Goal: Task Accomplishment & Management: Manage account settings

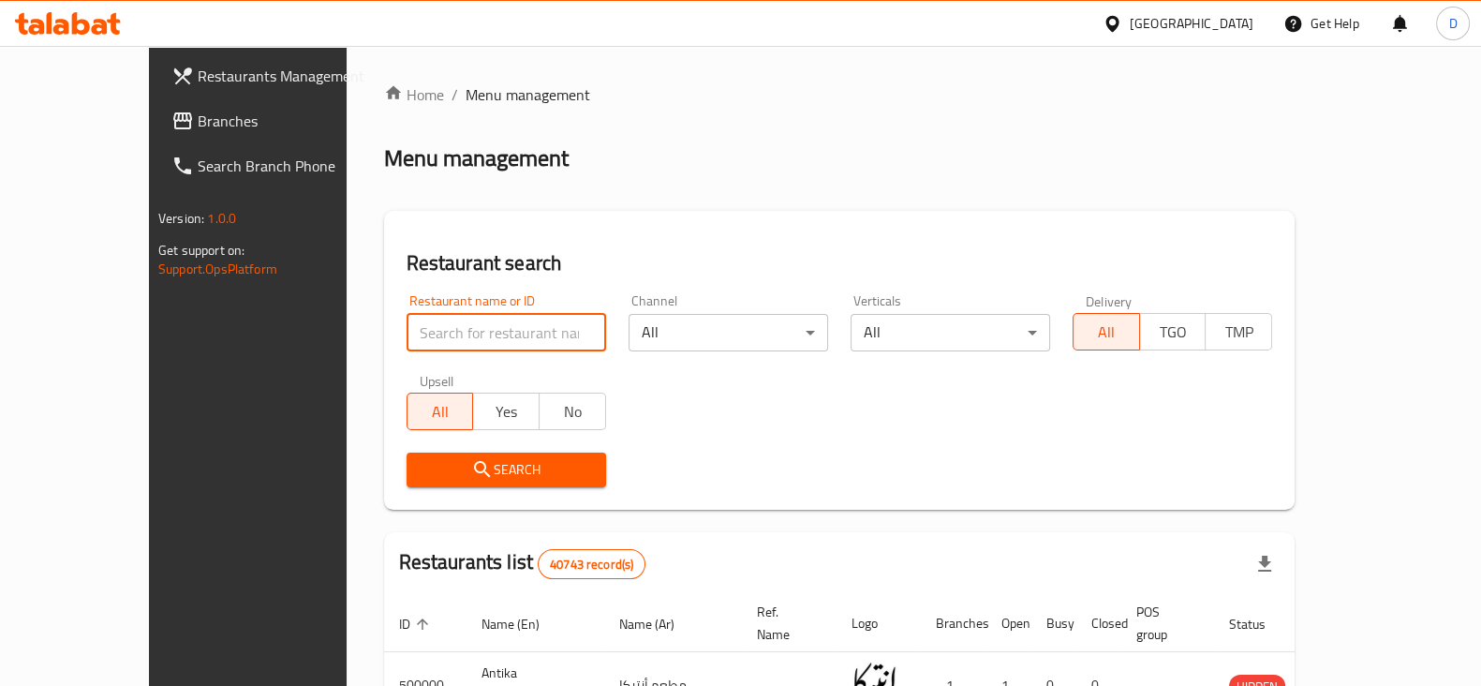
click at [406, 324] on input "search" at bounding box center [505, 332] width 199 height 37
paste input "503329"
type input "503329"
click button "Search" at bounding box center [505, 469] width 199 height 35
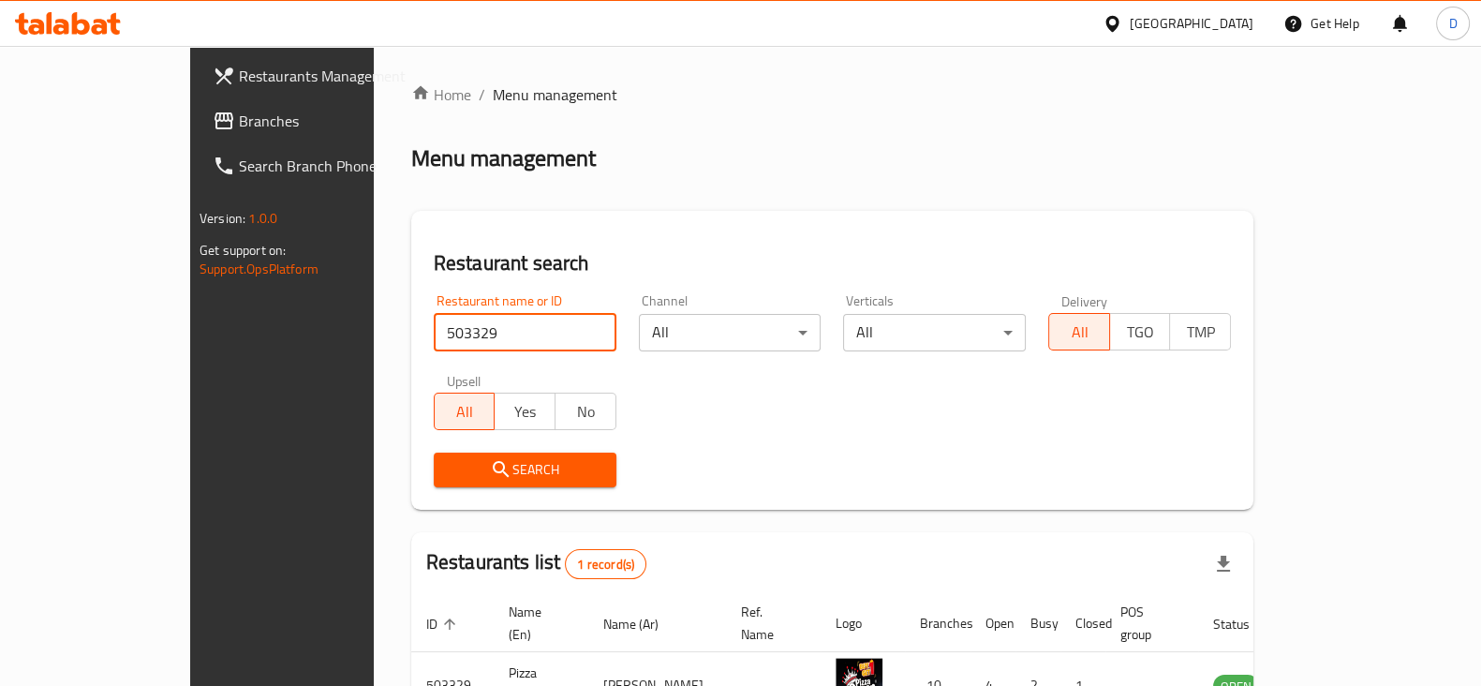
scroll to position [112, 0]
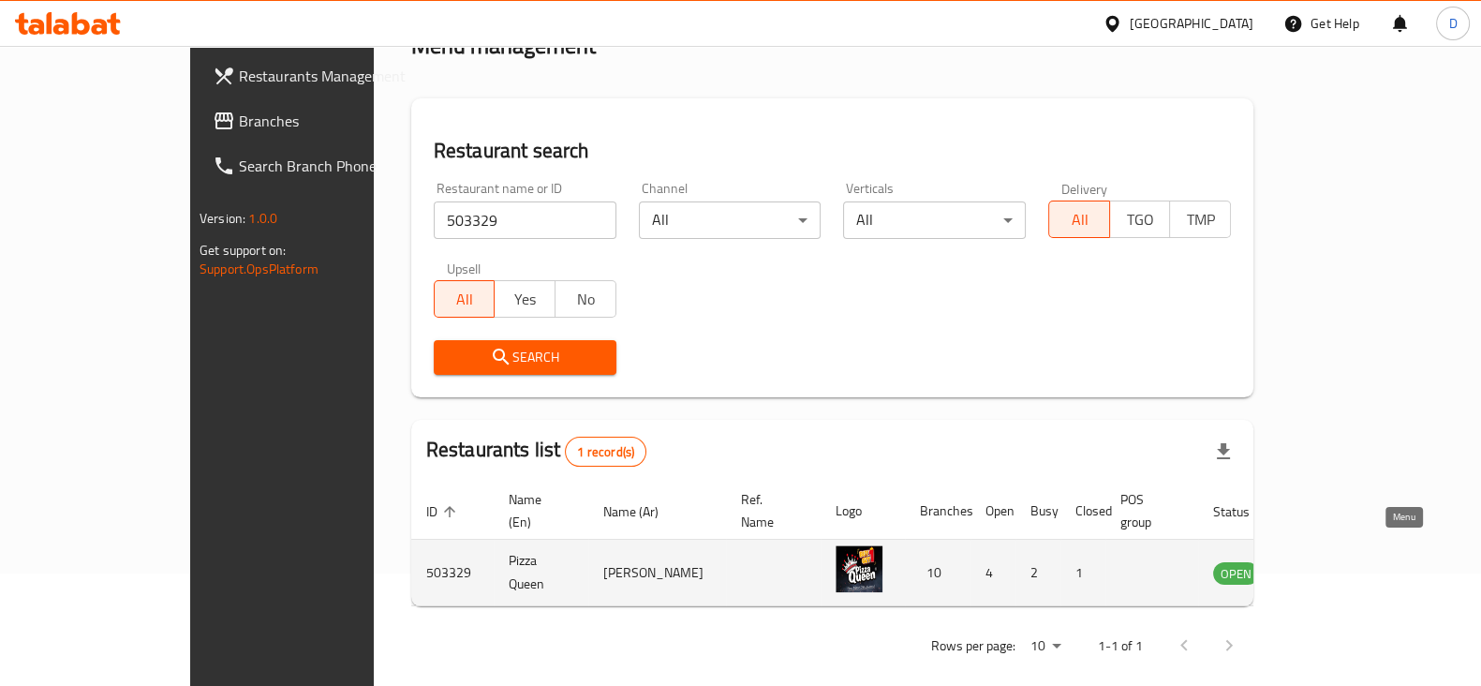
click at [1333, 566] on icon "enhanced table" at bounding box center [1322, 574] width 21 height 16
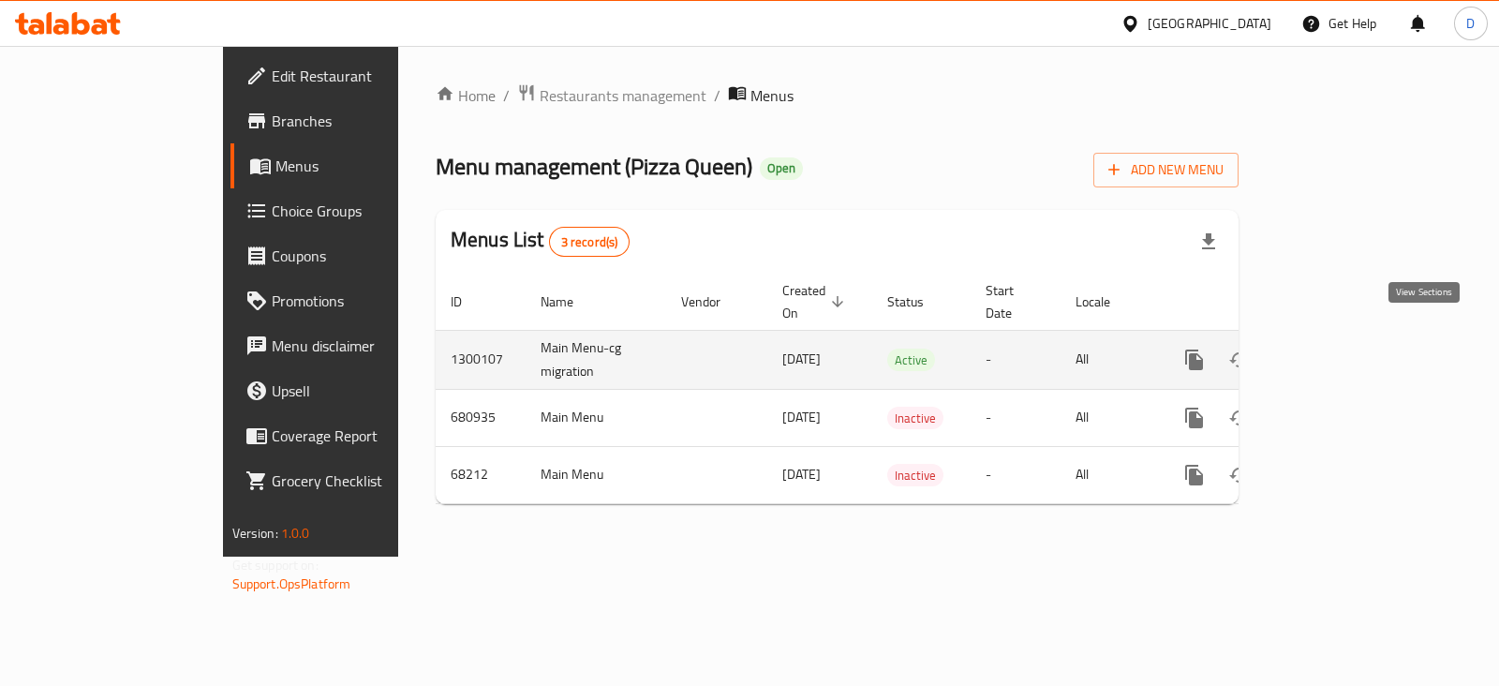
click at [1351, 337] on link "enhanced table" at bounding box center [1329, 359] width 45 height 45
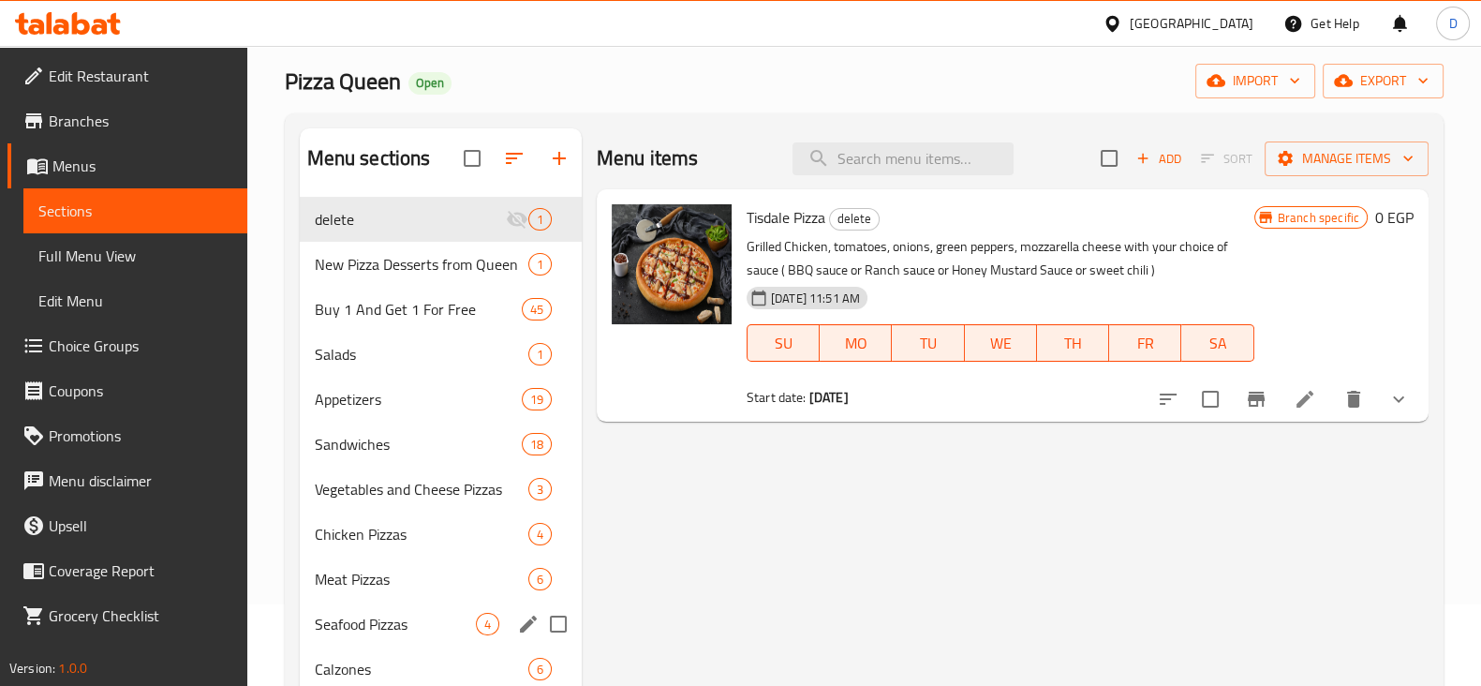
scroll to position [90, 0]
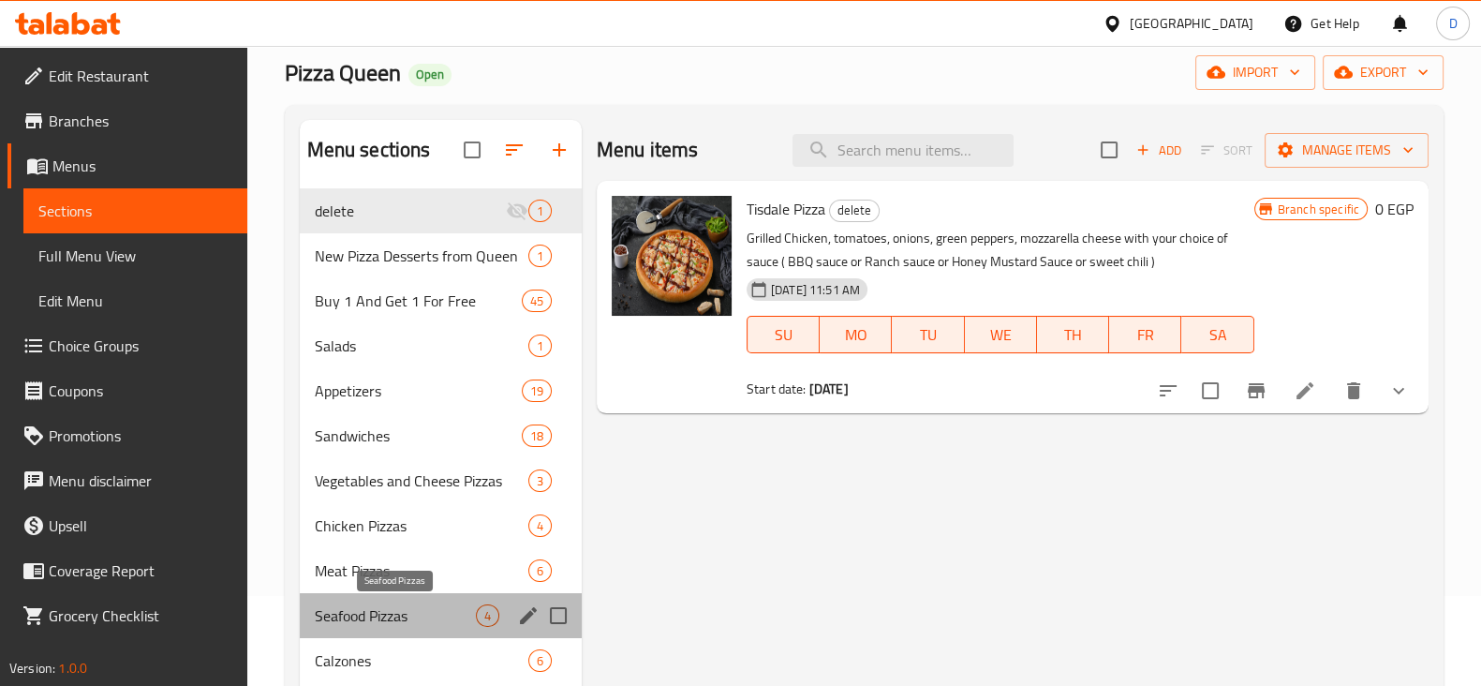
click at [445, 604] on span "Seafood Pizzas" at bounding box center [395, 615] width 161 height 22
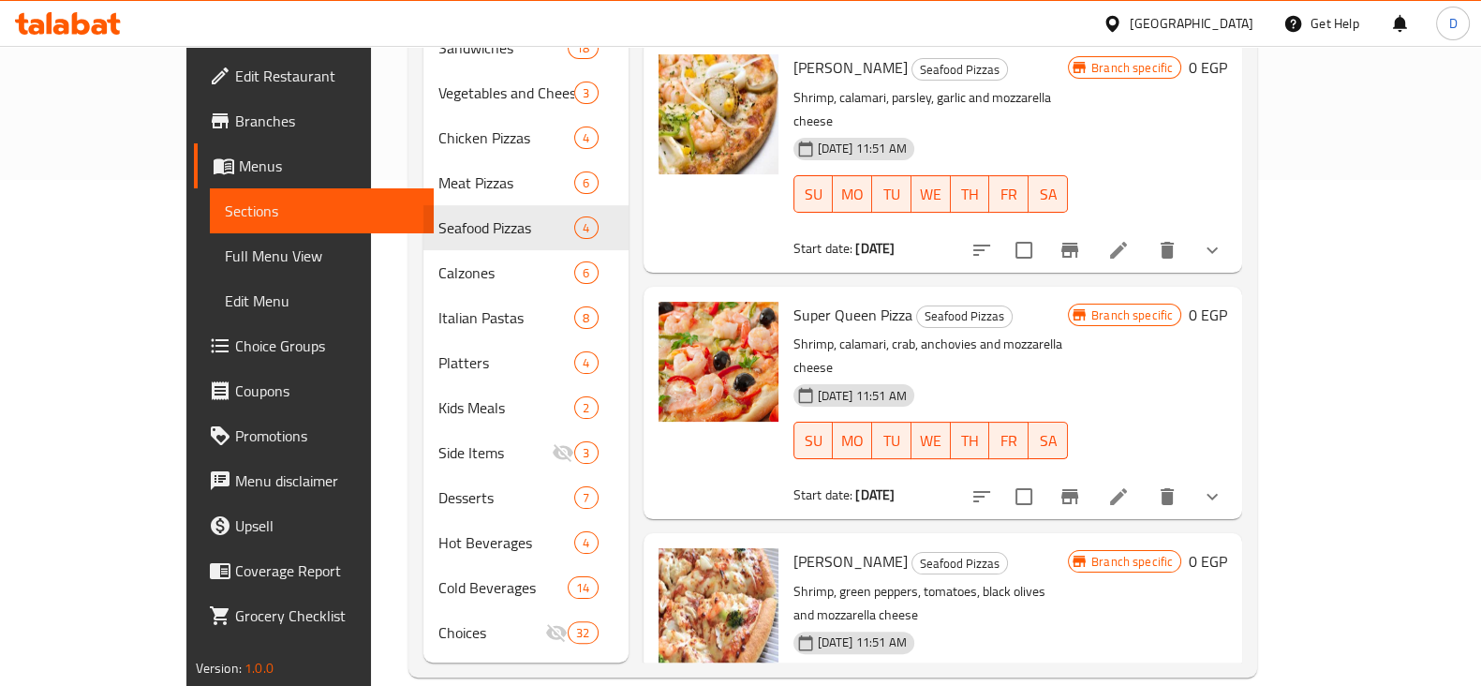
scroll to position [9, 0]
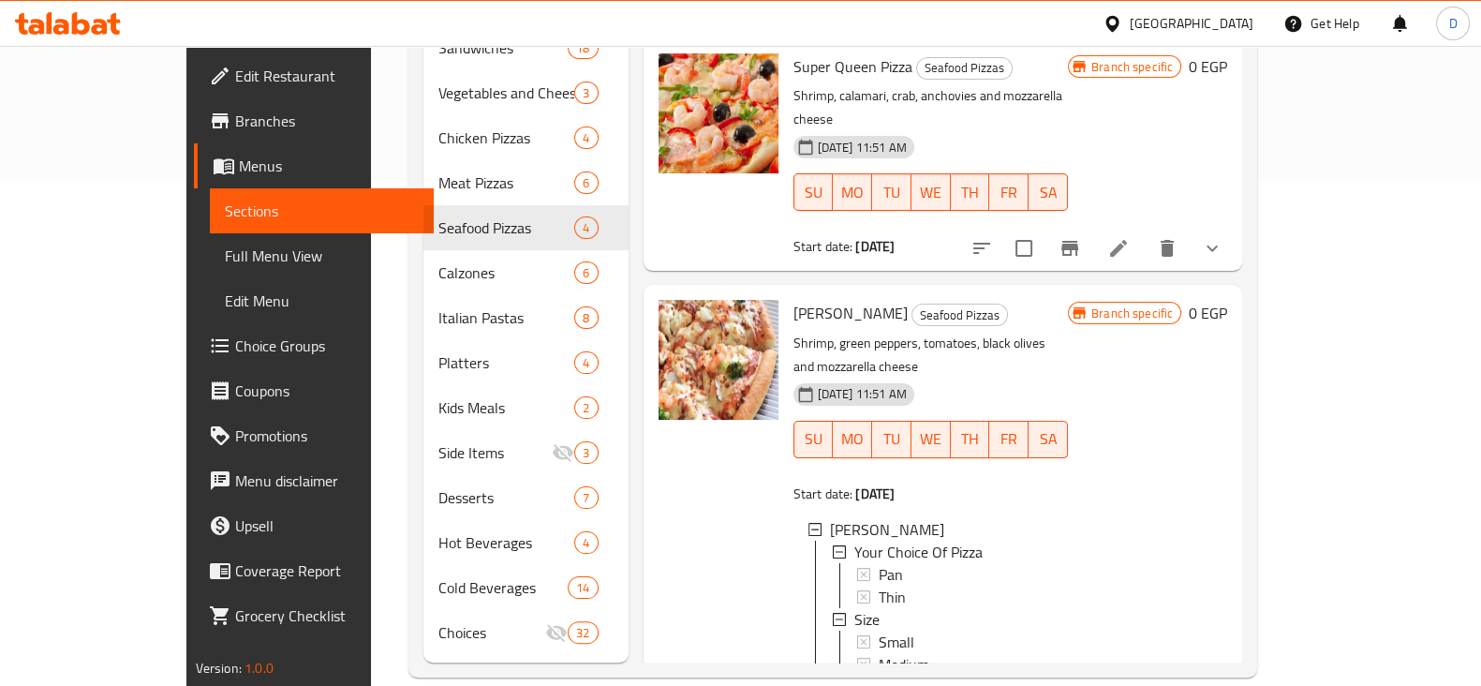
scroll to position [2, 0]
click at [969, 628] on div "Small" at bounding box center [966, 639] width 174 height 22
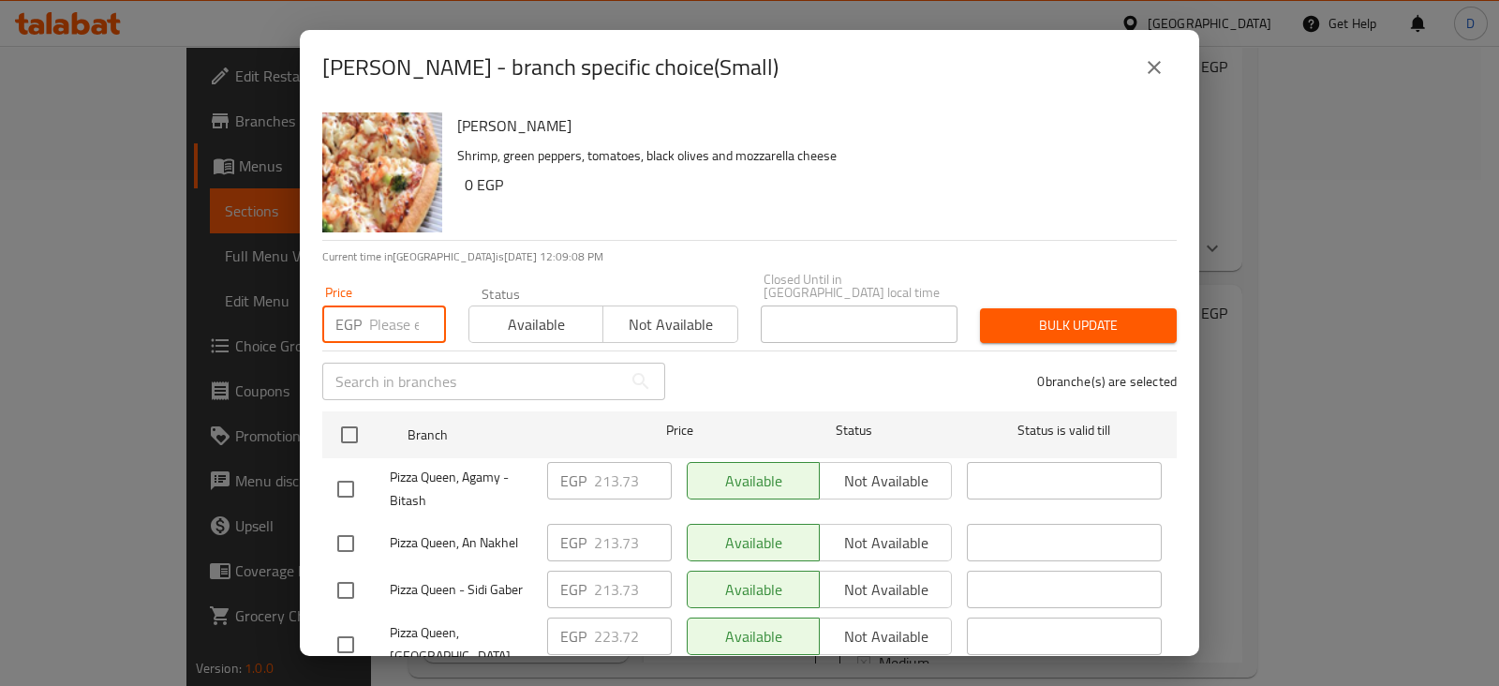
click at [403, 316] on input "number" at bounding box center [407, 323] width 77 height 37
paste input "223.72"
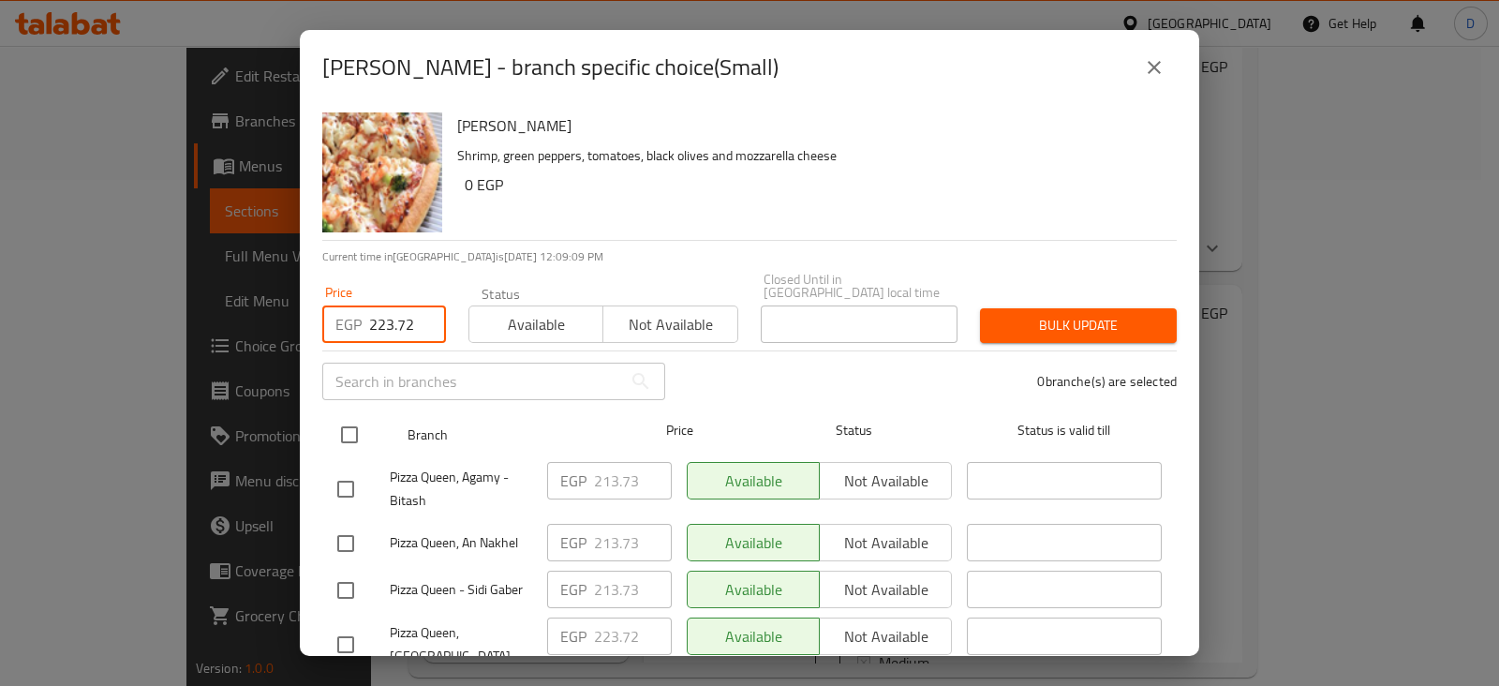
type input "223.72"
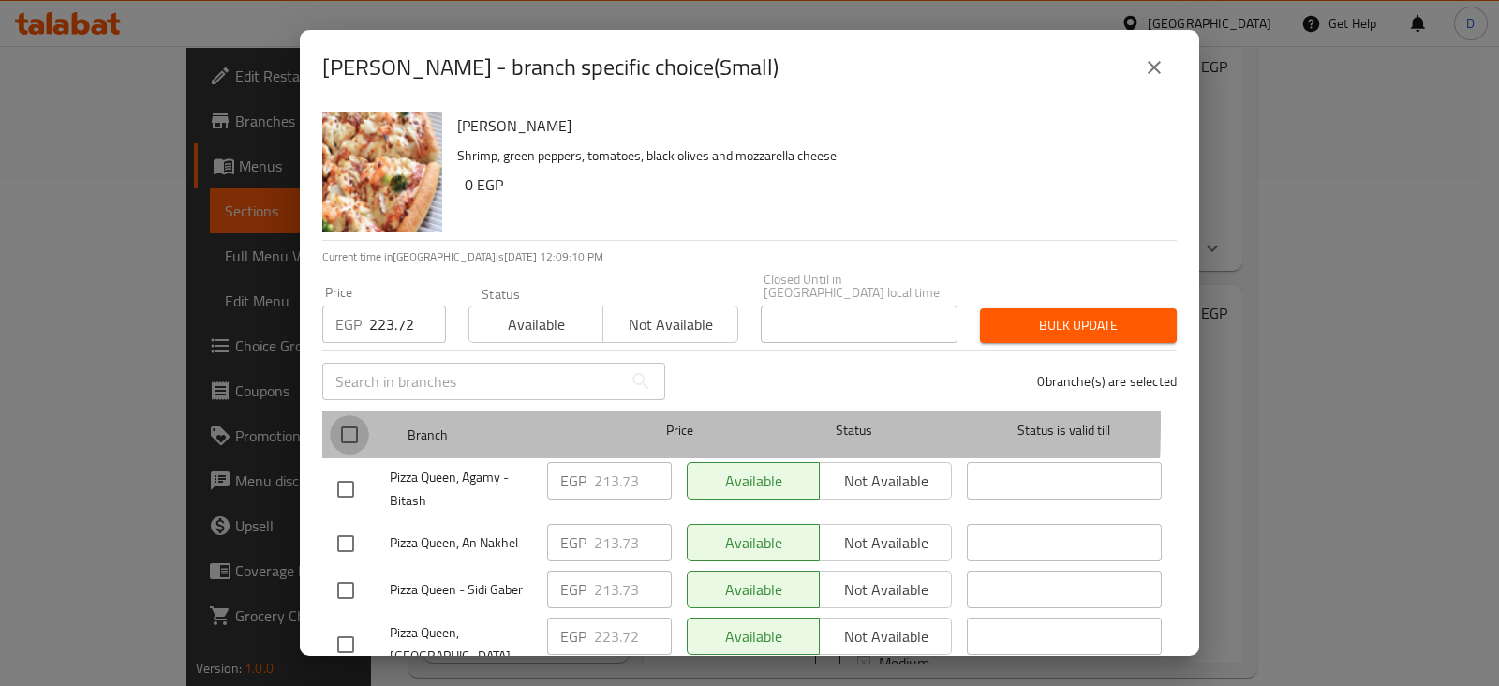
click at [332, 415] on input "checkbox" at bounding box center [349, 434] width 39 height 39
checkbox input "true"
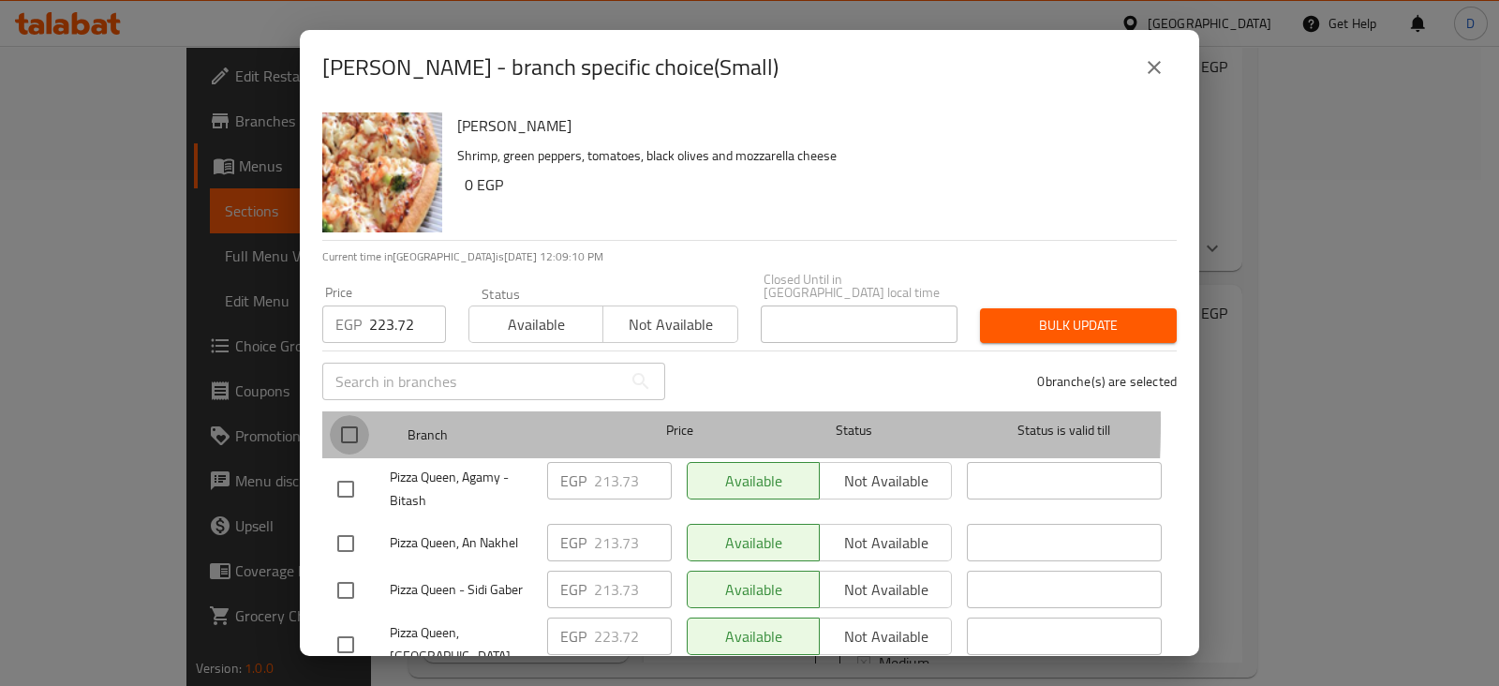
checkbox input "true"
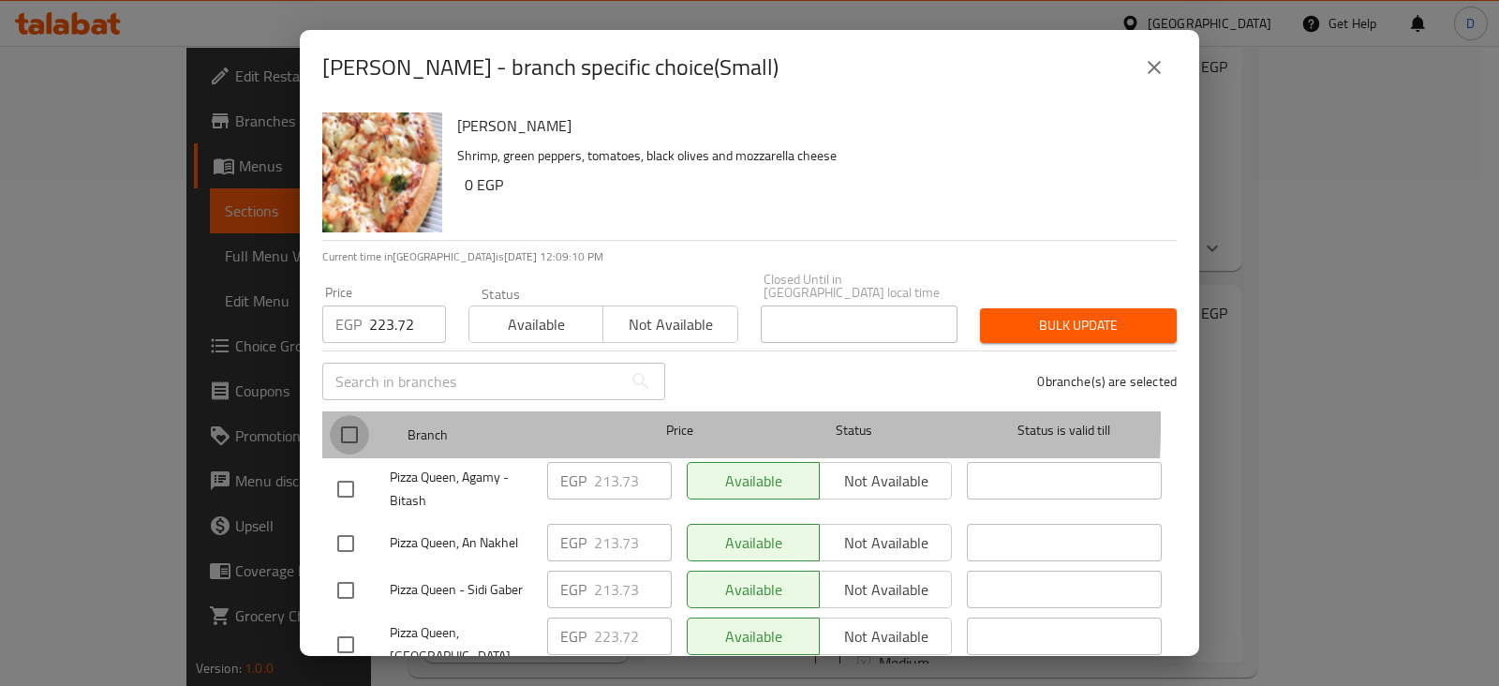
checkbox input "true"
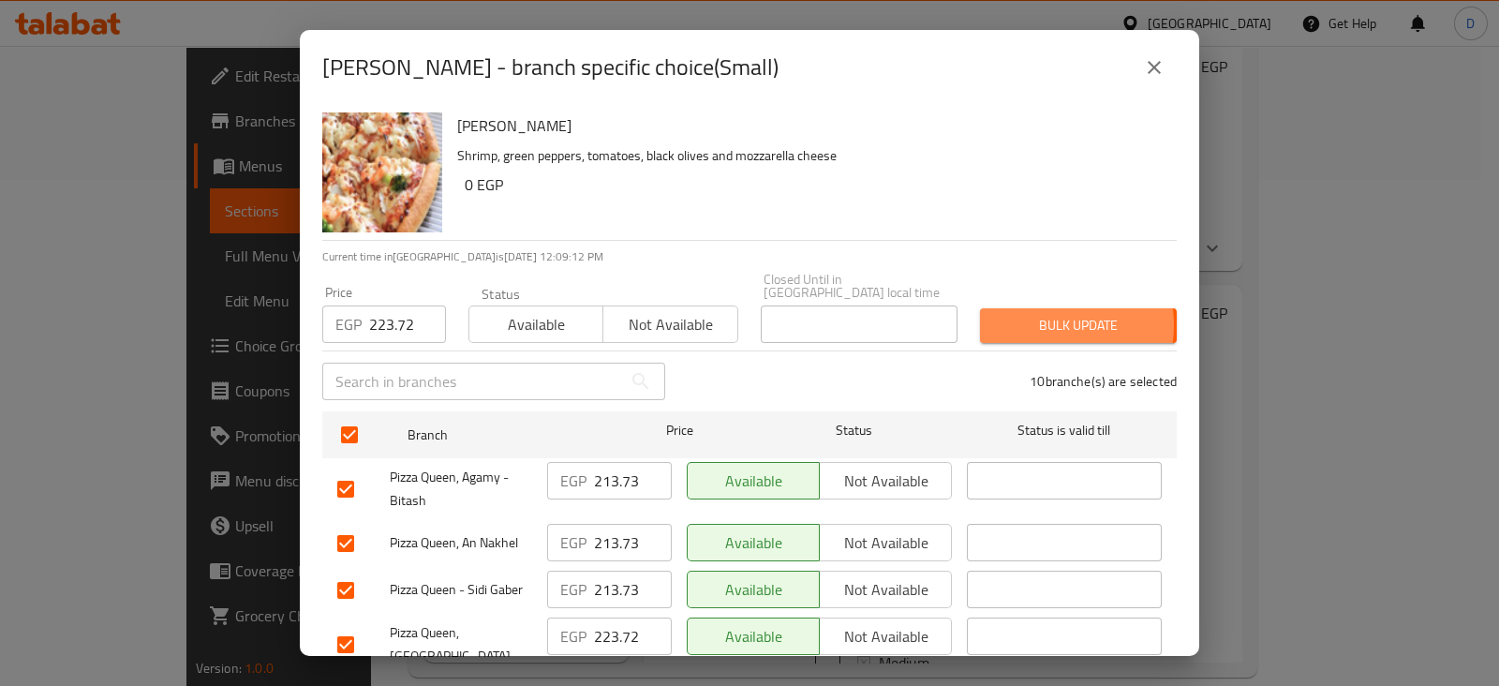
click at [1022, 314] on span "Bulk update" at bounding box center [1078, 325] width 167 height 23
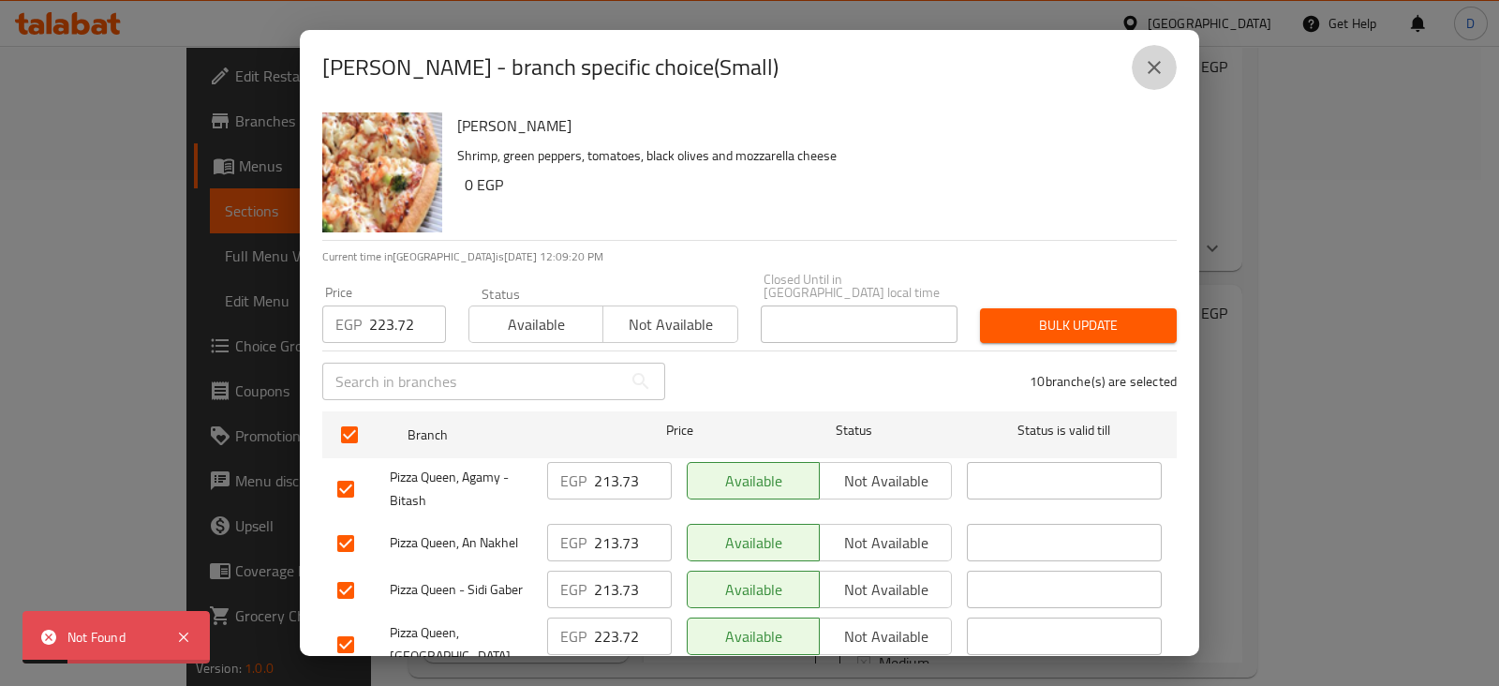
click at [1171, 66] on button "close" at bounding box center [1153, 67] width 45 height 45
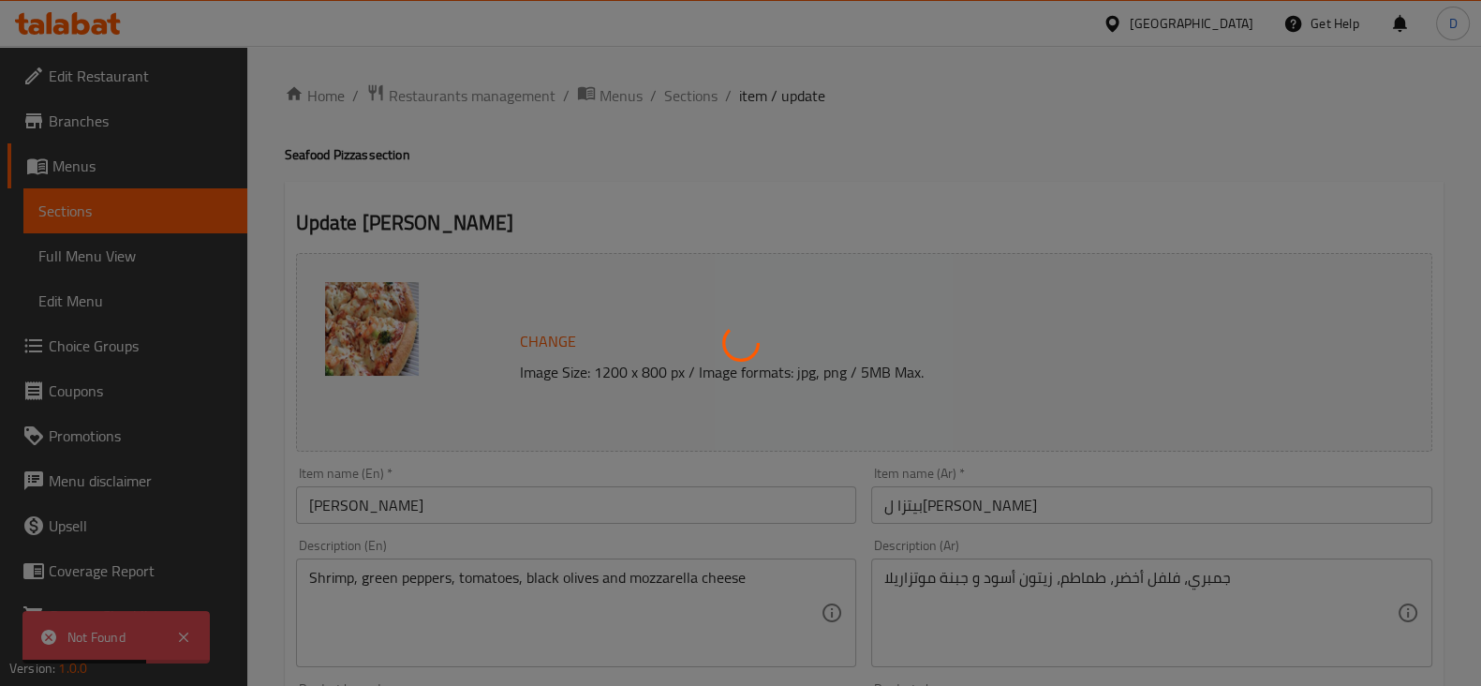
type input "إختيارك من البيتزا"
type input "1"
type input "الحجم"
type input "1"
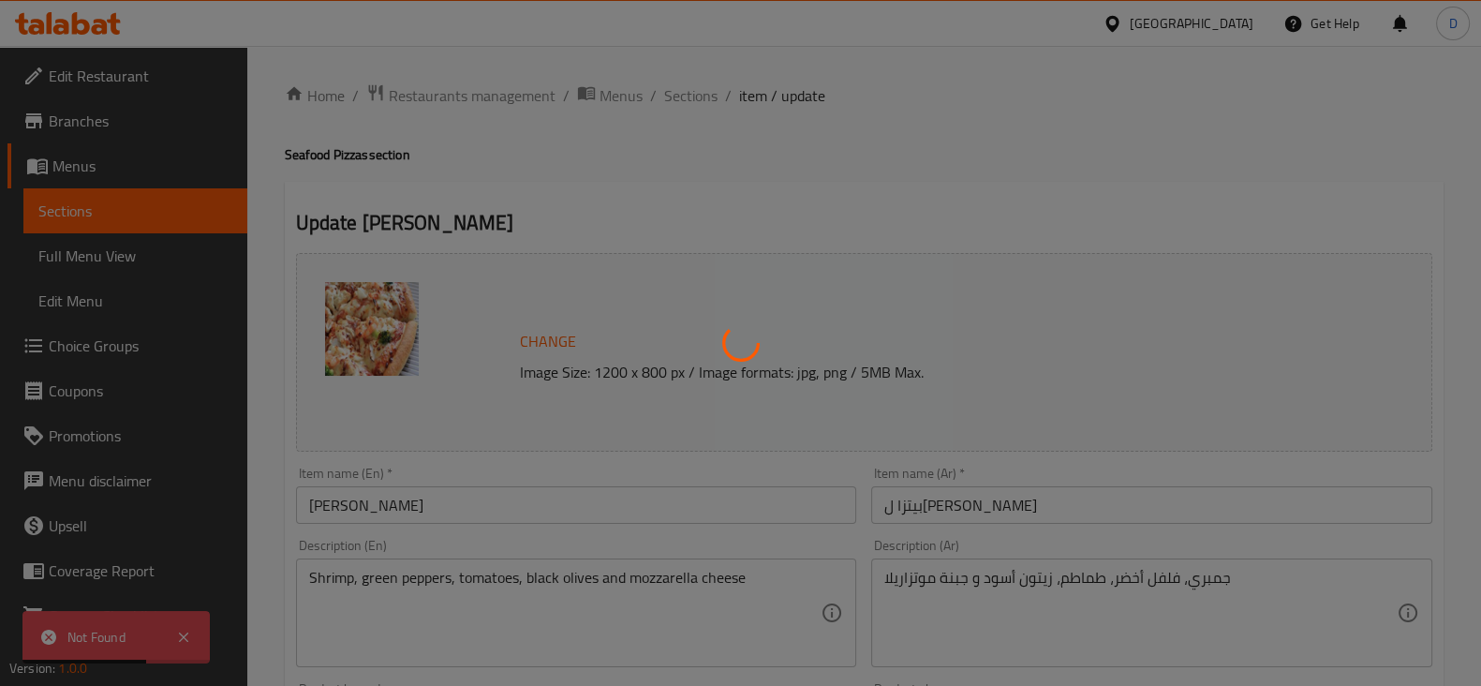
type input "1"
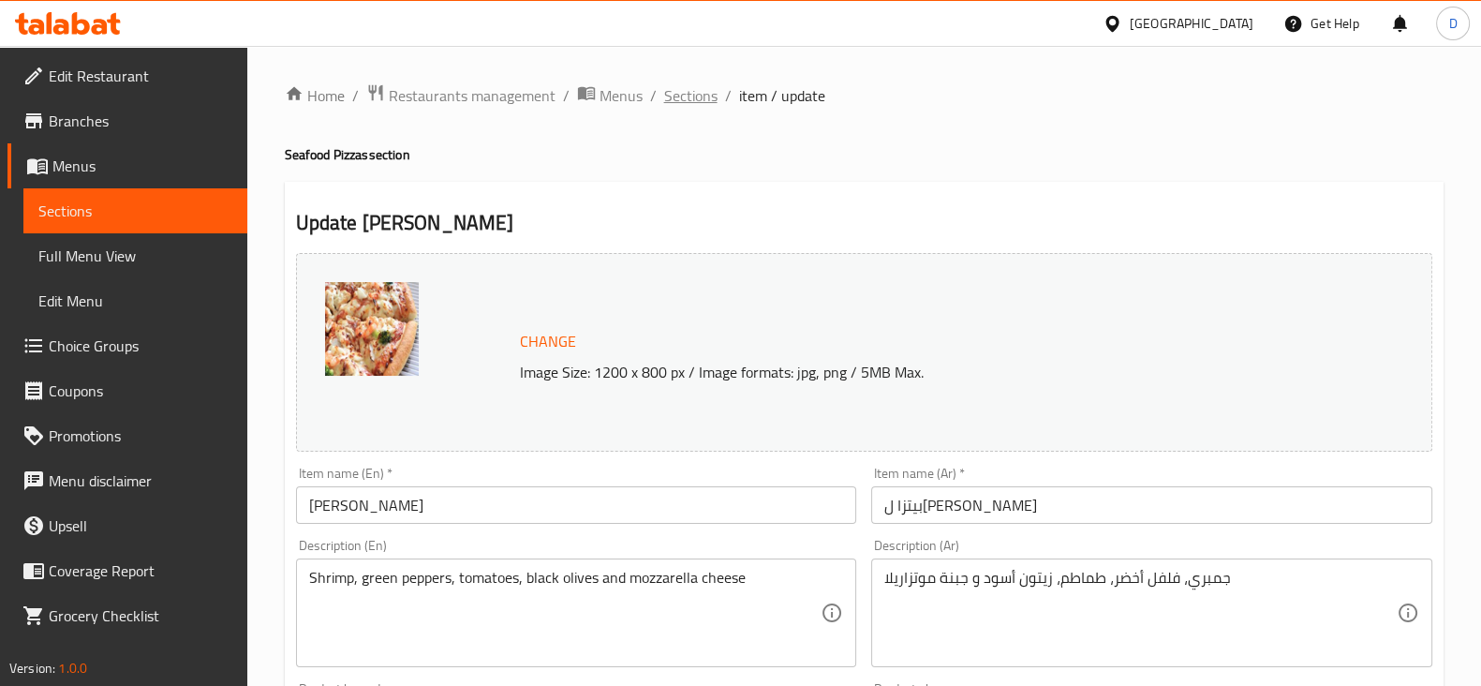
click at [682, 100] on span "Sections" at bounding box center [690, 95] width 53 height 22
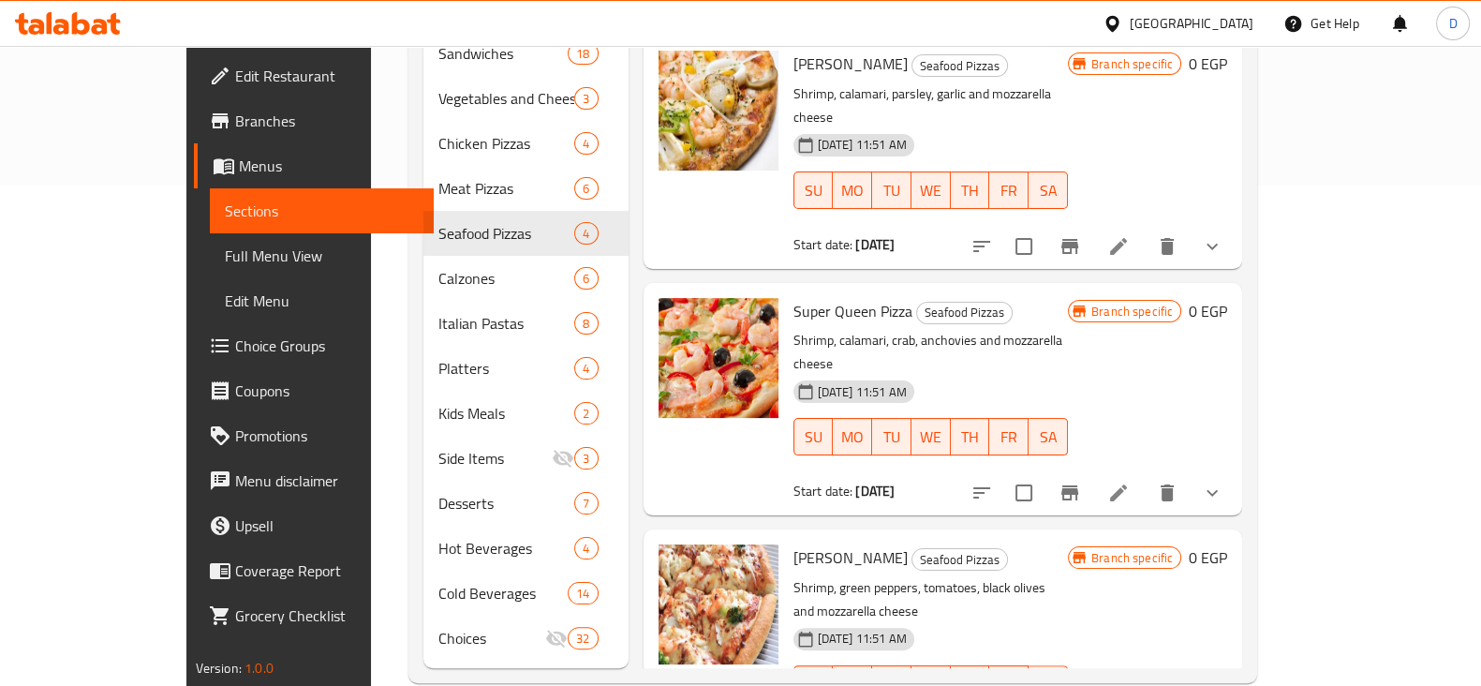
scroll to position [506, 0]
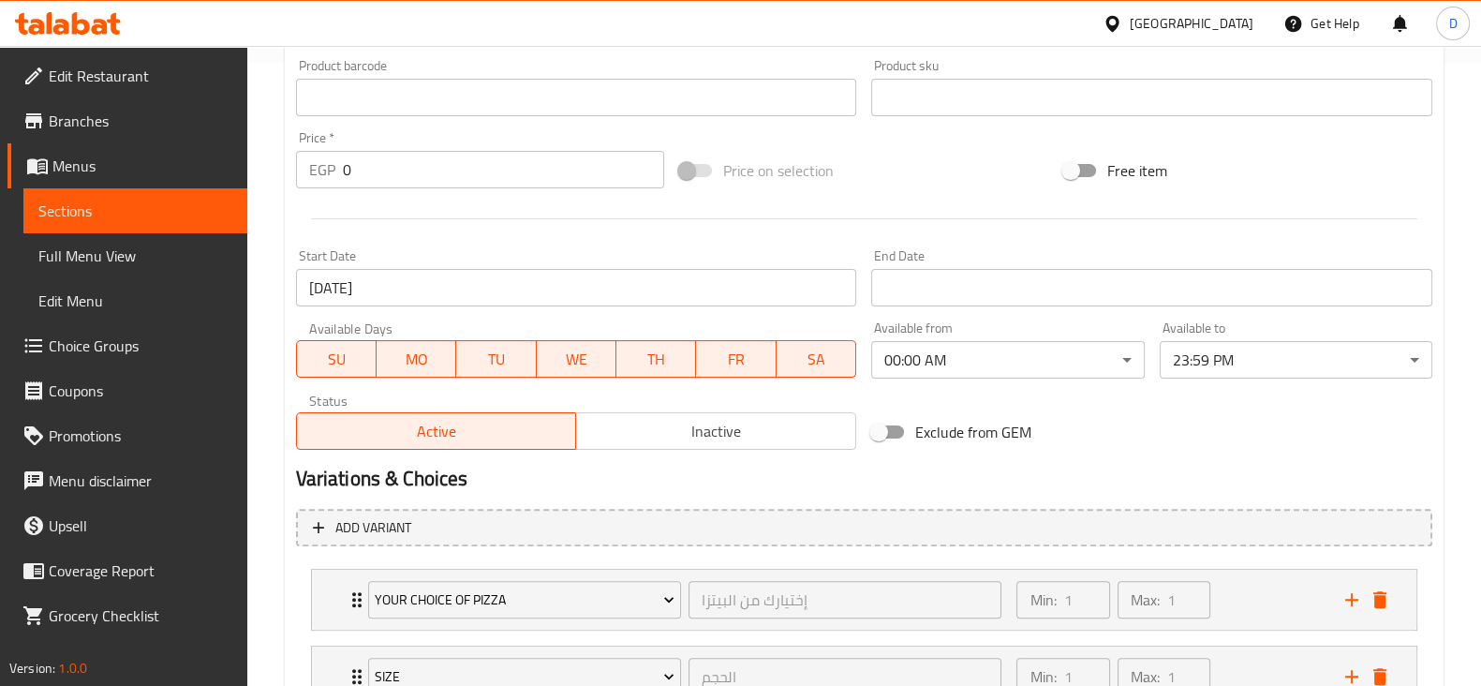
scroll to position [772, 0]
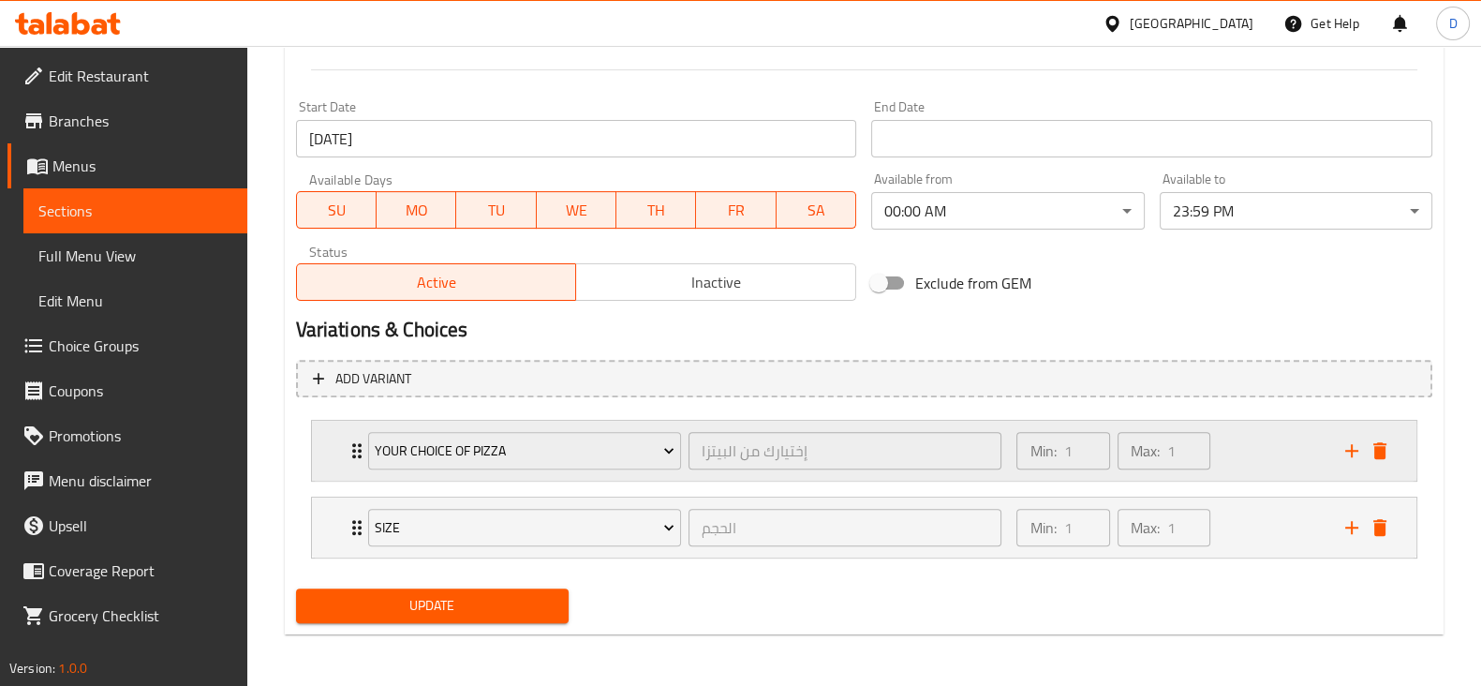
click at [1240, 421] on div "Min: 1 ​ Max: 1 ​" at bounding box center [1169, 451] width 328 height 60
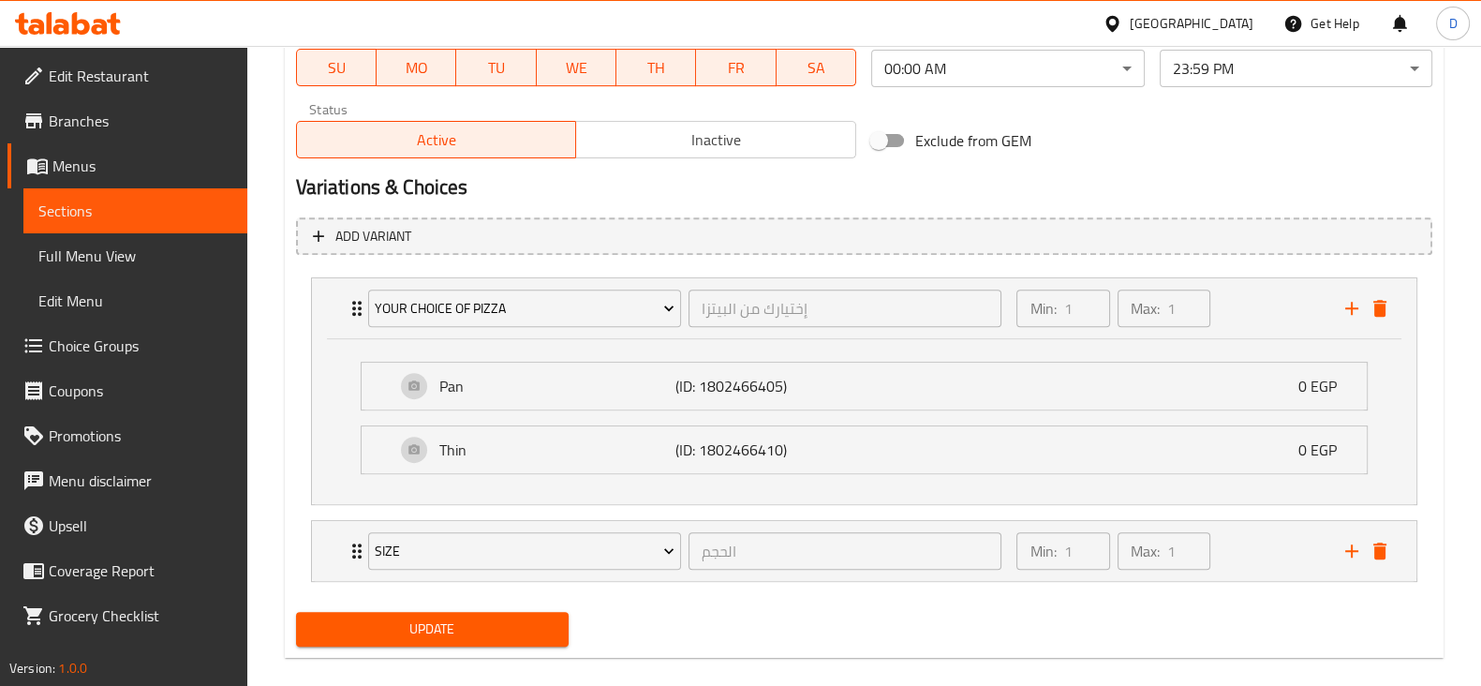
scroll to position [0, 0]
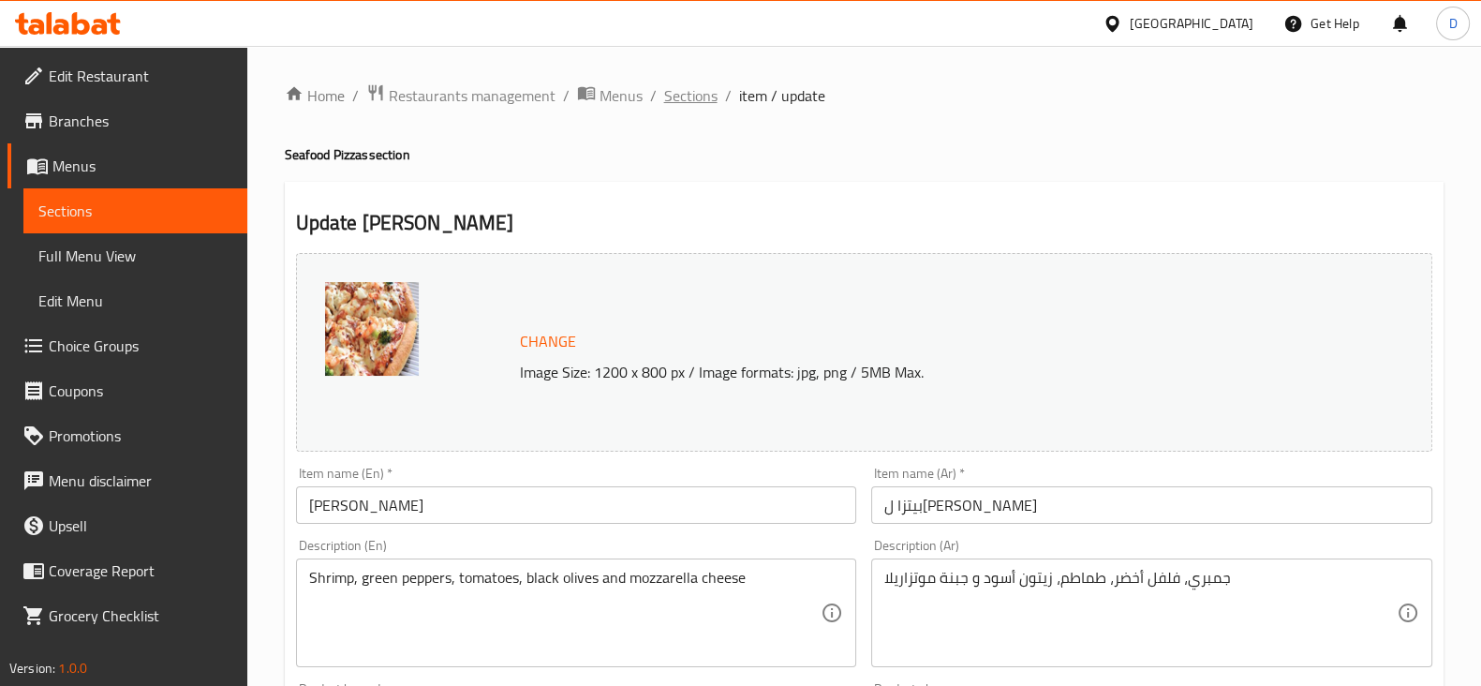
click at [699, 84] on span "Sections" at bounding box center [690, 95] width 53 height 22
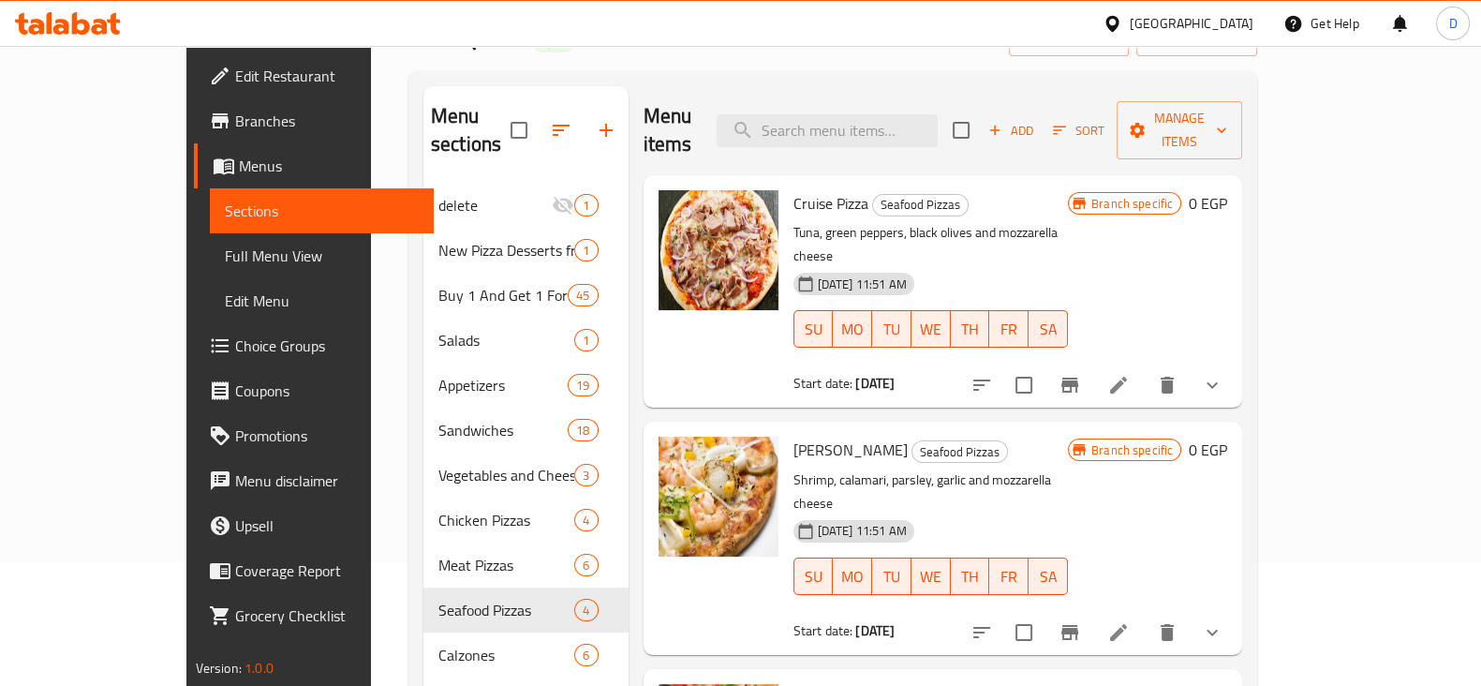
scroll to position [4, 0]
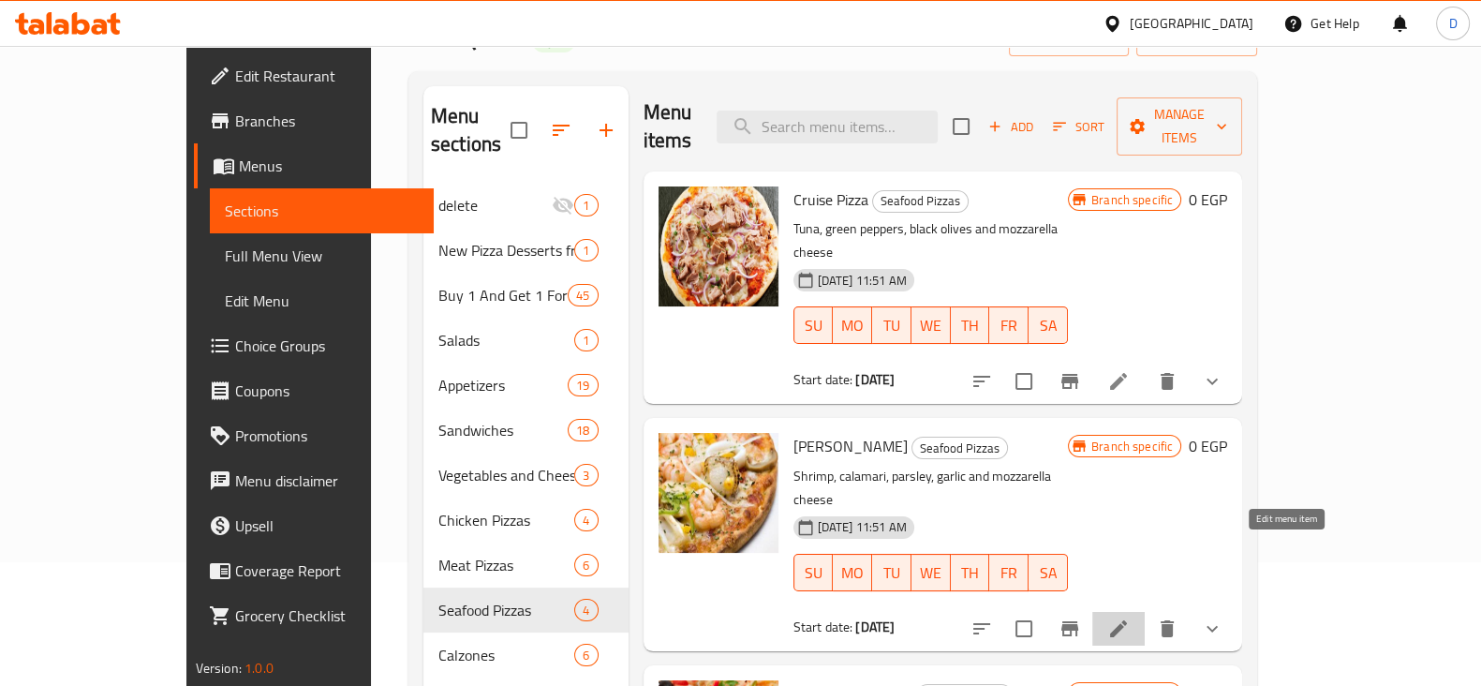
click at [1130, 617] on icon at bounding box center [1118, 628] width 22 height 22
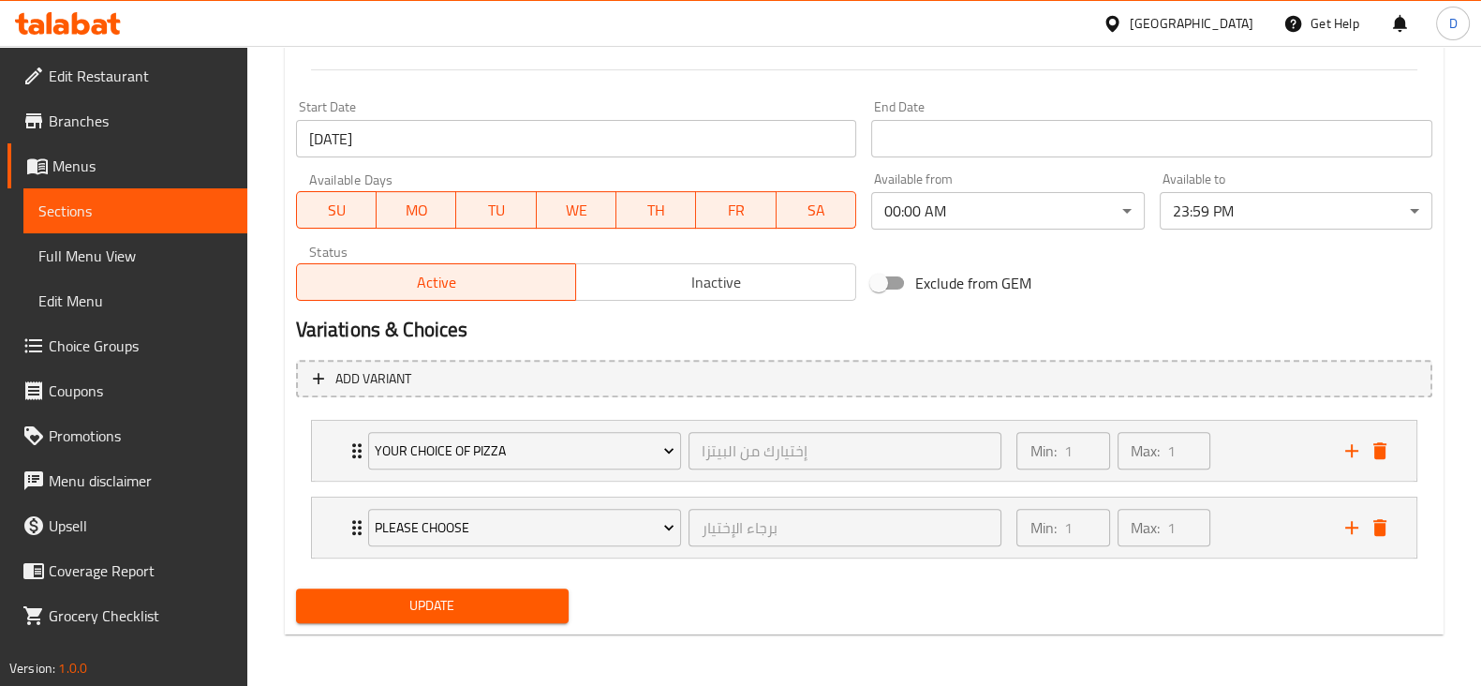
scroll to position [771, 0]
click at [1259, 538] on div "Min: 1 ​ Max: 1 ​" at bounding box center [1169, 528] width 328 height 60
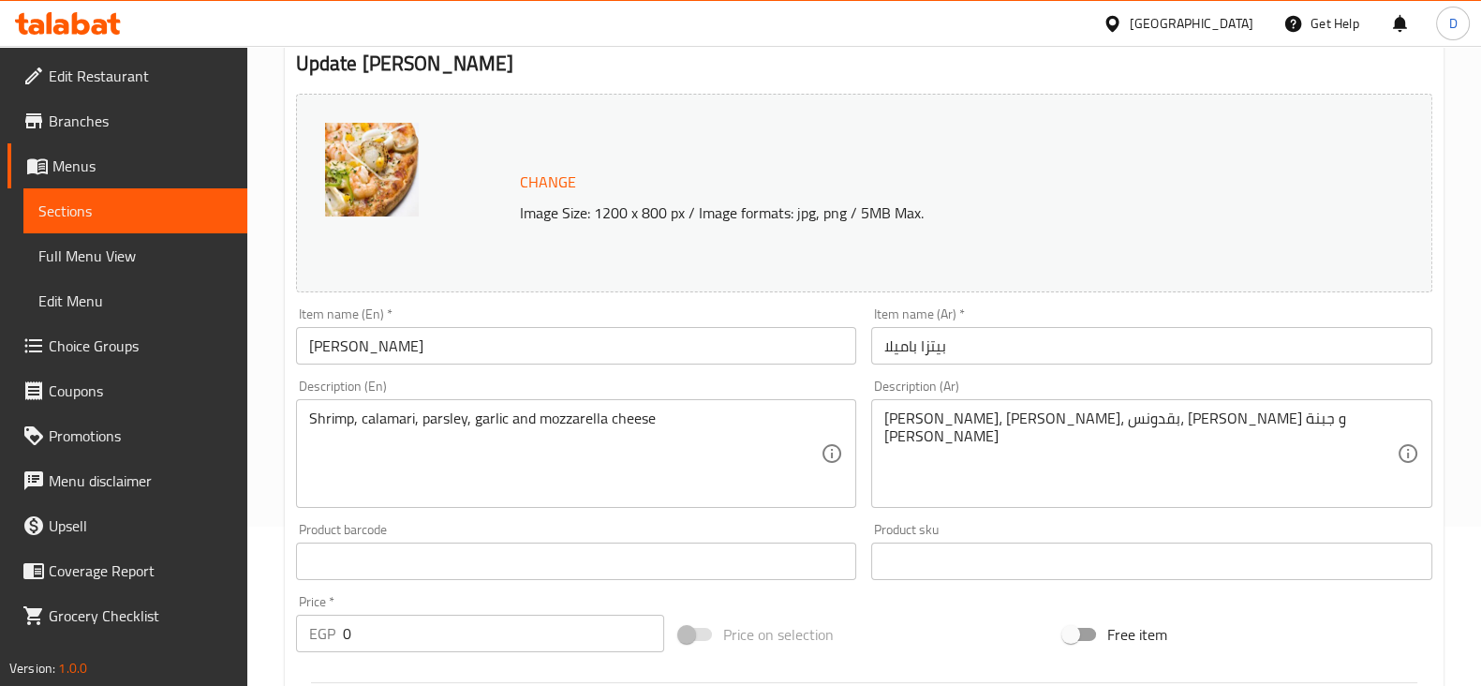
scroll to position [0, 0]
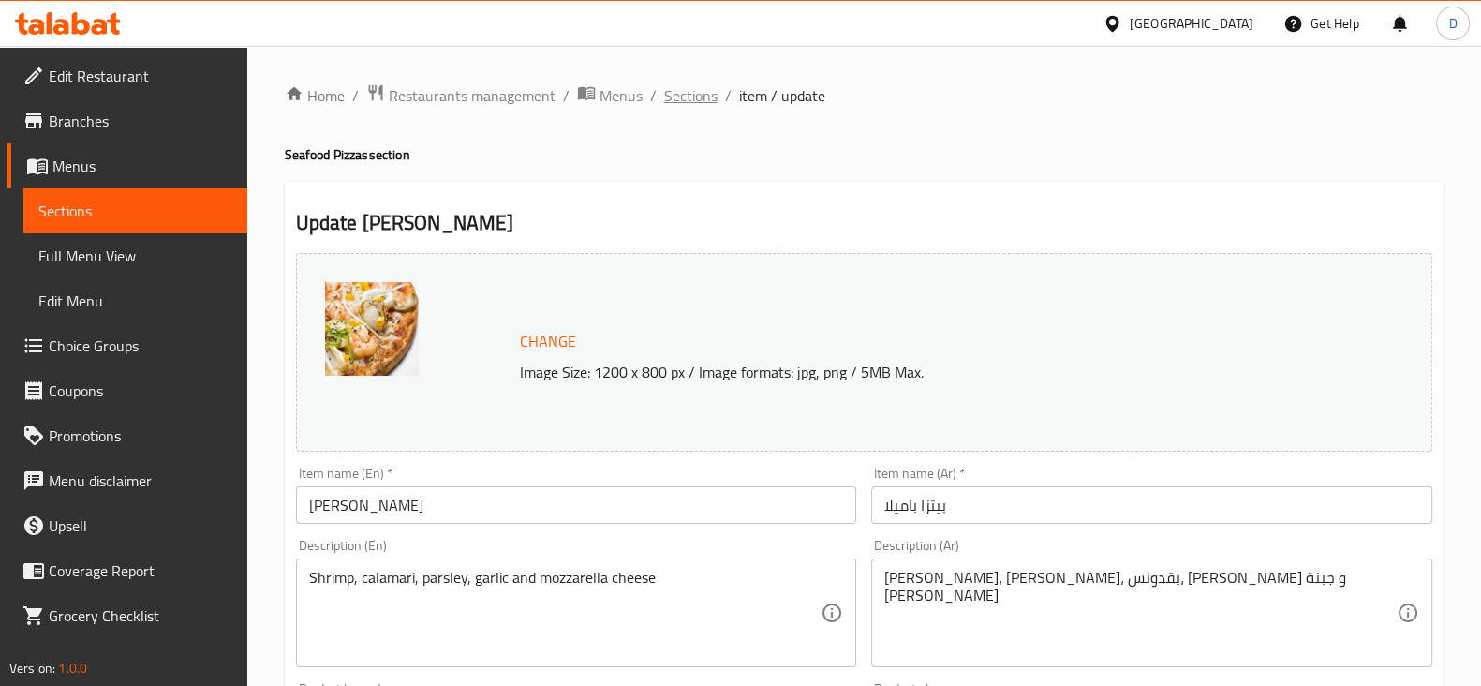
click at [688, 91] on span "Sections" at bounding box center [690, 95] width 53 height 22
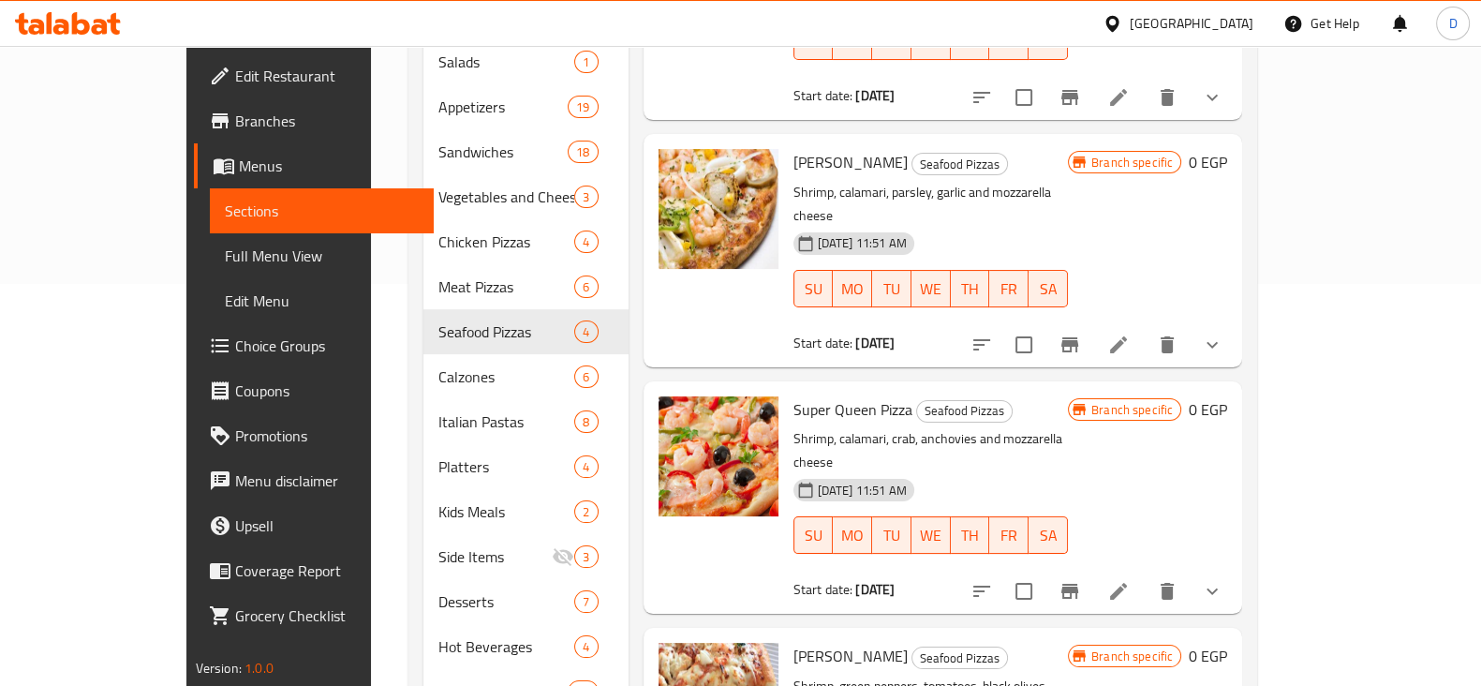
scroll to position [506, 0]
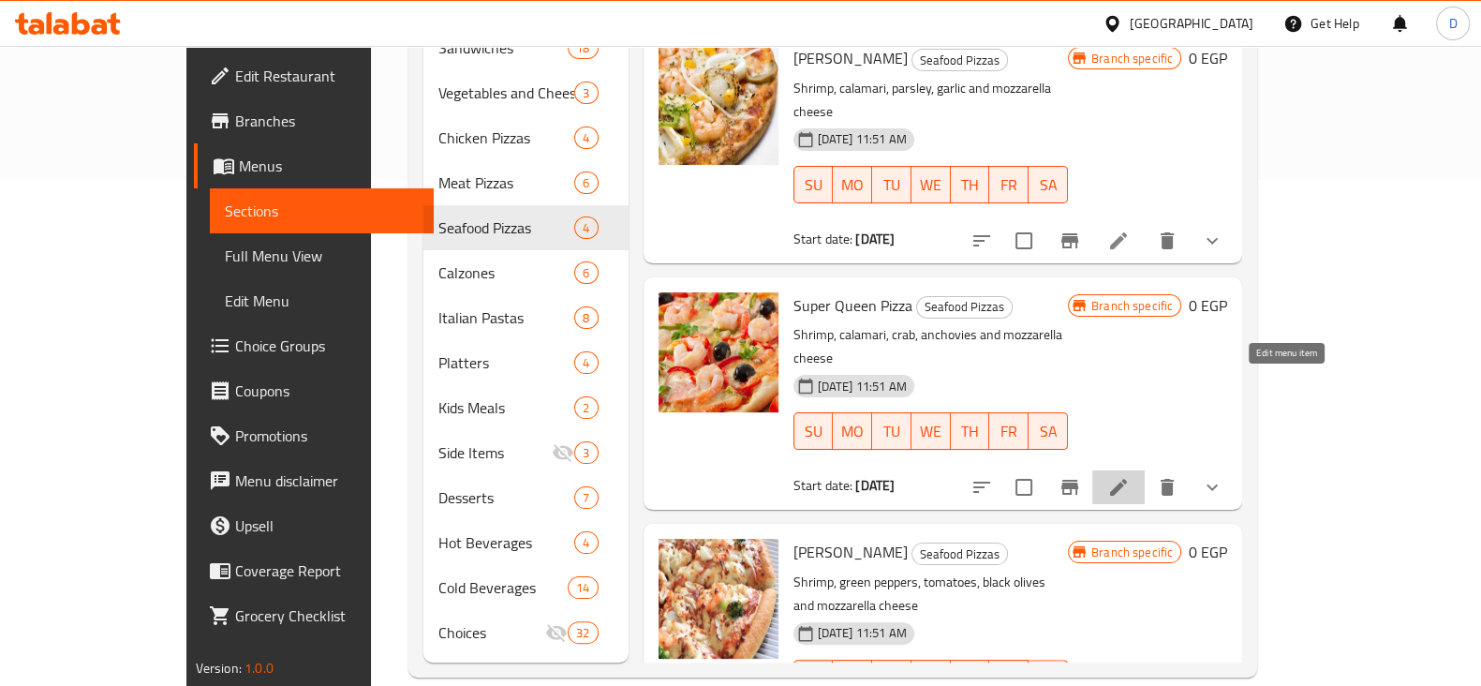
click at [1130, 476] on icon at bounding box center [1118, 487] width 22 height 22
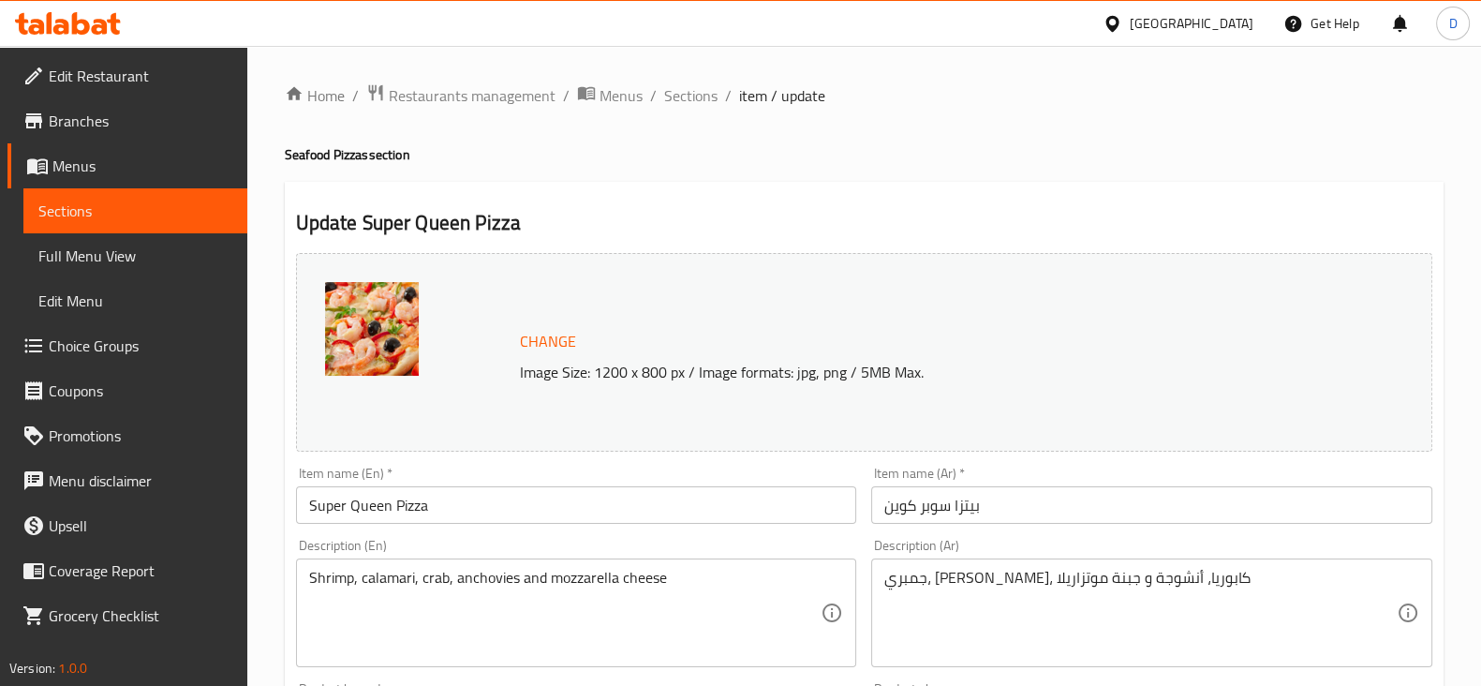
scroll to position [772, 0]
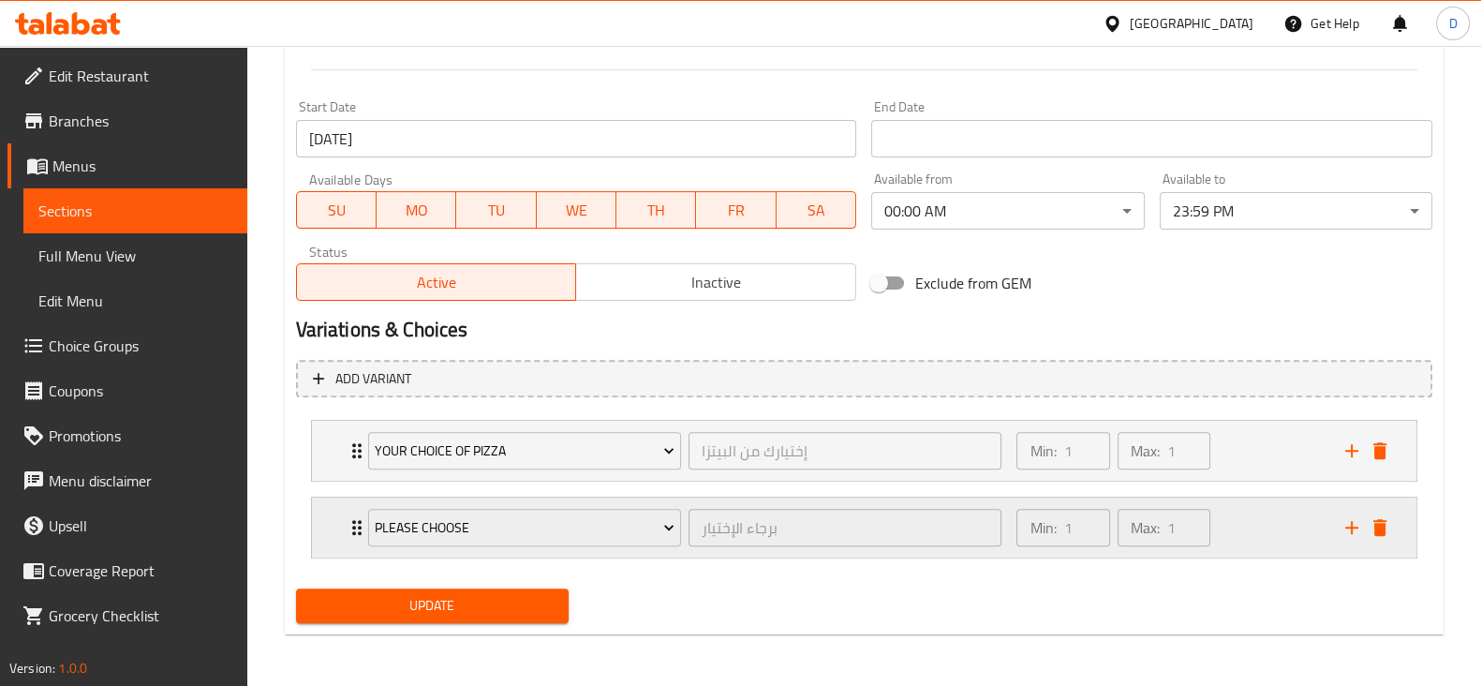
click at [1233, 536] on div "Min: 1 ​ Max: 1 ​" at bounding box center [1169, 527] width 328 height 60
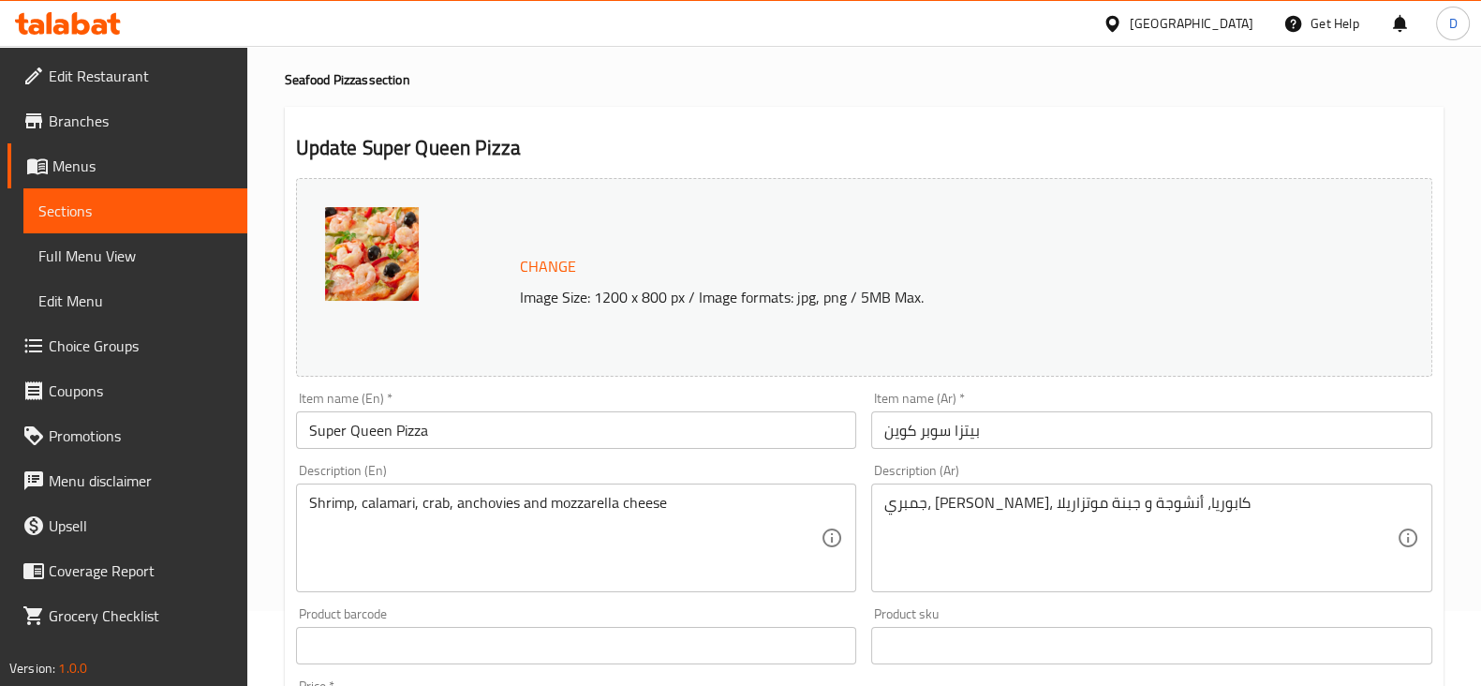
scroll to position [0, 0]
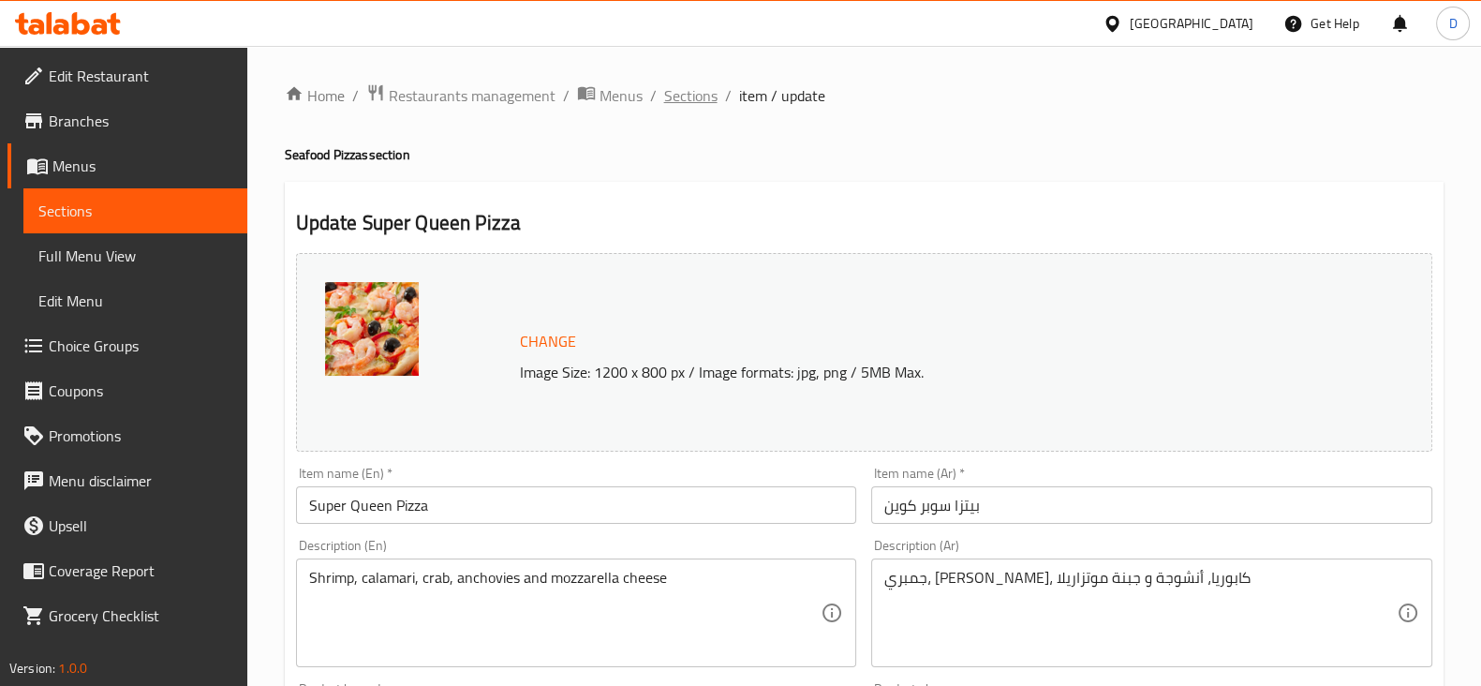
click at [692, 95] on span "Sections" at bounding box center [690, 95] width 53 height 22
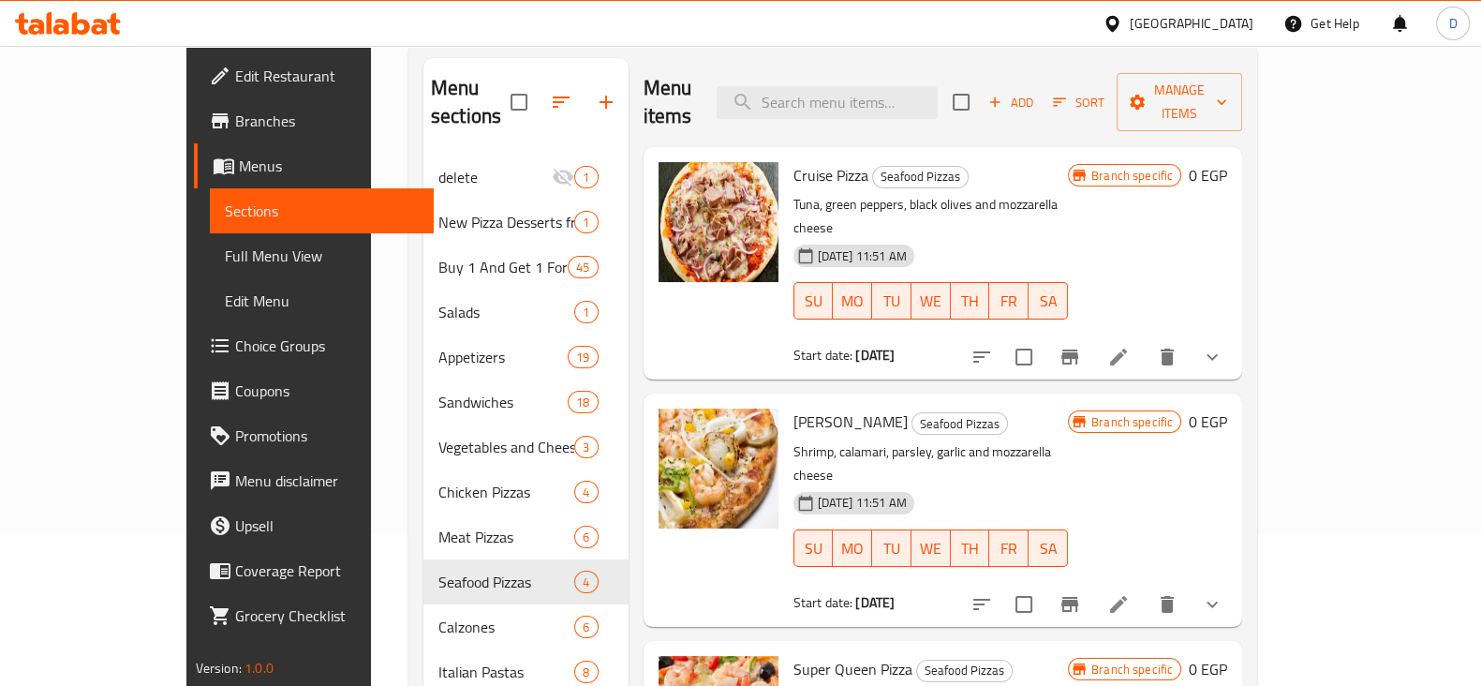
scroll to position [150, 0]
click at [1145, 342] on li at bounding box center [1118, 359] width 52 height 34
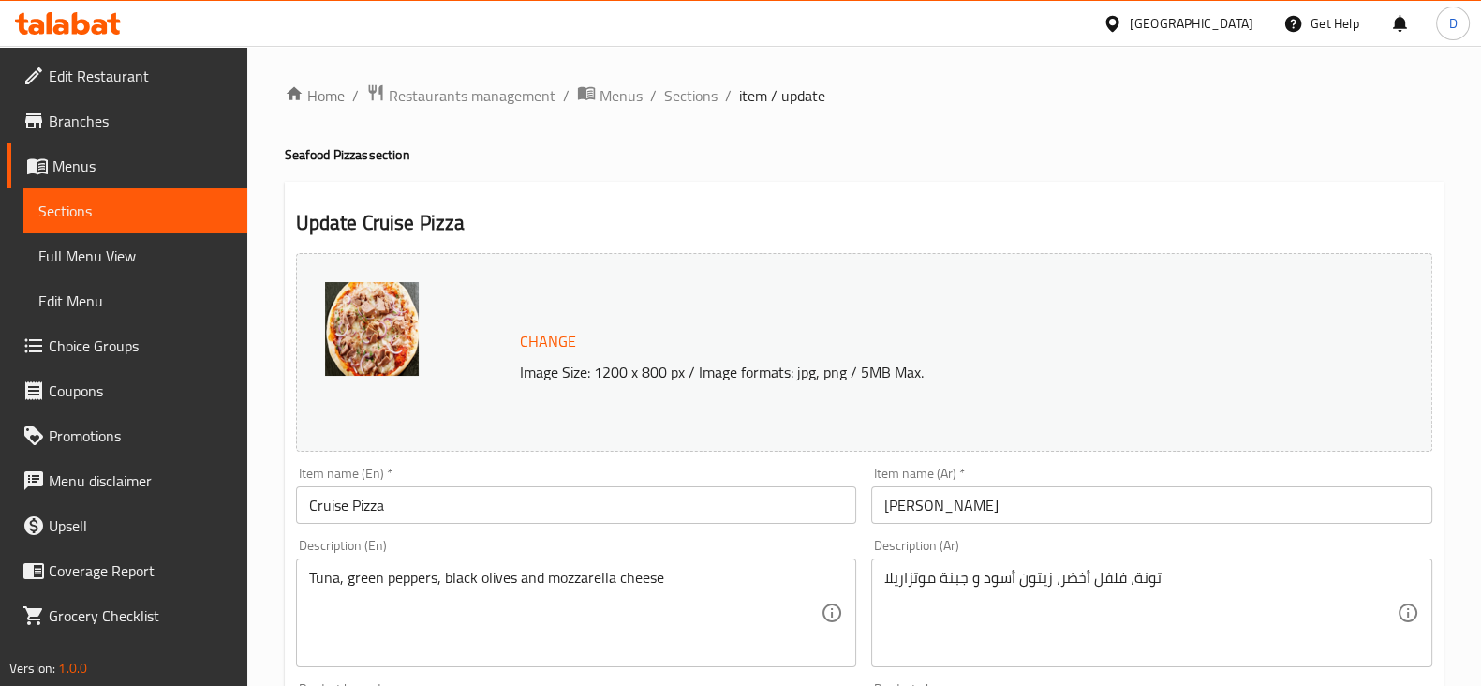
scroll to position [772, 0]
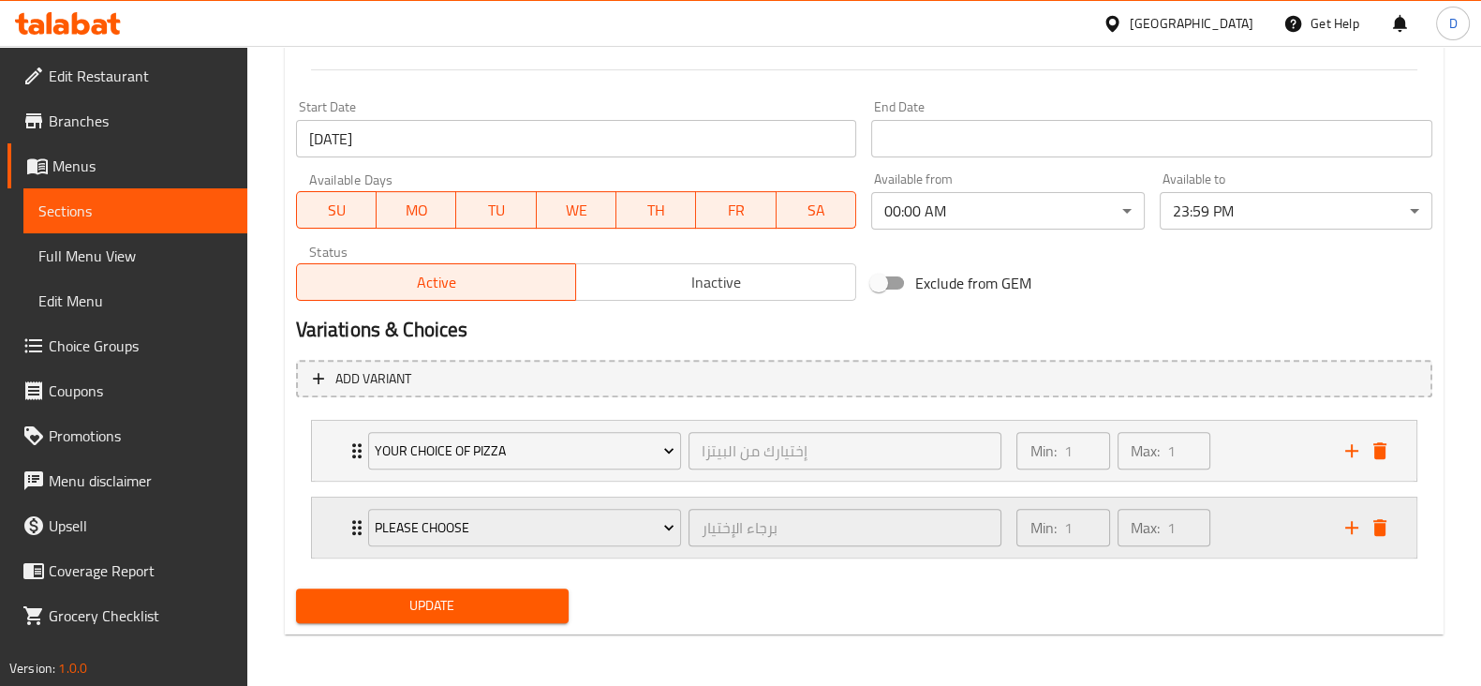
click at [1236, 522] on div "Min: 1 ​ Max: 1 ​" at bounding box center [1169, 527] width 328 height 60
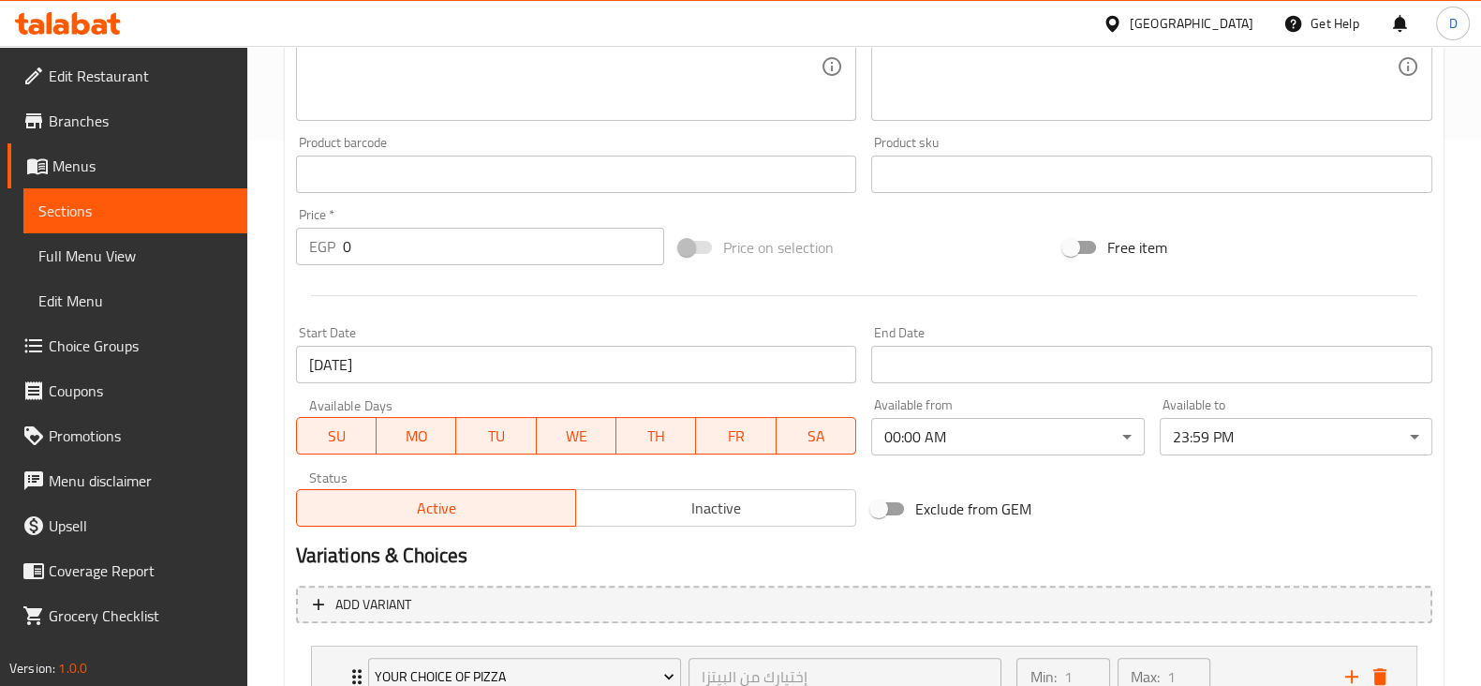
scroll to position [0, 0]
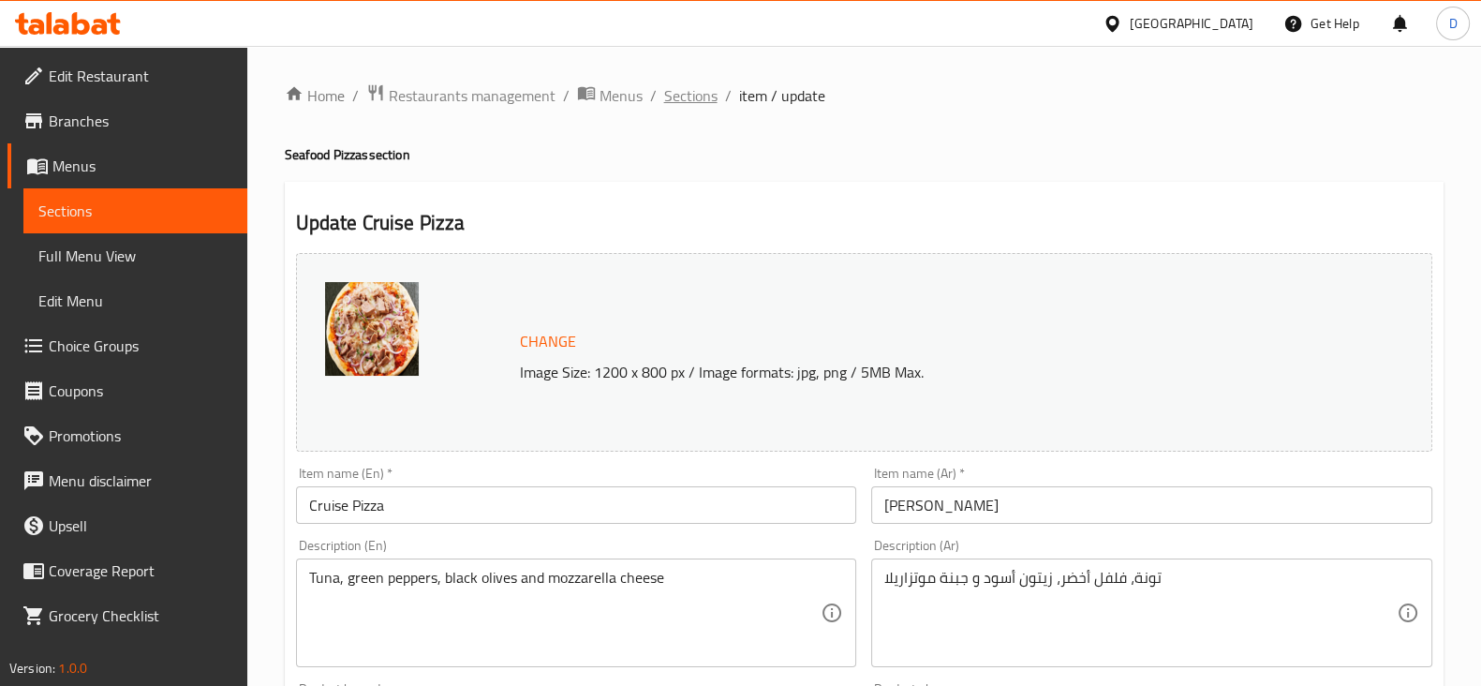
click at [696, 102] on span "Sections" at bounding box center [690, 95] width 53 height 22
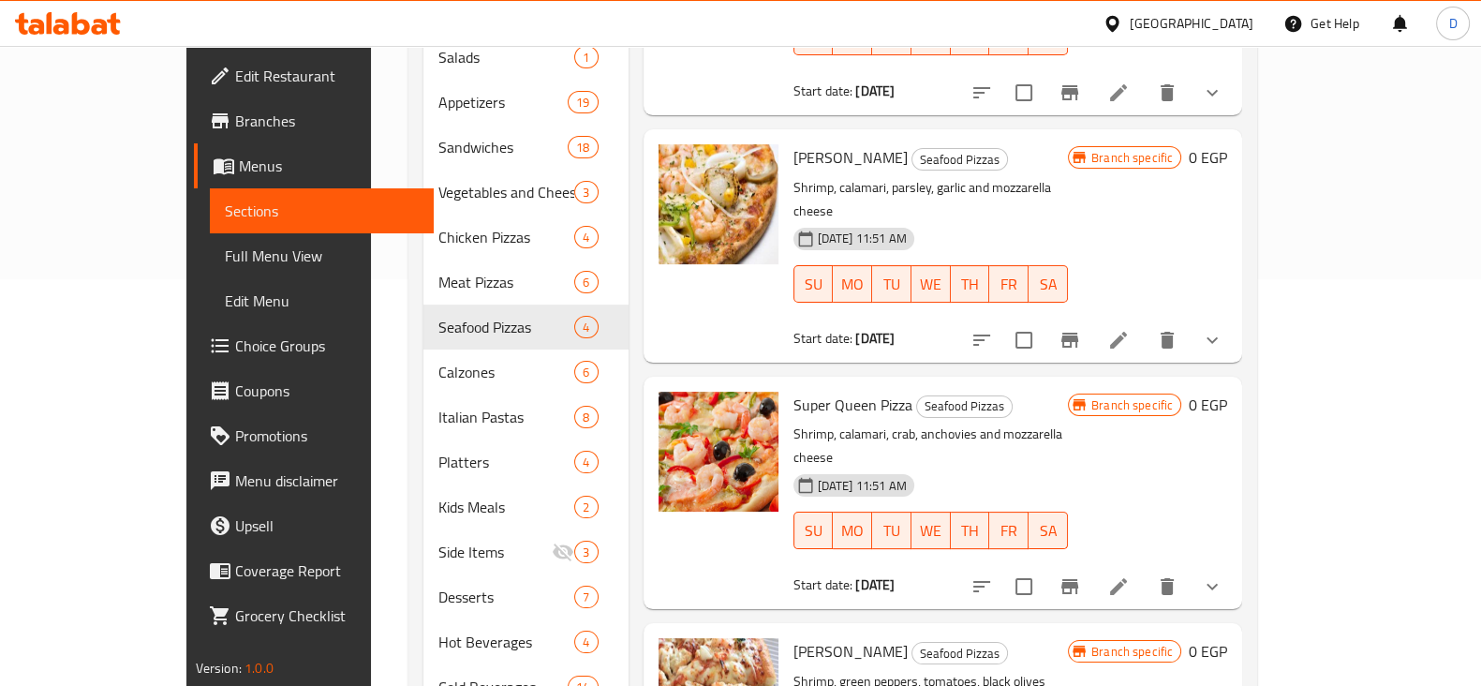
scroll to position [506, 0]
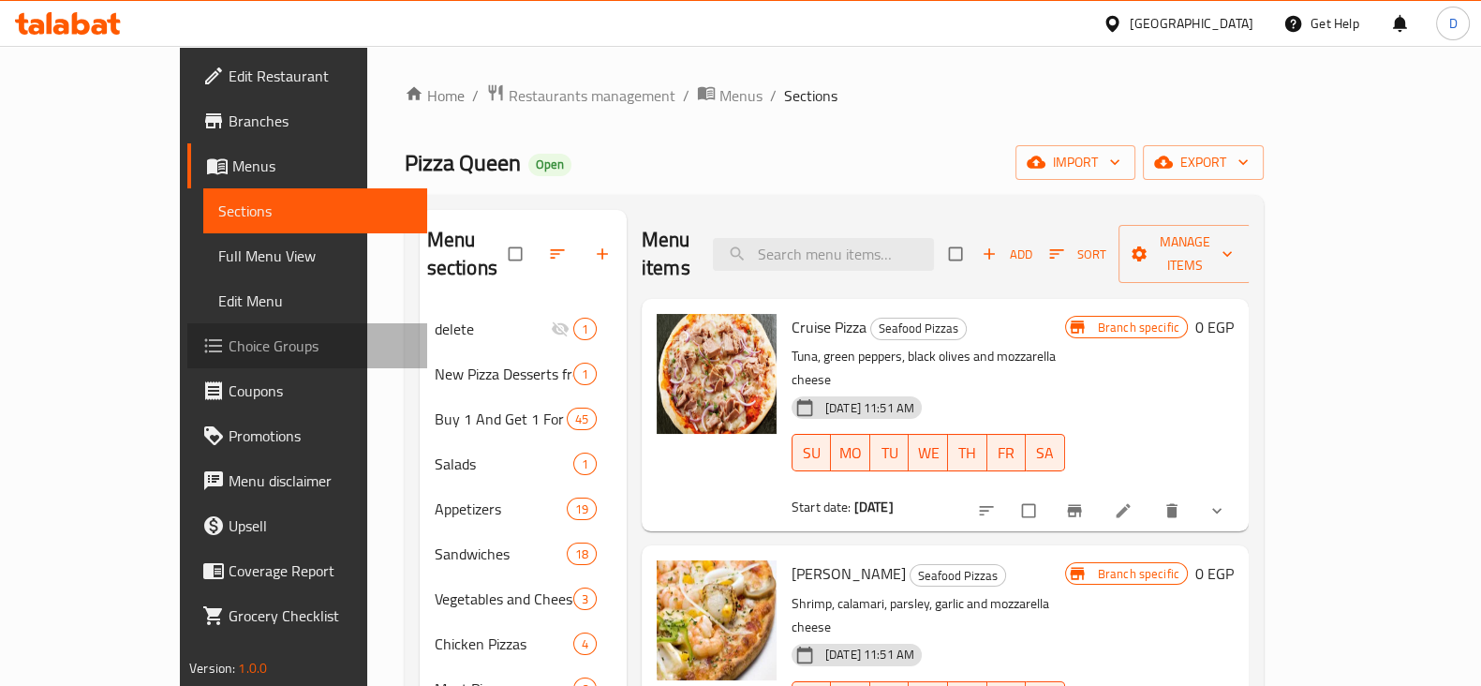
click at [229, 336] on span "Choice Groups" at bounding box center [321, 345] width 184 height 22
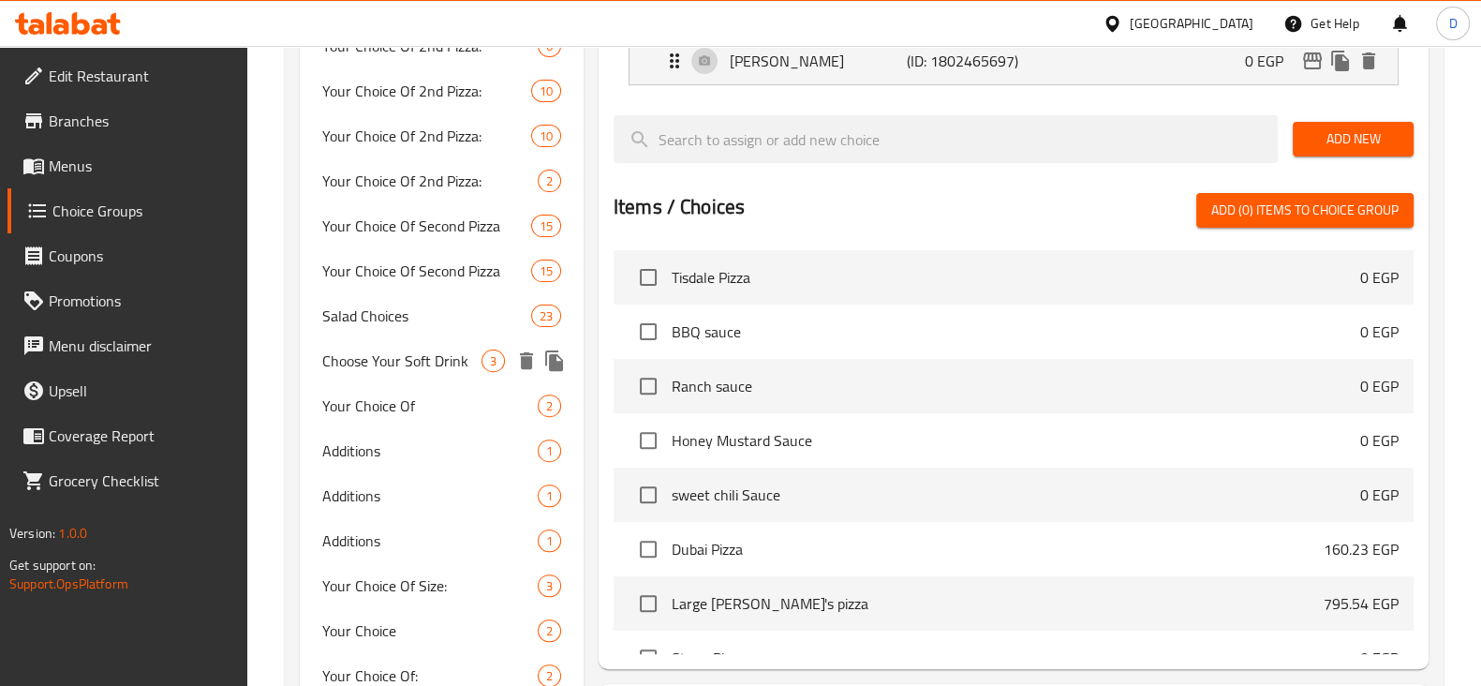
scroll to position [762, 0]
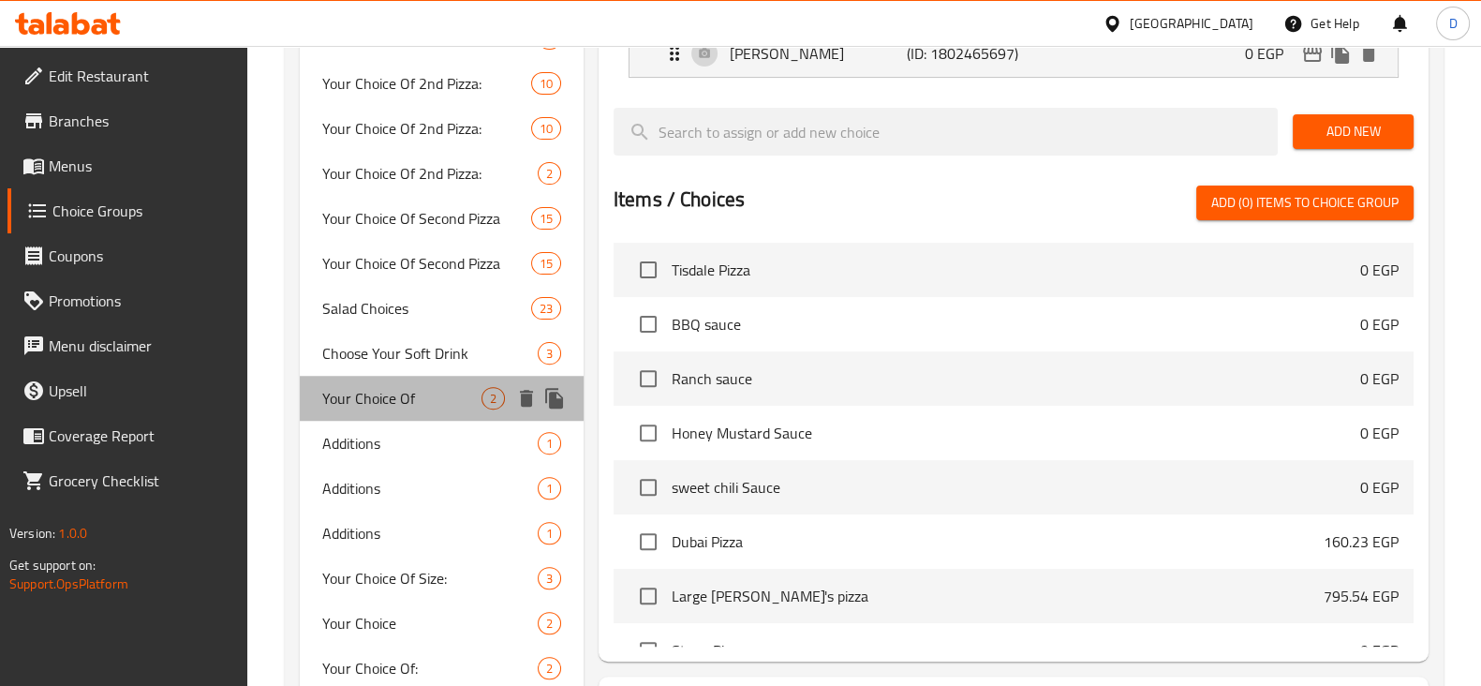
click at [427, 393] on span "Your Choice Of" at bounding box center [401, 398] width 159 height 22
type input "Your Choice Of"
type input "إختيارك من"
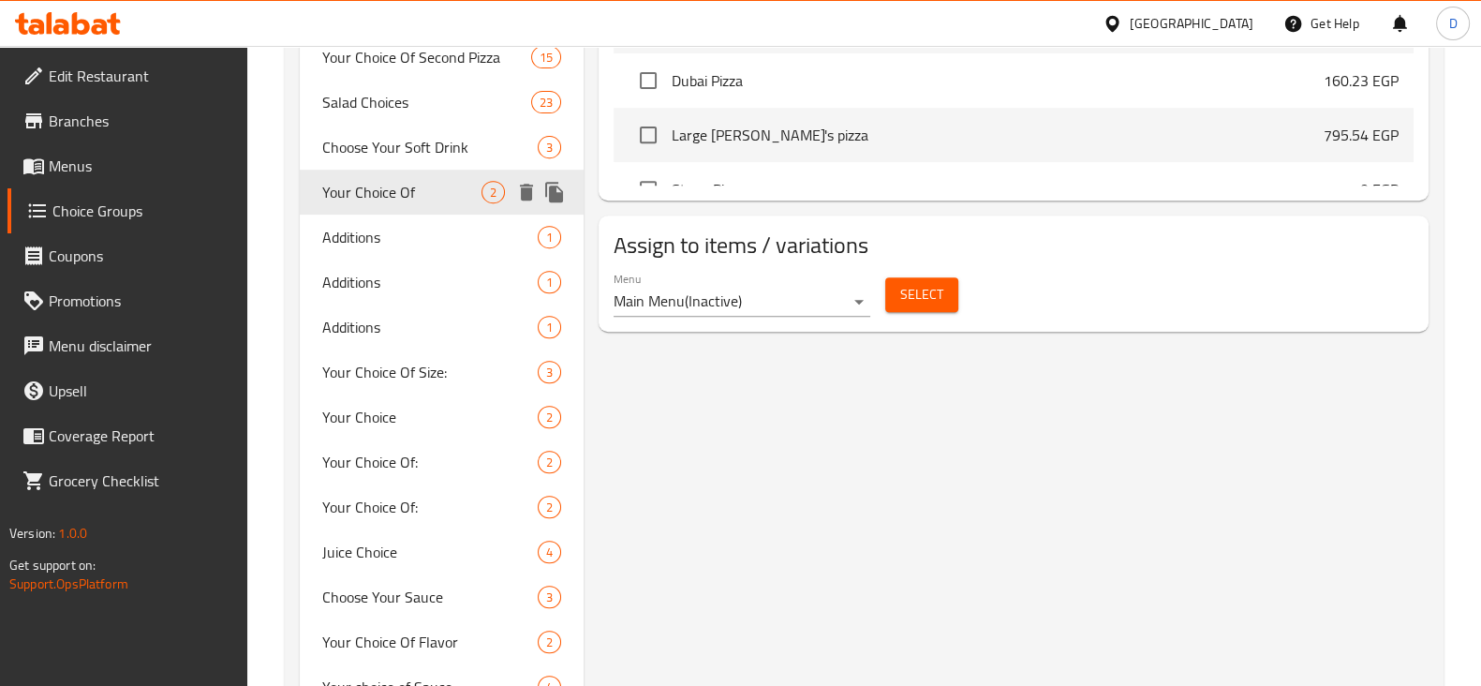
scroll to position [981, 0]
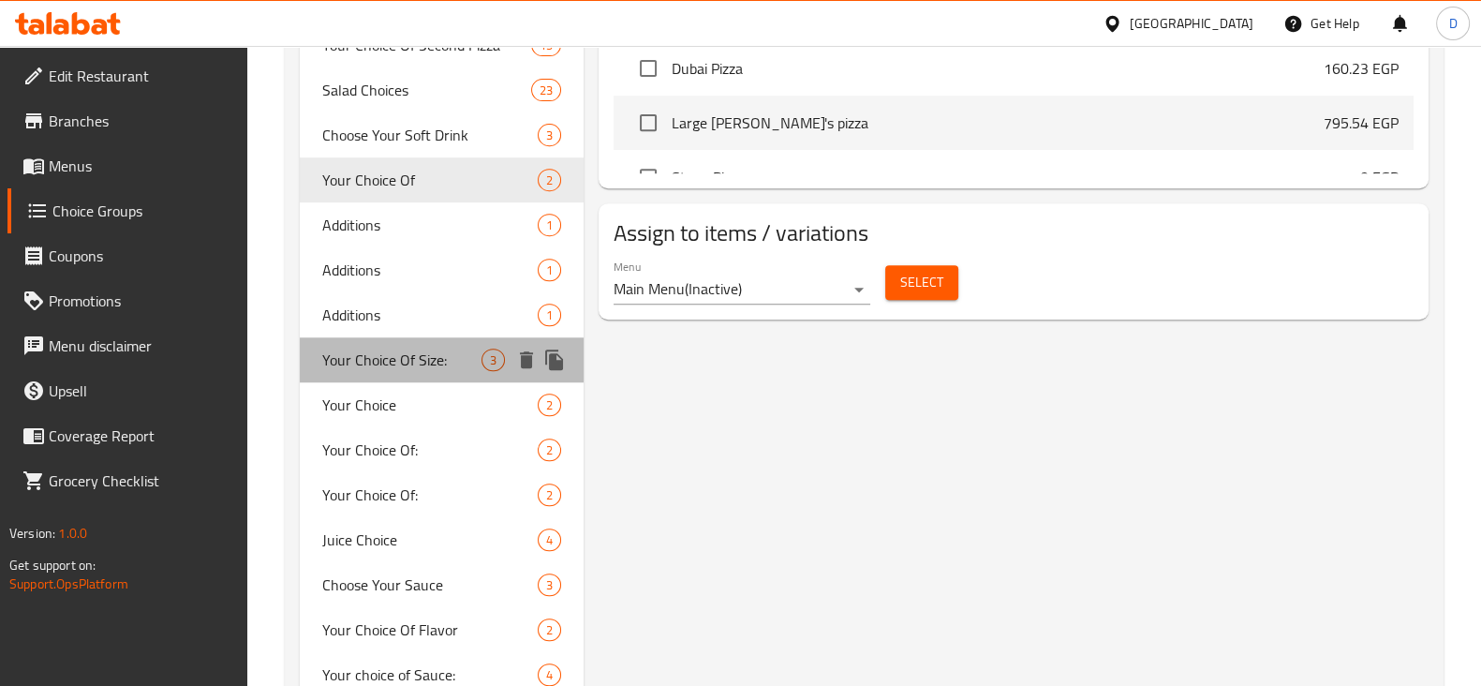
click at [431, 348] on span "Your Choice Of Size:" at bounding box center [401, 359] width 159 height 22
type input "Your Choice Of Size:"
type input "إختيارك من الحجم:"
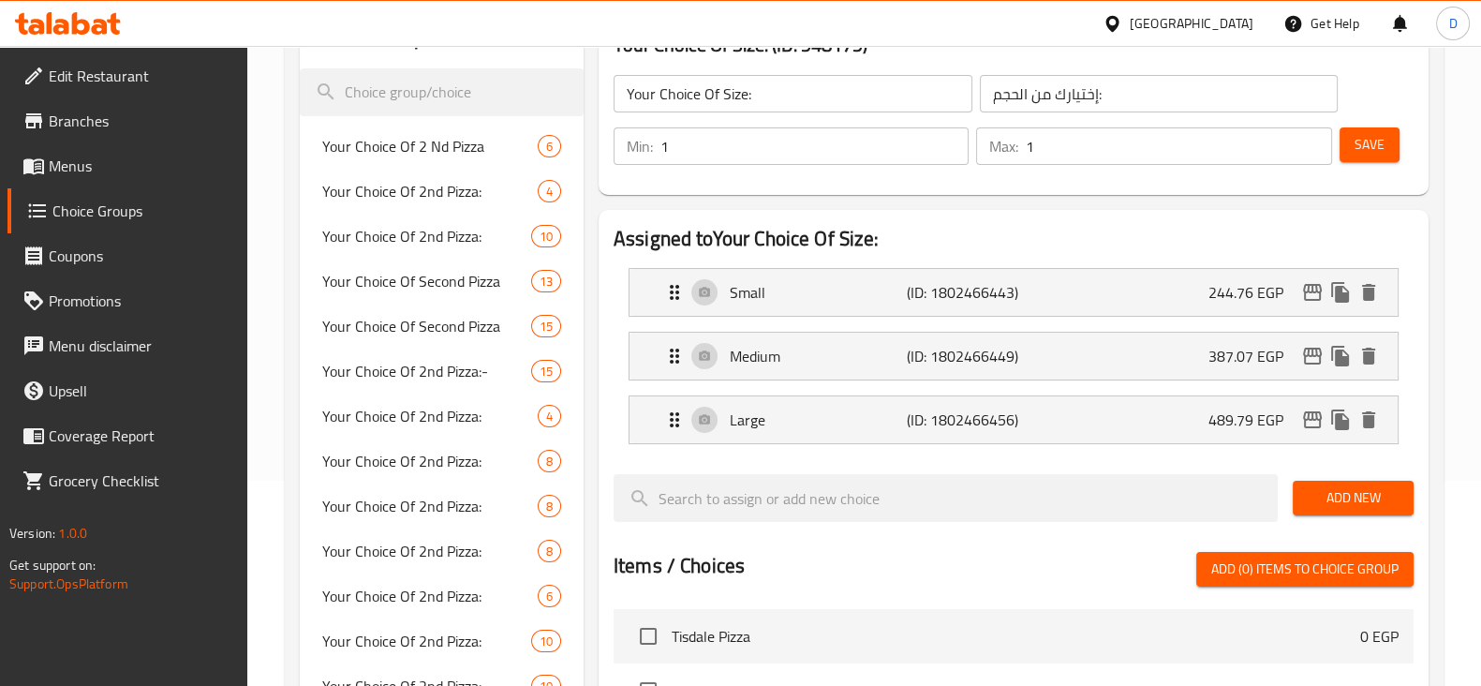
scroll to position [203, 0]
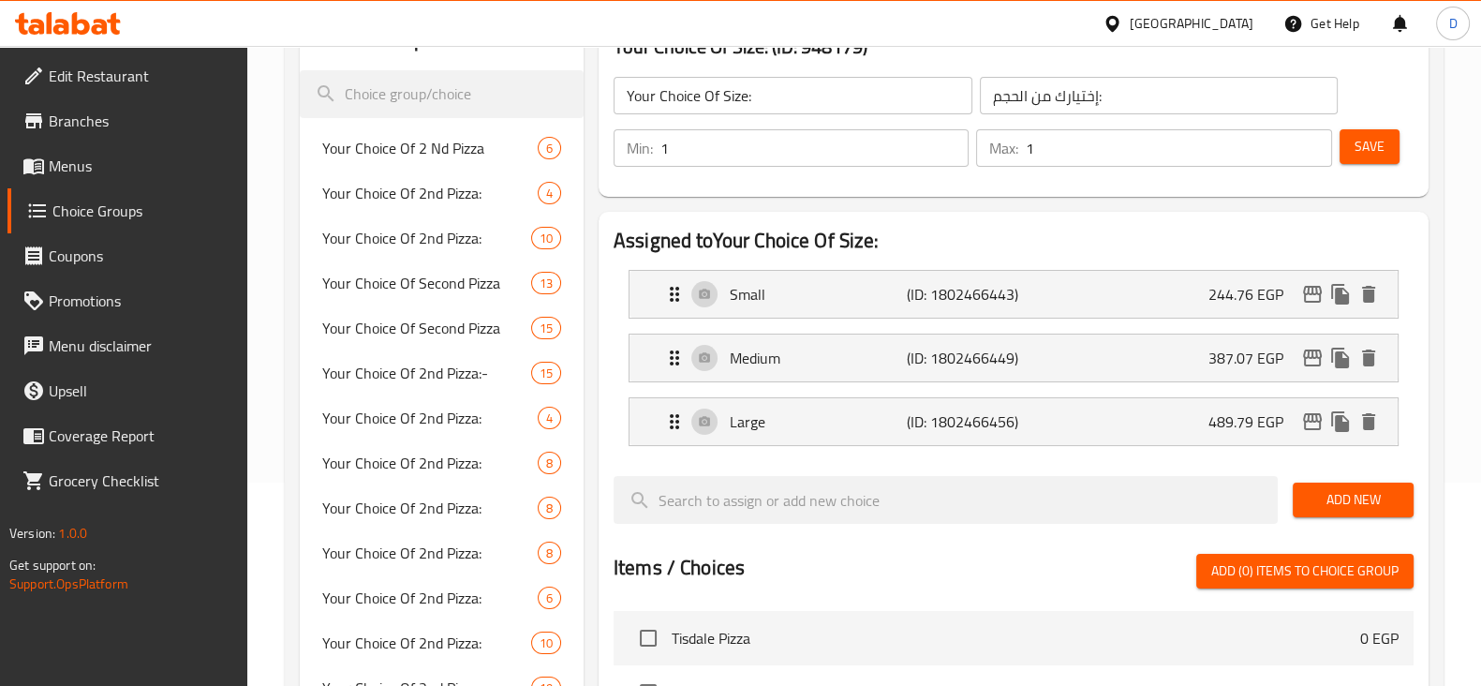
click at [762, 283] on p "Small" at bounding box center [818, 294] width 177 height 22
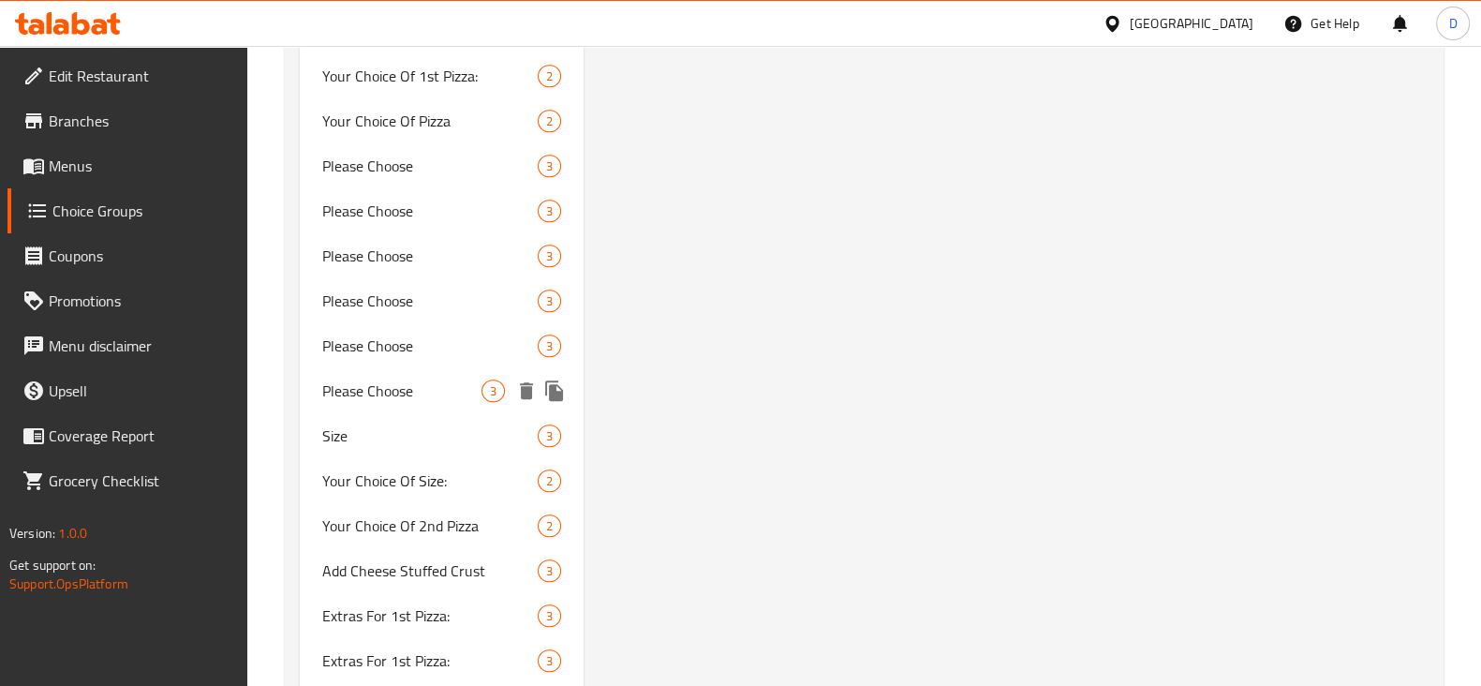
scroll to position [1626, 0]
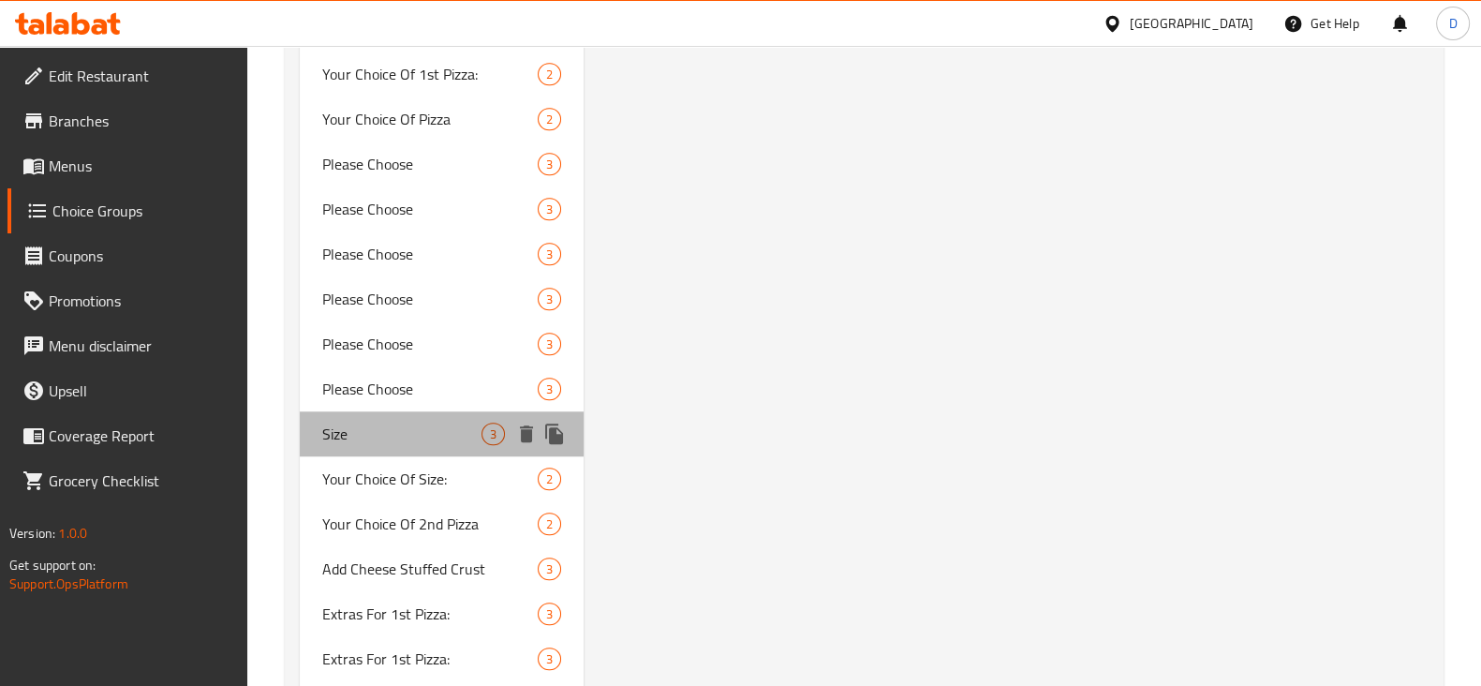
click at [431, 423] on span "Size" at bounding box center [401, 433] width 159 height 22
type input "Size"
type input "الحجم"
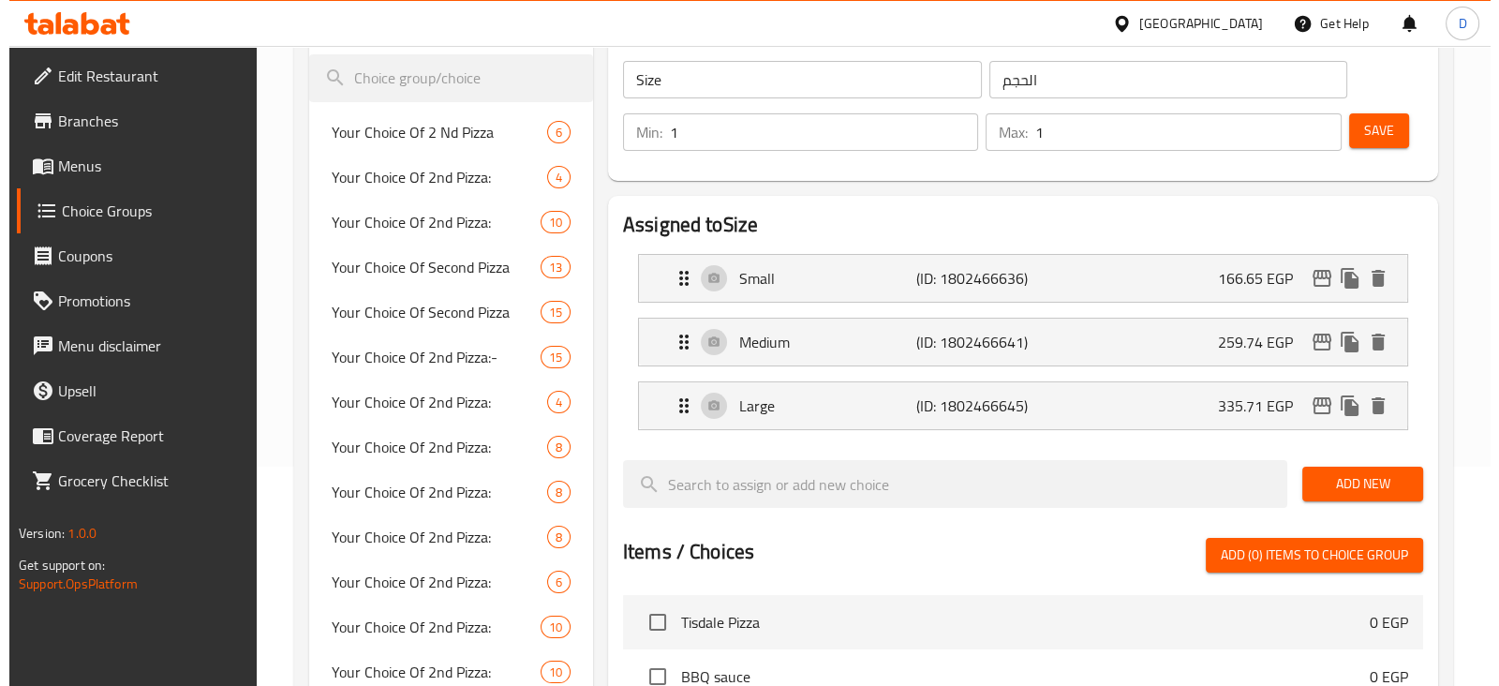
scroll to position [200, 0]
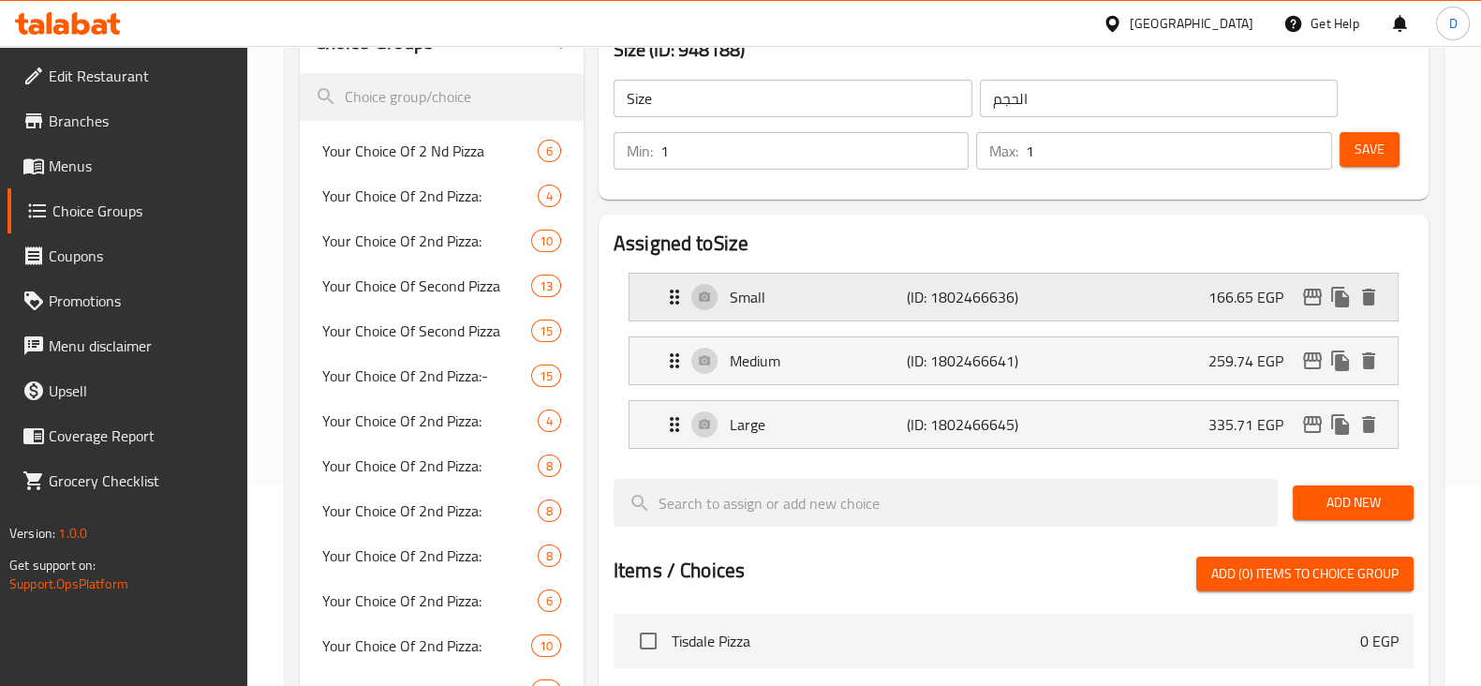
click at [1232, 308] on p "166.65 EGP" at bounding box center [1253, 297] width 90 height 22
click at [1311, 292] on icon "edit" at bounding box center [1312, 296] width 19 height 17
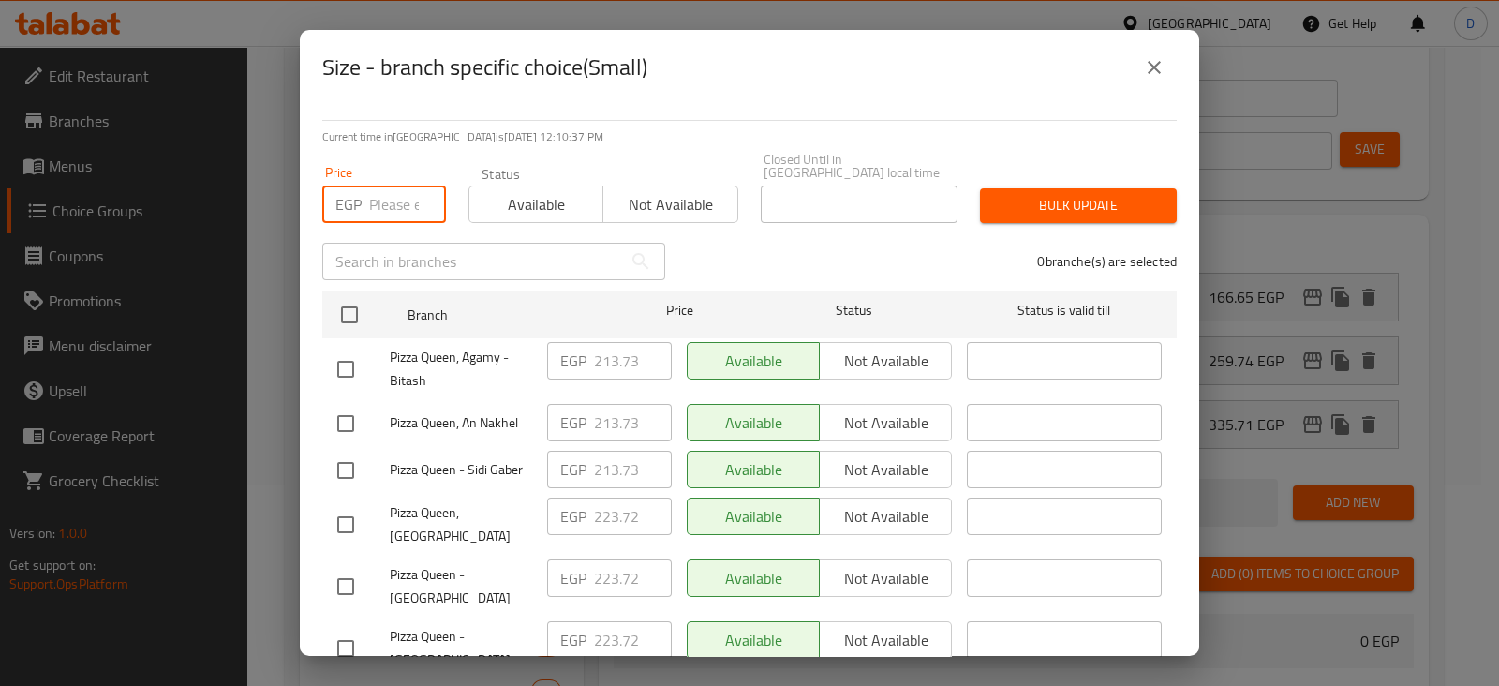
click at [376, 191] on input "number" at bounding box center [407, 203] width 77 height 37
paste input "223.72"
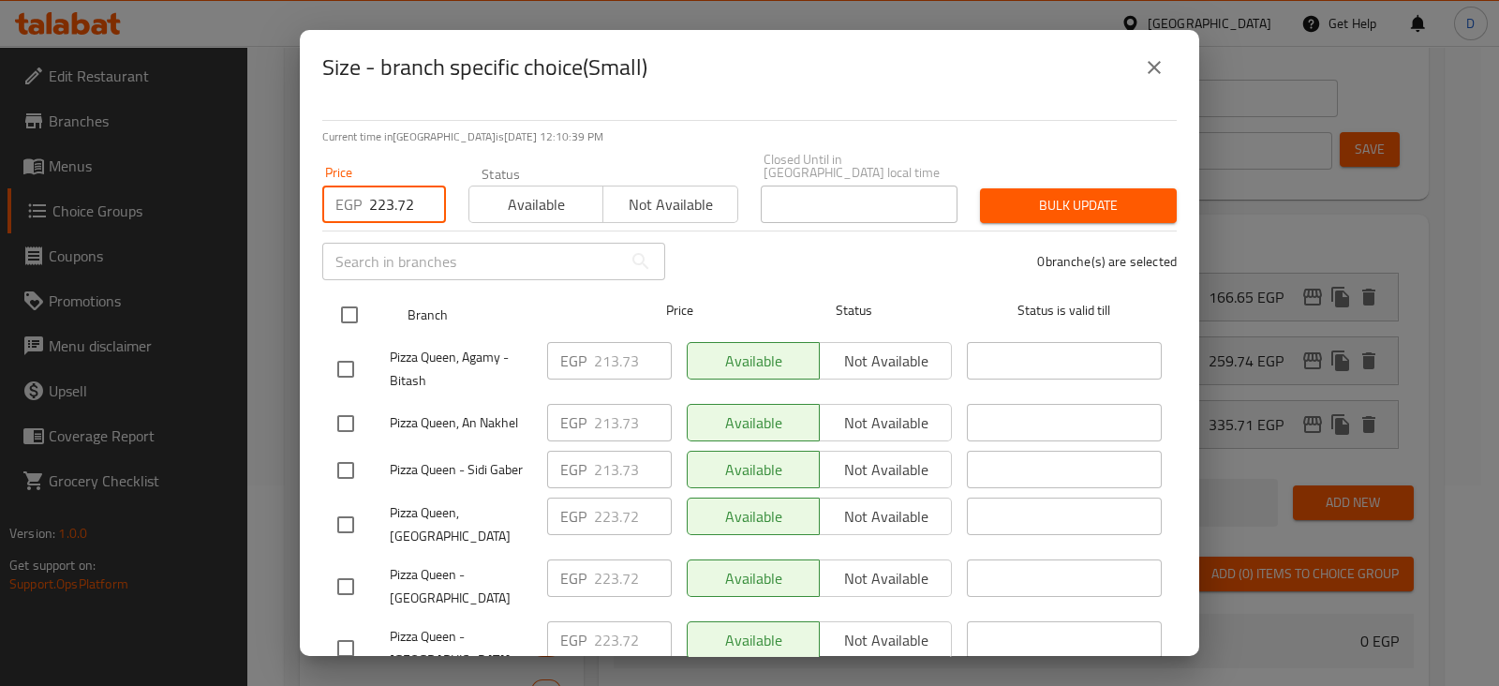
type input "223.72"
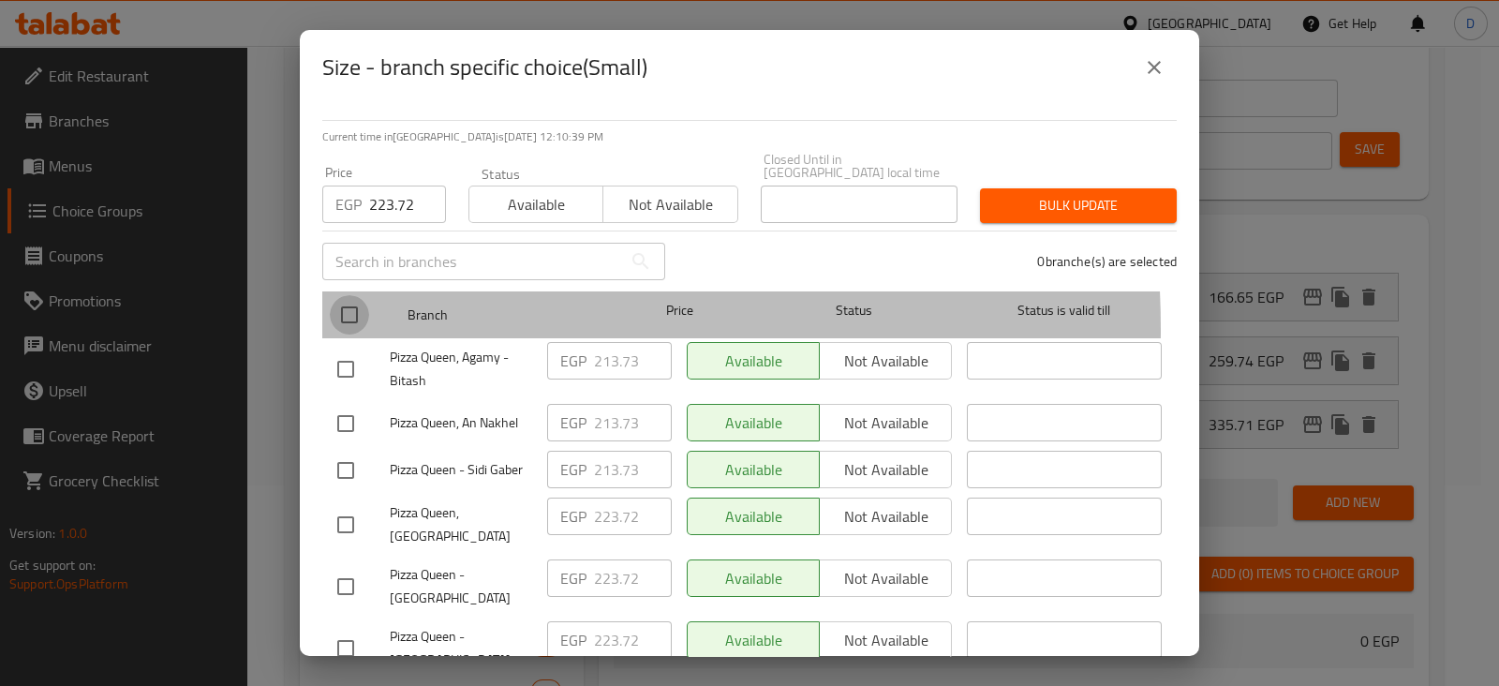
click at [350, 316] on input "checkbox" at bounding box center [349, 314] width 39 height 39
checkbox input "true"
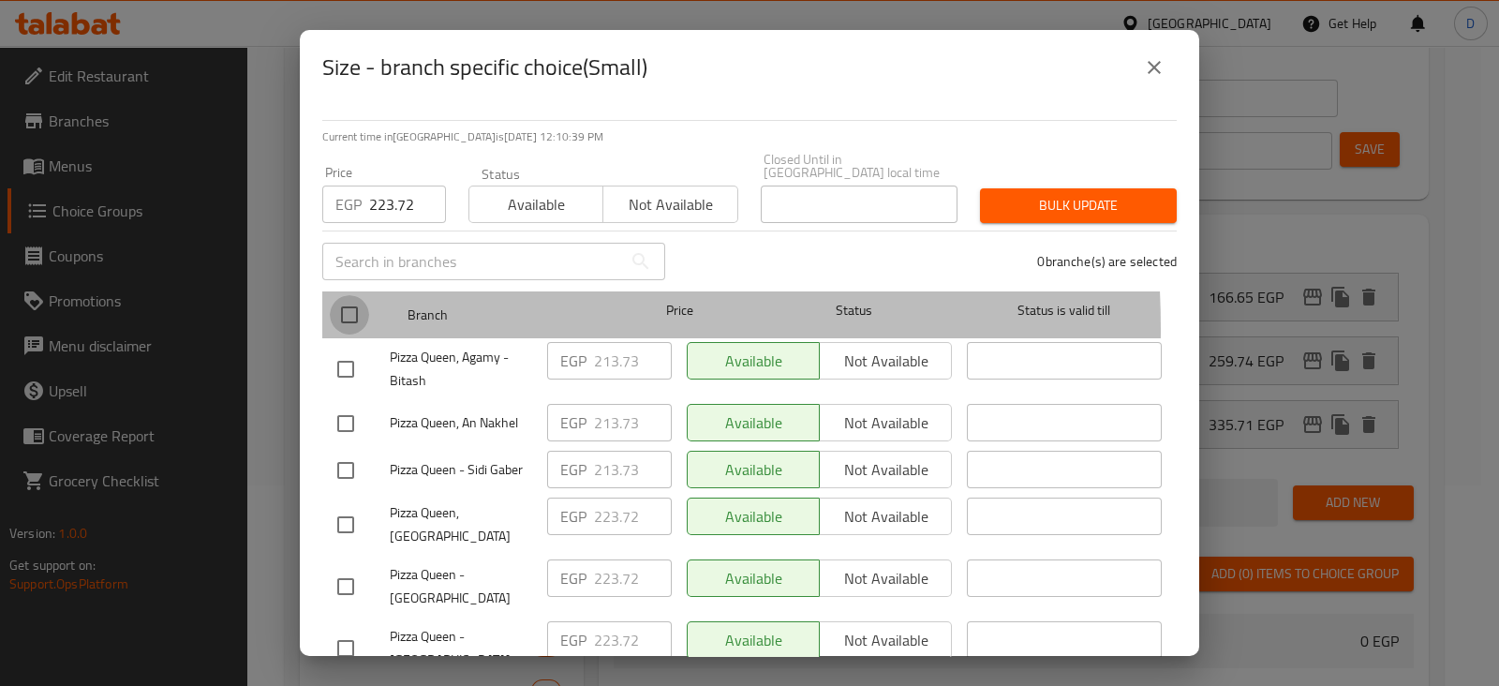
checkbox input "true"
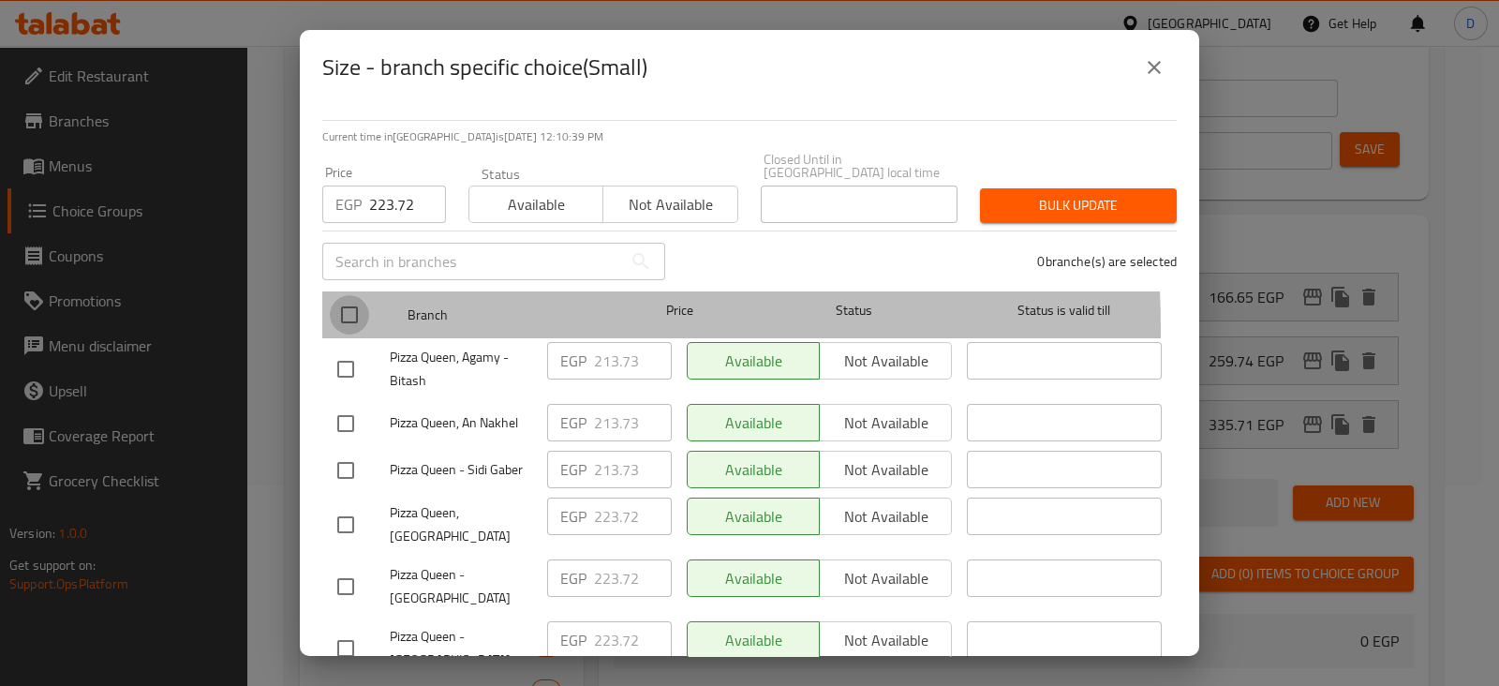
checkbox input "true"
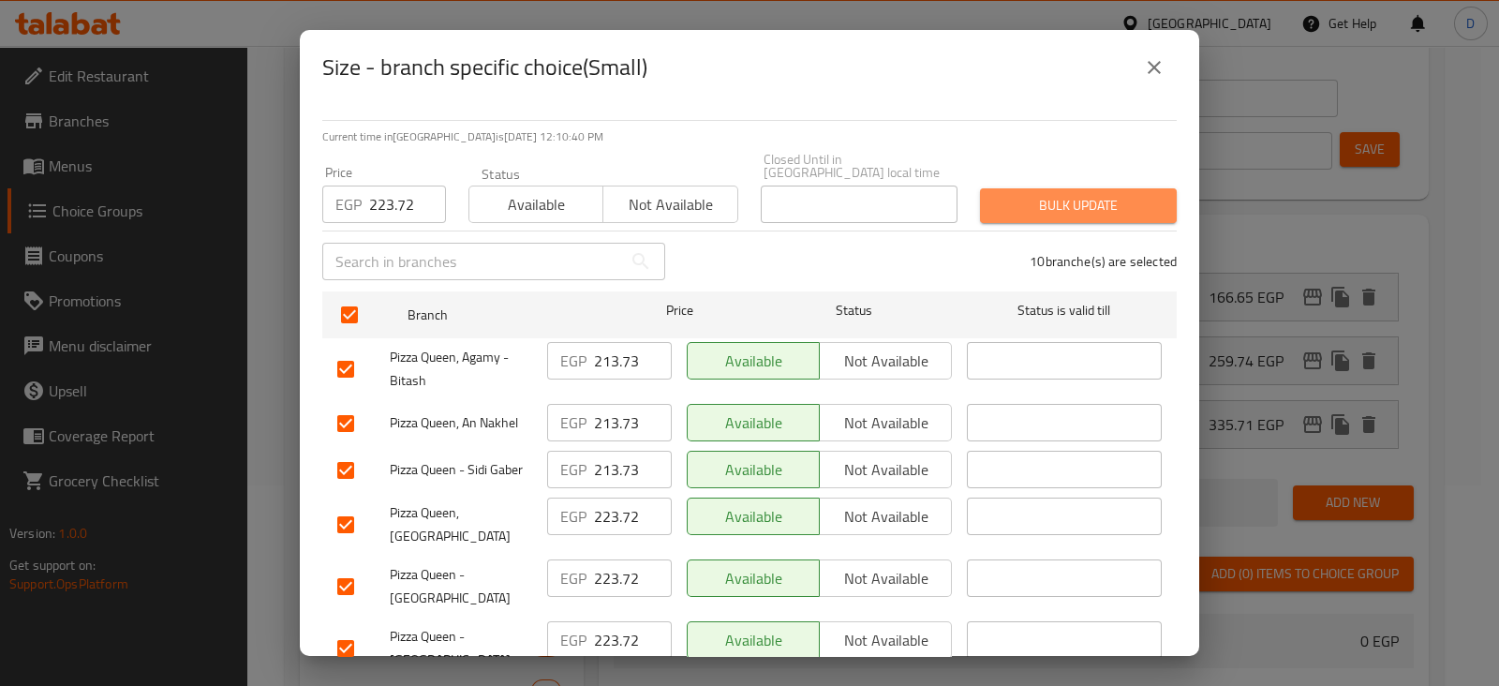
click at [1082, 197] on span "Bulk update" at bounding box center [1078, 205] width 167 height 23
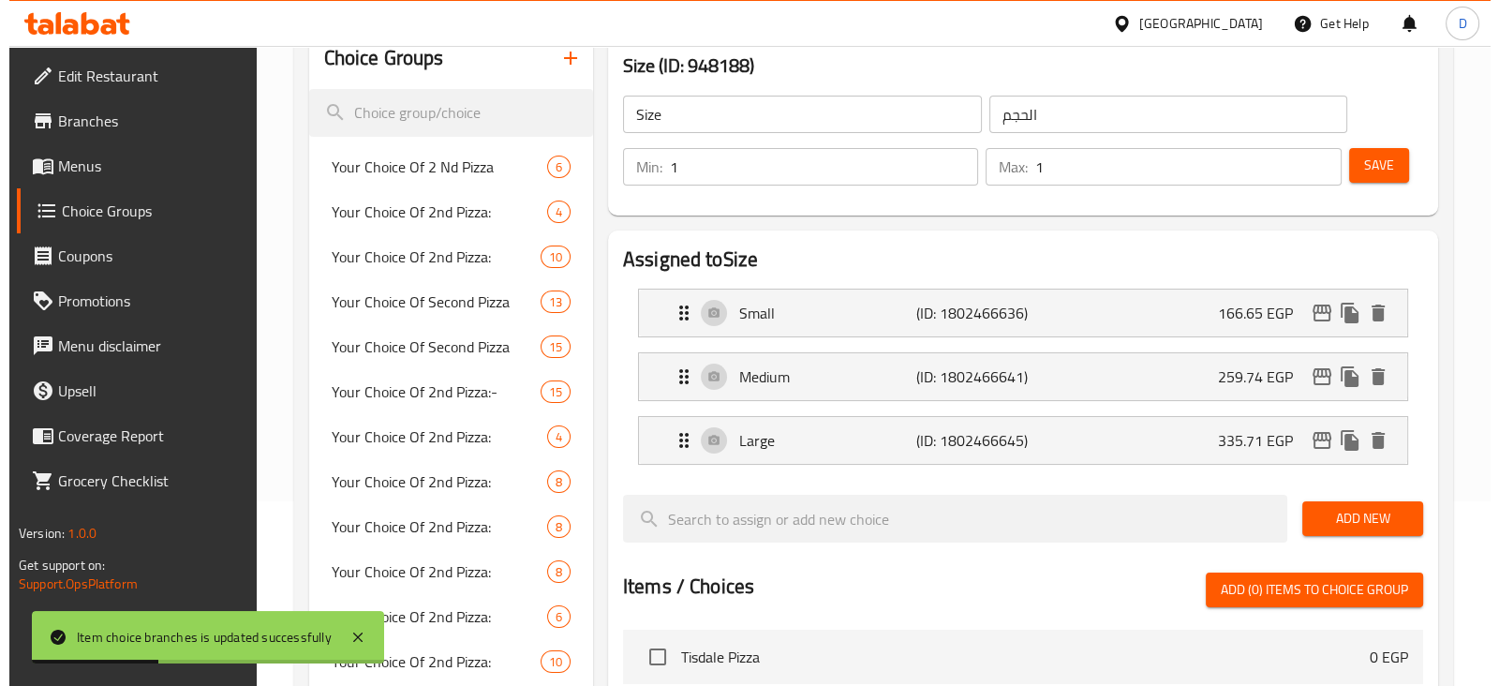
scroll to position [155, 0]
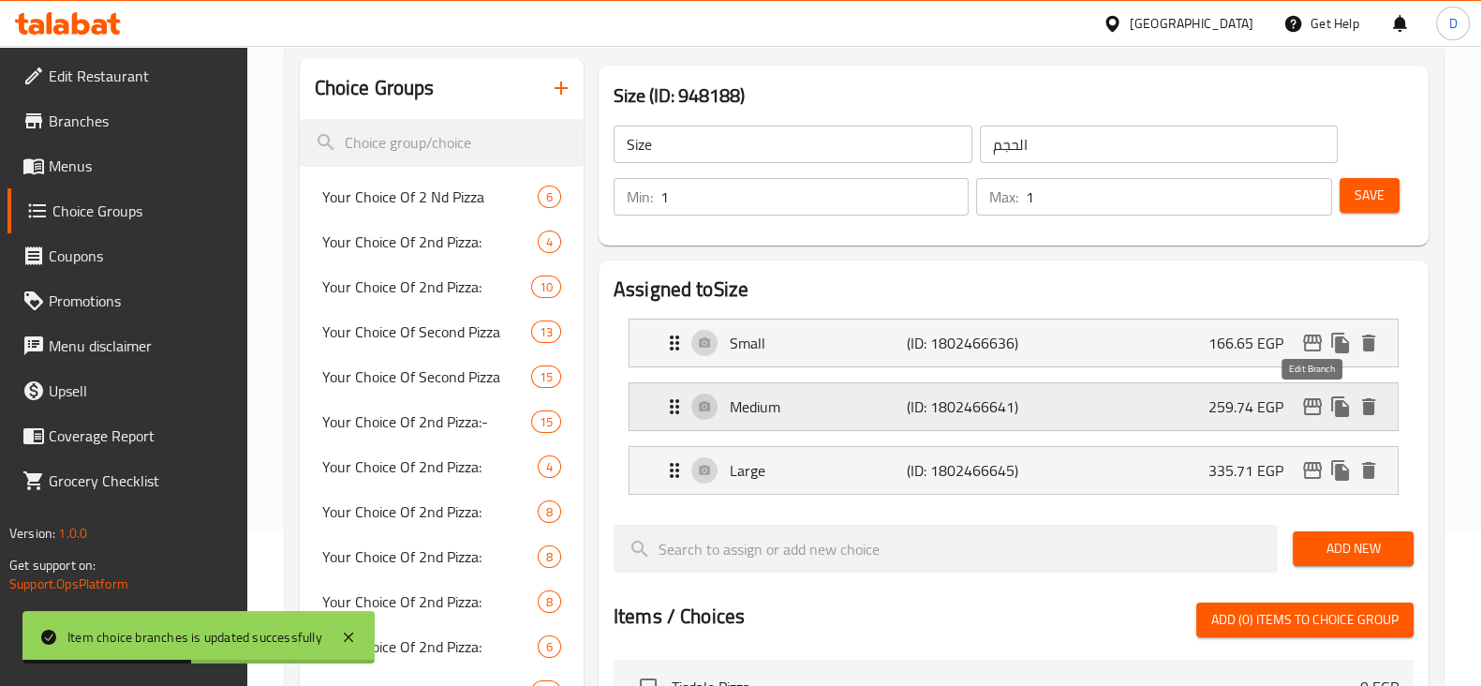
click at [1304, 400] on icon "edit" at bounding box center [1312, 406] width 19 height 17
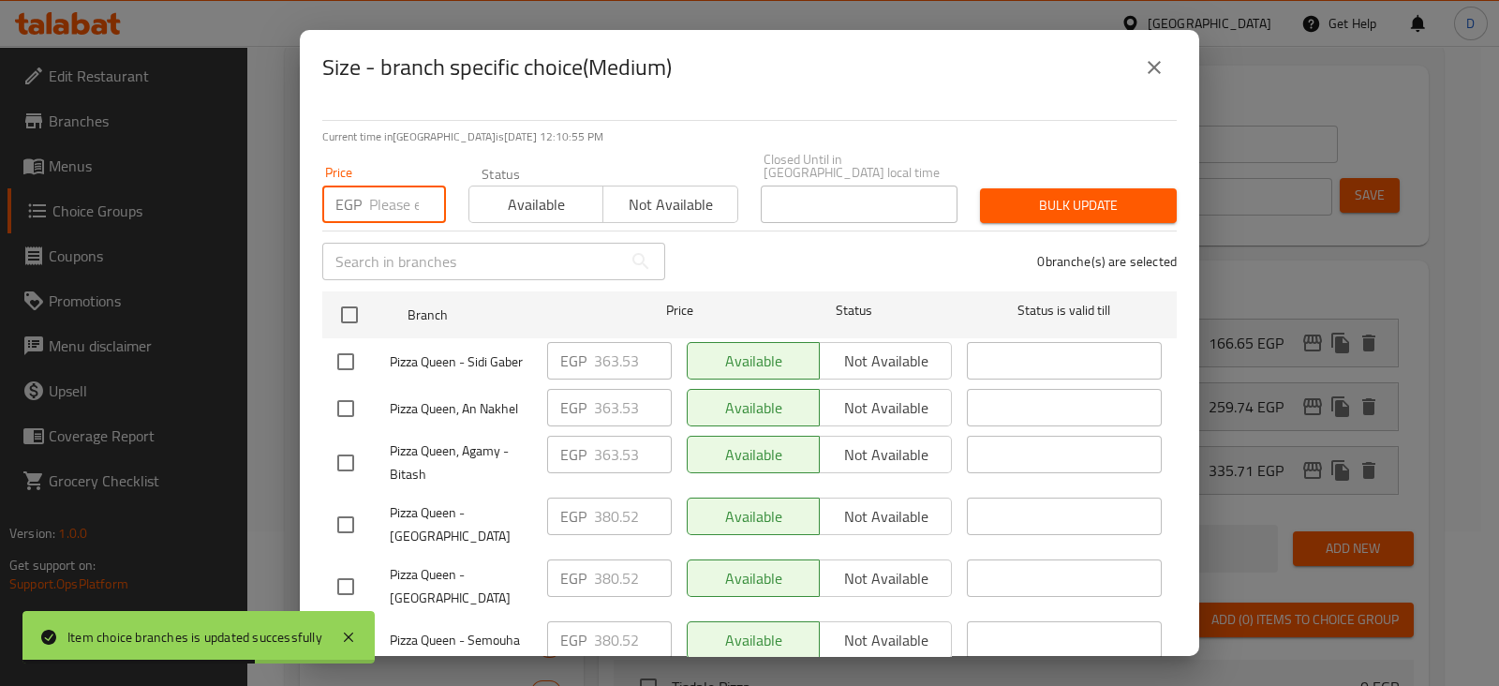
click at [385, 193] on input "number" at bounding box center [407, 203] width 77 height 37
paste input "380.52"
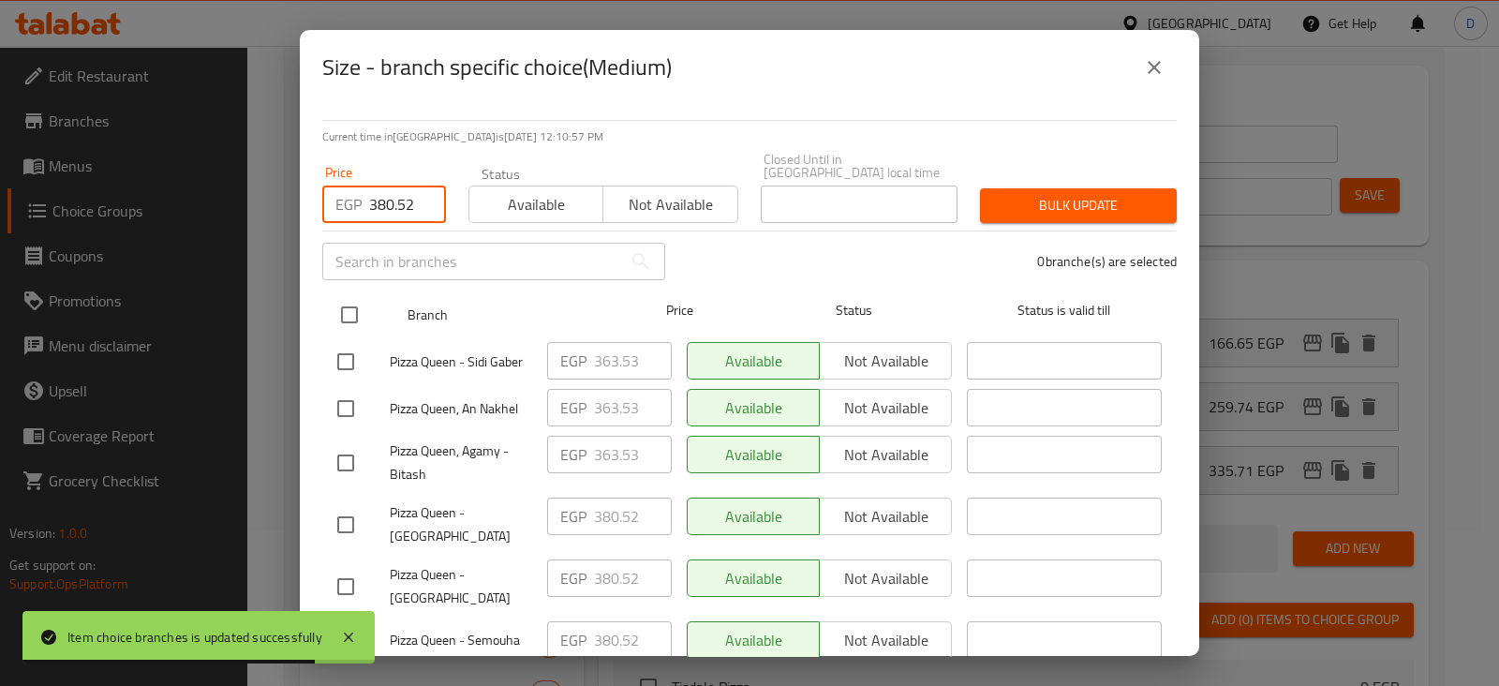
type input "380.52"
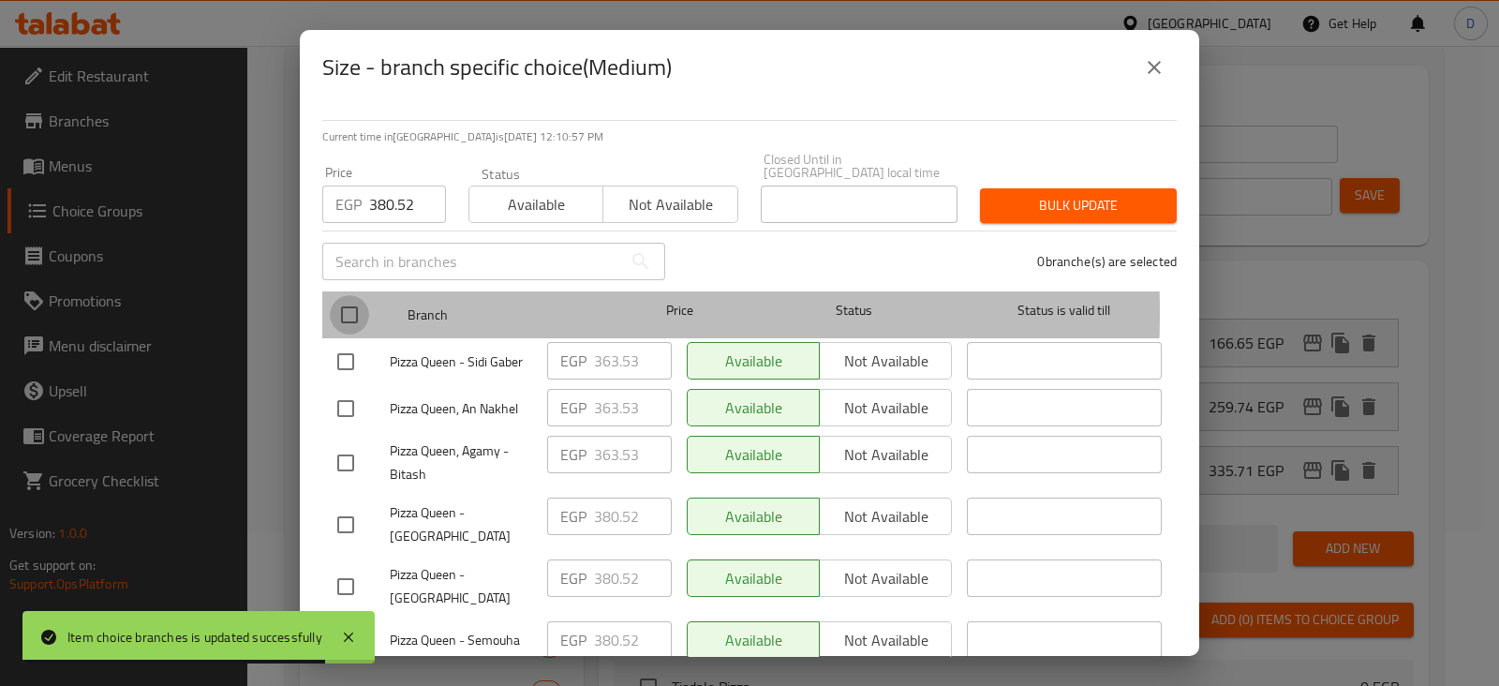
click at [347, 300] on input "checkbox" at bounding box center [349, 314] width 39 height 39
checkbox input "true"
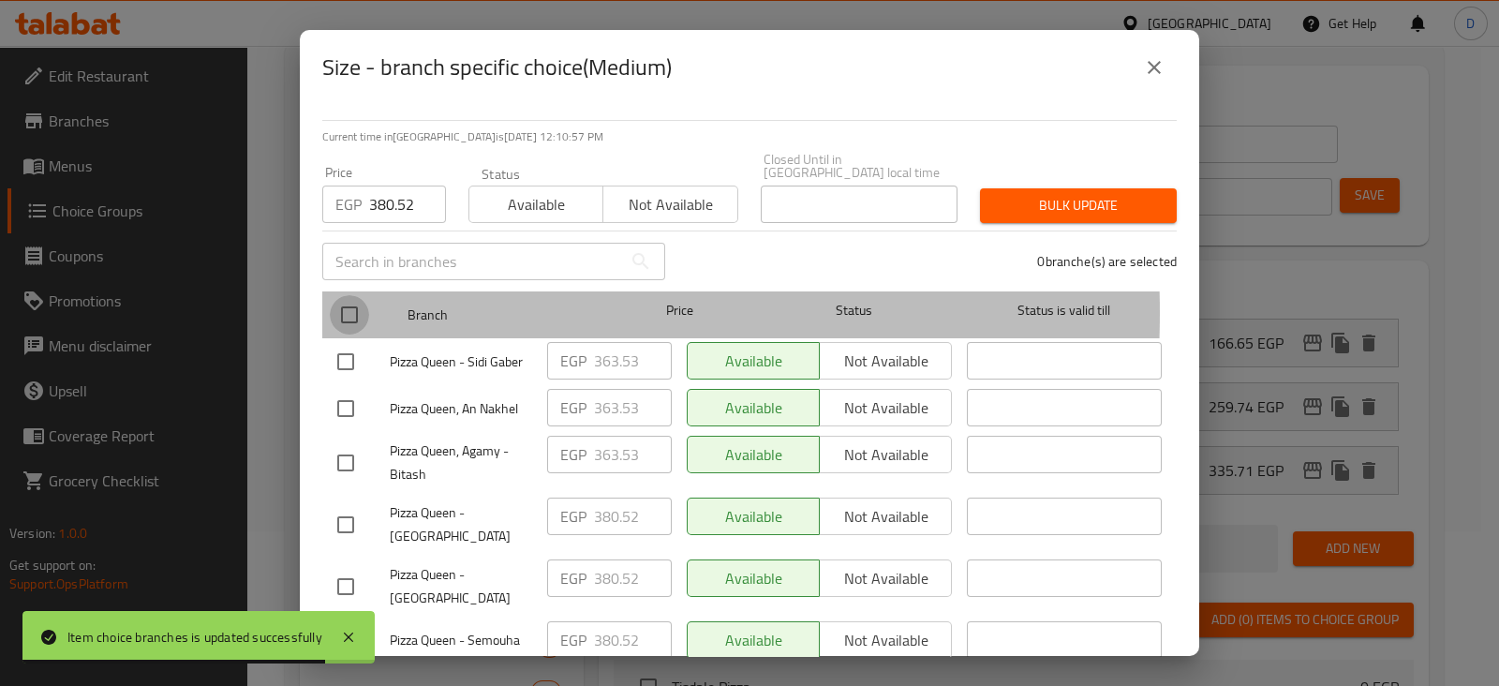
checkbox input "true"
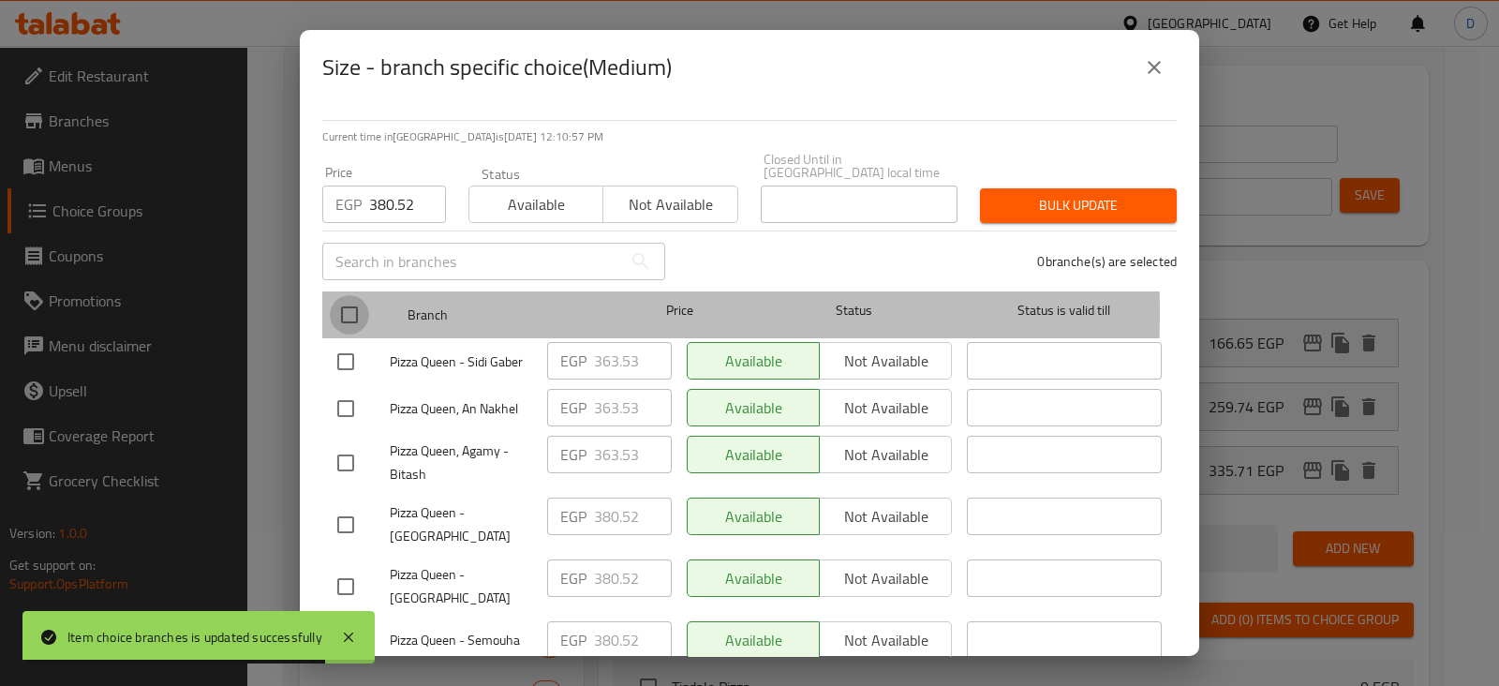
checkbox input "true"
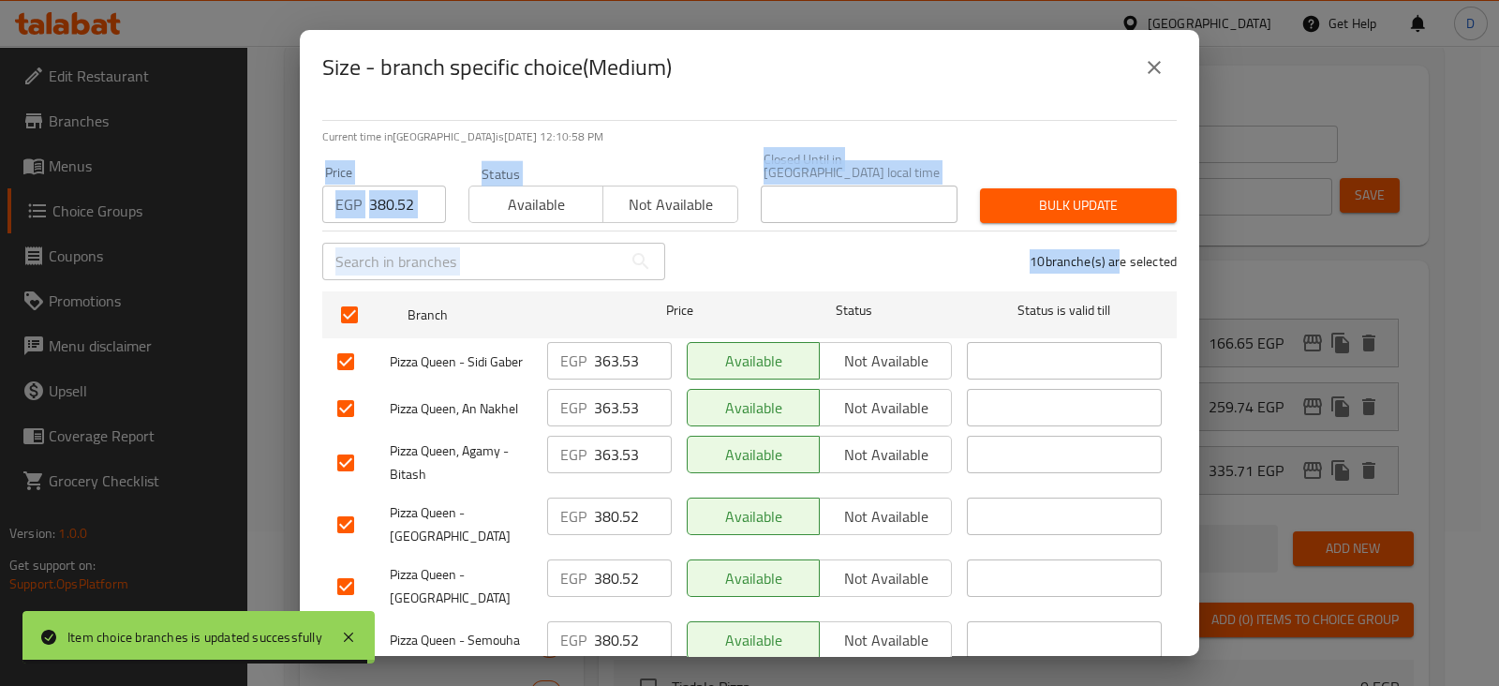
drag, startPoint x: 1094, startPoint y: 214, endPoint x: 1076, endPoint y: 189, distance: 30.9
click at [1076, 189] on div "Current time in [GEOGRAPHIC_DATA] is [DATE] 12:10:58 PM Price EGP 380.52 Price …" at bounding box center [749, 380] width 899 height 551
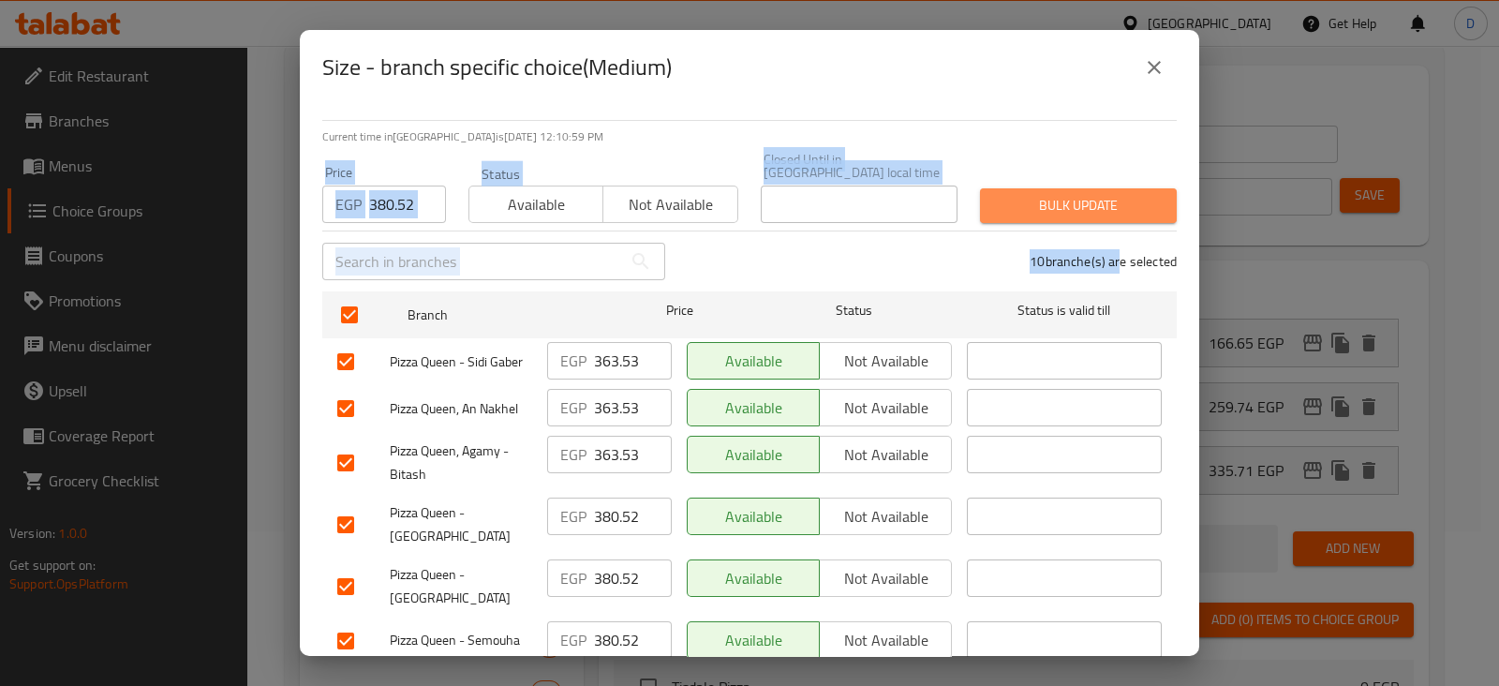
click at [1076, 194] on span "Bulk update" at bounding box center [1078, 205] width 167 height 23
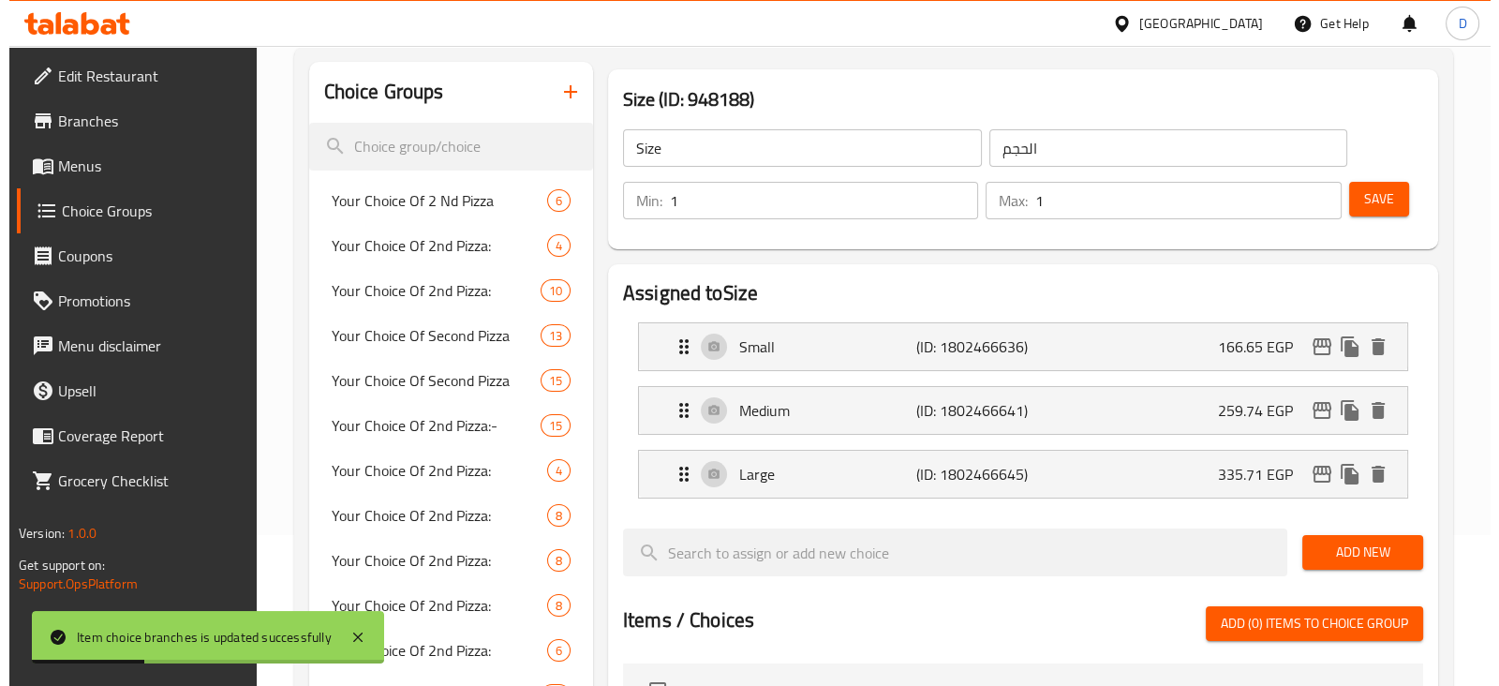
scroll to position [147, 0]
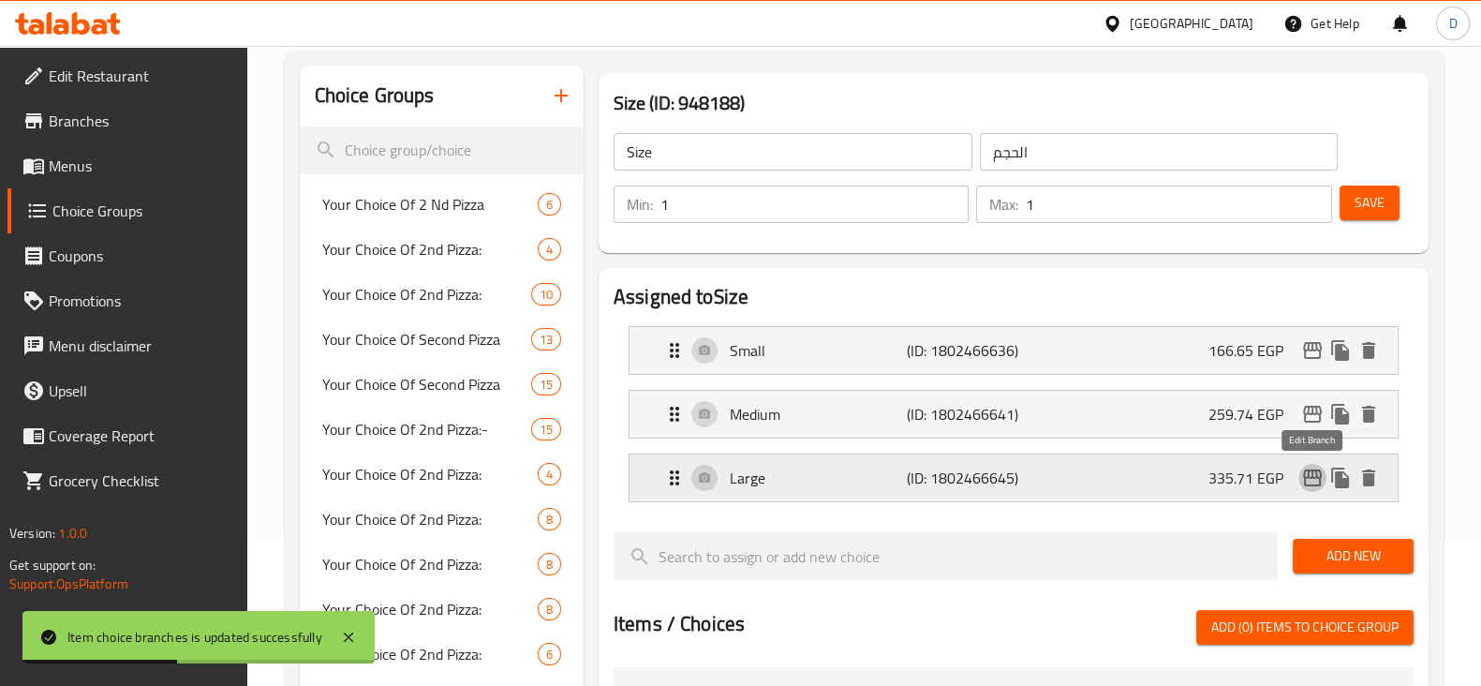
click at [1306, 476] on icon "edit" at bounding box center [1312, 477] width 19 height 17
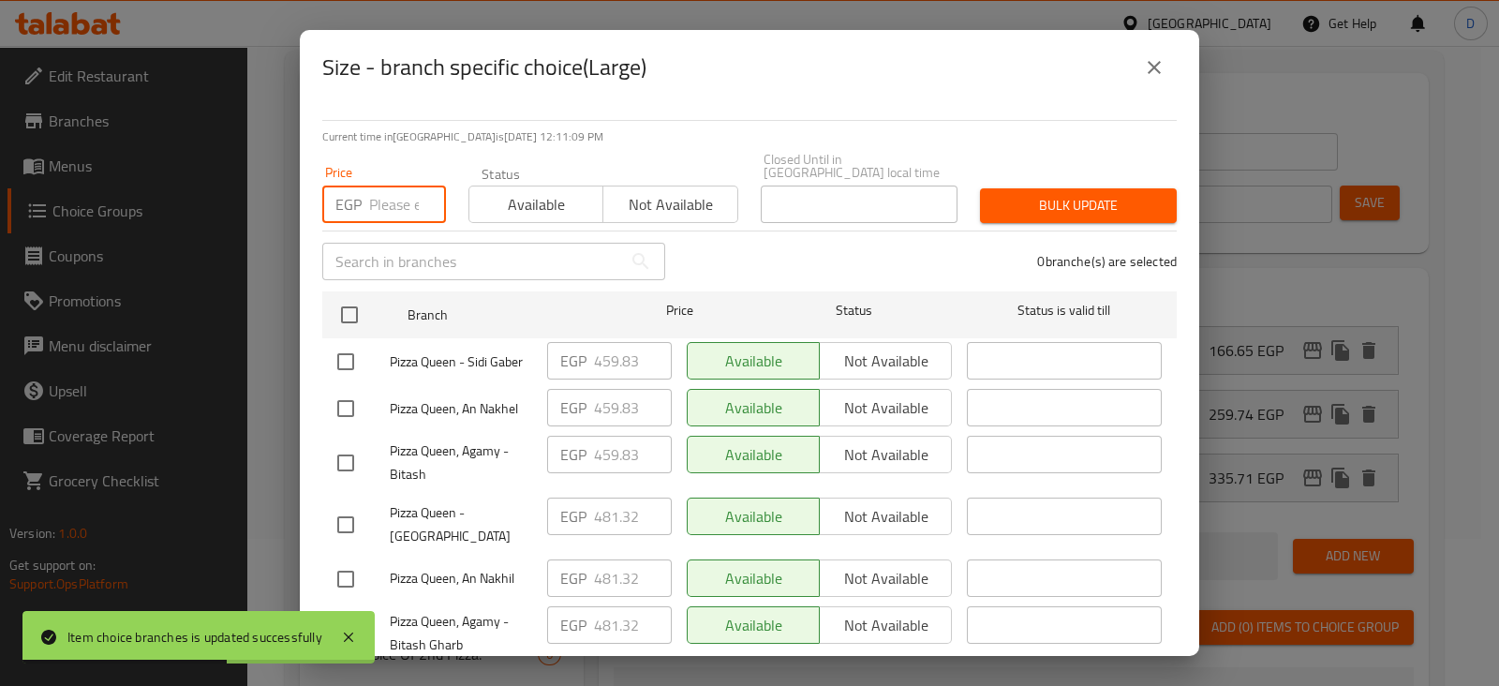
click at [403, 206] on input "number" at bounding box center [407, 203] width 77 height 37
paste input "481.32"
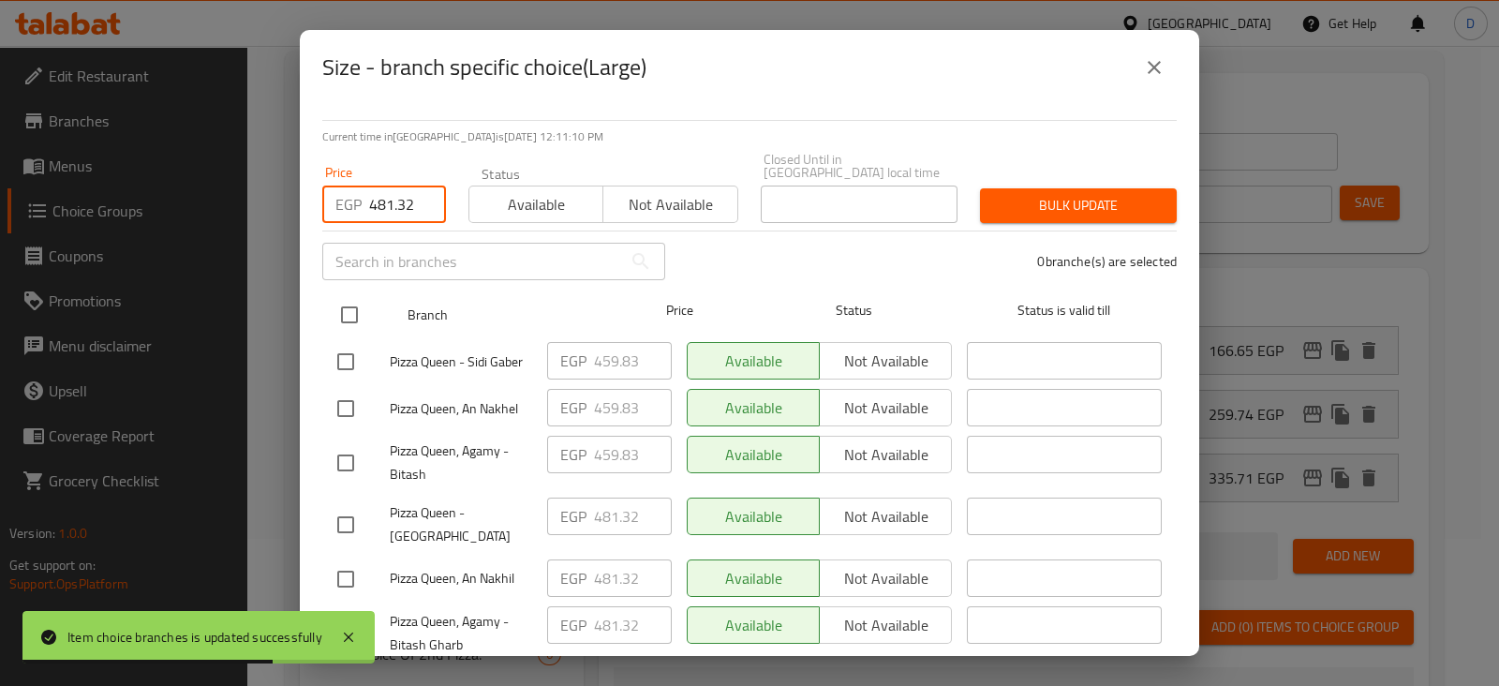
type input "481.32"
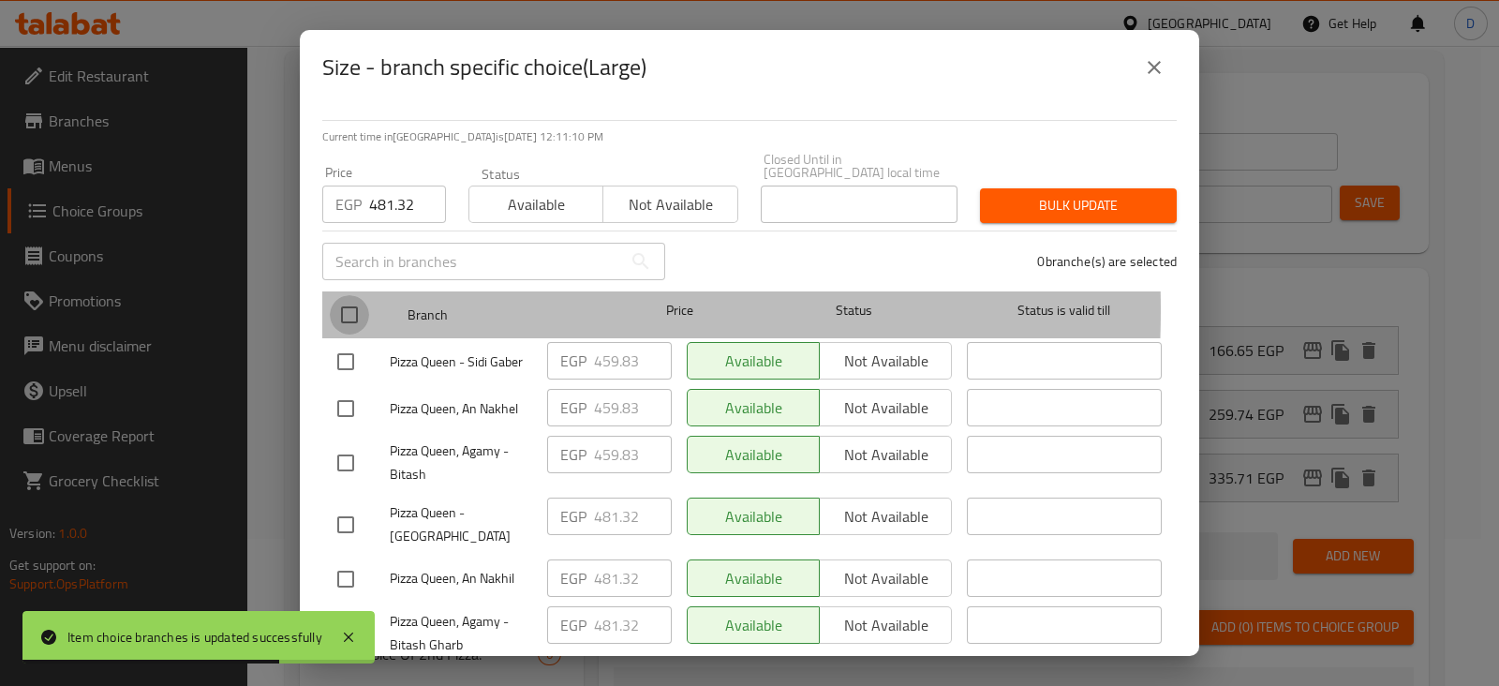
click at [342, 297] on input "checkbox" at bounding box center [349, 314] width 39 height 39
checkbox input "true"
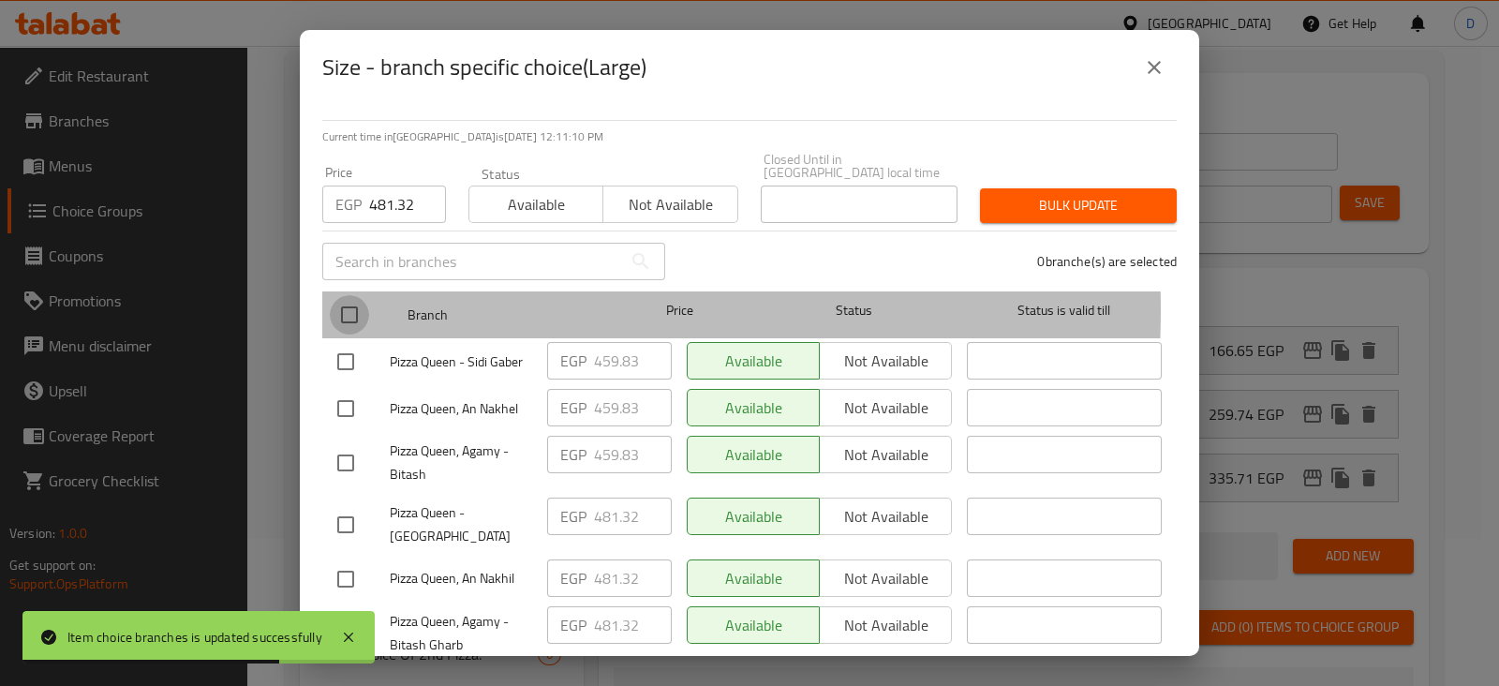
checkbox input "true"
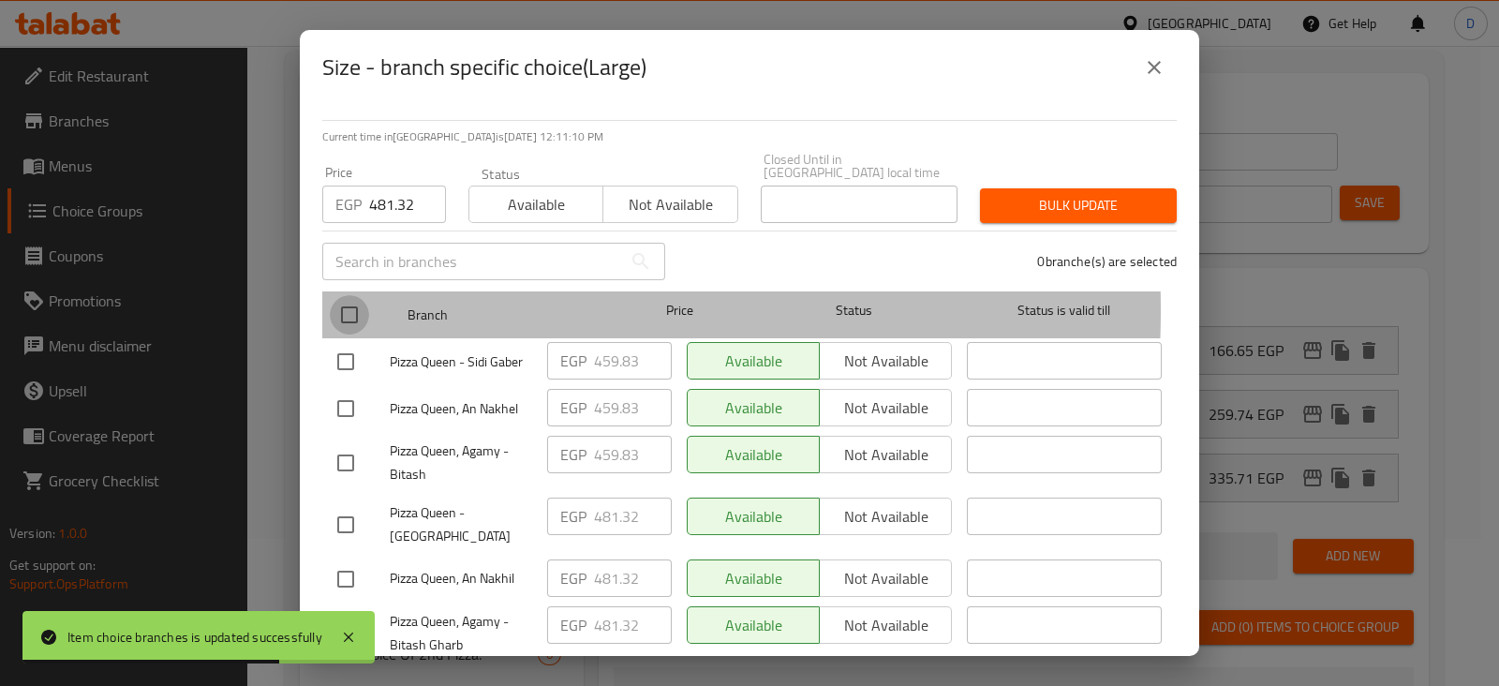
checkbox input "true"
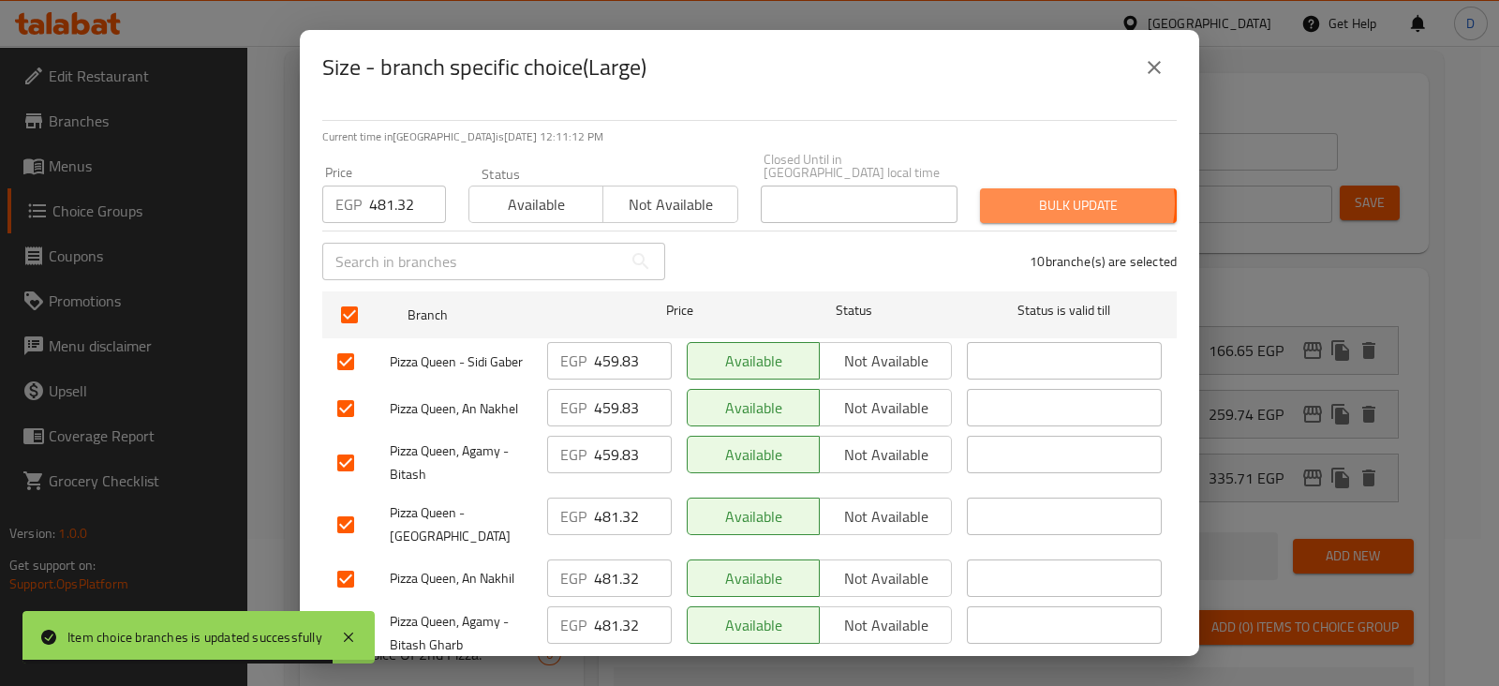
click at [1048, 194] on span "Bulk update" at bounding box center [1078, 205] width 167 height 23
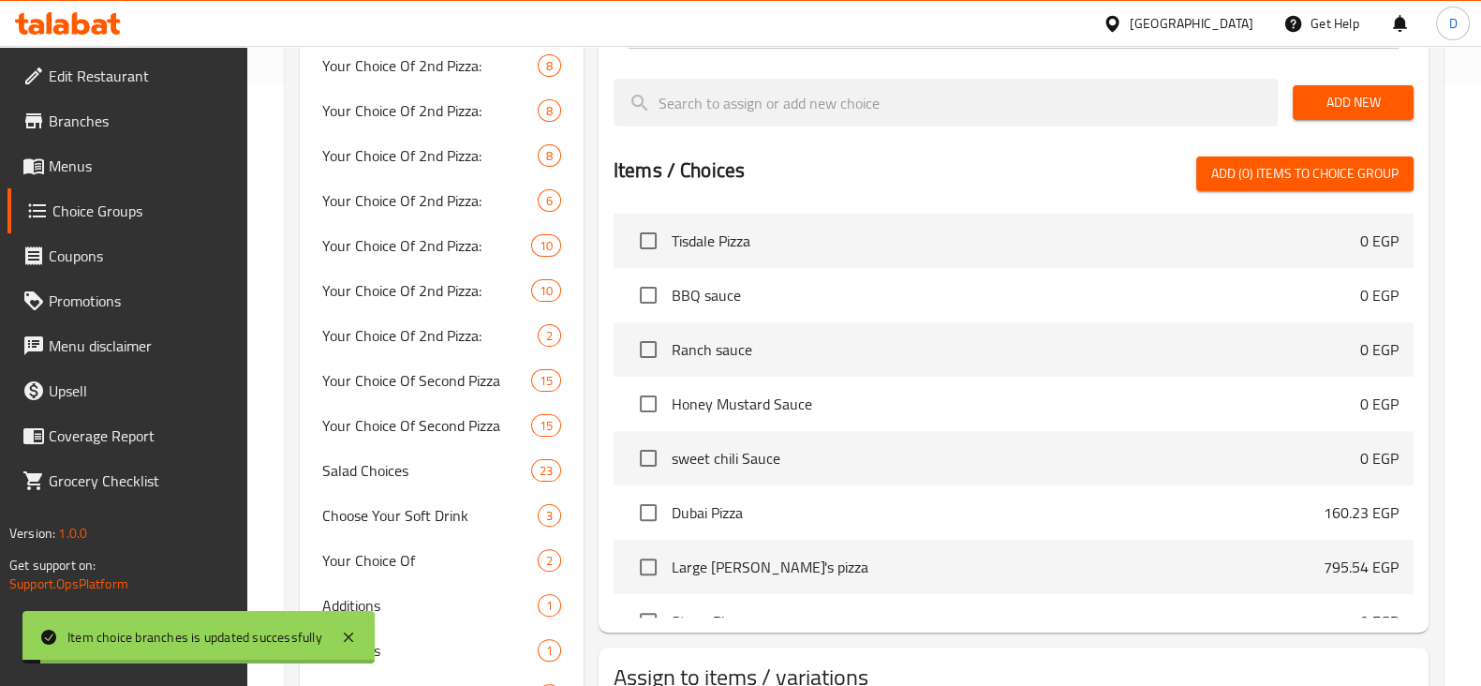
scroll to position [0, 0]
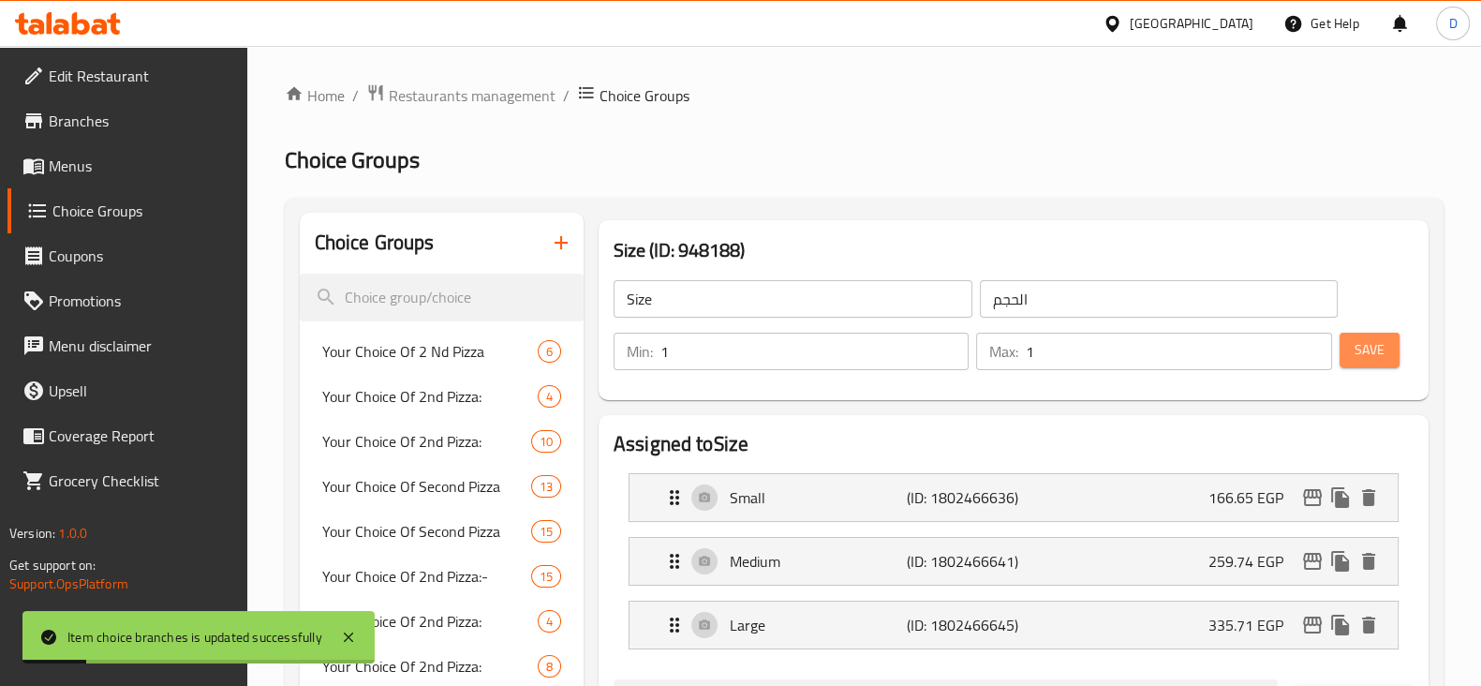
click at [1366, 352] on span "Save" at bounding box center [1369, 349] width 30 height 23
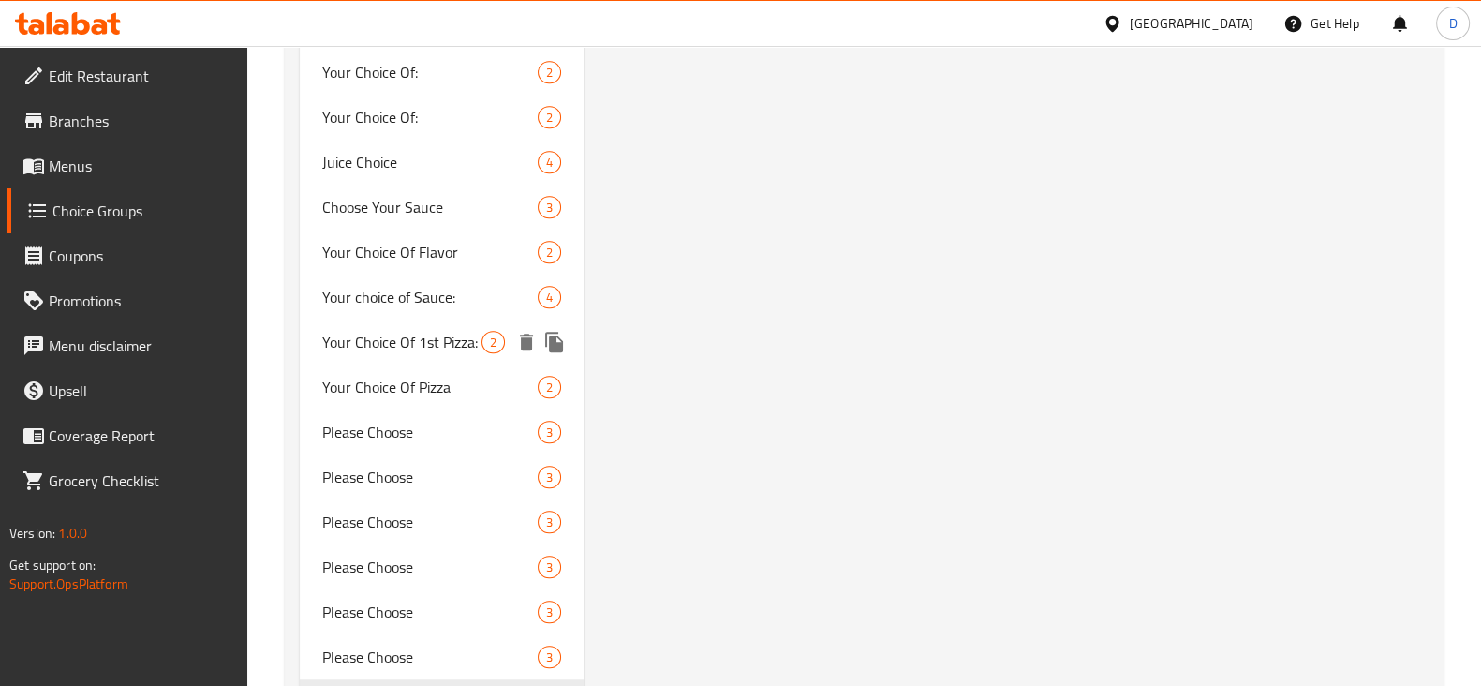
scroll to position [1360, 0]
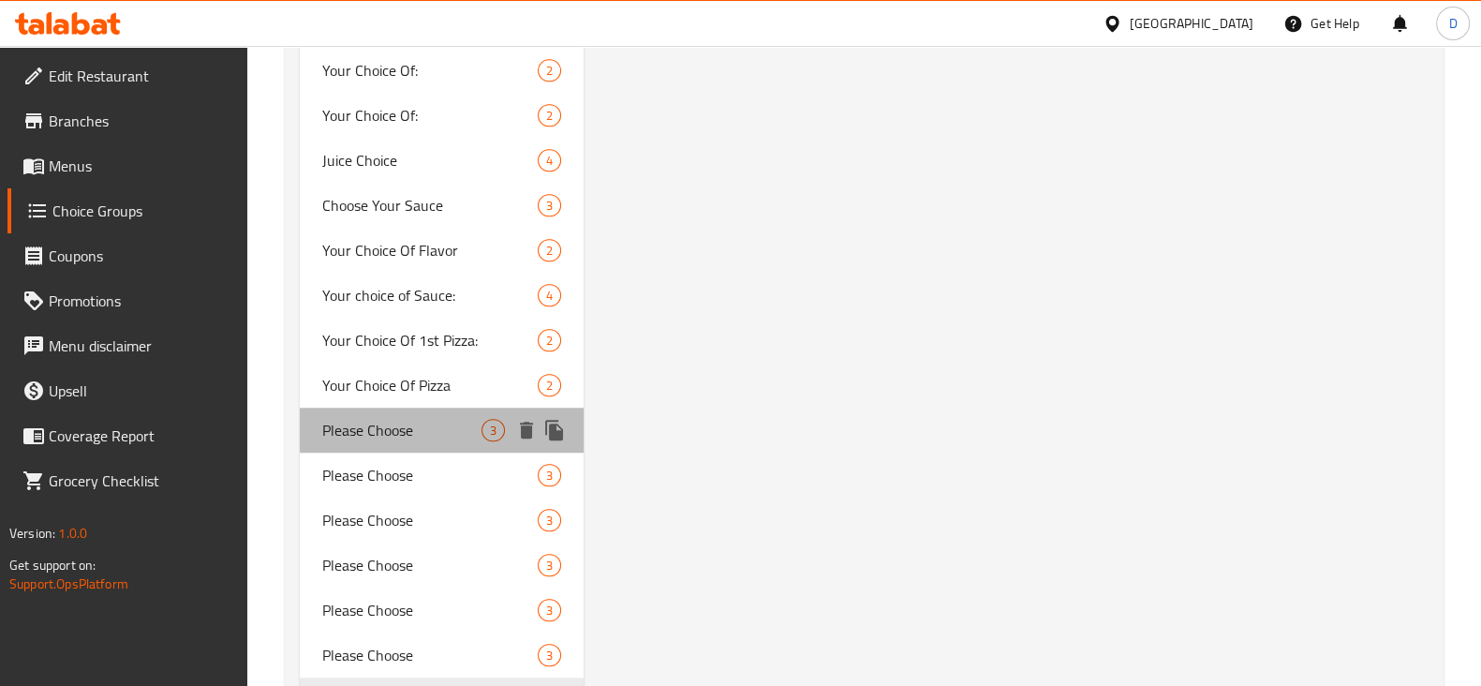
click at [421, 434] on span "Please Choose" at bounding box center [401, 430] width 159 height 22
type input "Please Choose"
type input "برجاء الإختيار"
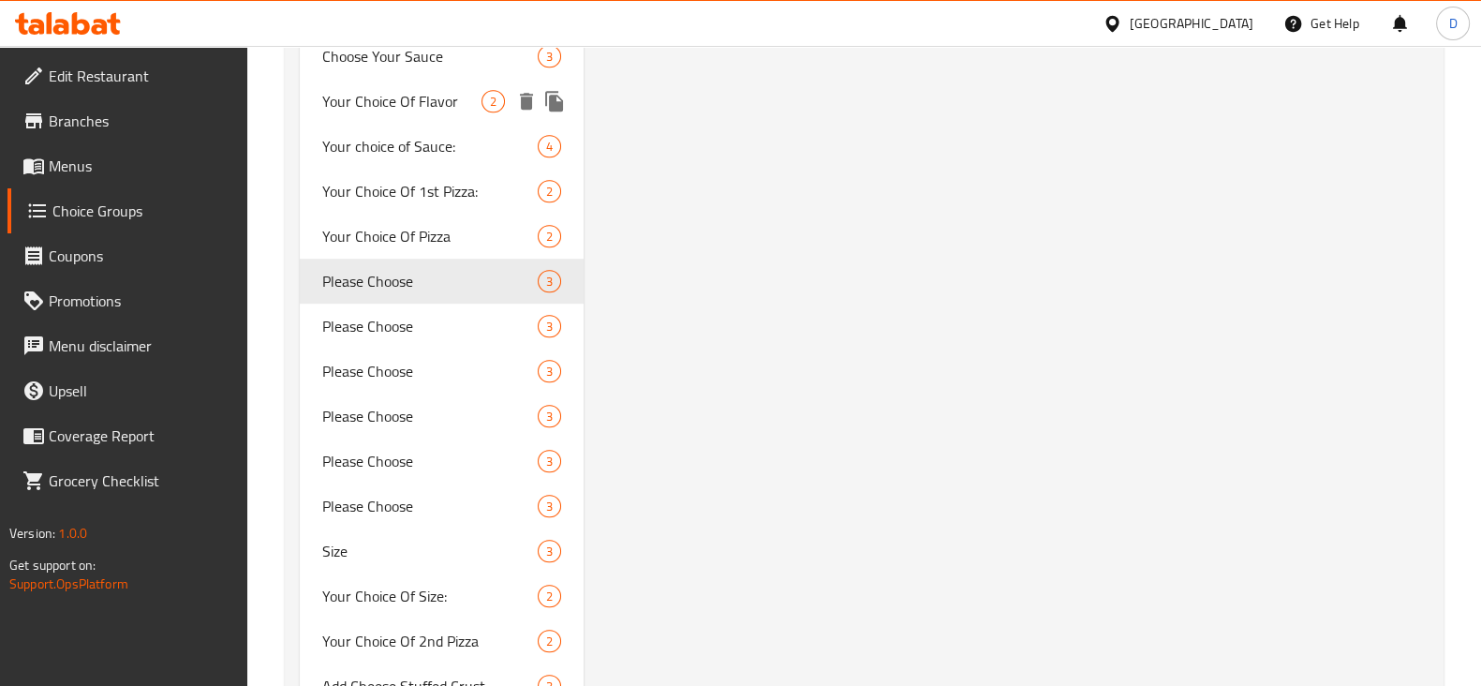
scroll to position [1514, 0]
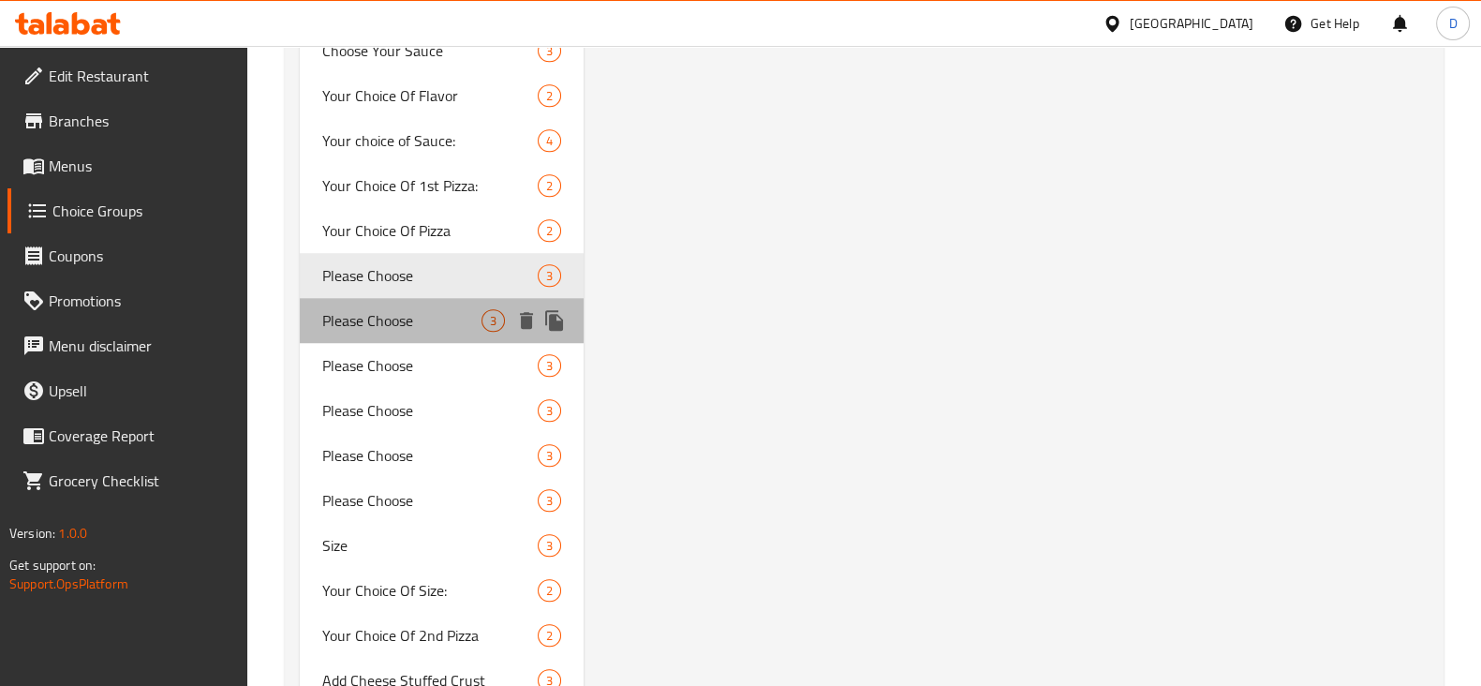
click at [404, 311] on span "Please Choose" at bounding box center [401, 320] width 159 height 22
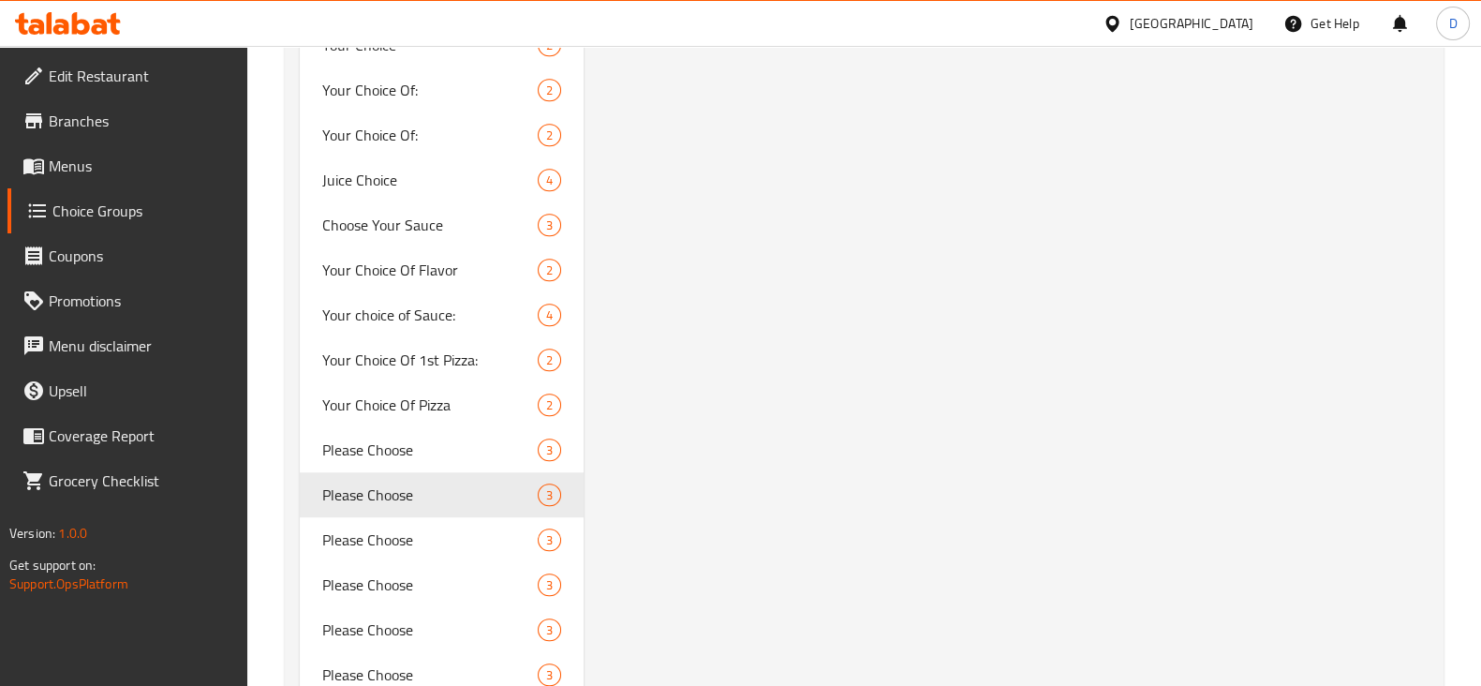
scroll to position [1377, 0]
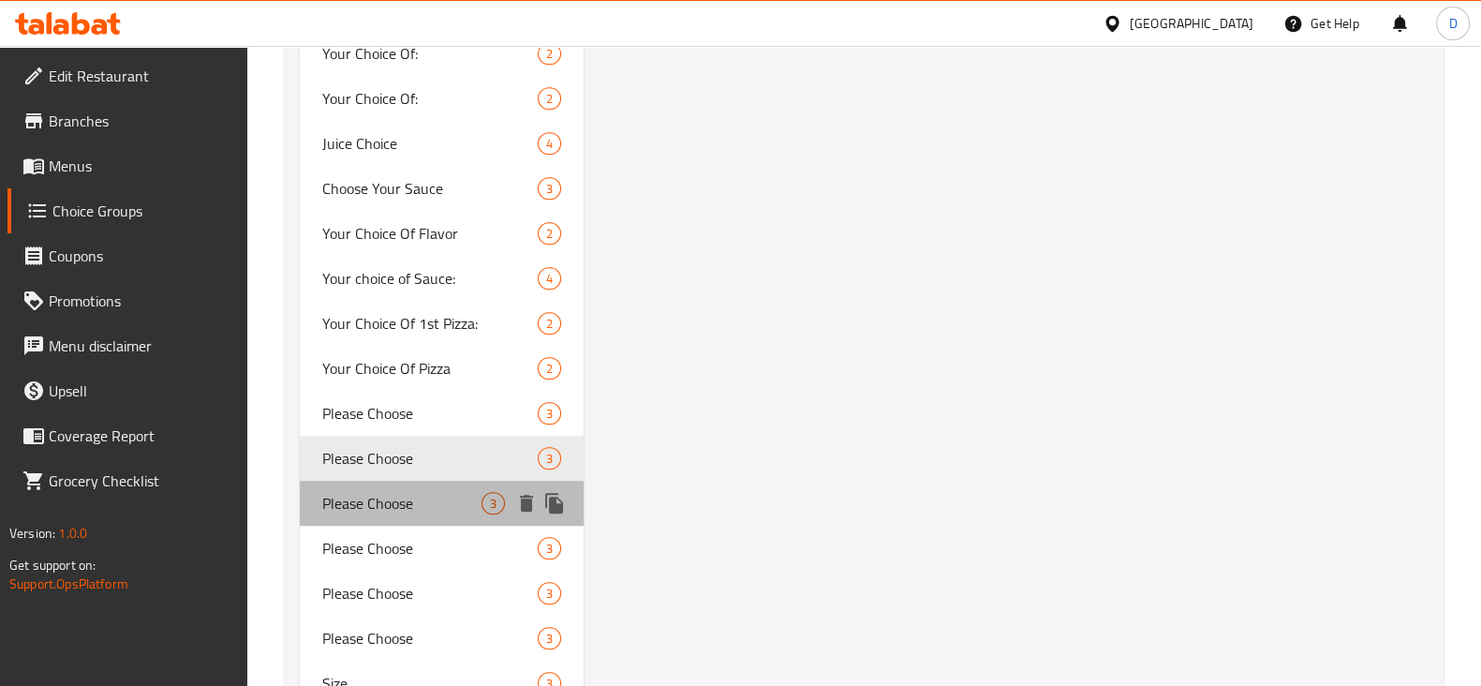
click at [393, 497] on span "Please Choose" at bounding box center [401, 503] width 159 height 22
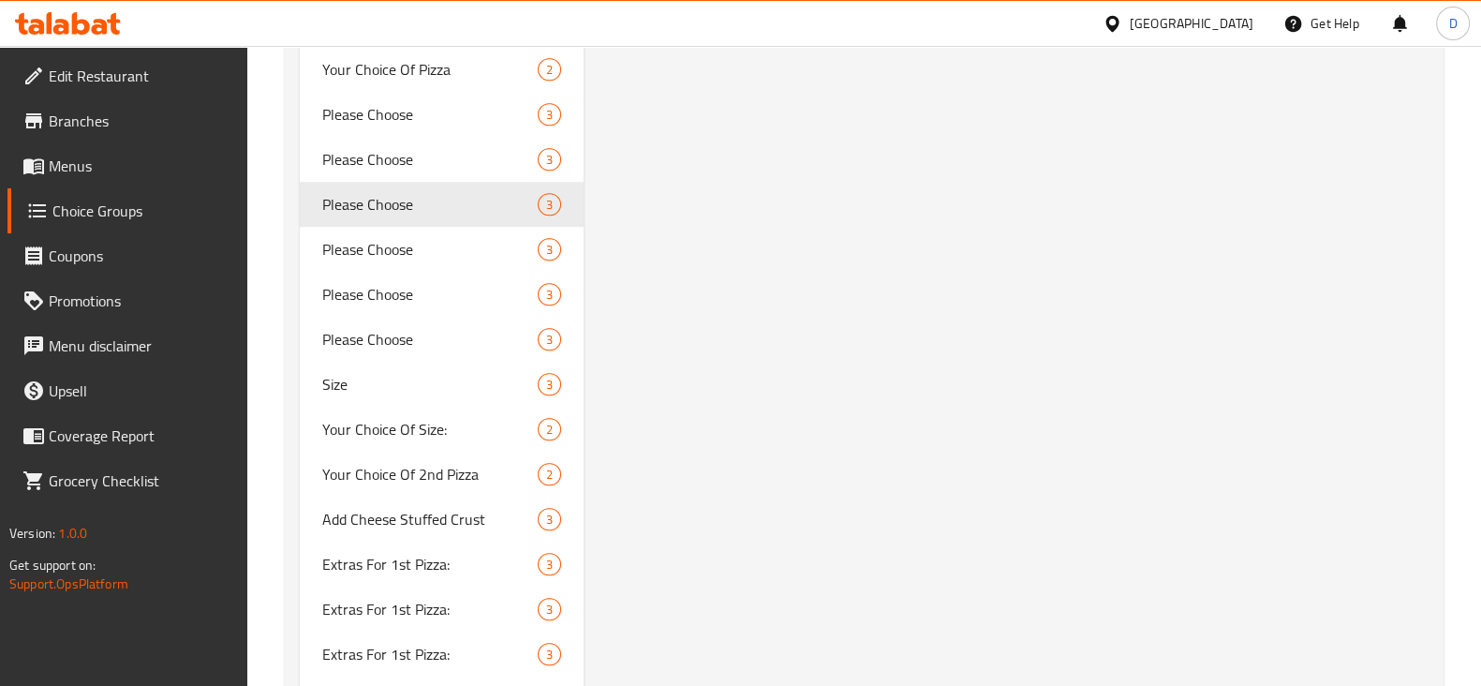
scroll to position [1702, 0]
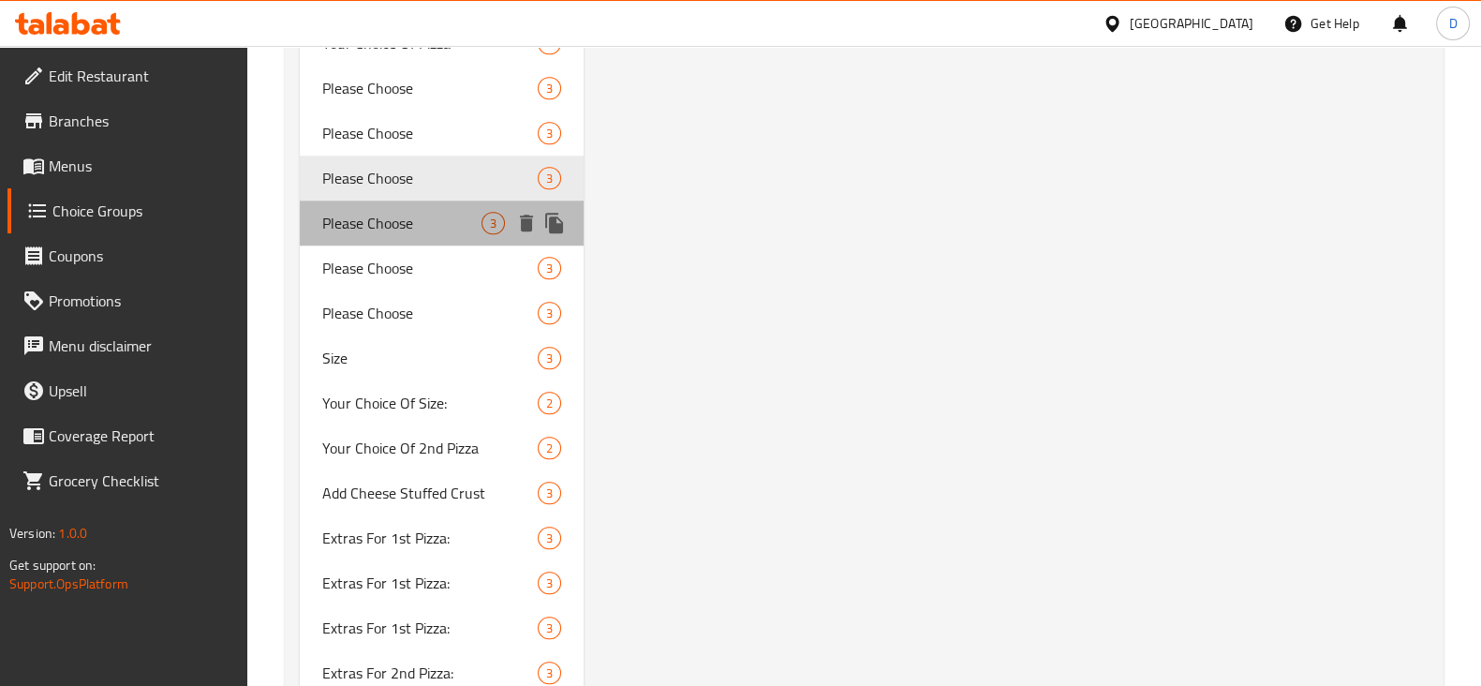
click at [405, 212] on span "Please Choose" at bounding box center [401, 223] width 159 height 22
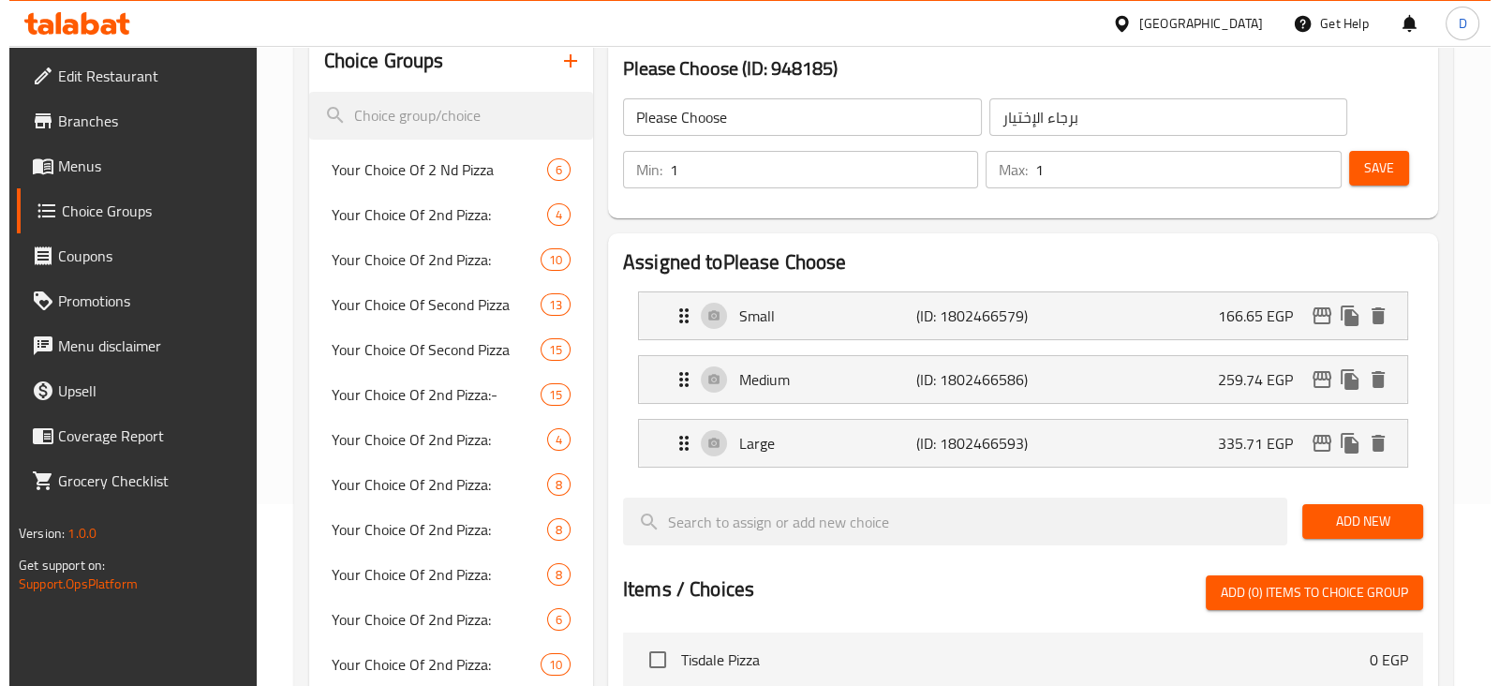
scroll to position [186, 0]
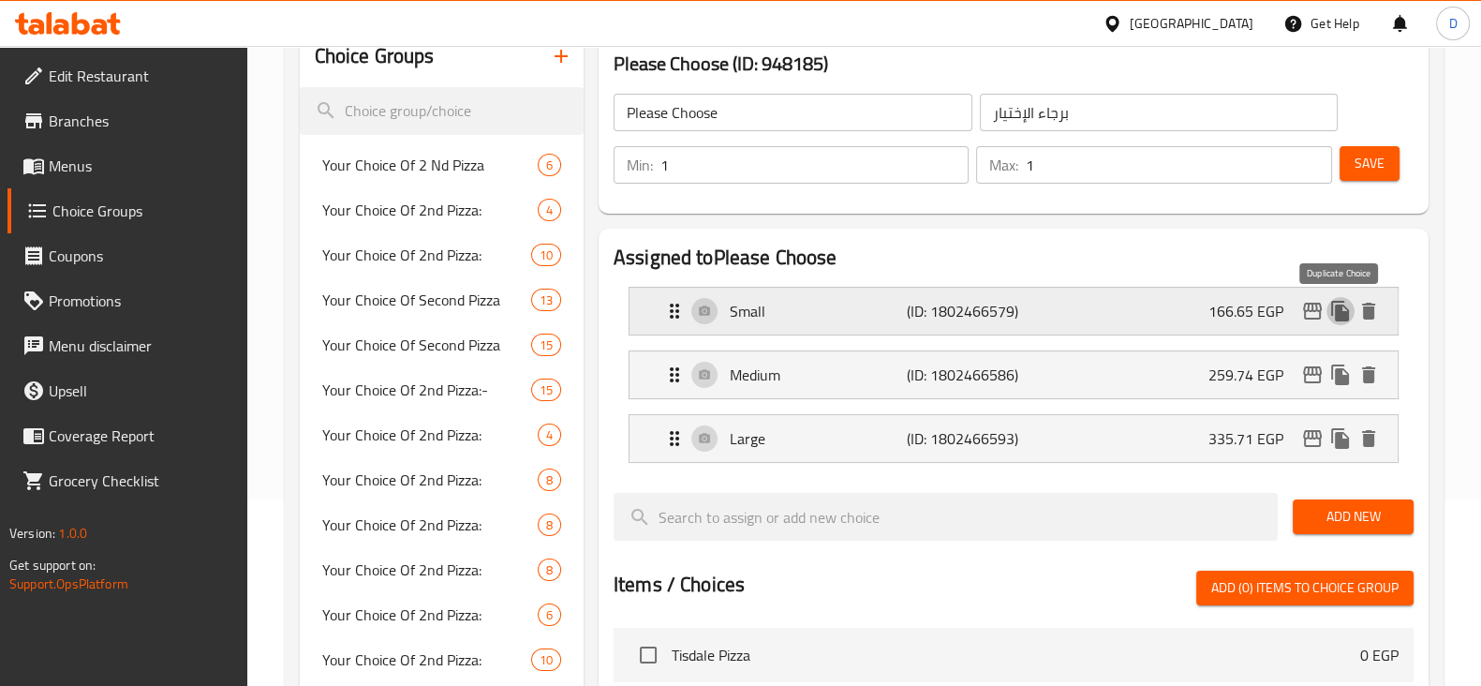
click at [1329, 307] on icon "duplicate" at bounding box center [1340, 311] width 22 height 22
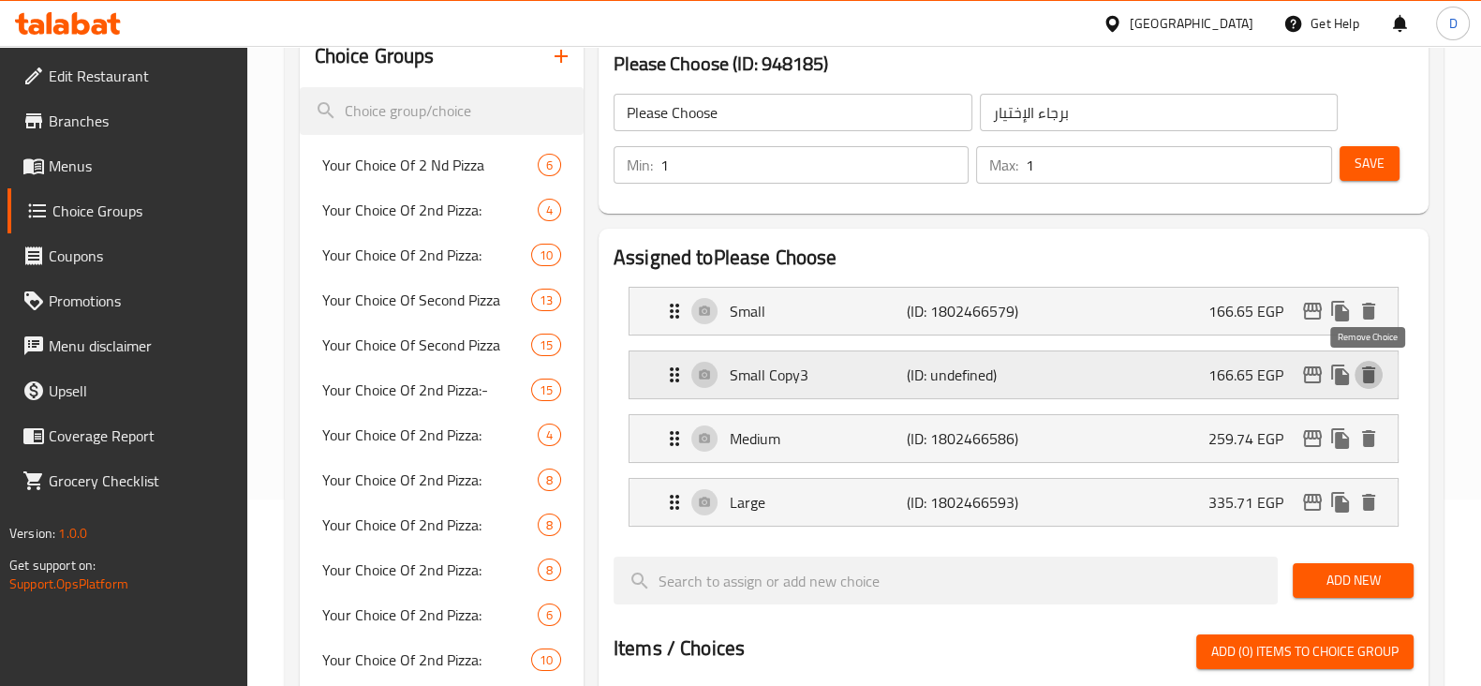
click at [1373, 365] on icon "delete" at bounding box center [1368, 374] width 22 height 22
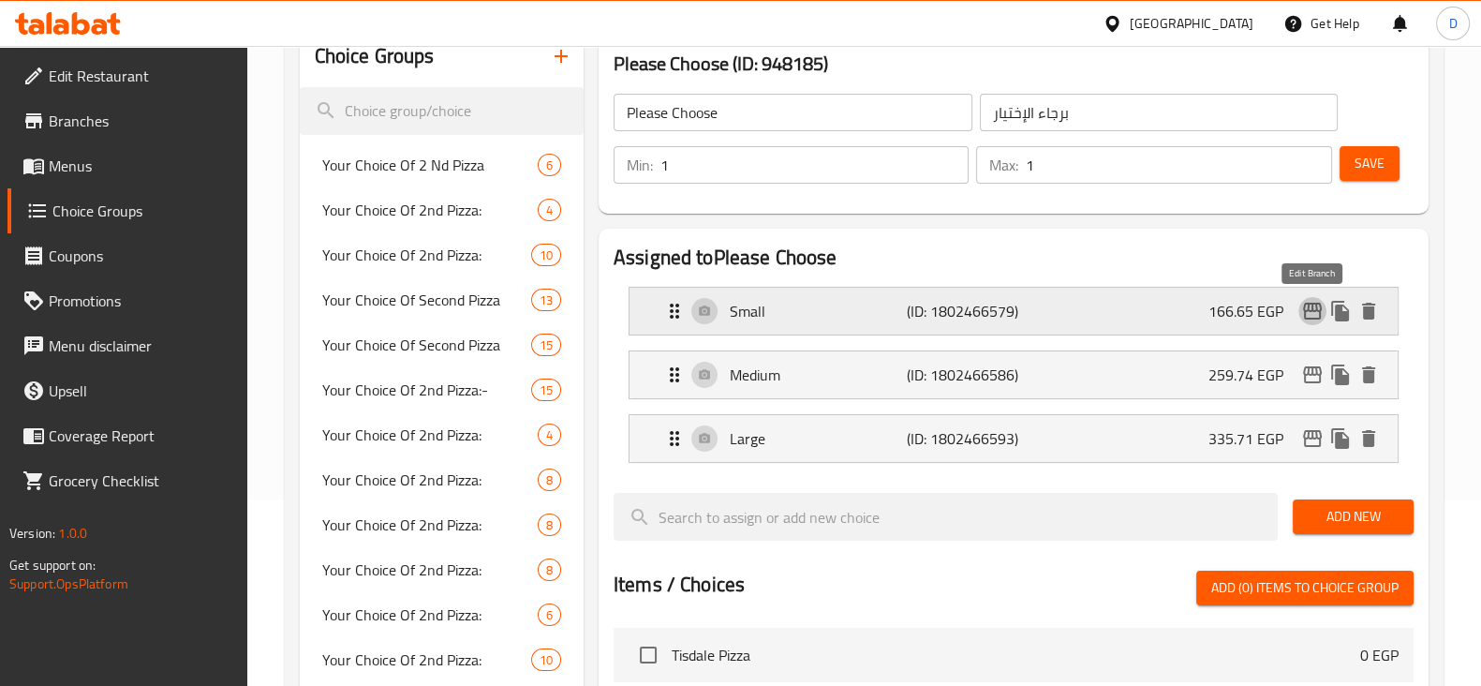
click at [1312, 314] on icon "edit" at bounding box center [1312, 311] width 22 height 22
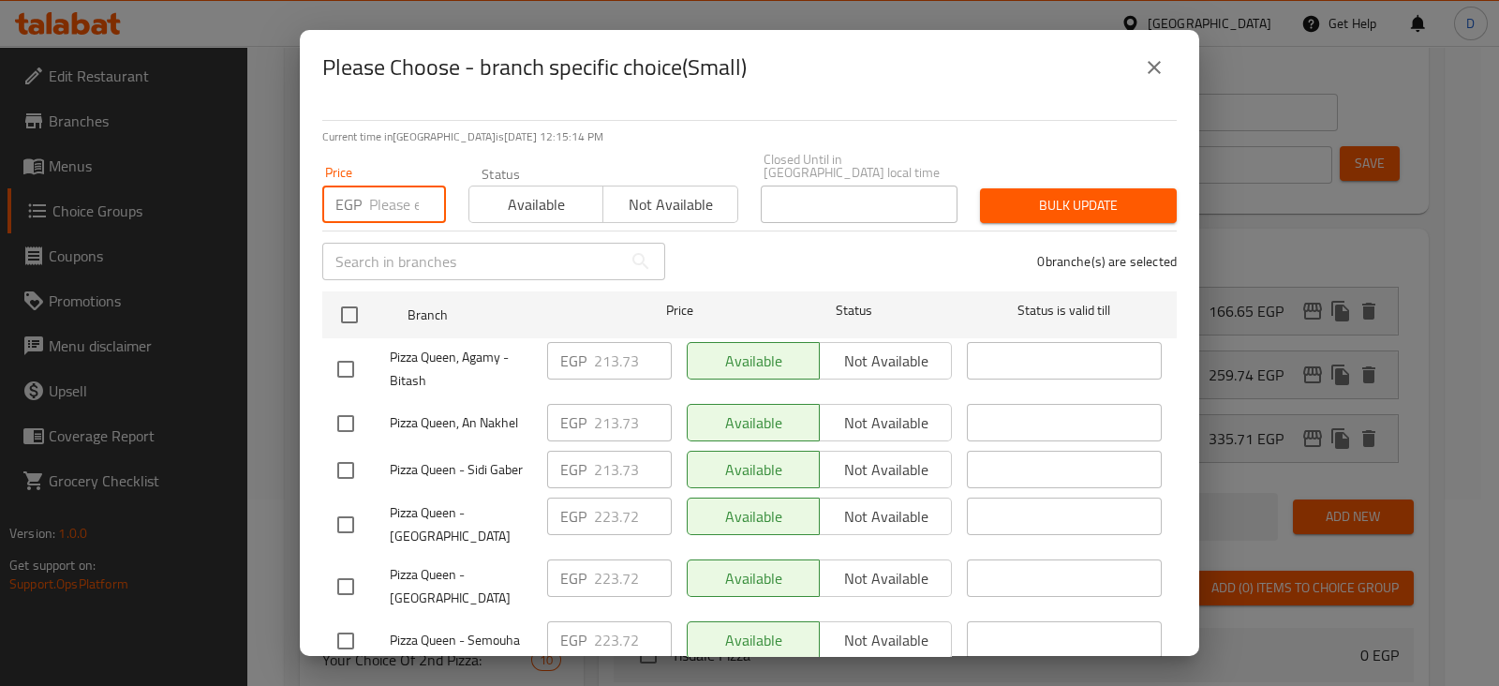
click at [397, 188] on input "number" at bounding box center [407, 203] width 77 height 37
paste input "223.72"
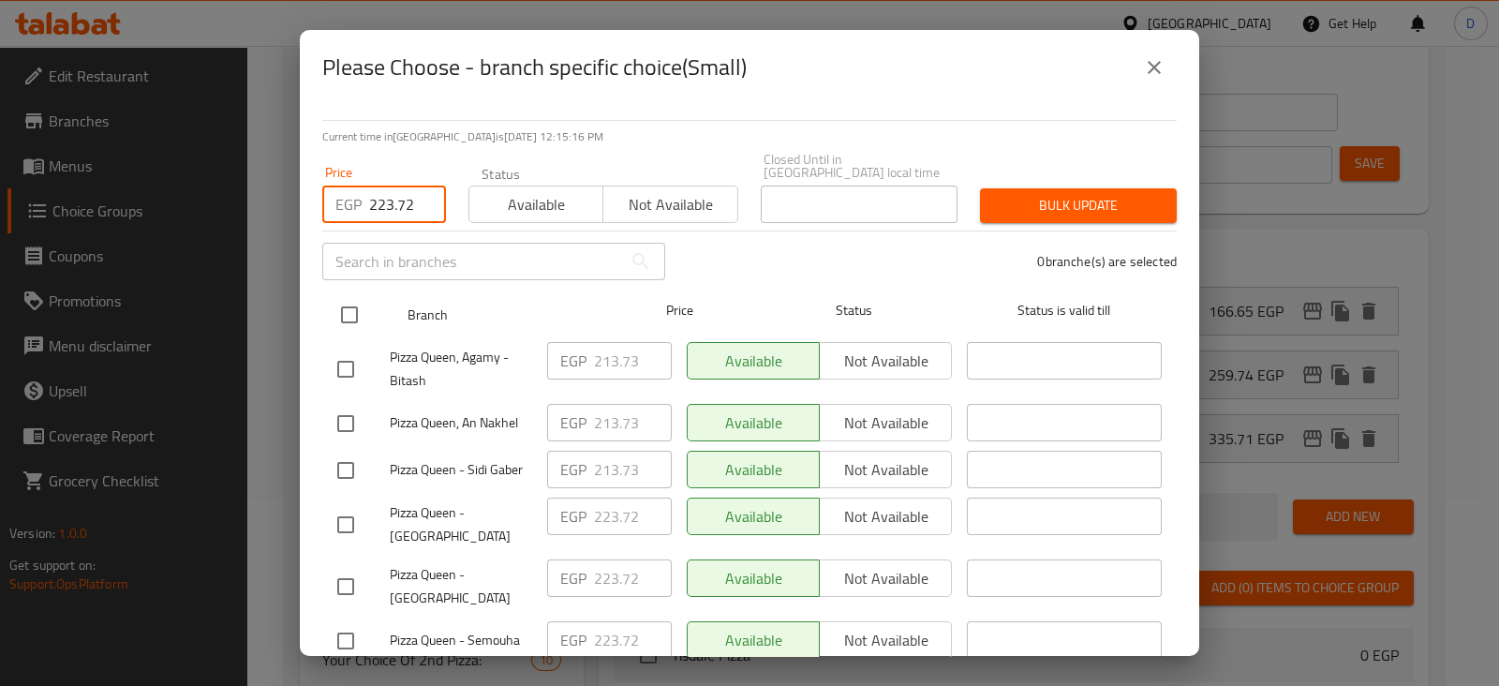
type input "223.72"
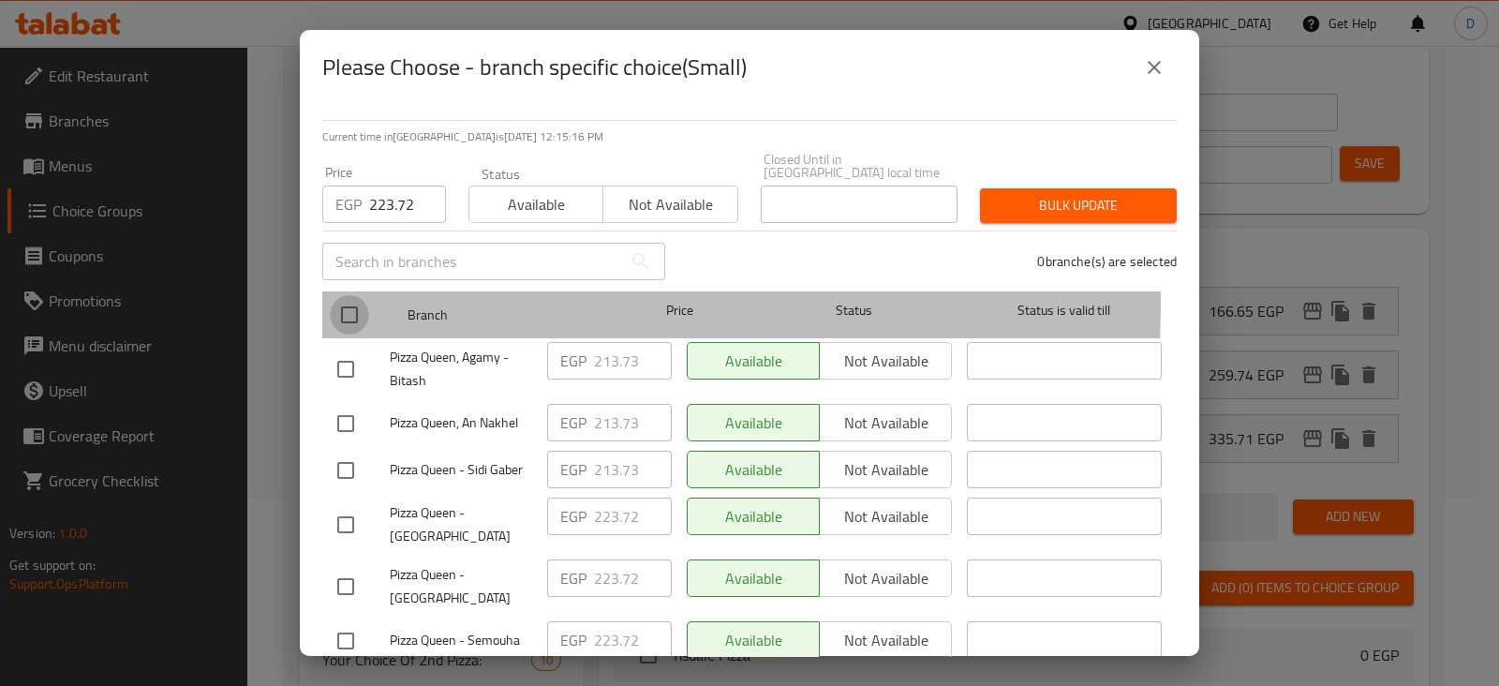
click at [342, 295] on input "checkbox" at bounding box center [349, 314] width 39 height 39
checkbox input "true"
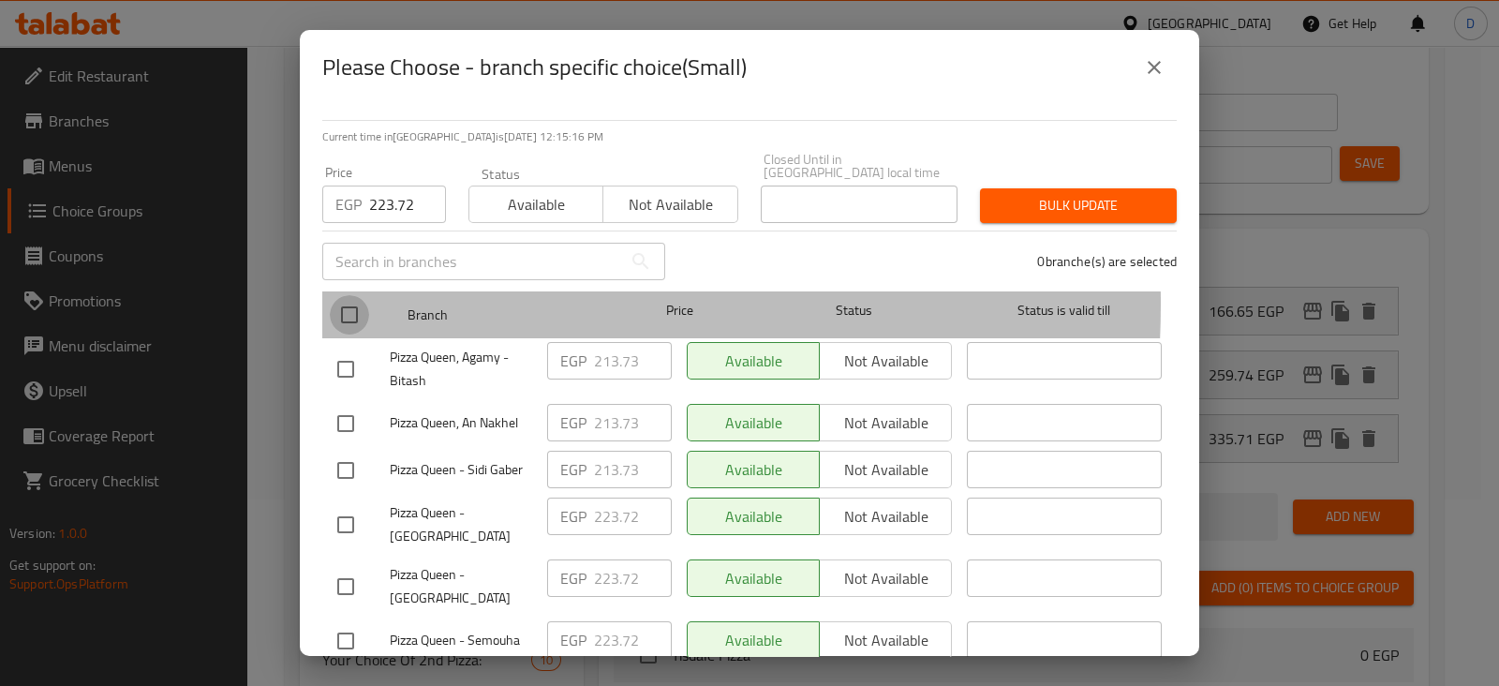
checkbox input "true"
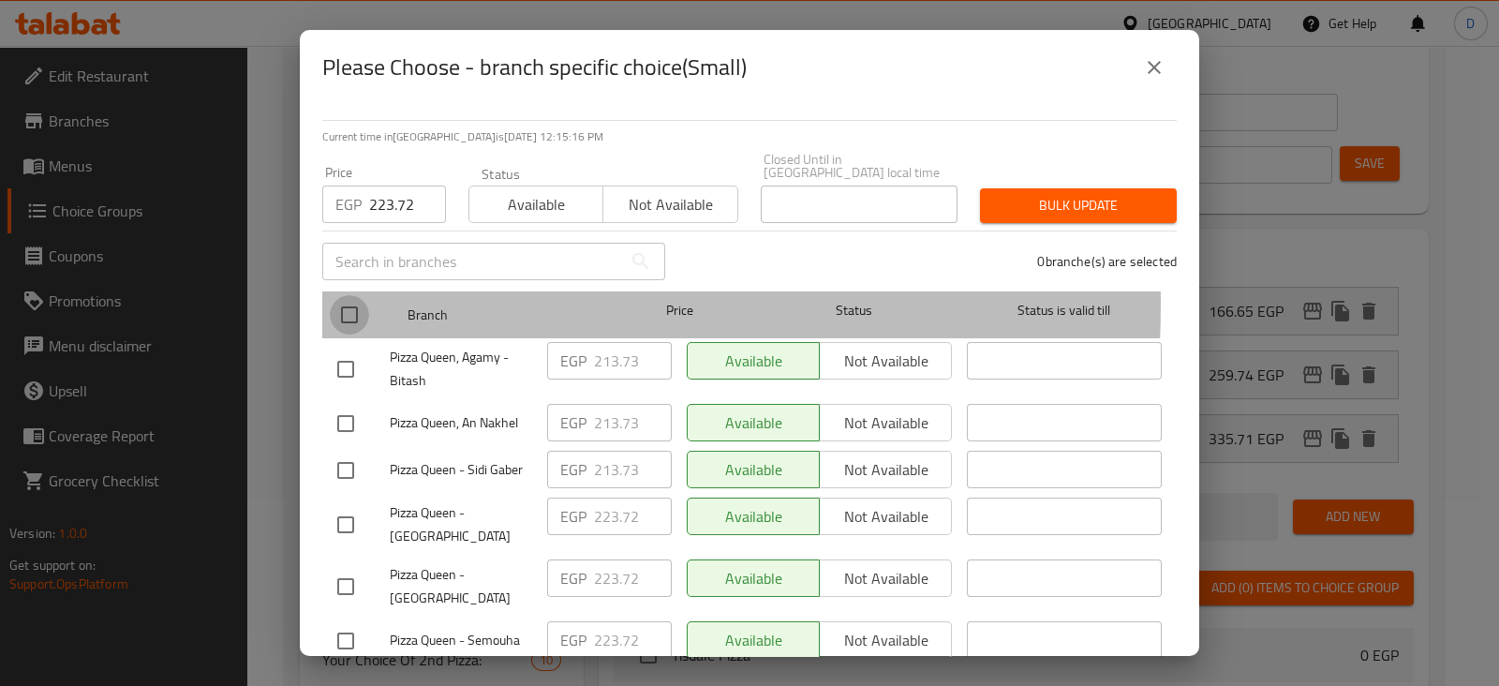
checkbox input "true"
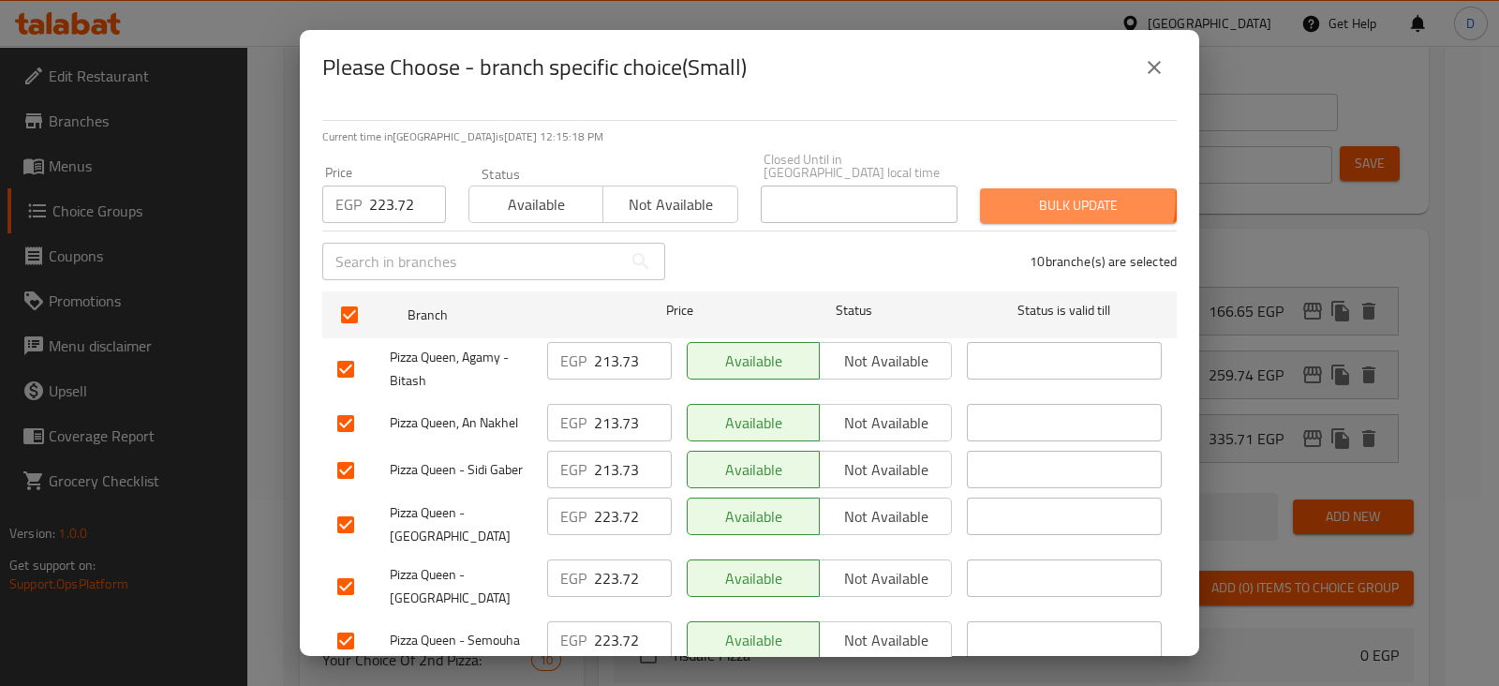
click at [1032, 194] on span "Bulk update" at bounding box center [1078, 205] width 167 height 23
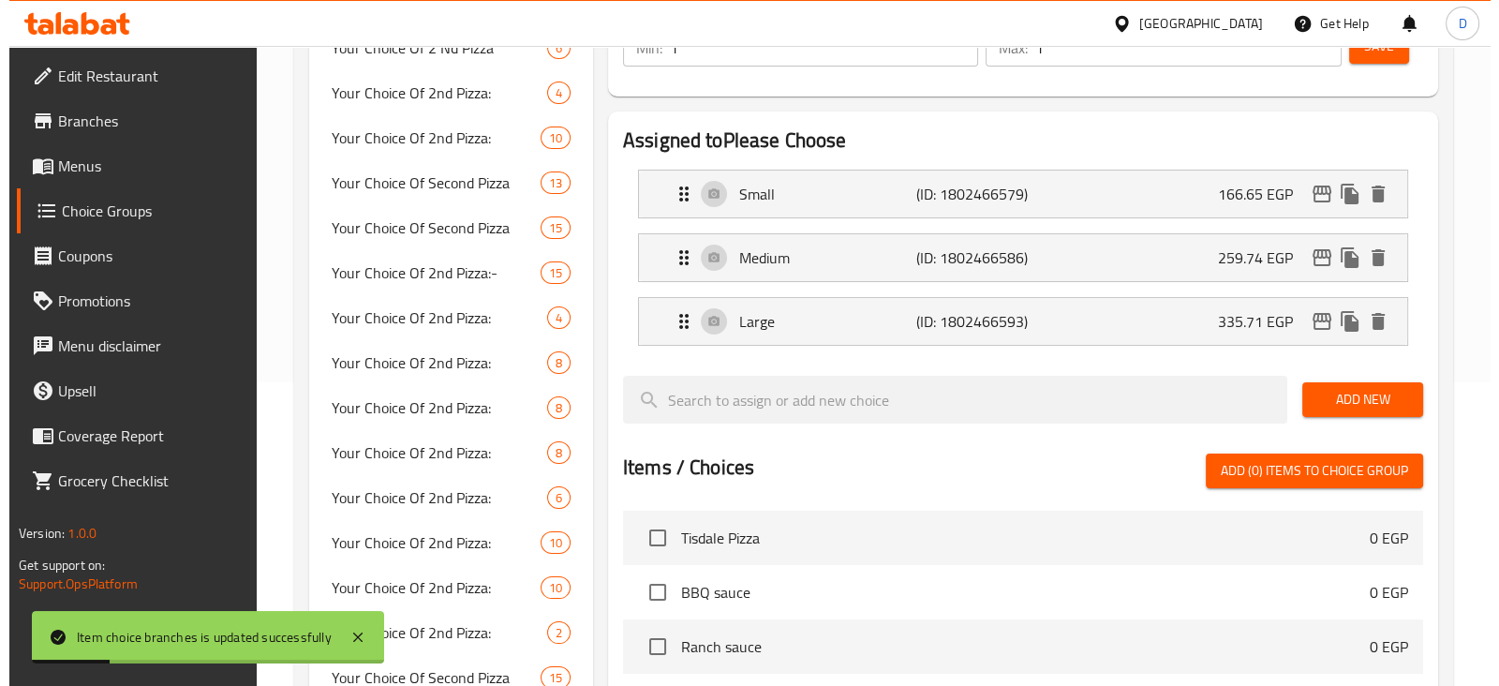
scroll to position [291, 0]
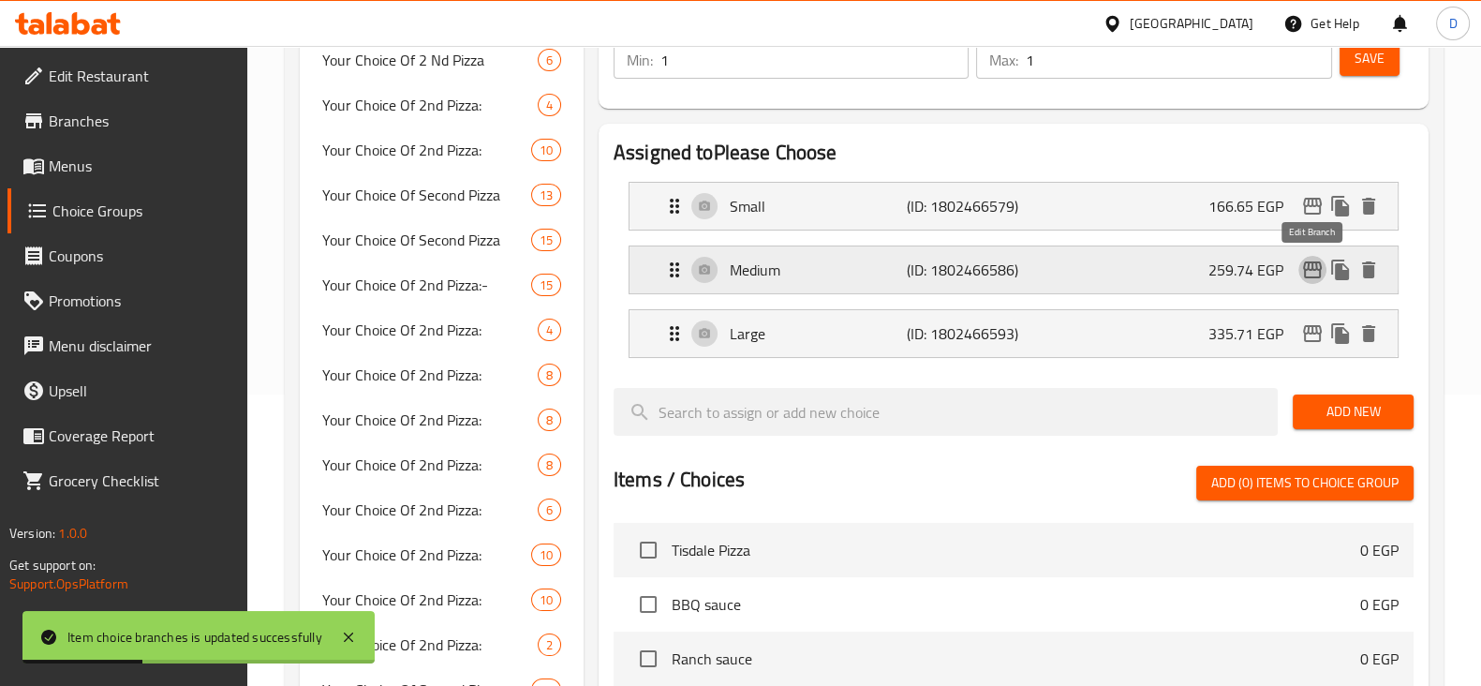
click at [1306, 266] on icon "edit" at bounding box center [1312, 269] width 22 height 22
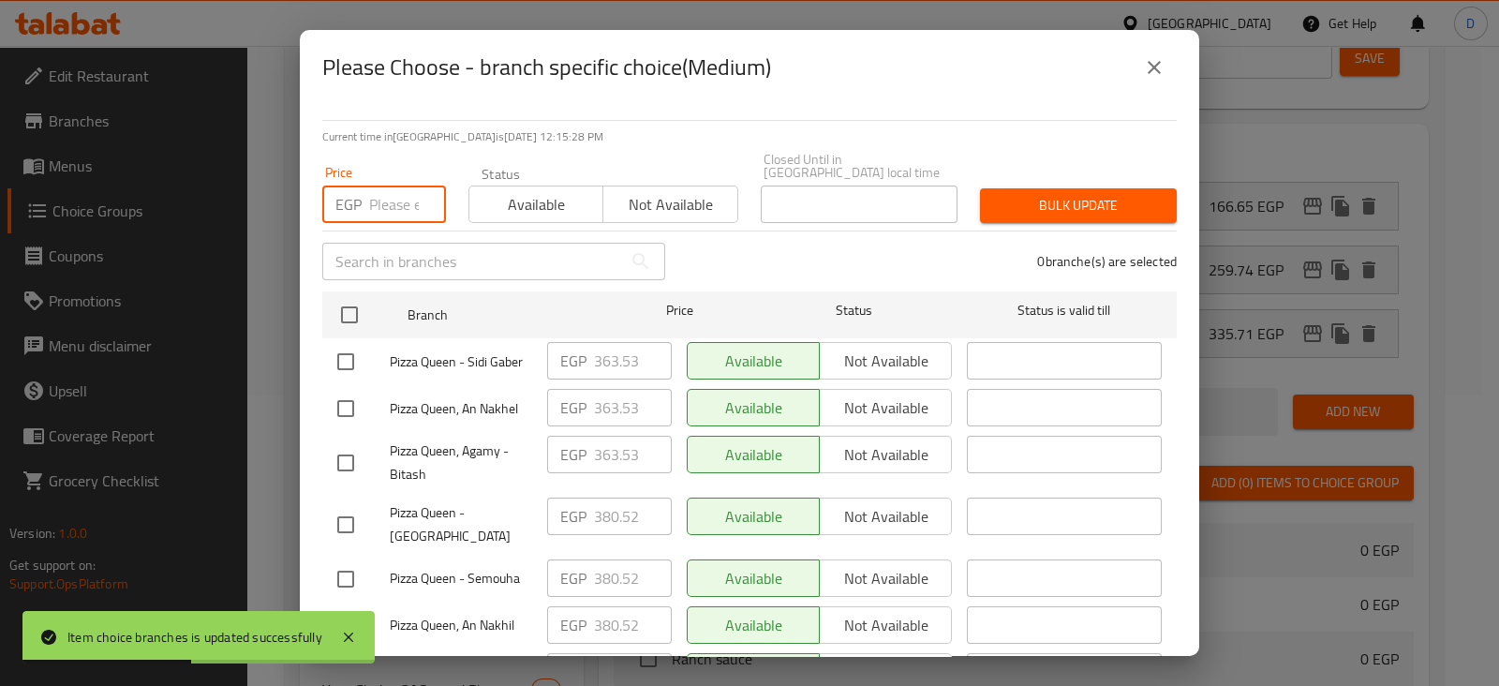
click at [403, 185] on input "number" at bounding box center [407, 203] width 77 height 37
paste input "380.52"
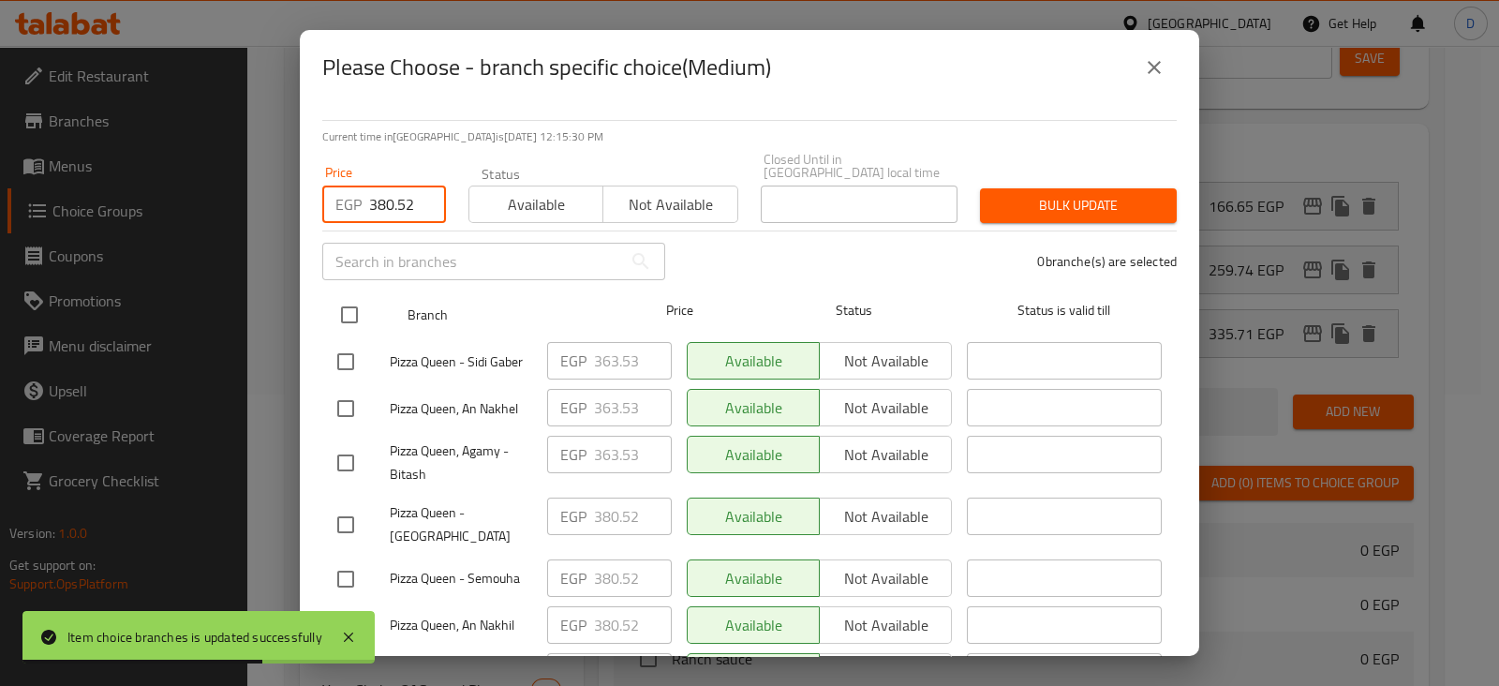
type input "380.52"
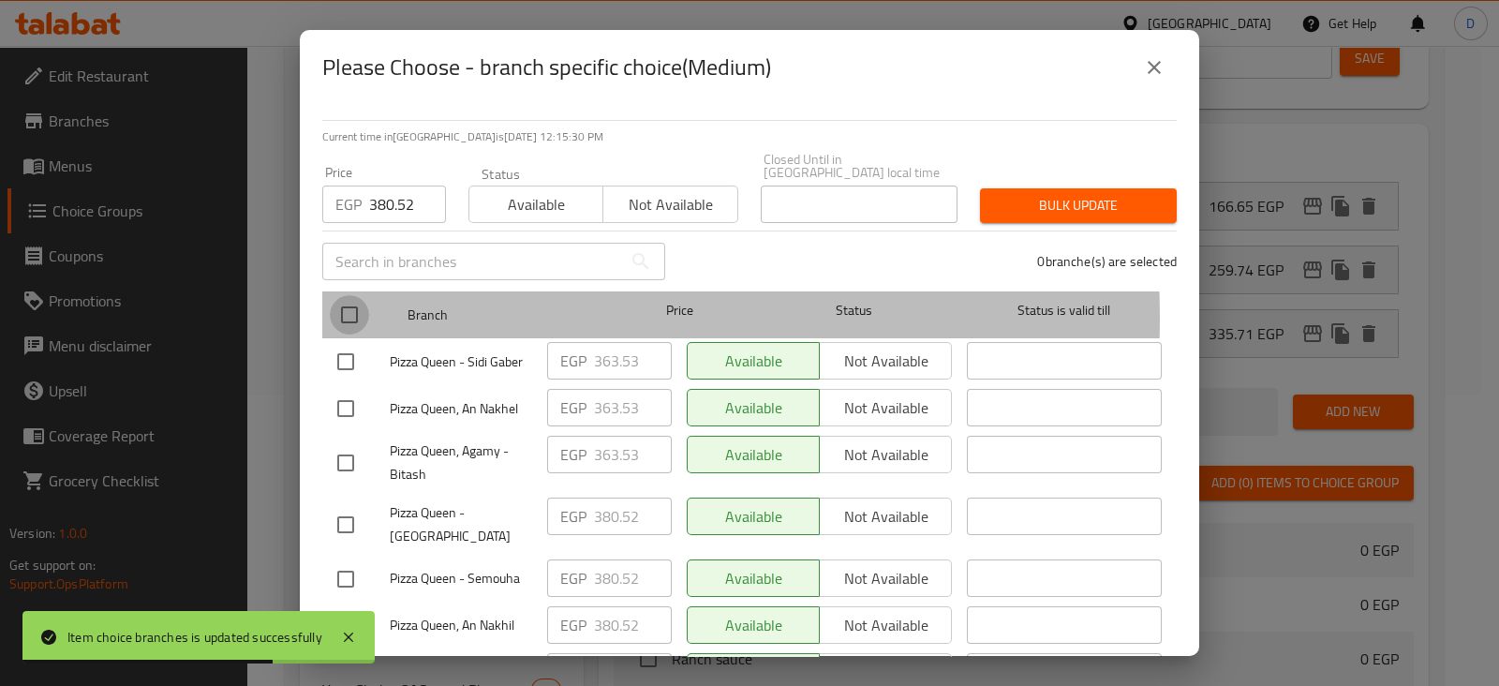
click at [351, 304] on input "checkbox" at bounding box center [349, 314] width 39 height 39
checkbox input "true"
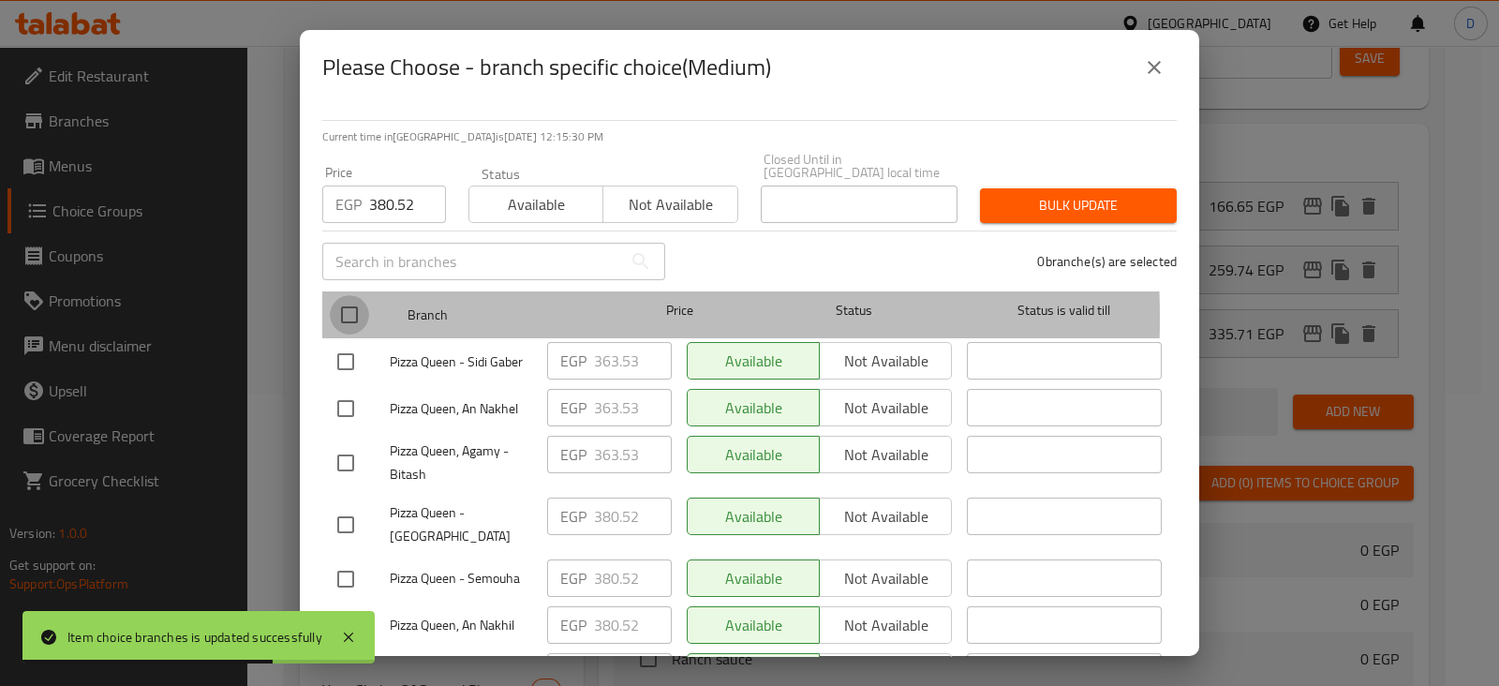
checkbox input "true"
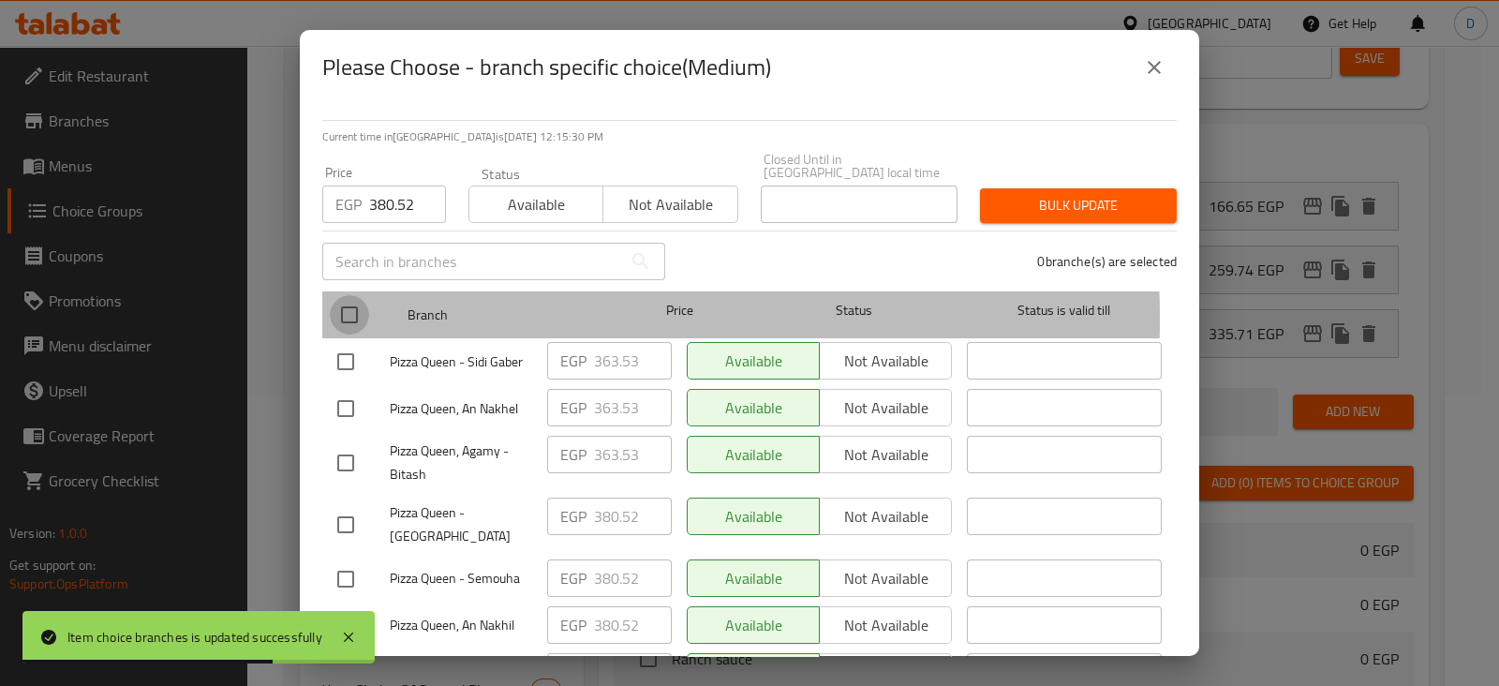
checkbox input "true"
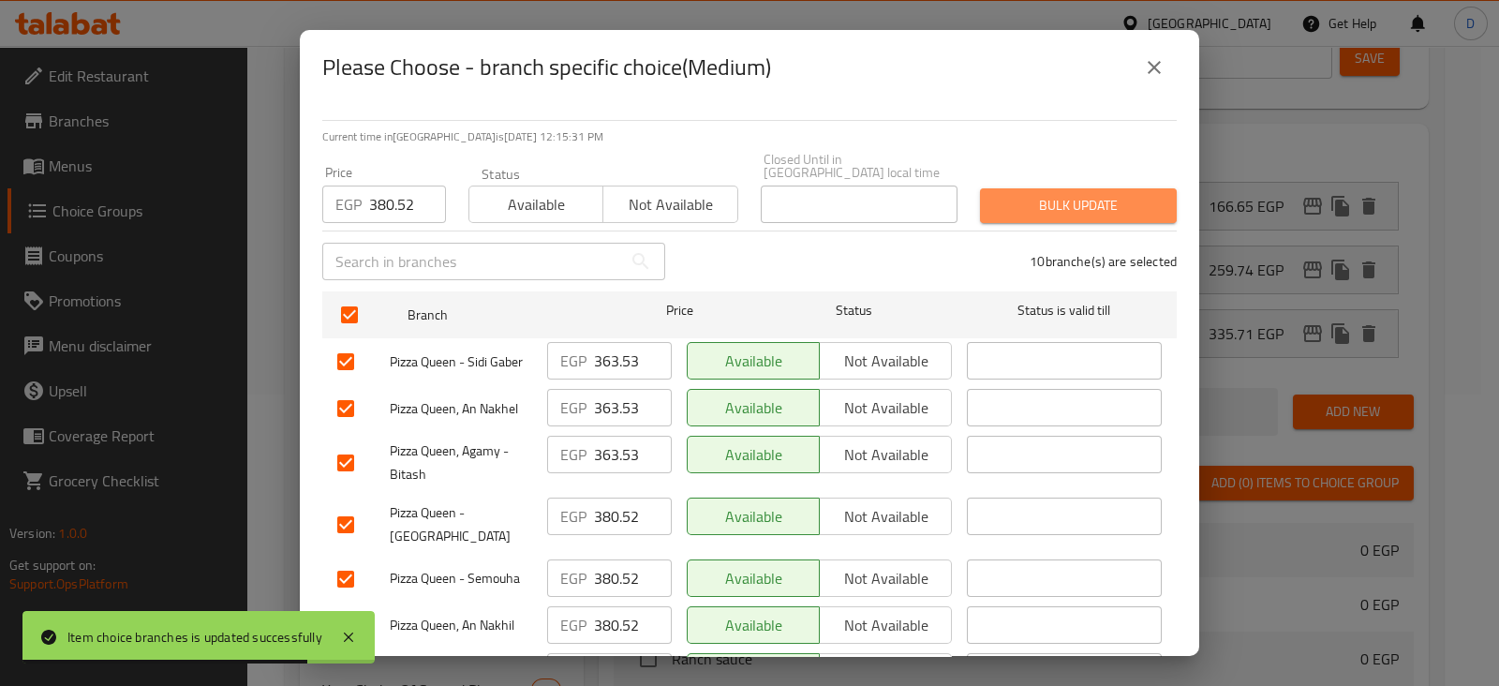
click at [1082, 194] on span "Bulk update" at bounding box center [1078, 205] width 167 height 23
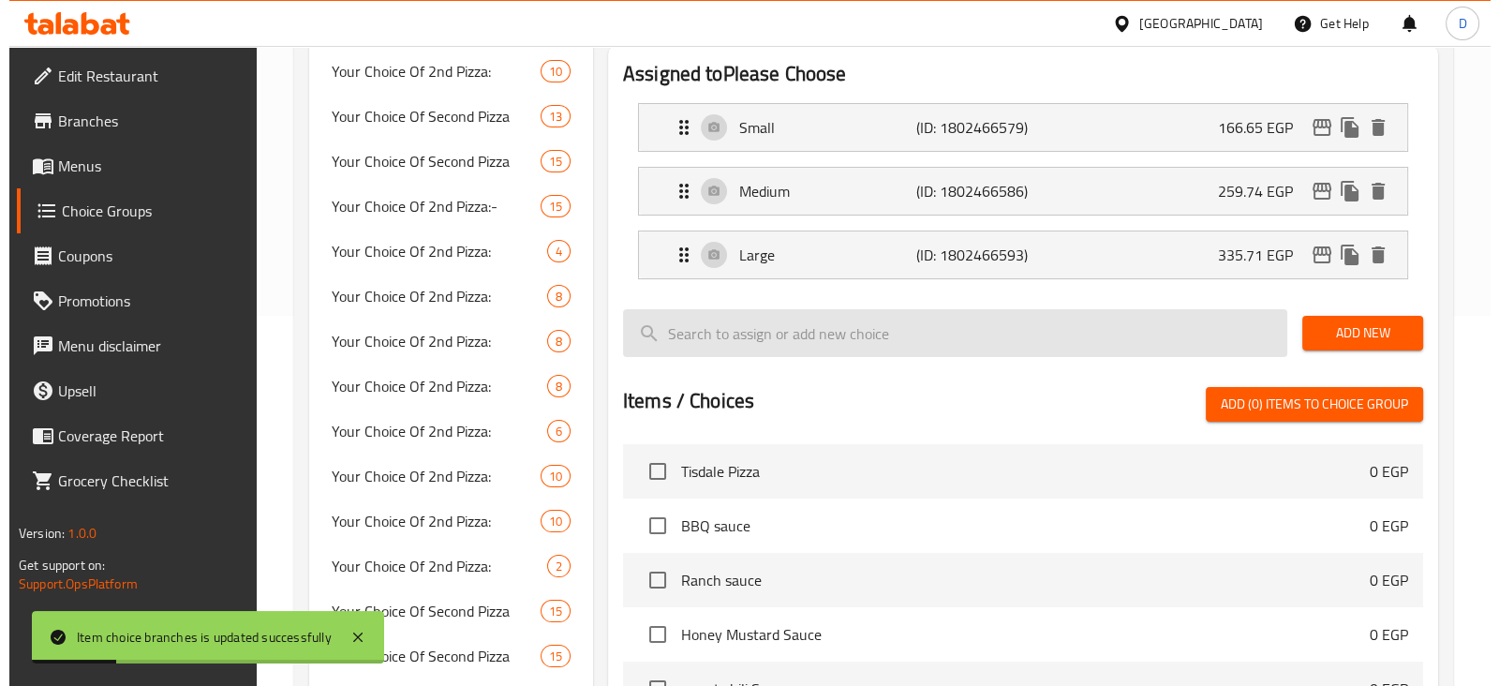
scroll to position [369, 0]
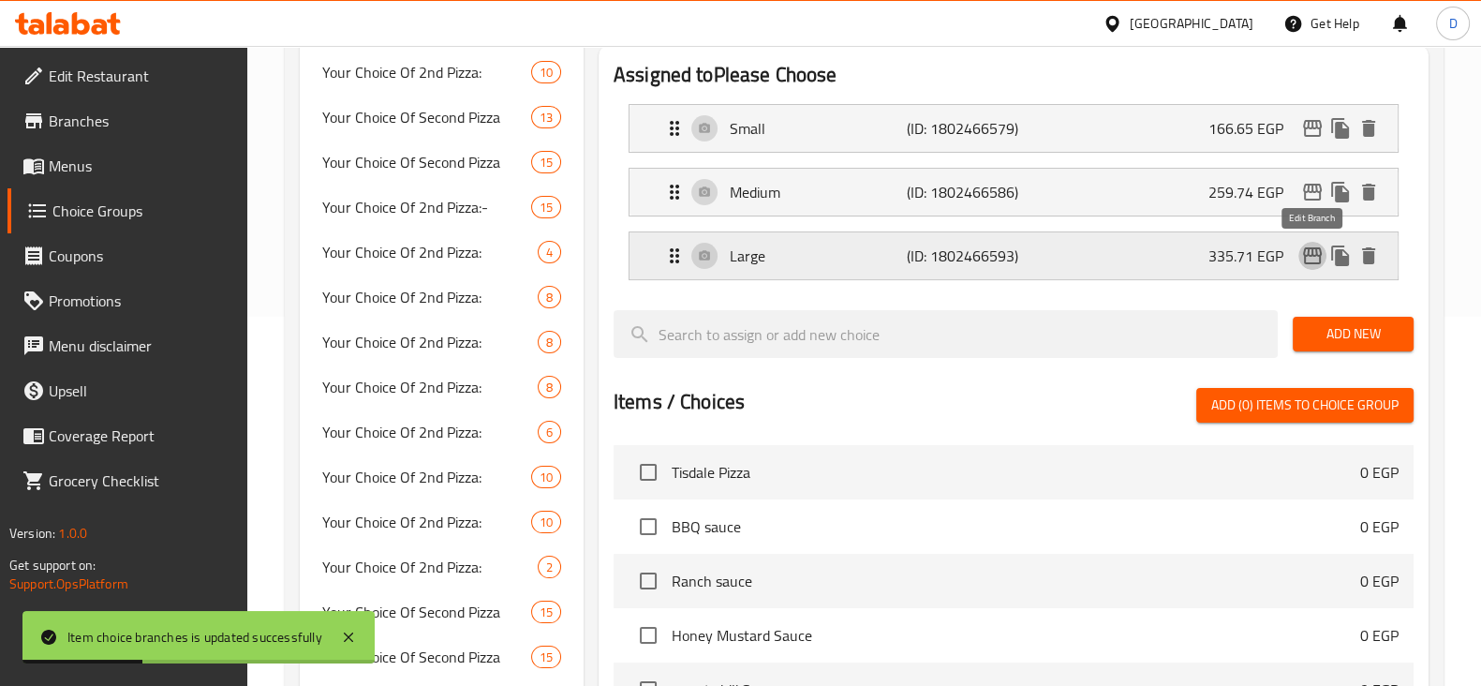
click at [1307, 259] on icon "edit" at bounding box center [1312, 255] width 22 height 22
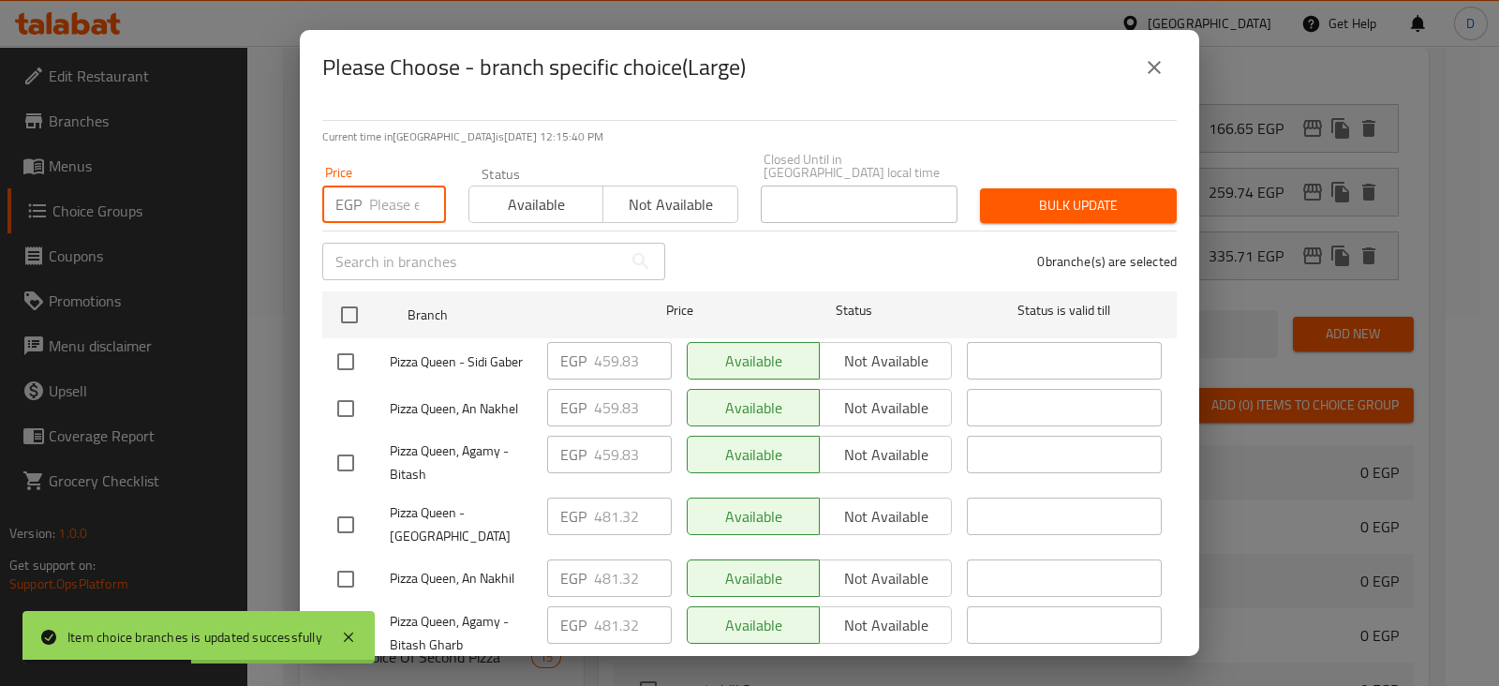
click at [374, 185] on input "number" at bounding box center [407, 203] width 77 height 37
paste input "481.32"
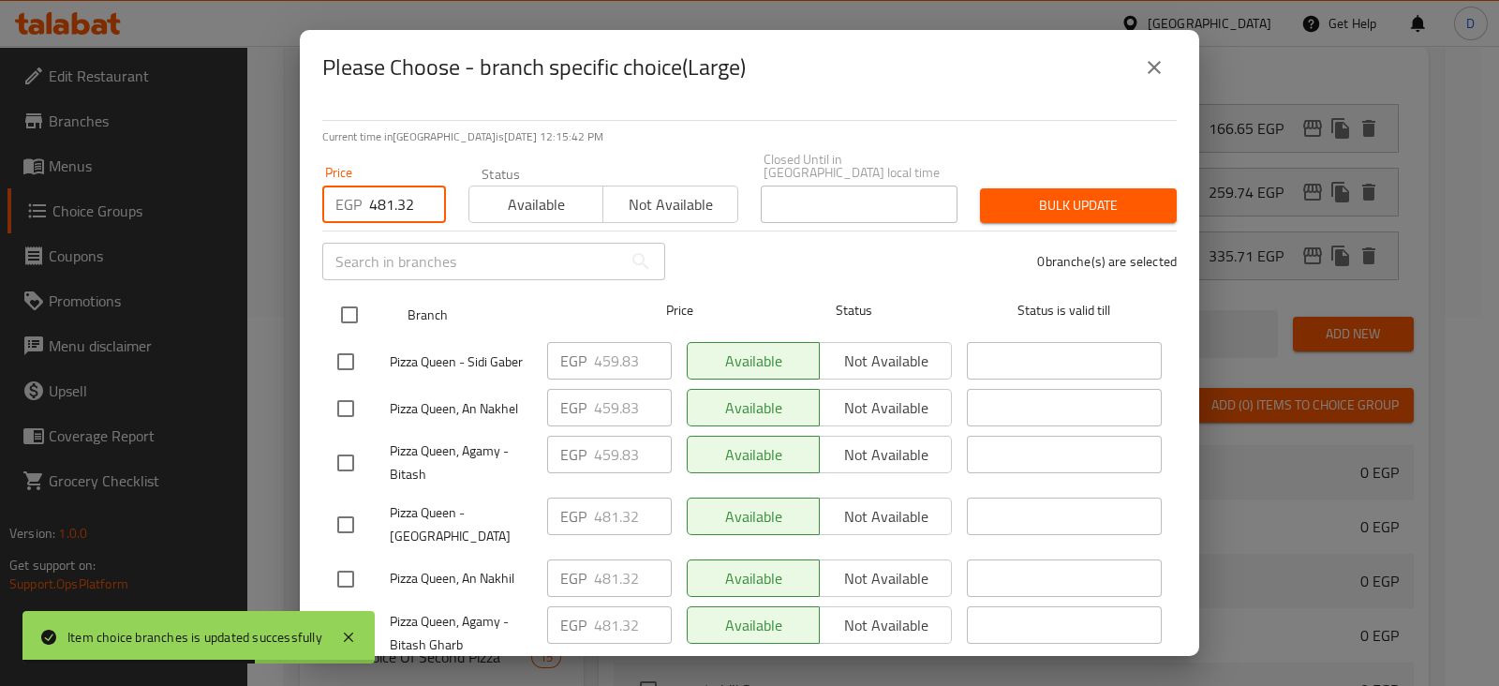
type input "481.32"
click at [362, 303] on input "checkbox" at bounding box center [349, 314] width 39 height 39
checkbox input "true"
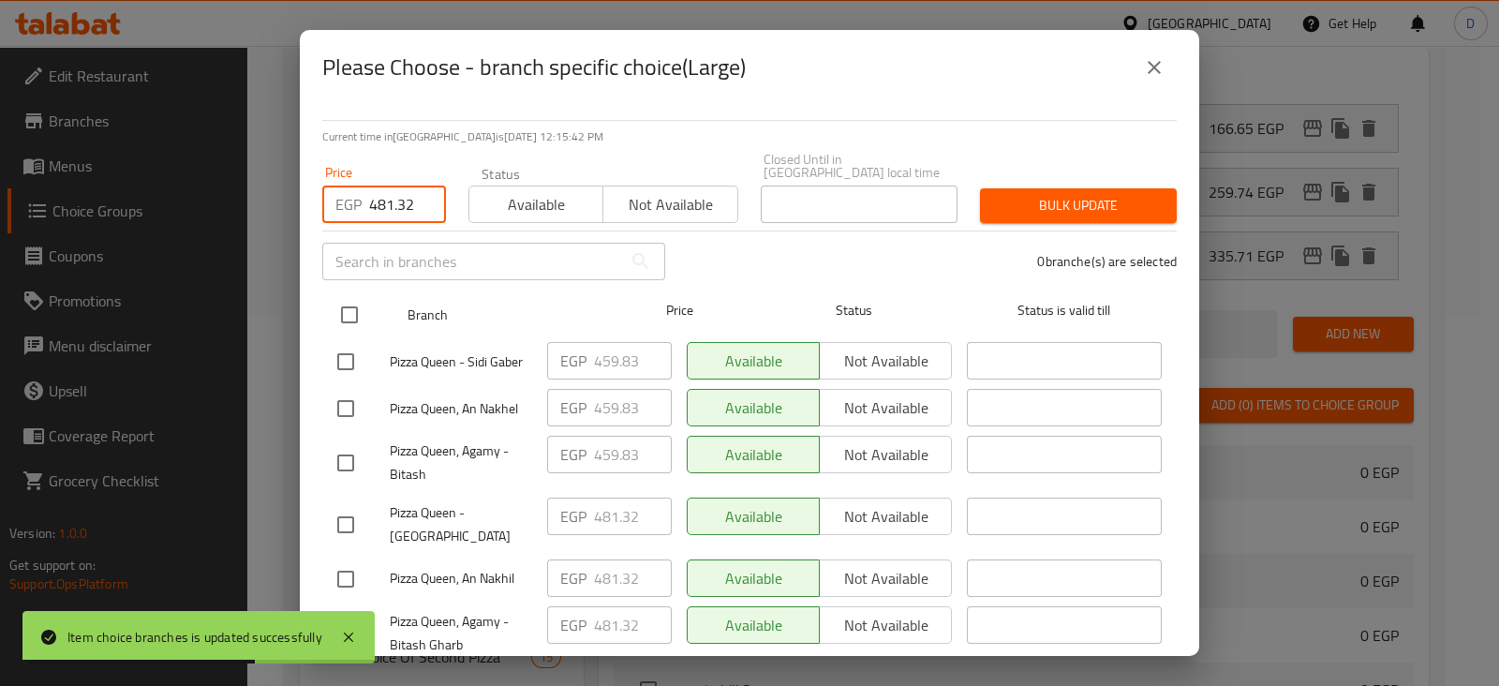
checkbox input "true"
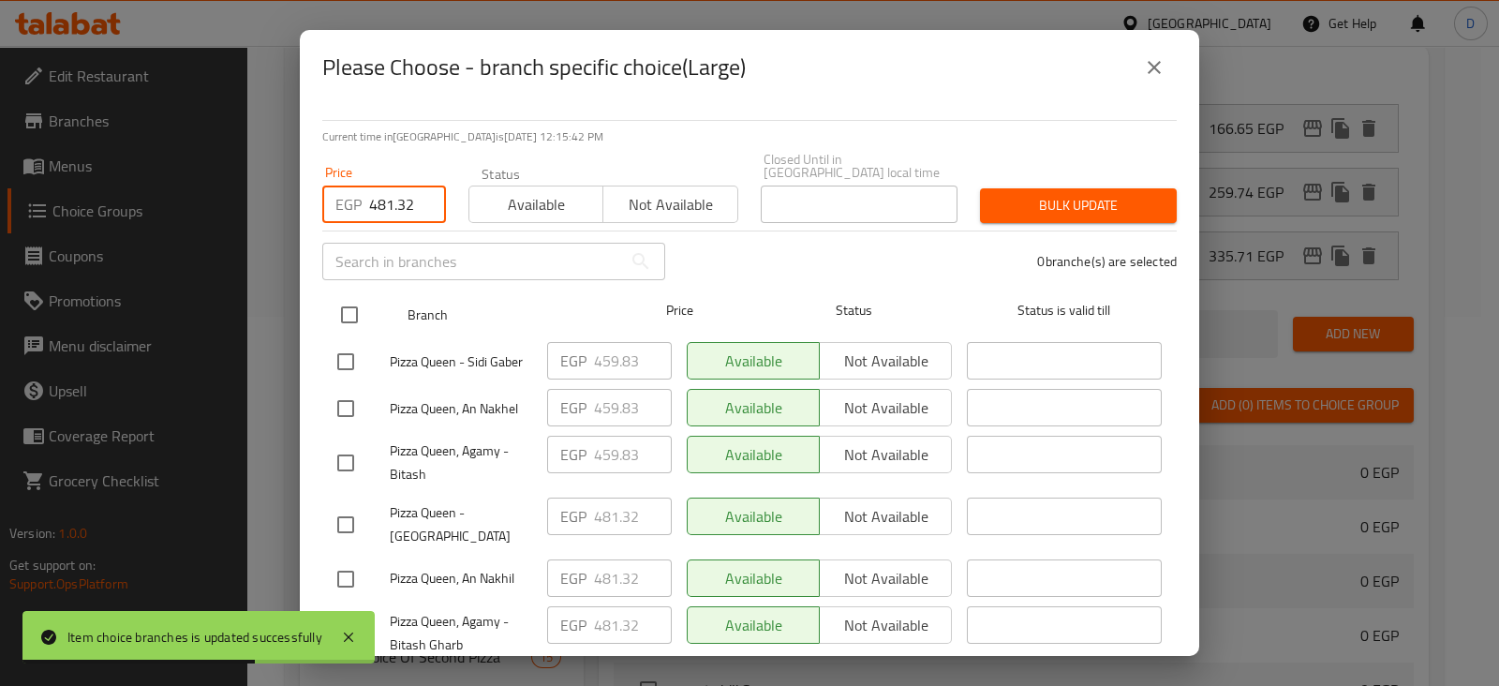
checkbox input "true"
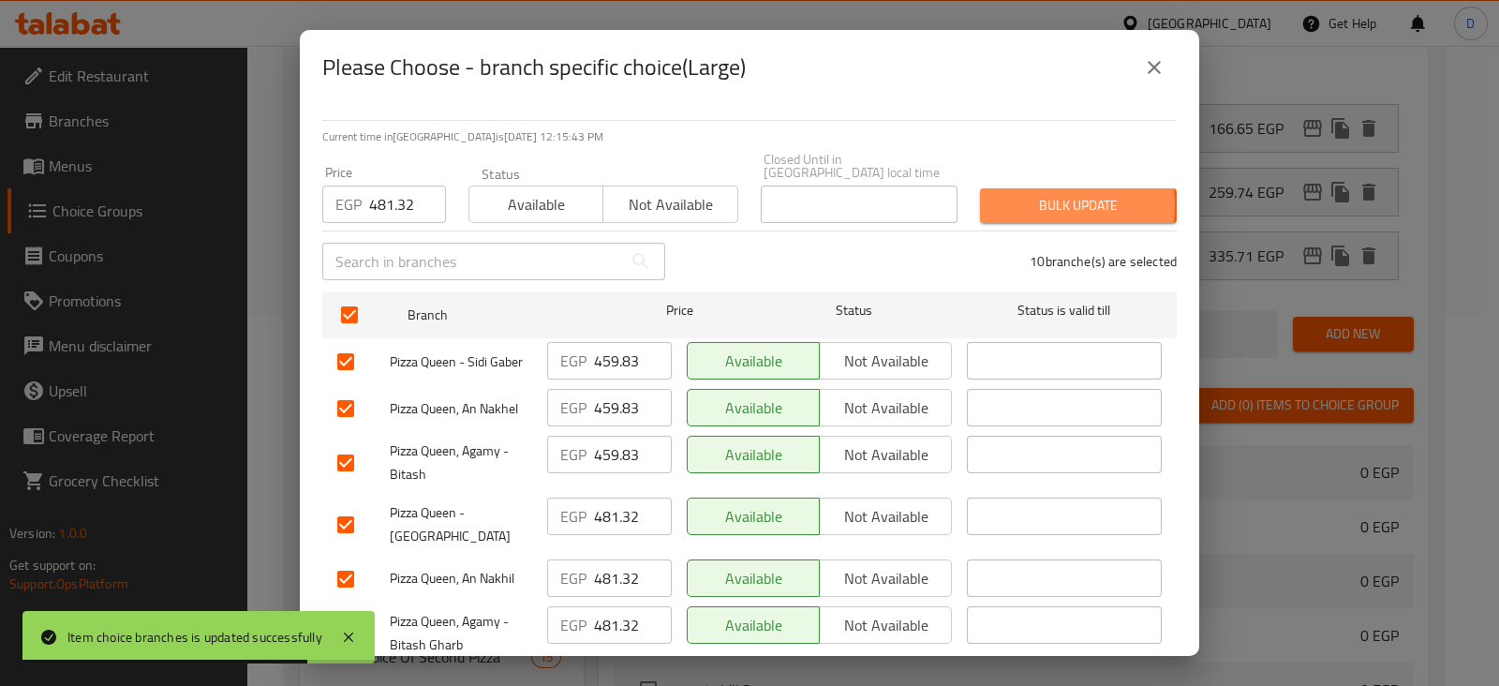
click at [1049, 194] on span "Bulk update" at bounding box center [1078, 205] width 167 height 23
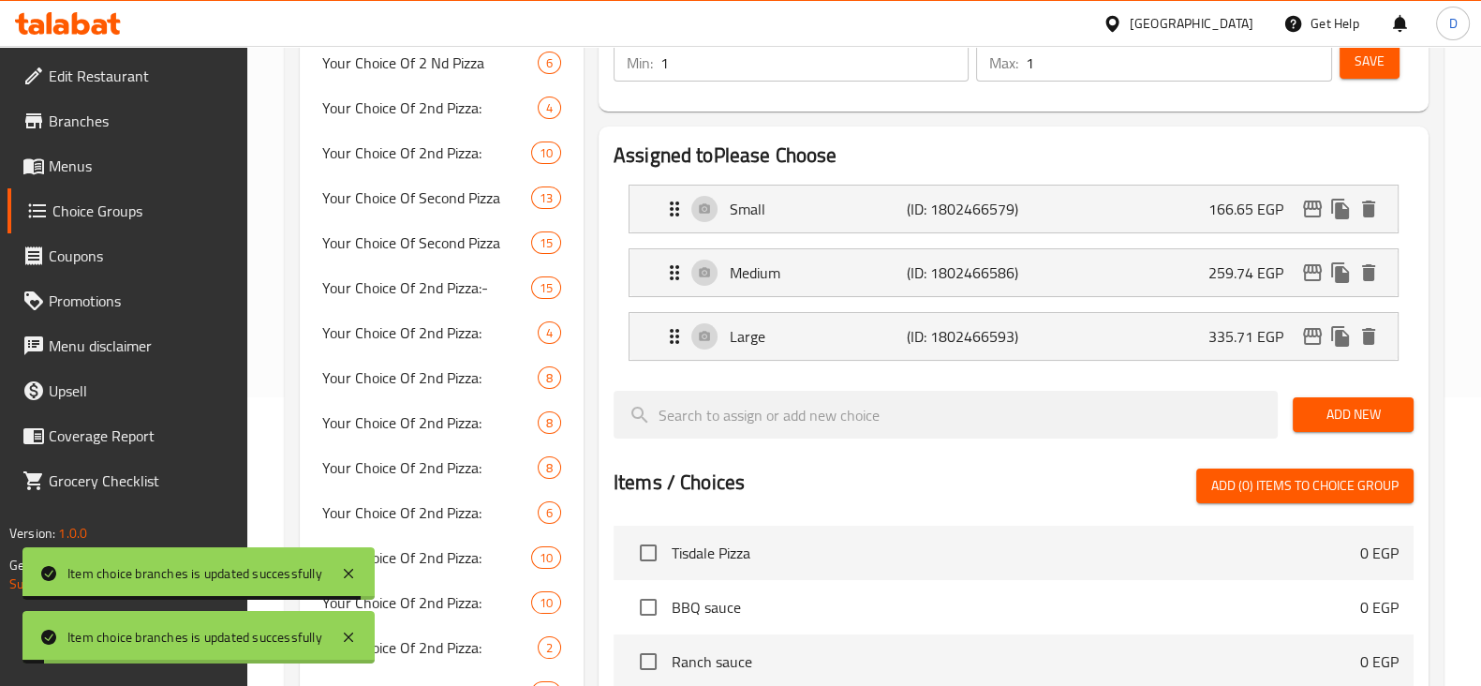
scroll to position [0, 0]
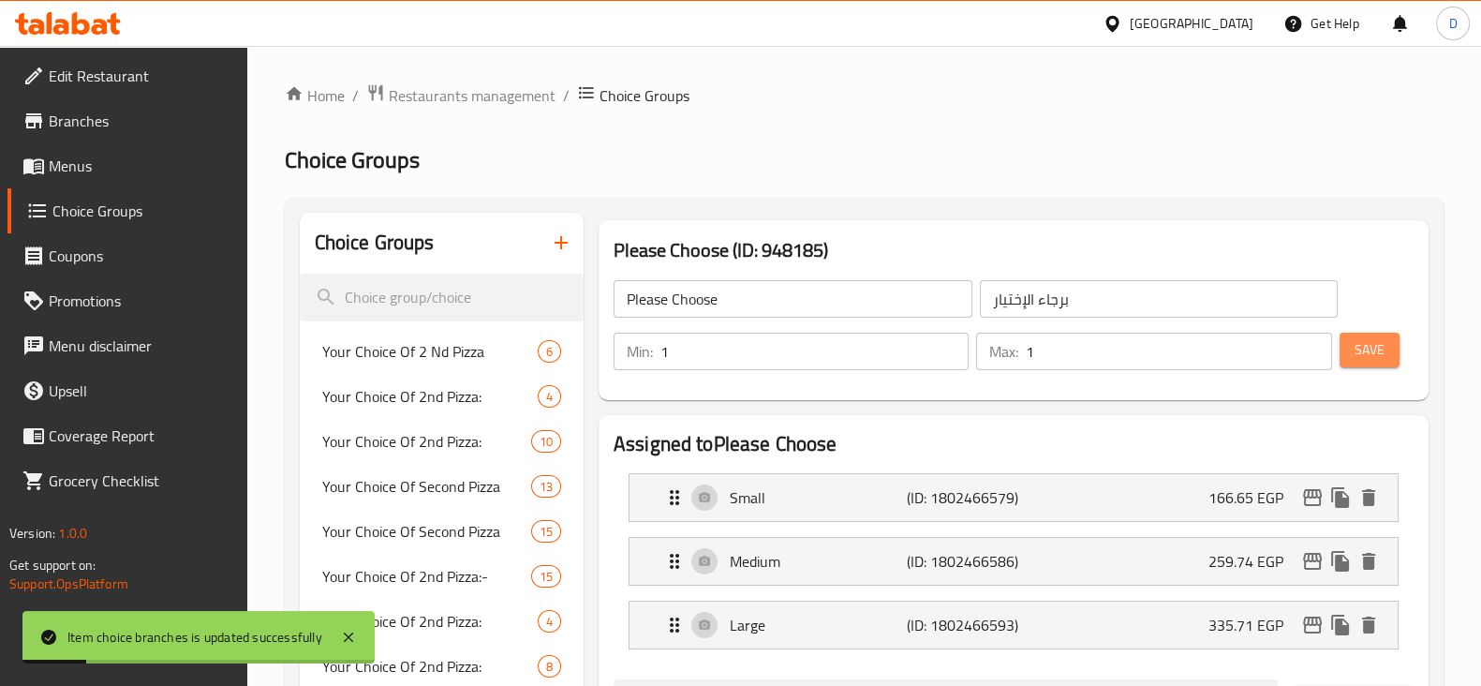
click at [1369, 353] on span "Save" at bounding box center [1369, 349] width 30 height 23
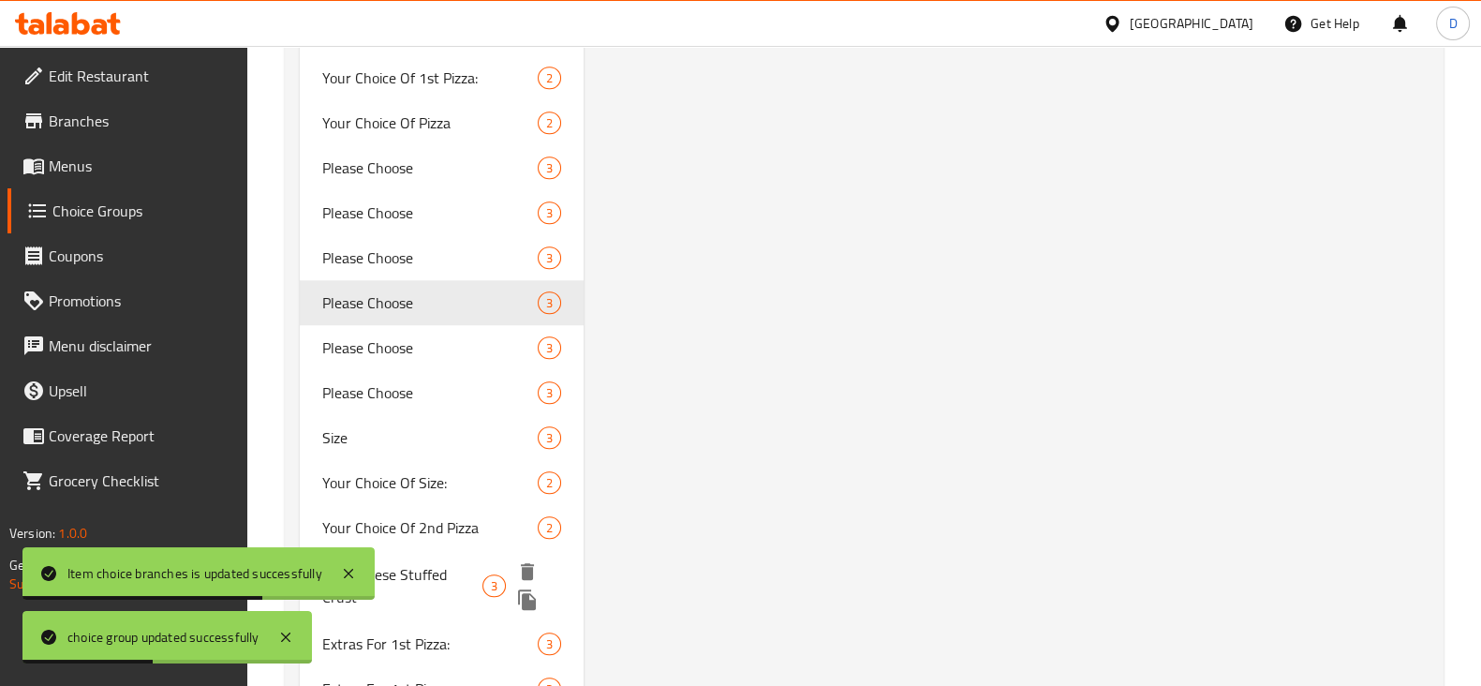
scroll to position [1697, 0]
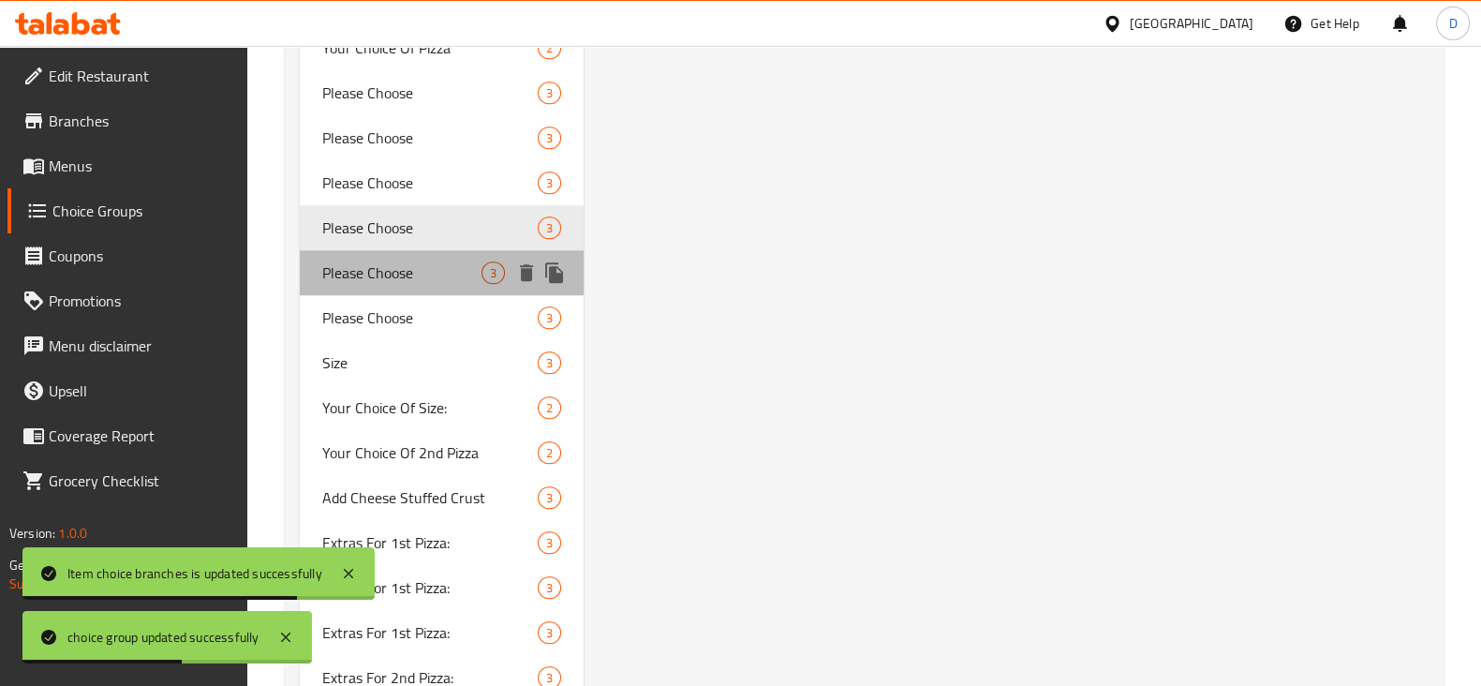
click at [429, 267] on span "Please Choose" at bounding box center [401, 272] width 159 height 22
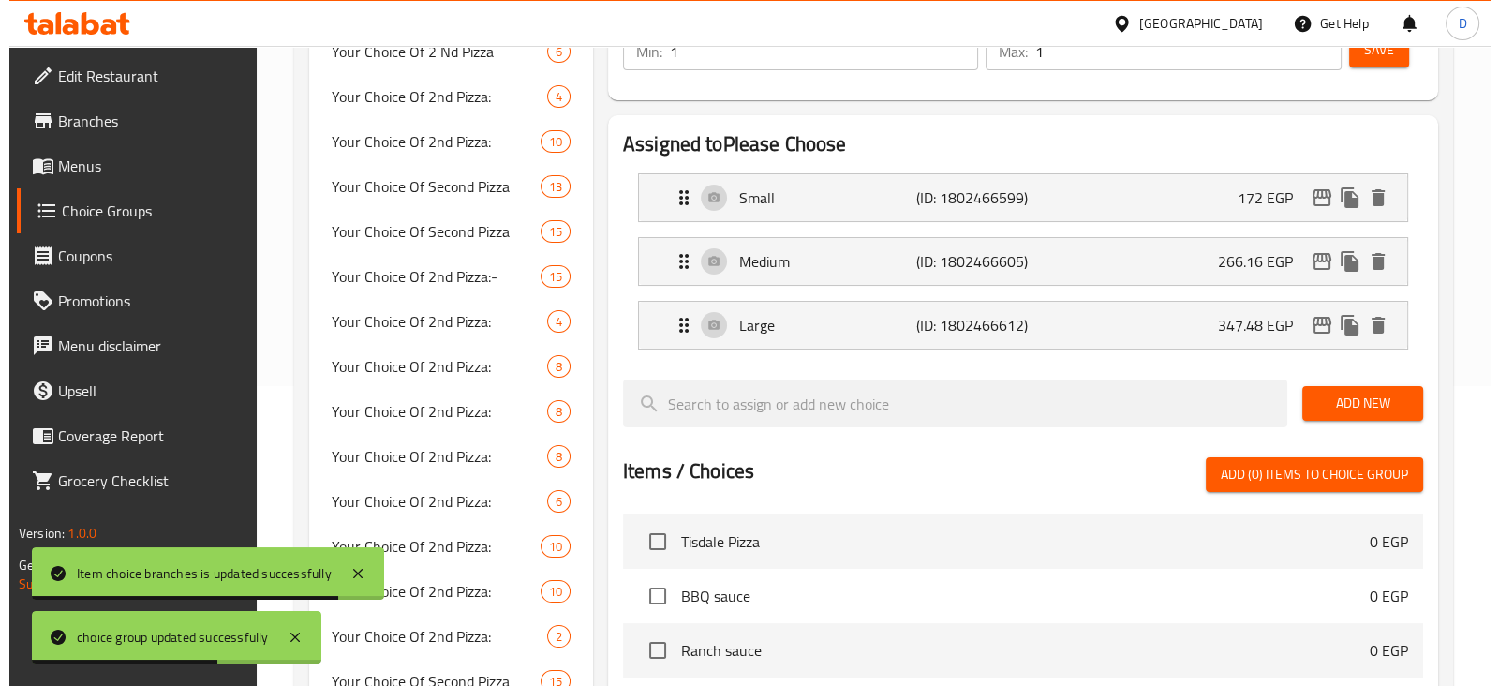
scroll to position [63, 0]
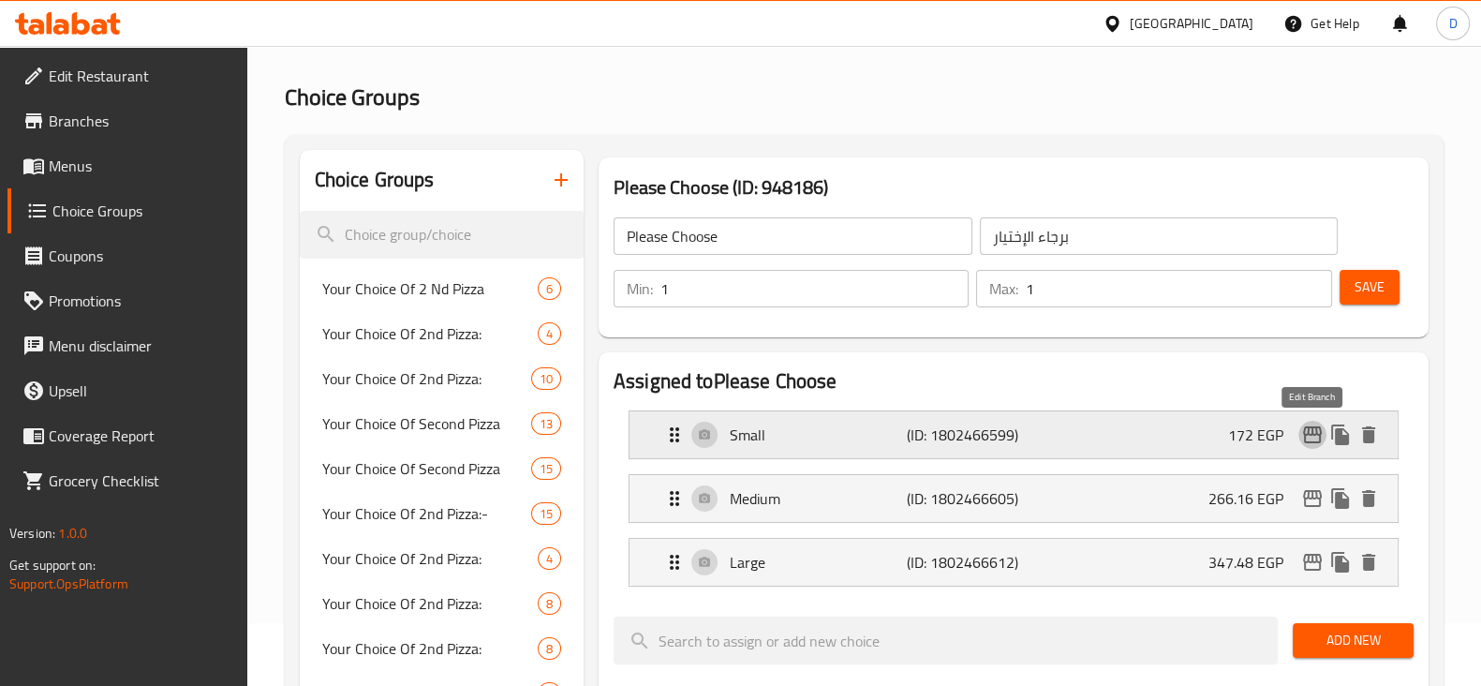
click at [1310, 429] on icon "edit" at bounding box center [1312, 434] width 22 height 22
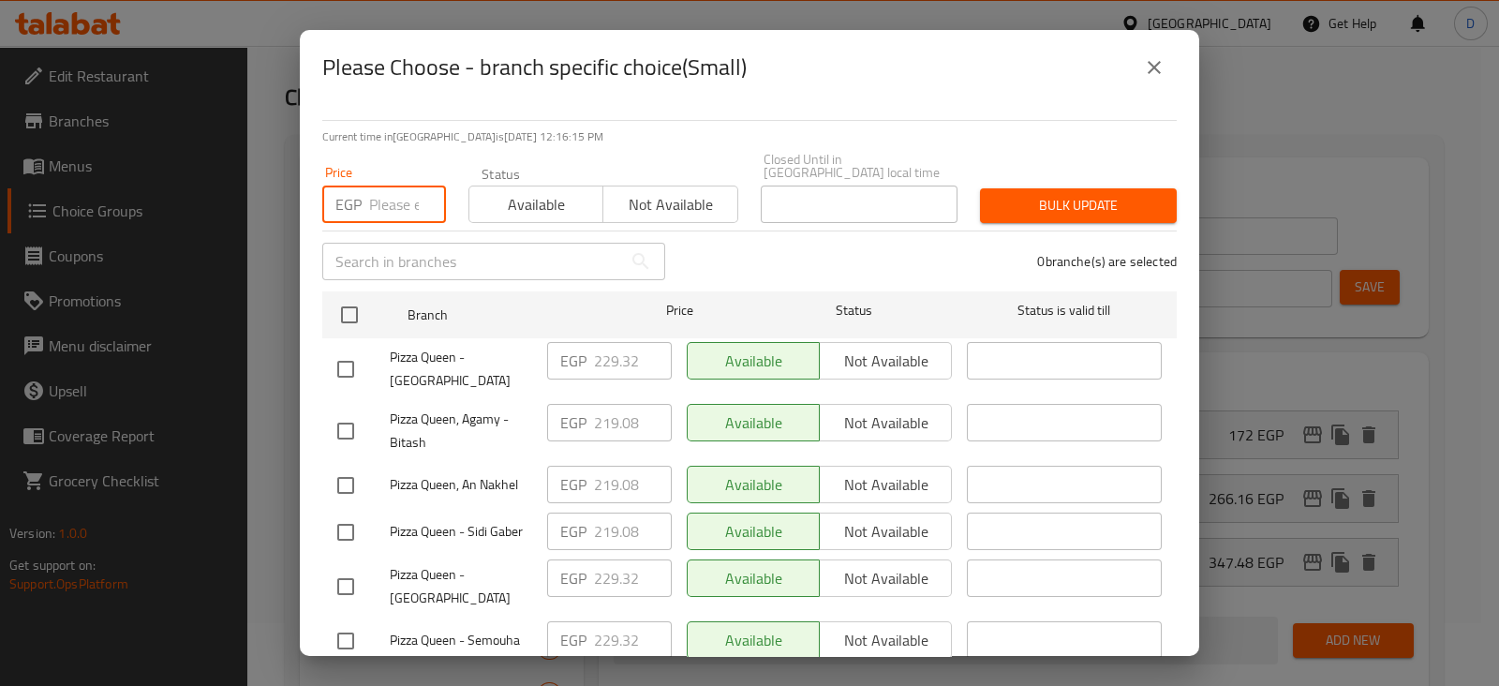
click at [398, 208] on input "number" at bounding box center [407, 203] width 77 height 37
paste input "229.32"
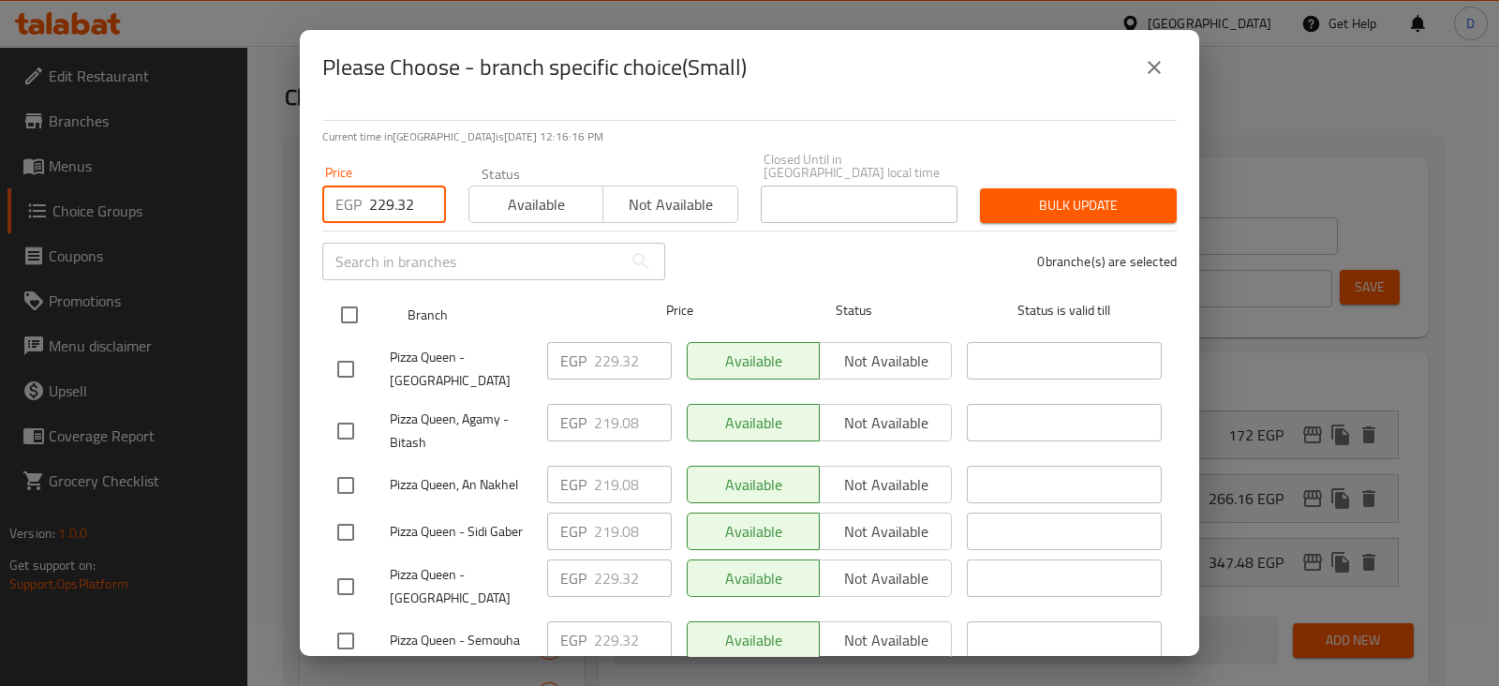
type input "229.32"
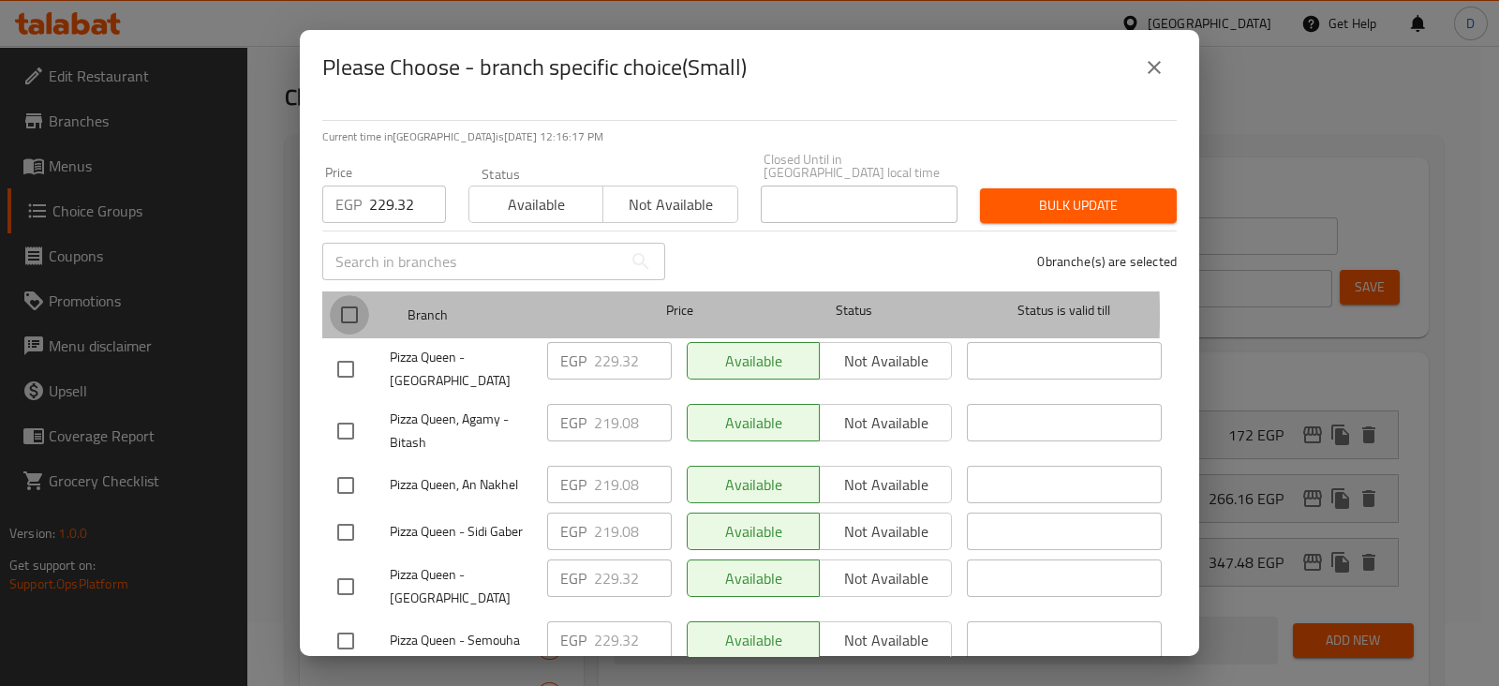
click at [361, 302] on input "checkbox" at bounding box center [349, 314] width 39 height 39
checkbox input "true"
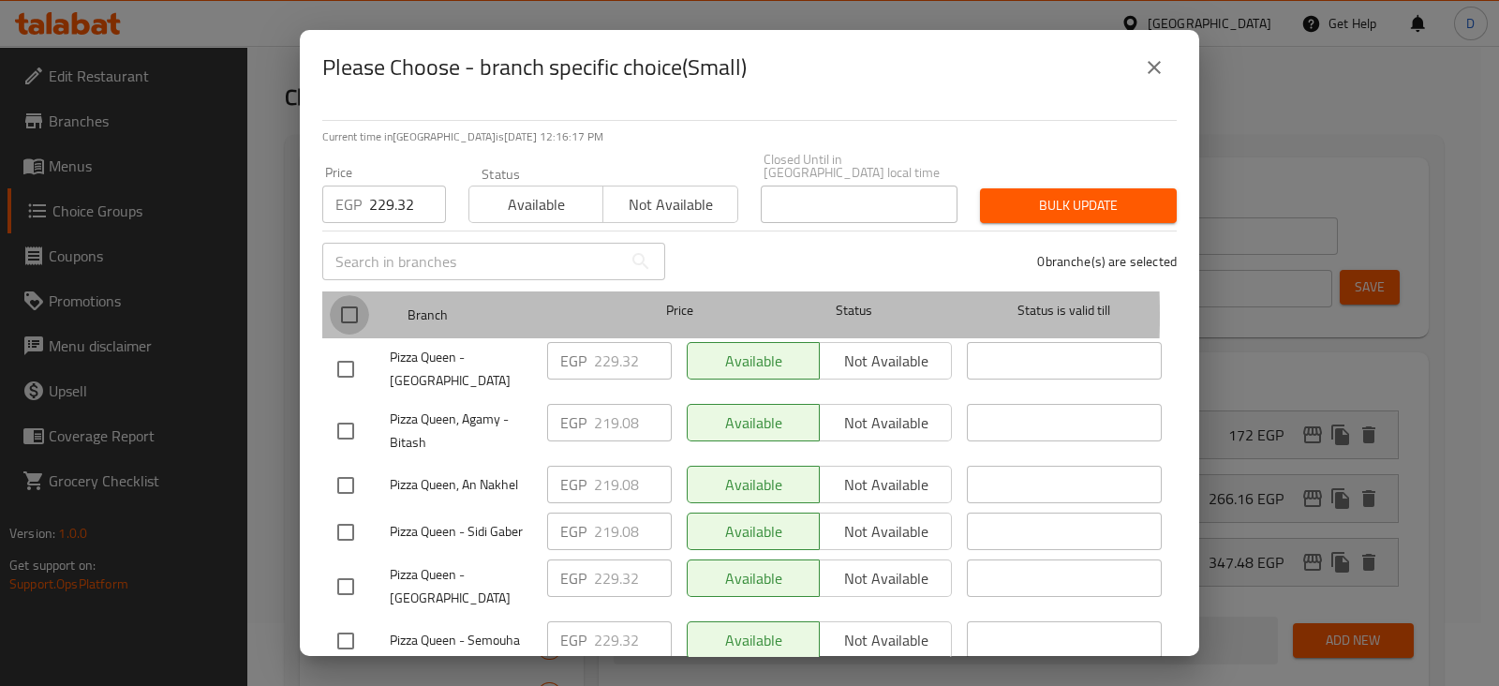
checkbox input "true"
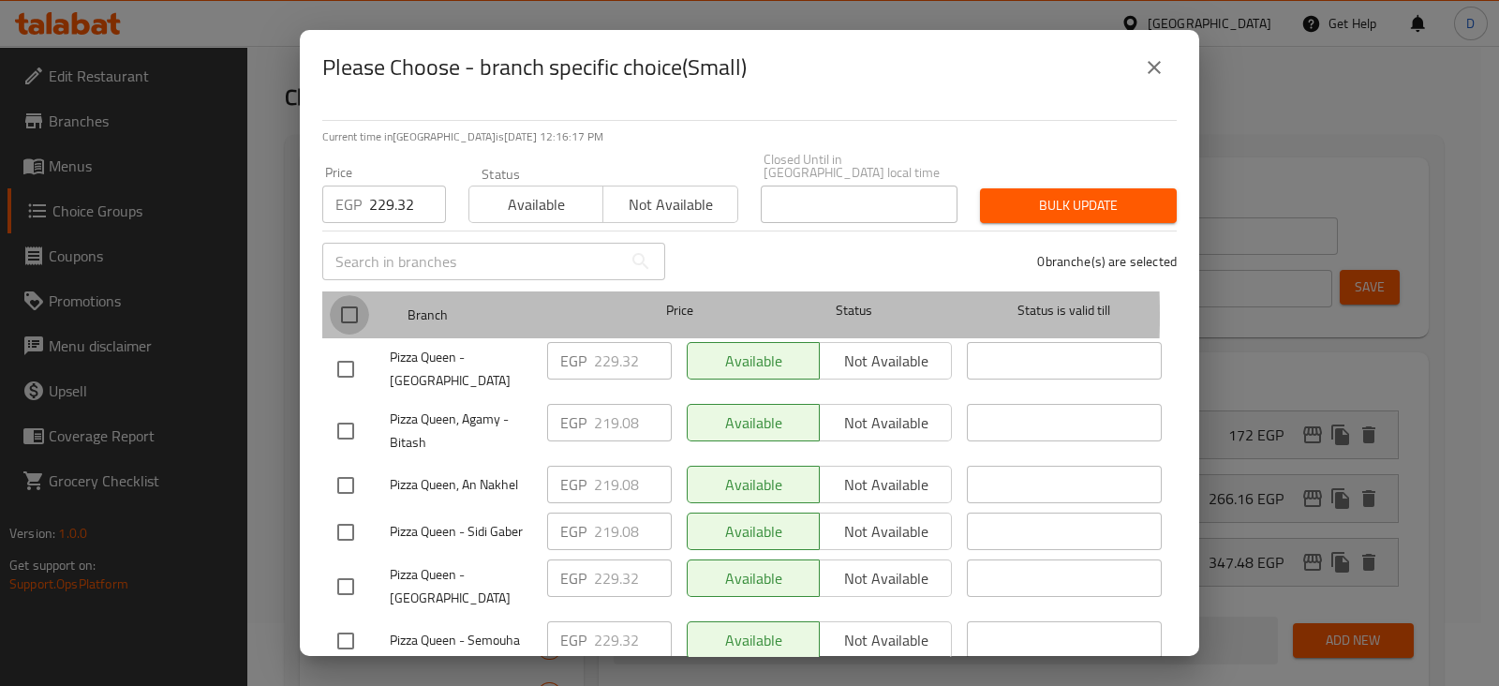
checkbox input "true"
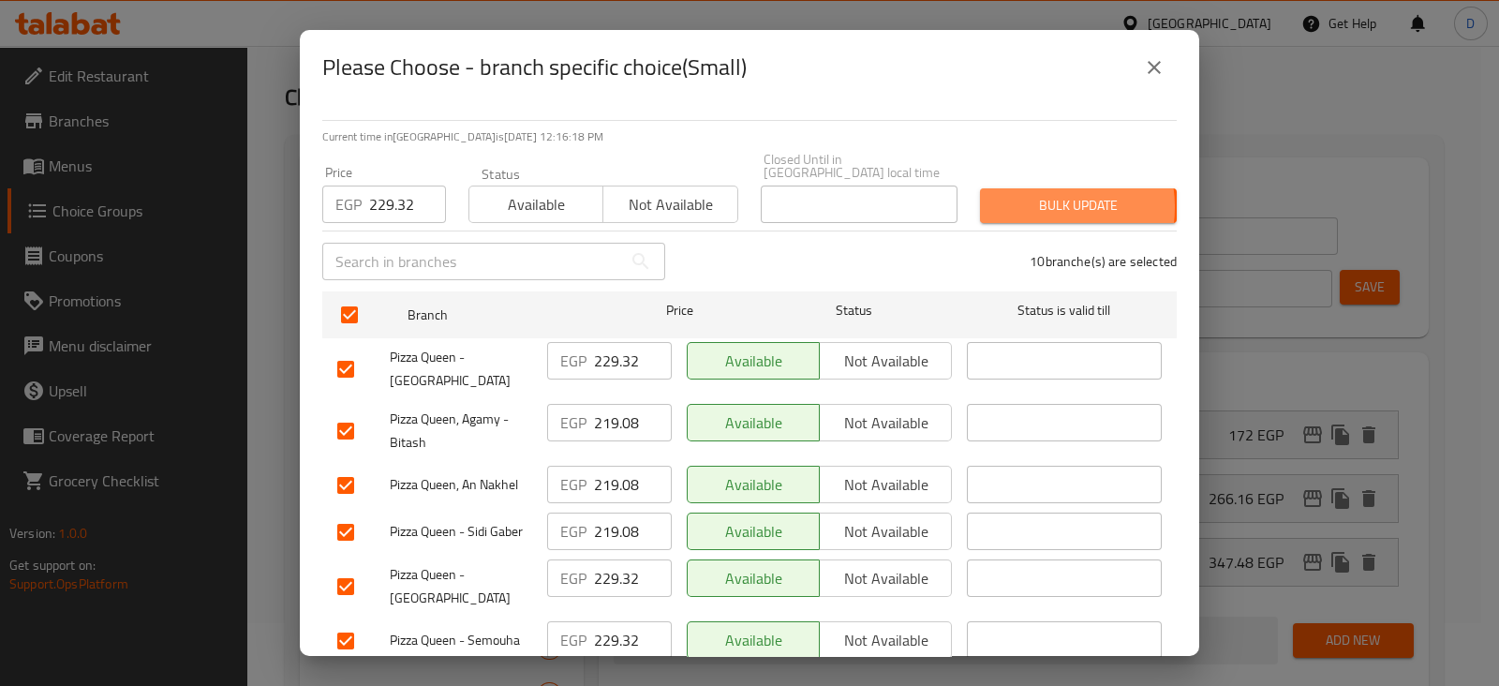
click at [1026, 194] on span "Bulk update" at bounding box center [1078, 205] width 167 height 23
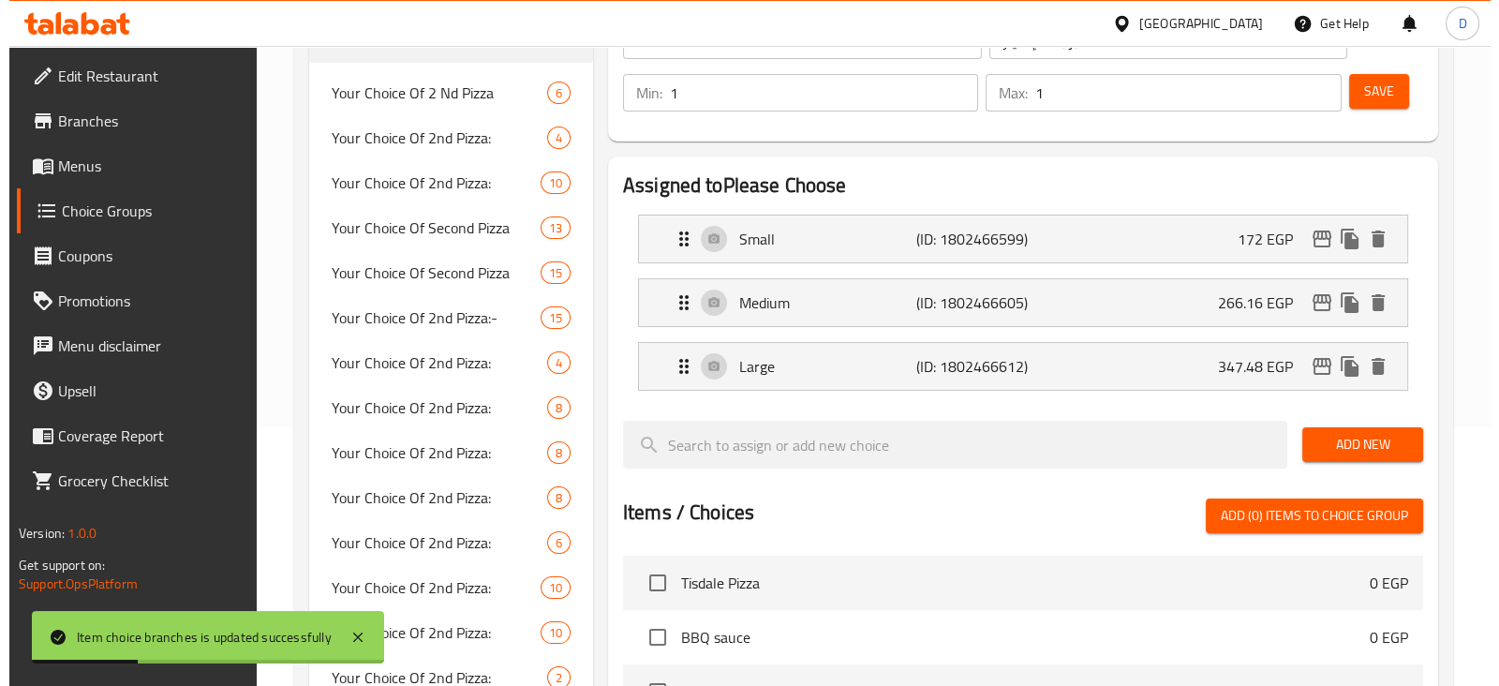
scroll to position [258, 0]
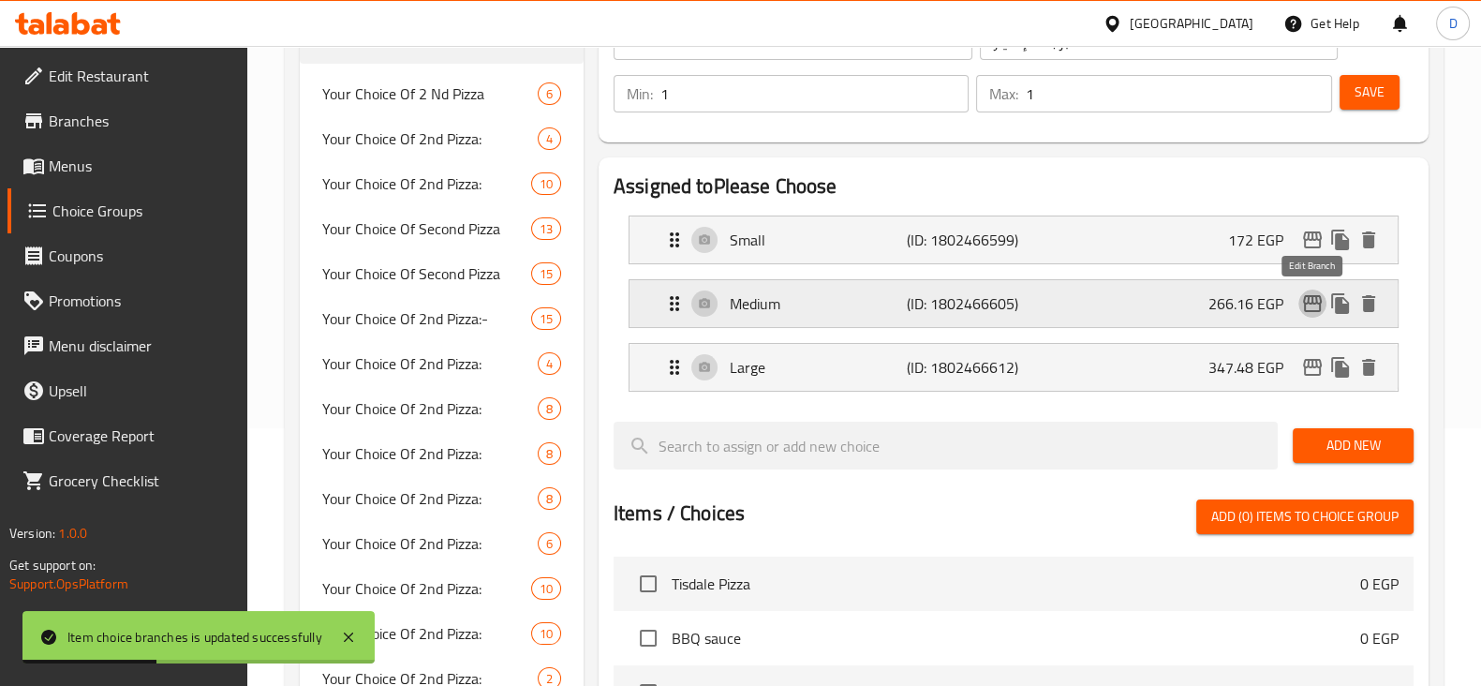
click at [1307, 305] on icon "edit" at bounding box center [1312, 303] width 22 height 22
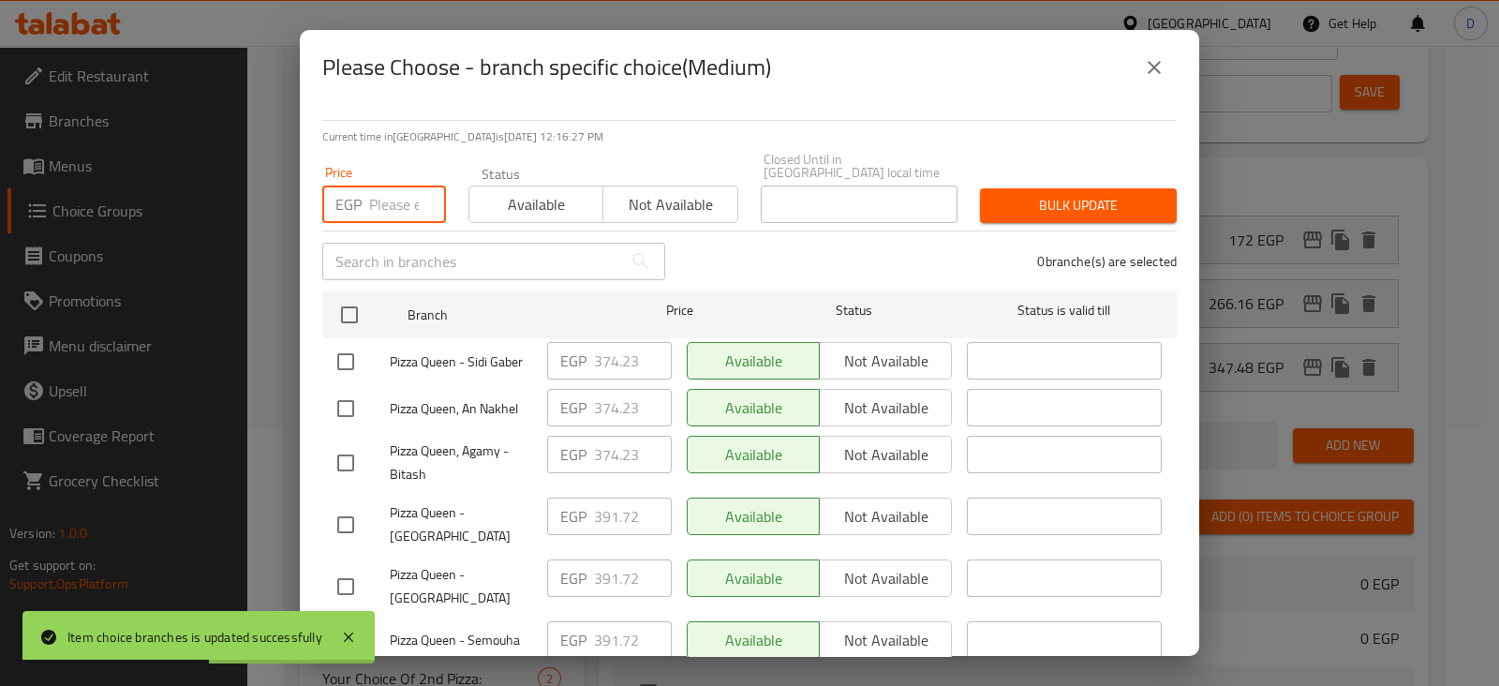
click at [398, 199] on input "number" at bounding box center [407, 203] width 77 height 37
paste input "391.72"
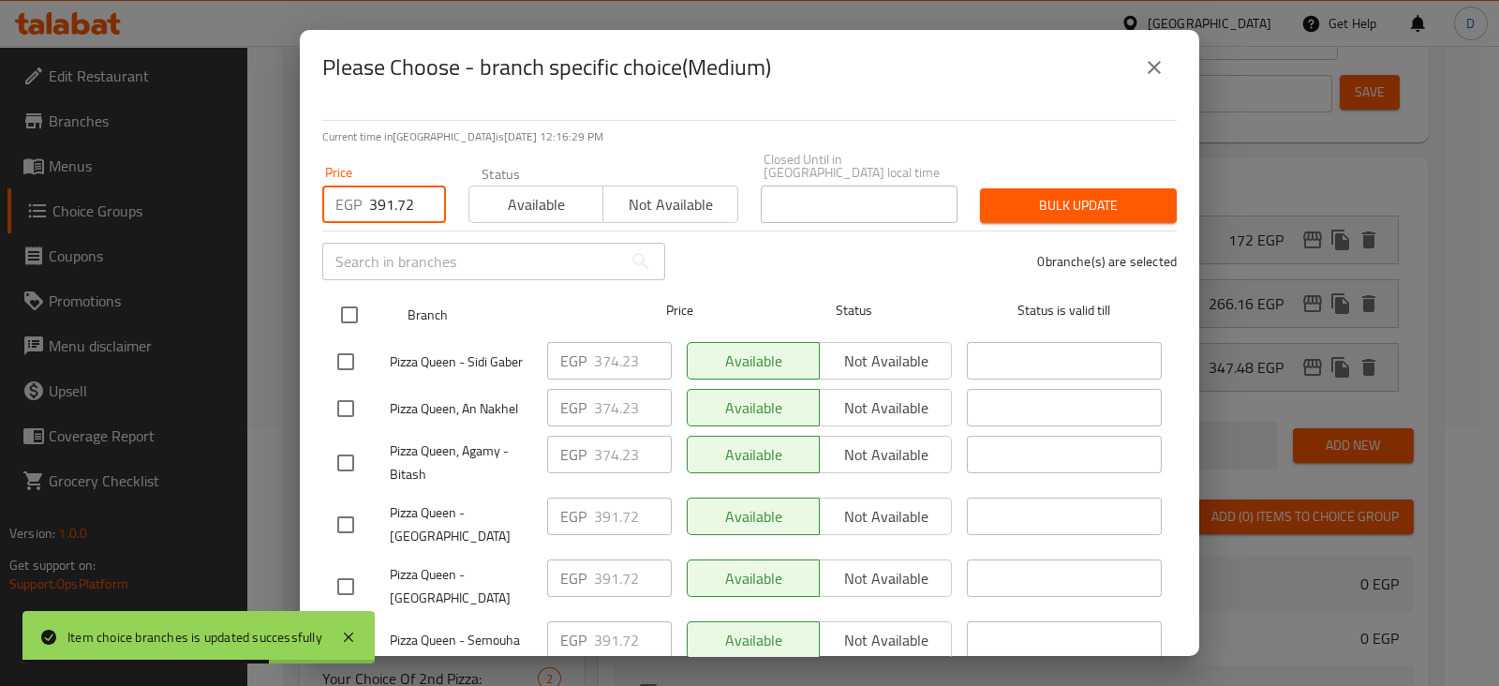
type input "391.72"
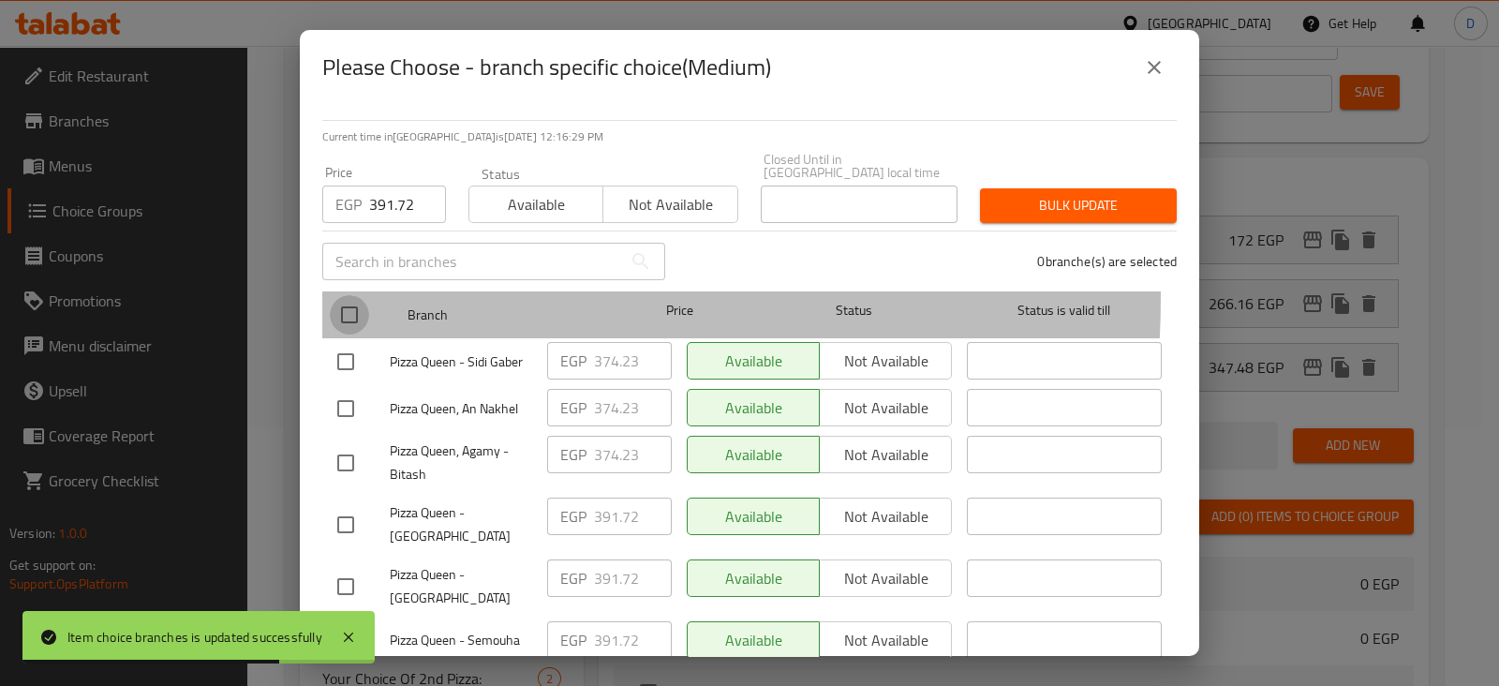
click at [346, 295] on input "checkbox" at bounding box center [349, 314] width 39 height 39
checkbox input "true"
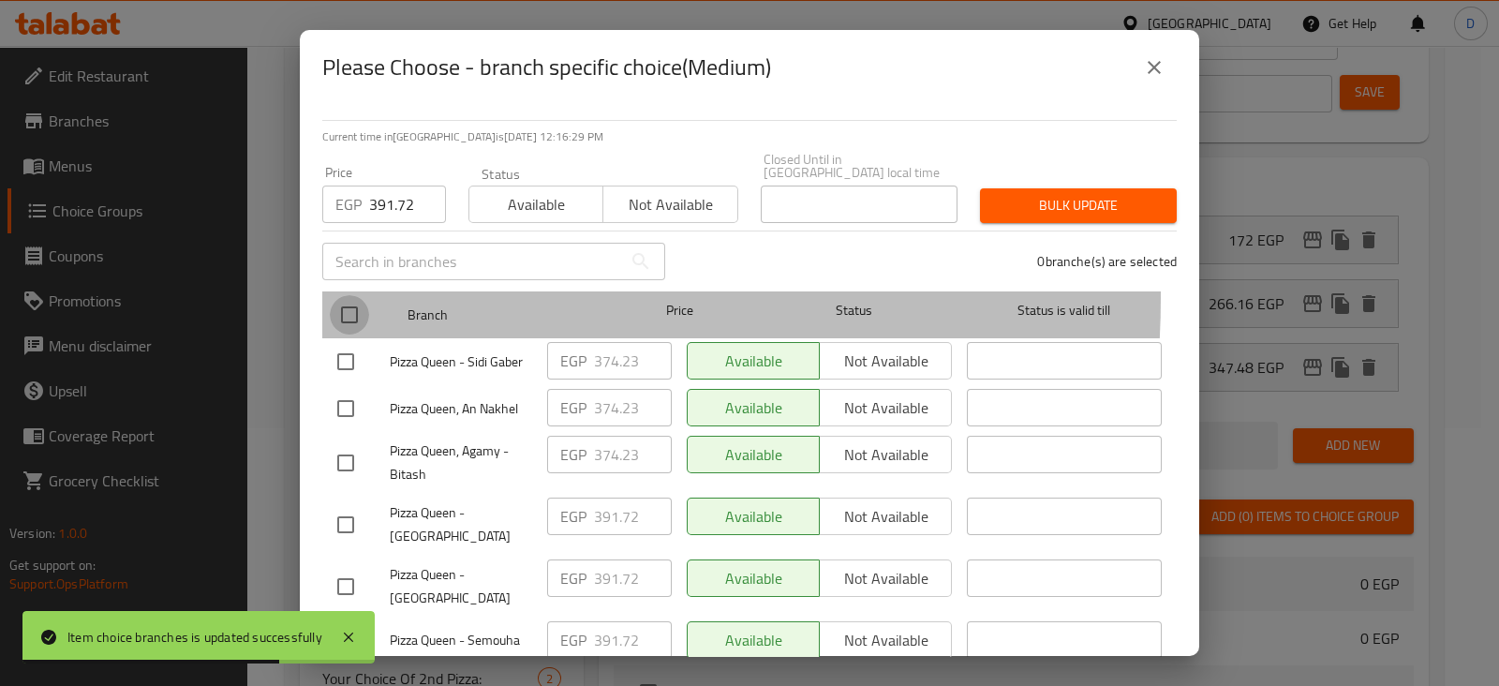
checkbox input "true"
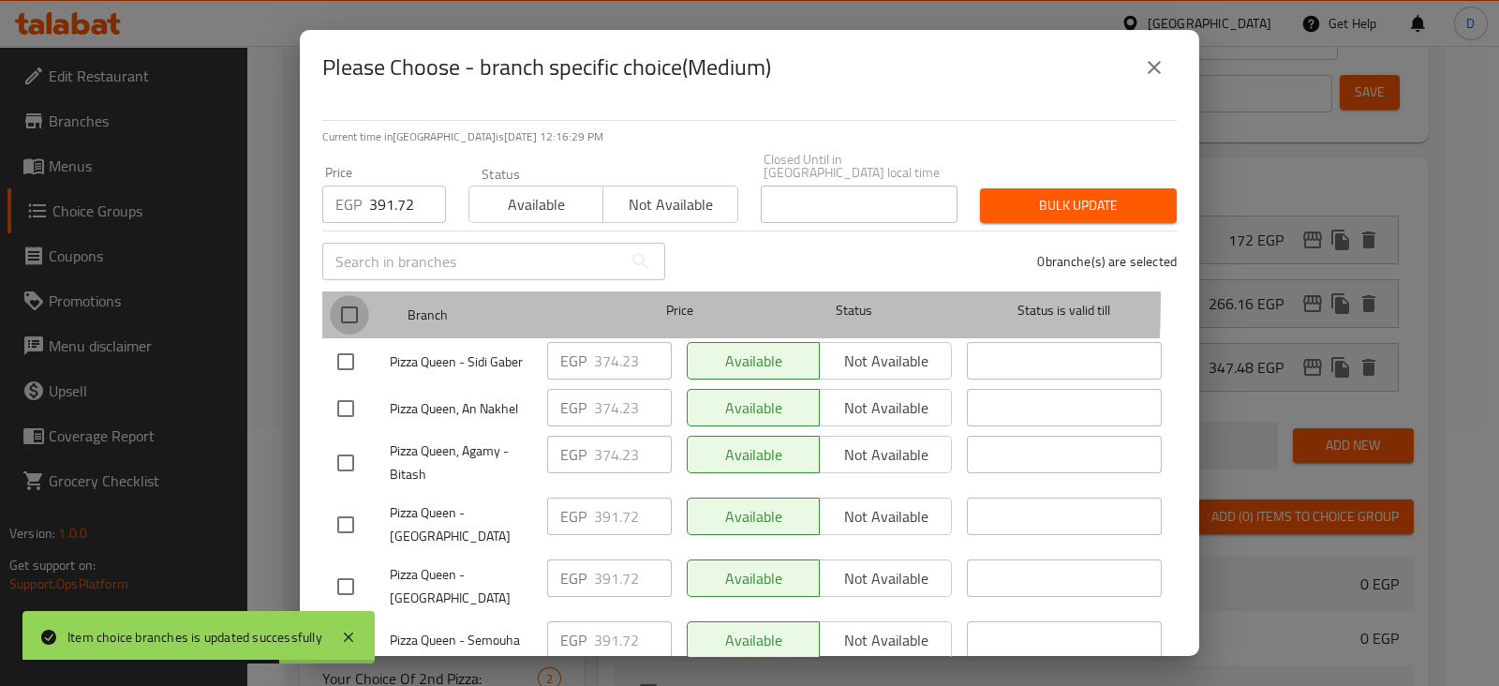
checkbox input "true"
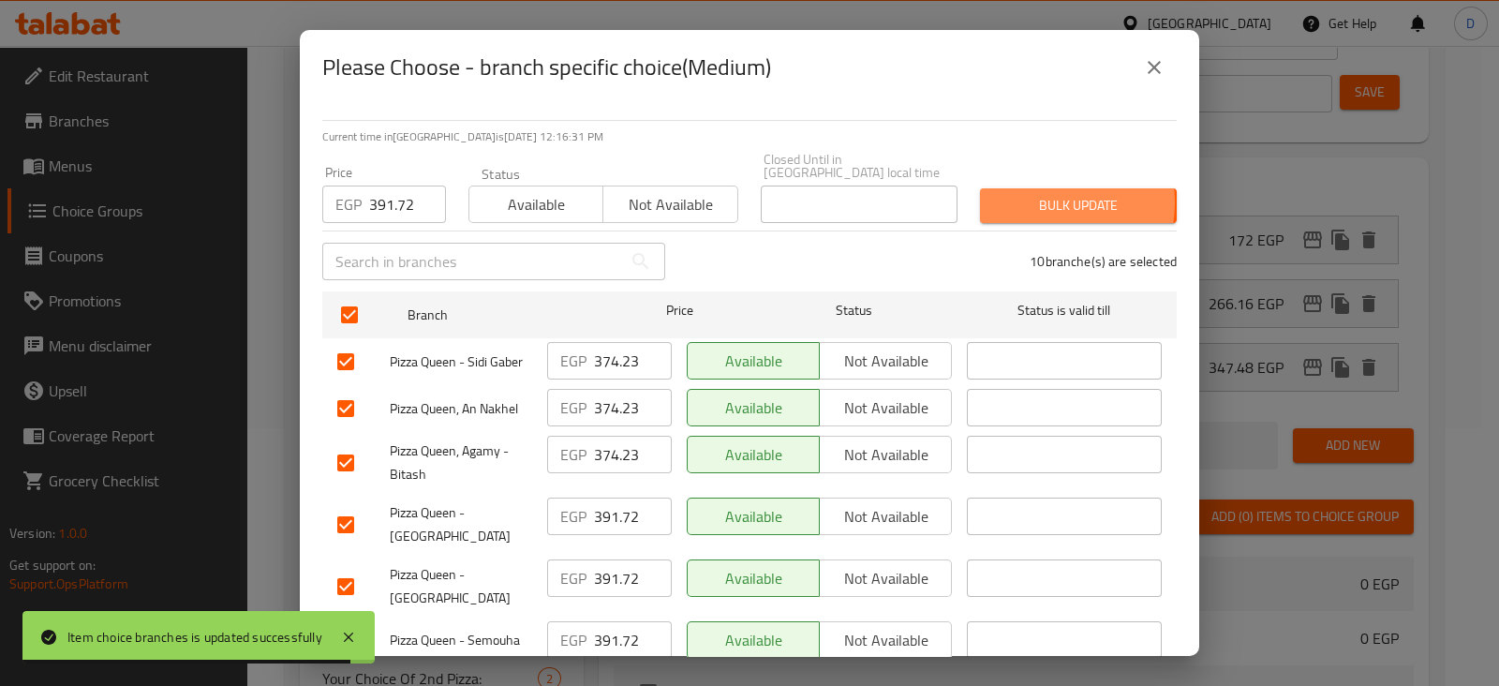
click at [1022, 194] on span "Bulk update" at bounding box center [1078, 205] width 167 height 23
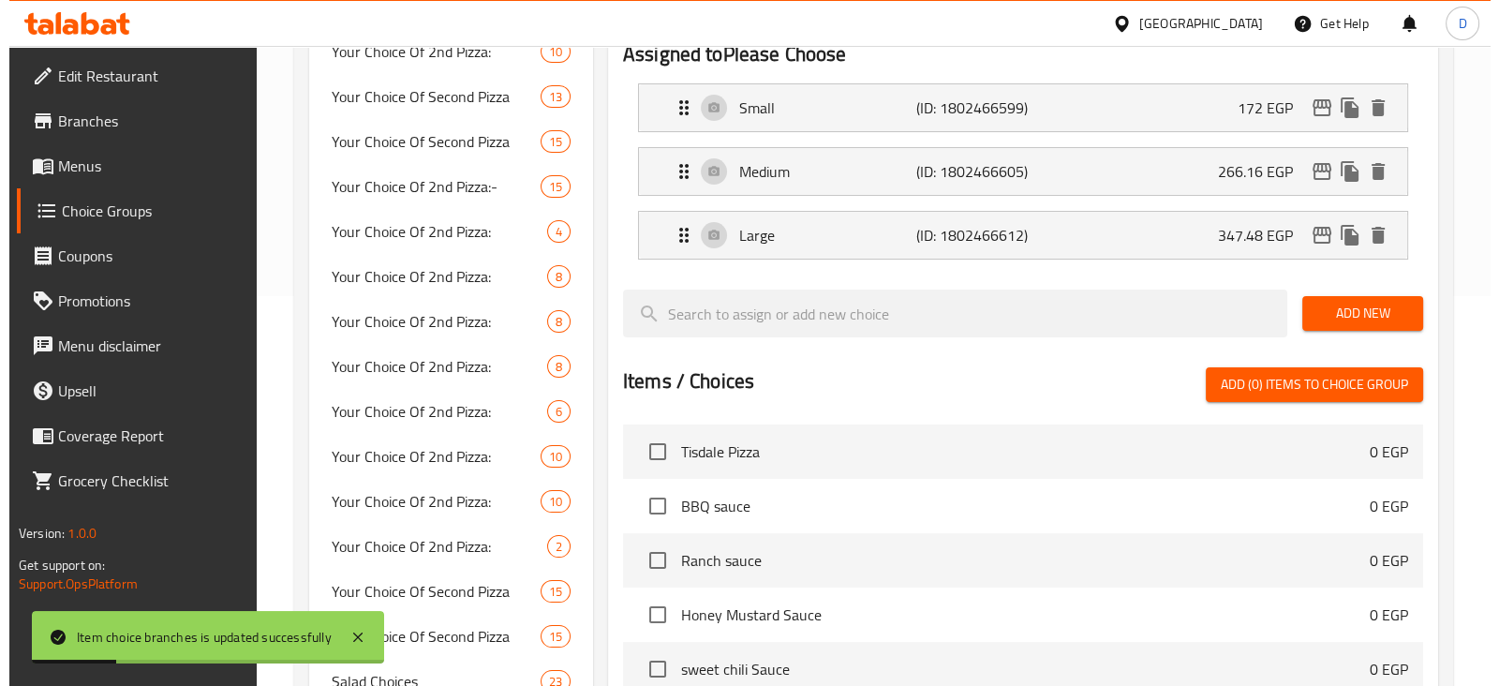
scroll to position [388, 0]
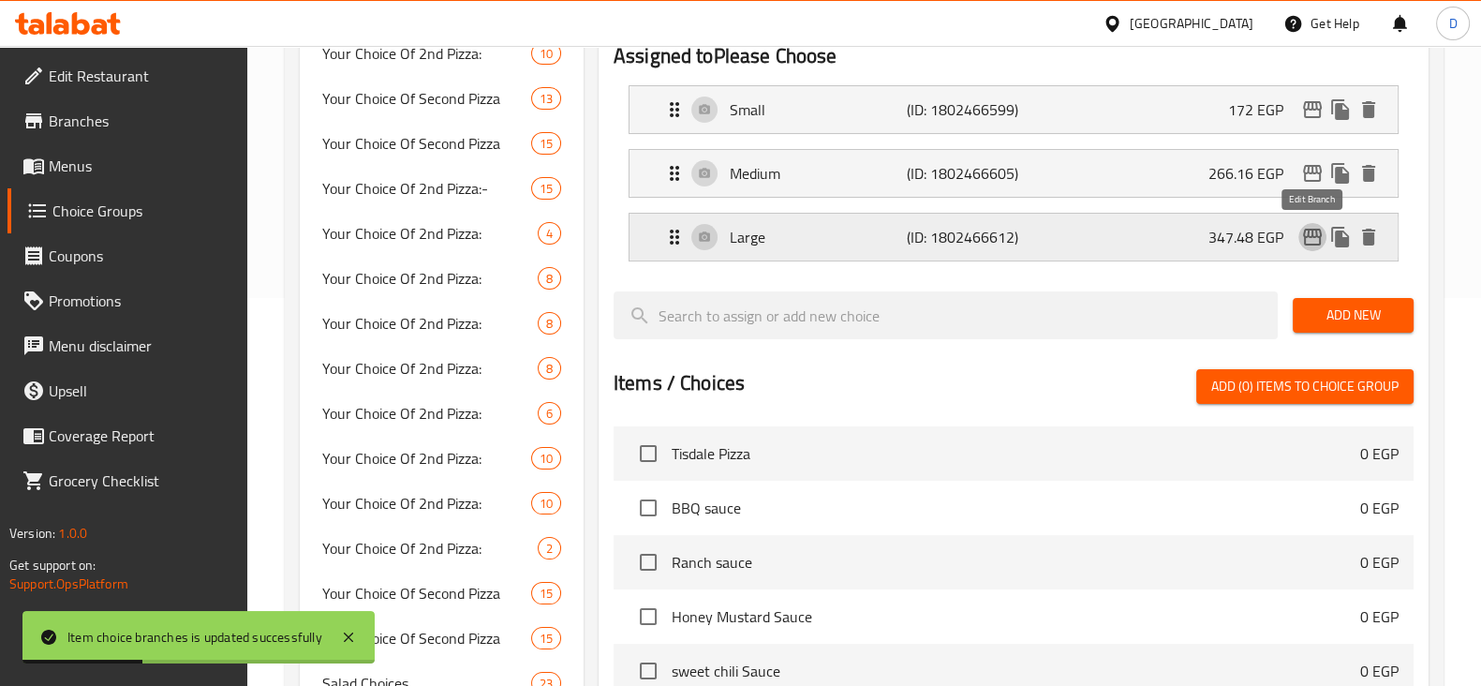
click at [1304, 245] on icon "edit" at bounding box center [1312, 237] width 22 height 22
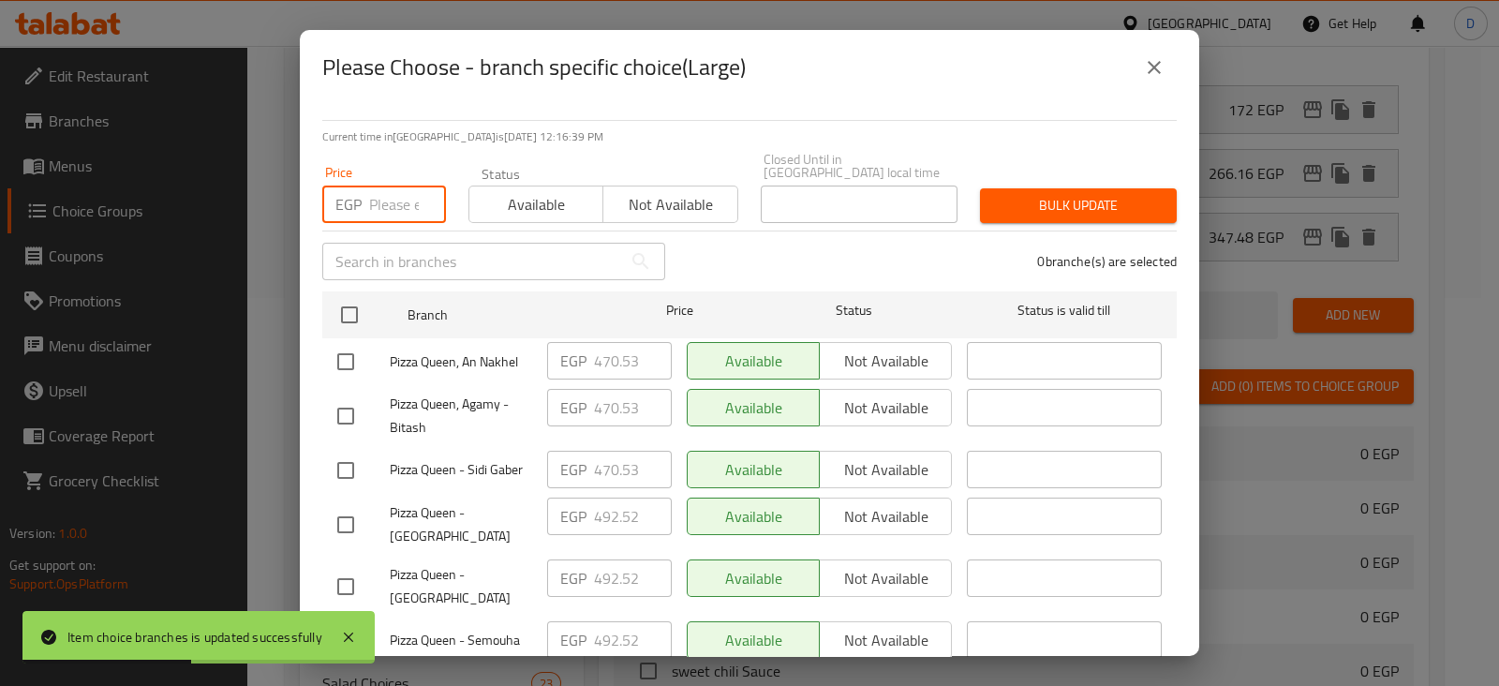
click at [379, 199] on input "number" at bounding box center [407, 203] width 77 height 37
paste input "492.52"
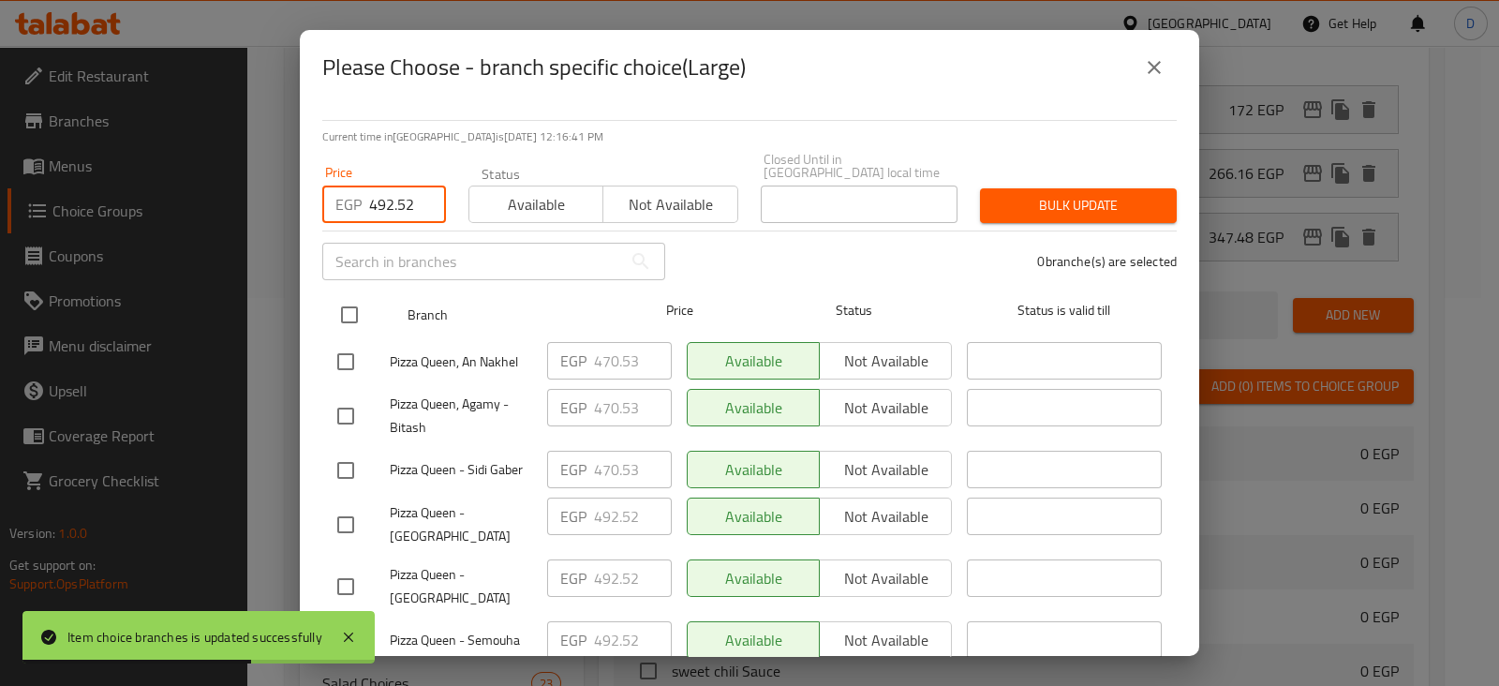
type input "492.52"
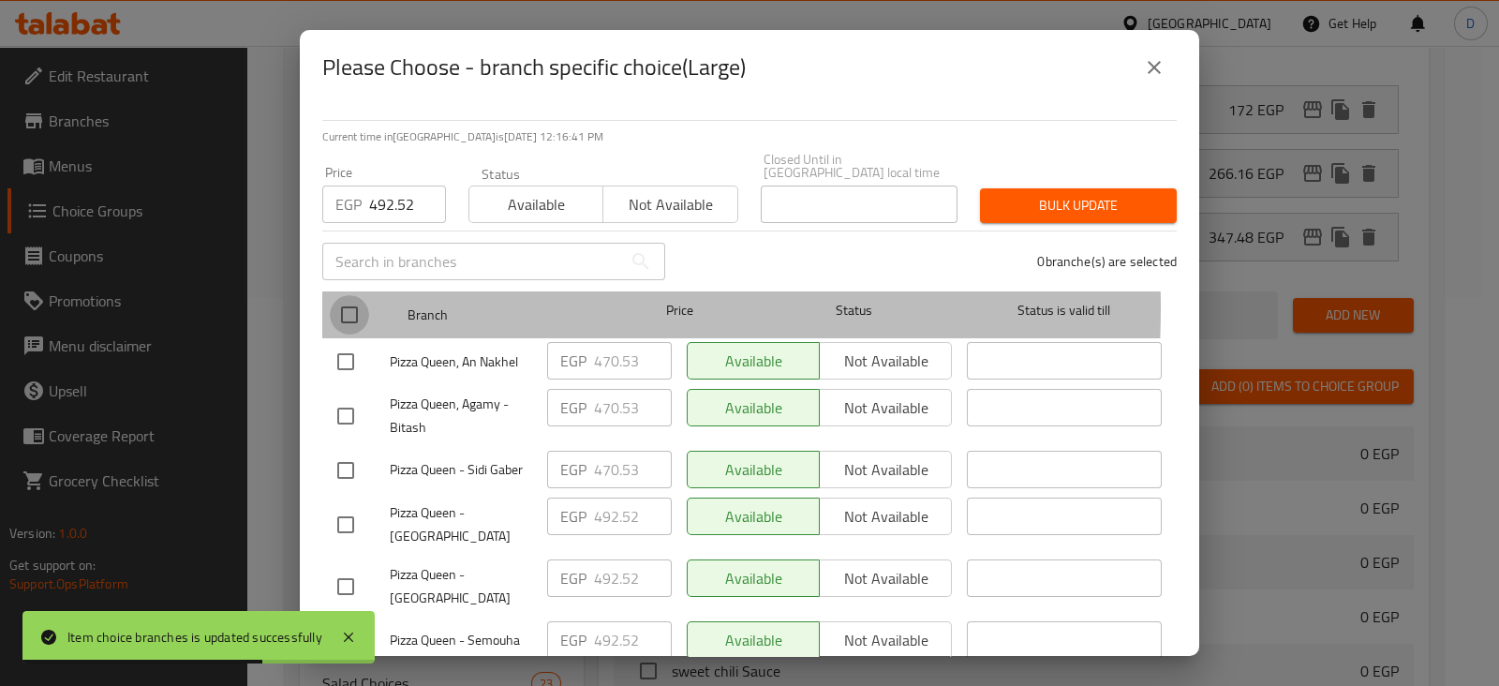
click at [362, 295] on input "checkbox" at bounding box center [349, 314] width 39 height 39
checkbox input "true"
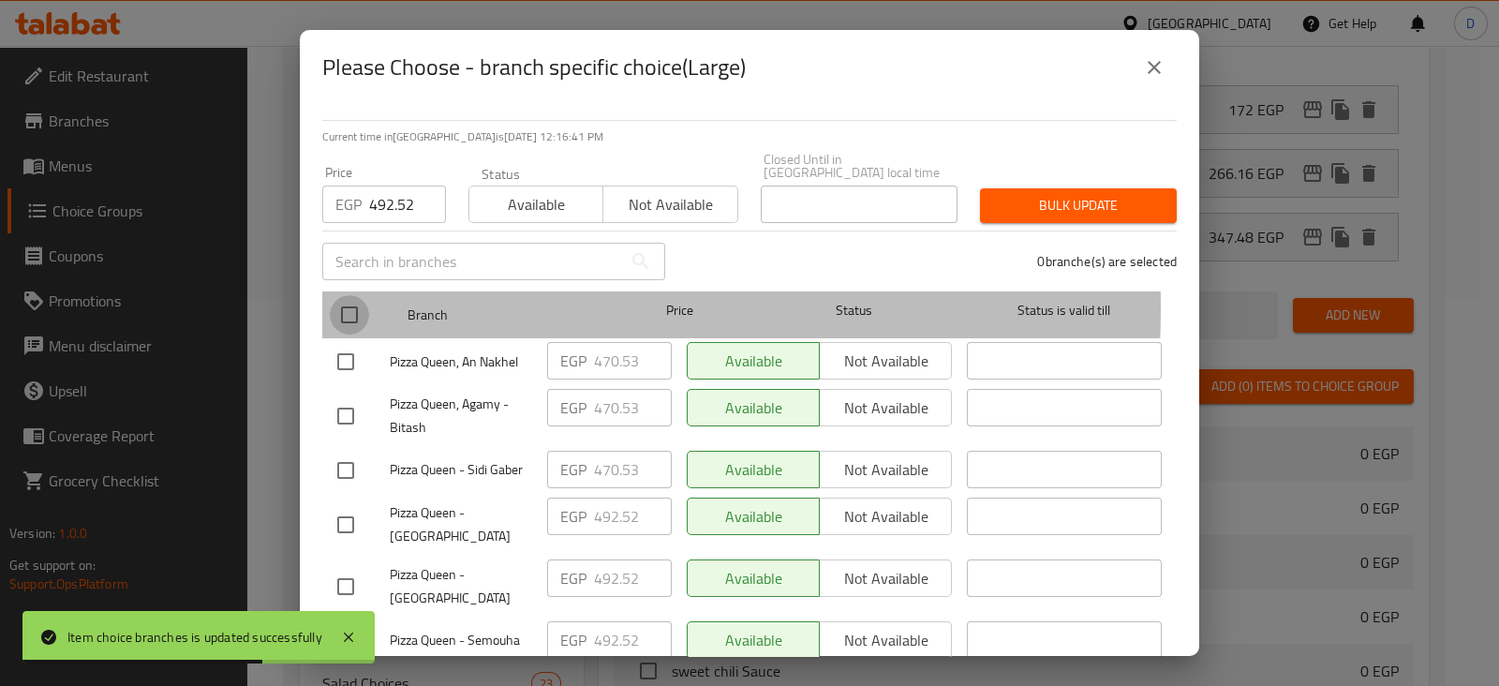
checkbox input "true"
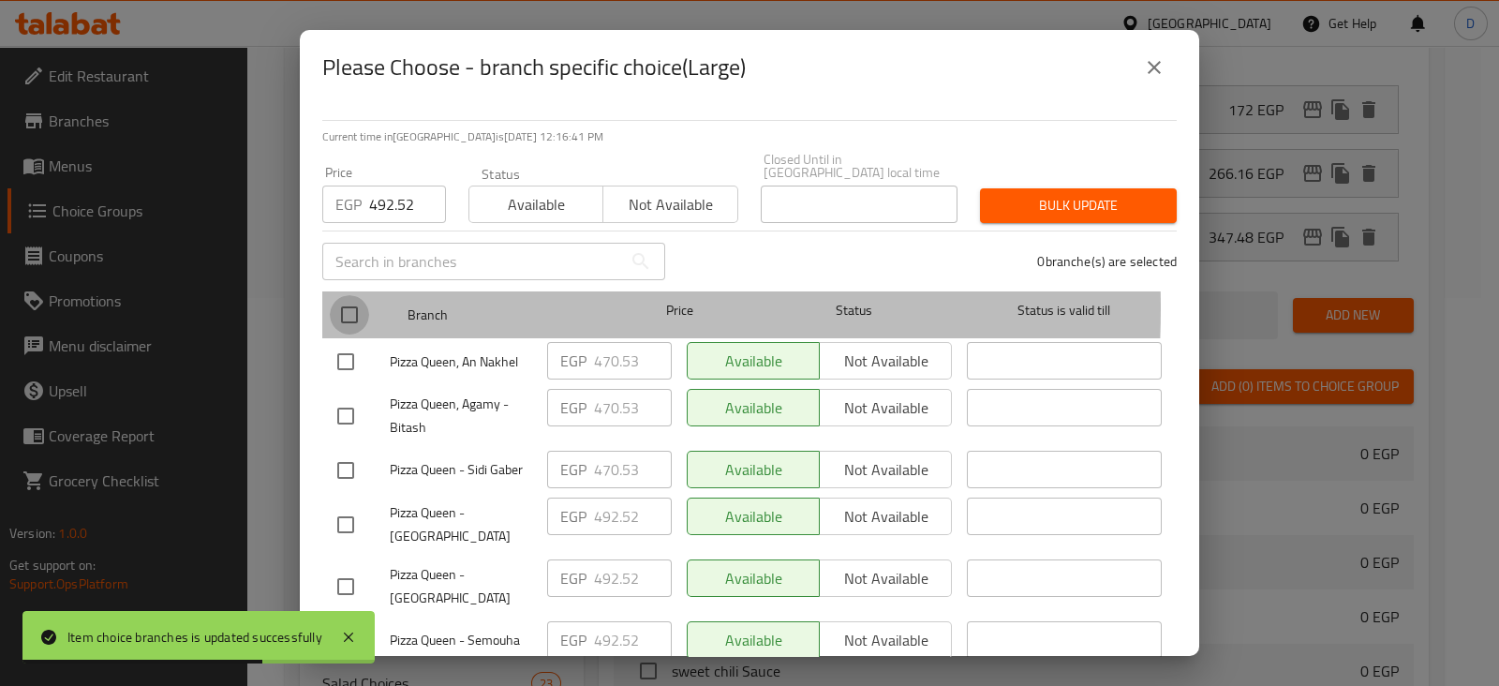
checkbox input "true"
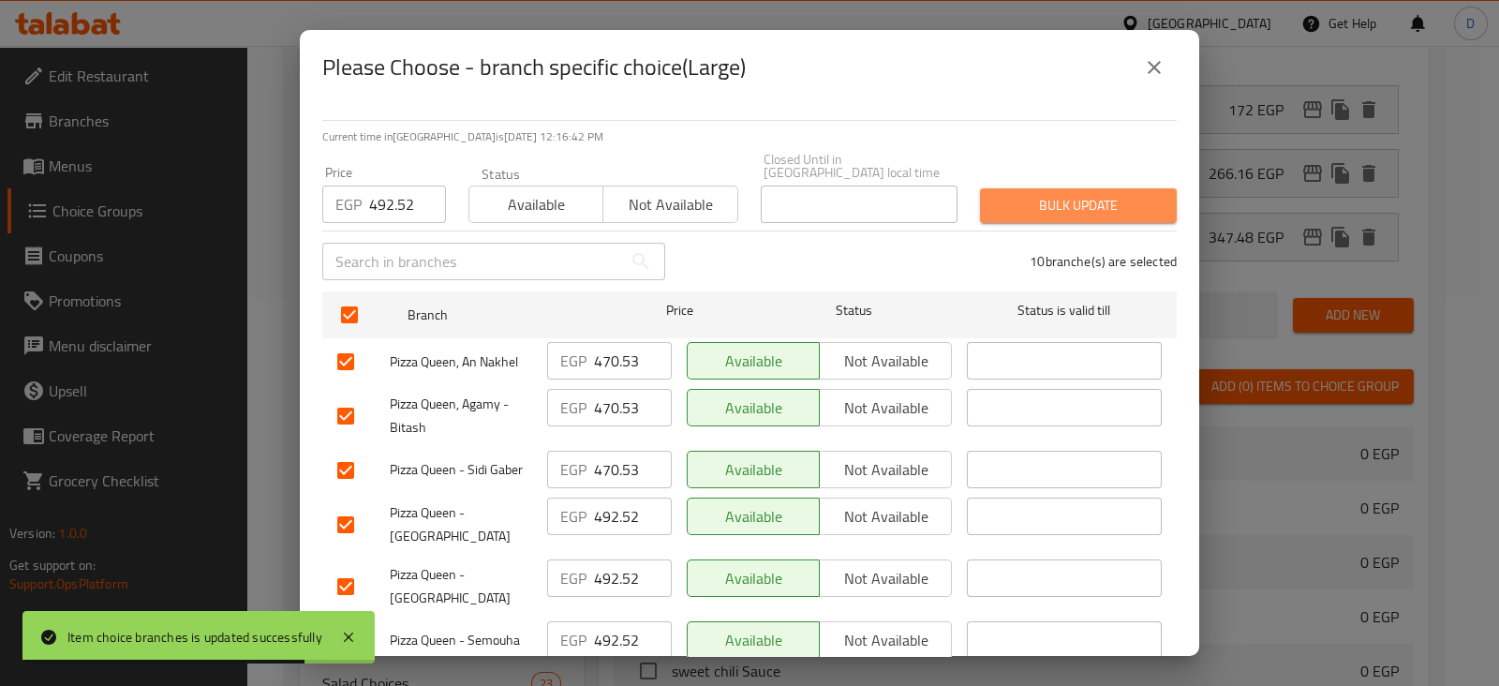
click at [1087, 199] on span "Bulk update" at bounding box center [1078, 205] width 167 height 23
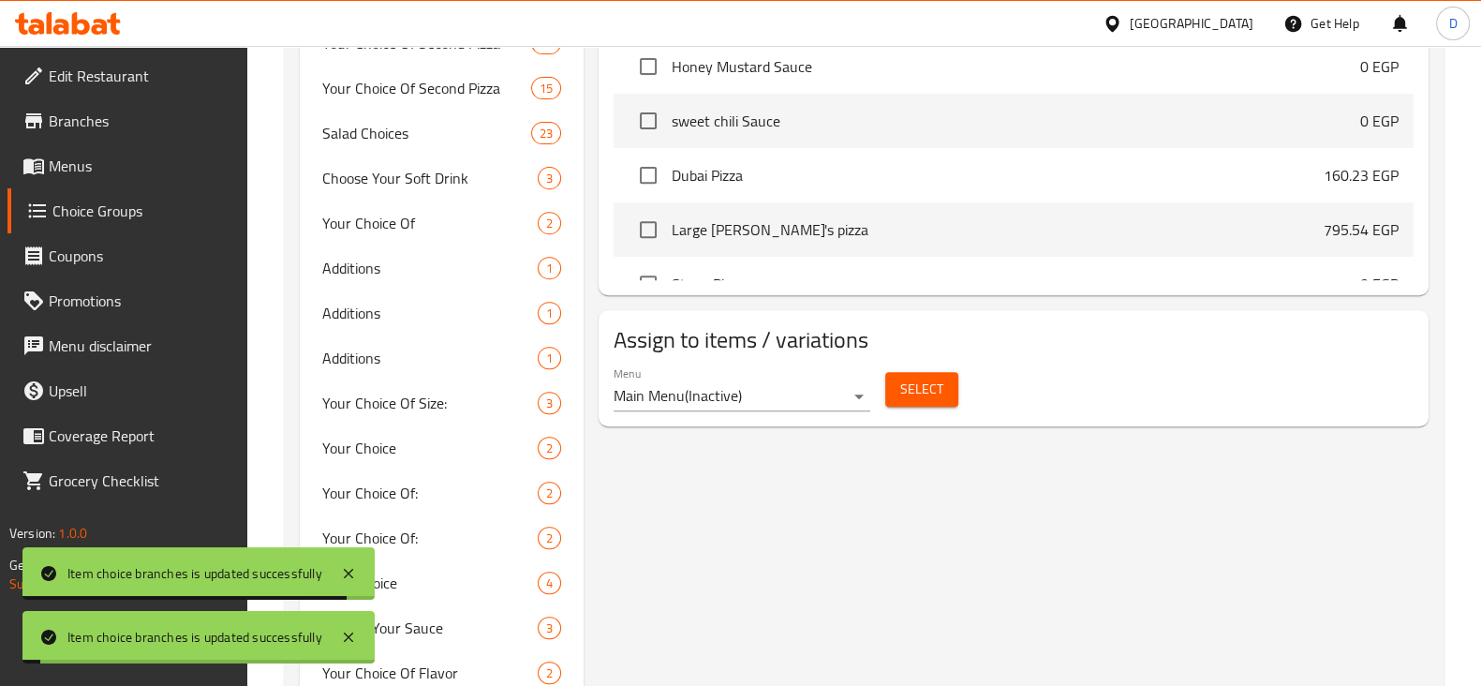
scroll to position [0, 0]
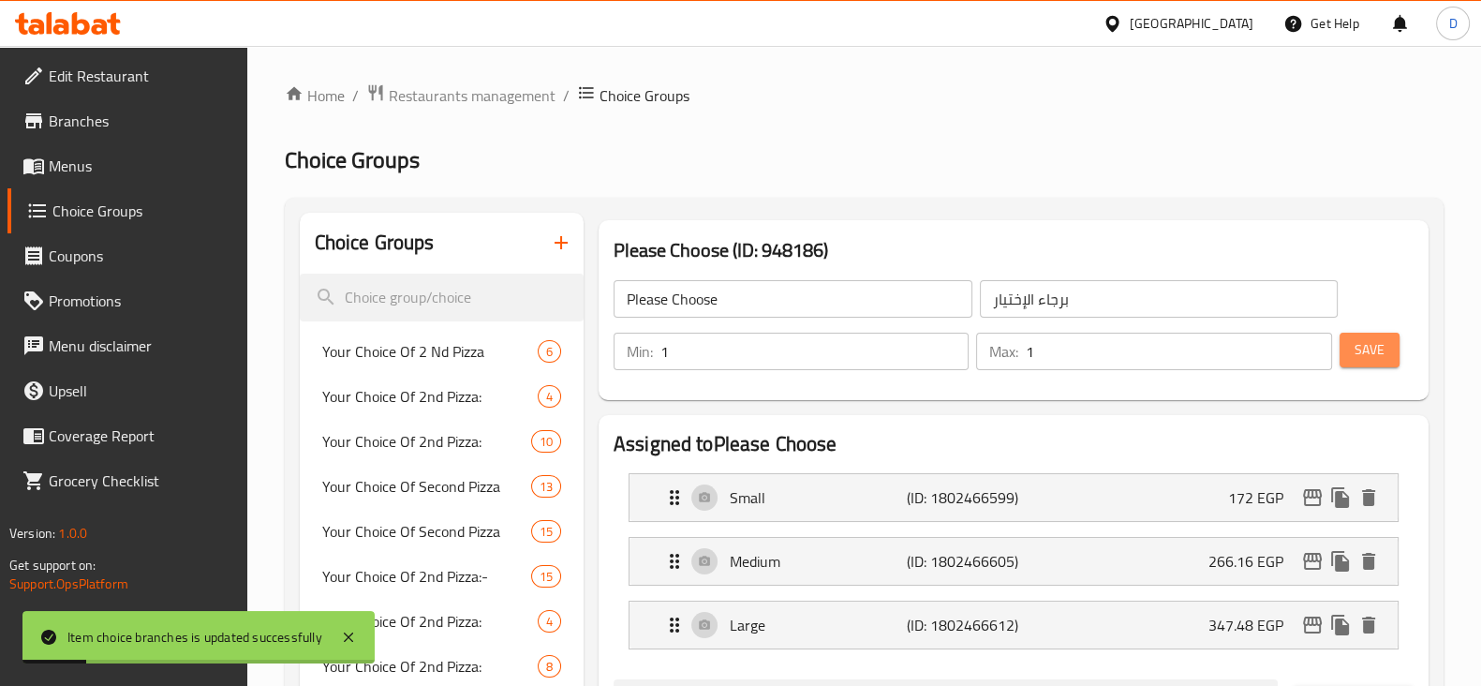
click at [1387, 346] on button "Save" at bounding box center [1369, 349] width 60 height 35
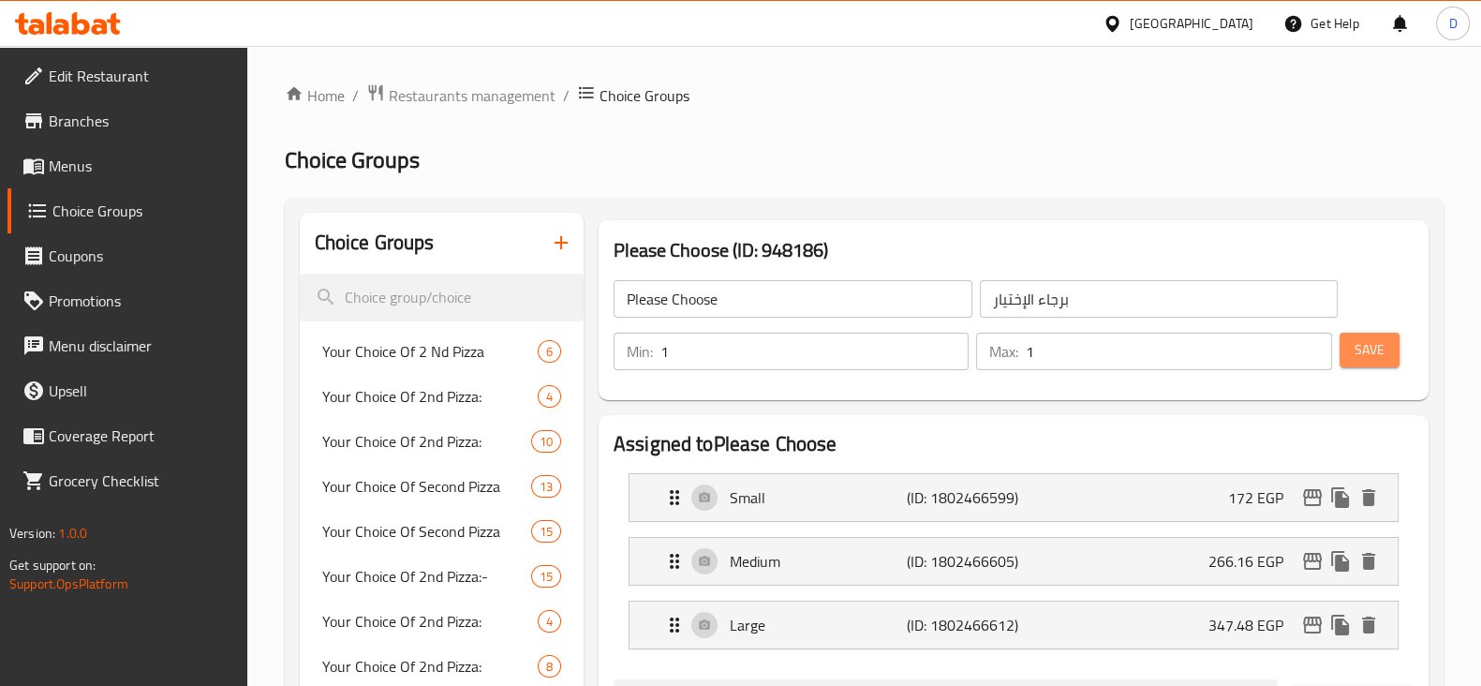
click at [1387, 346] on button "Save" at bounding box center [1369, 349] width 60 height 35
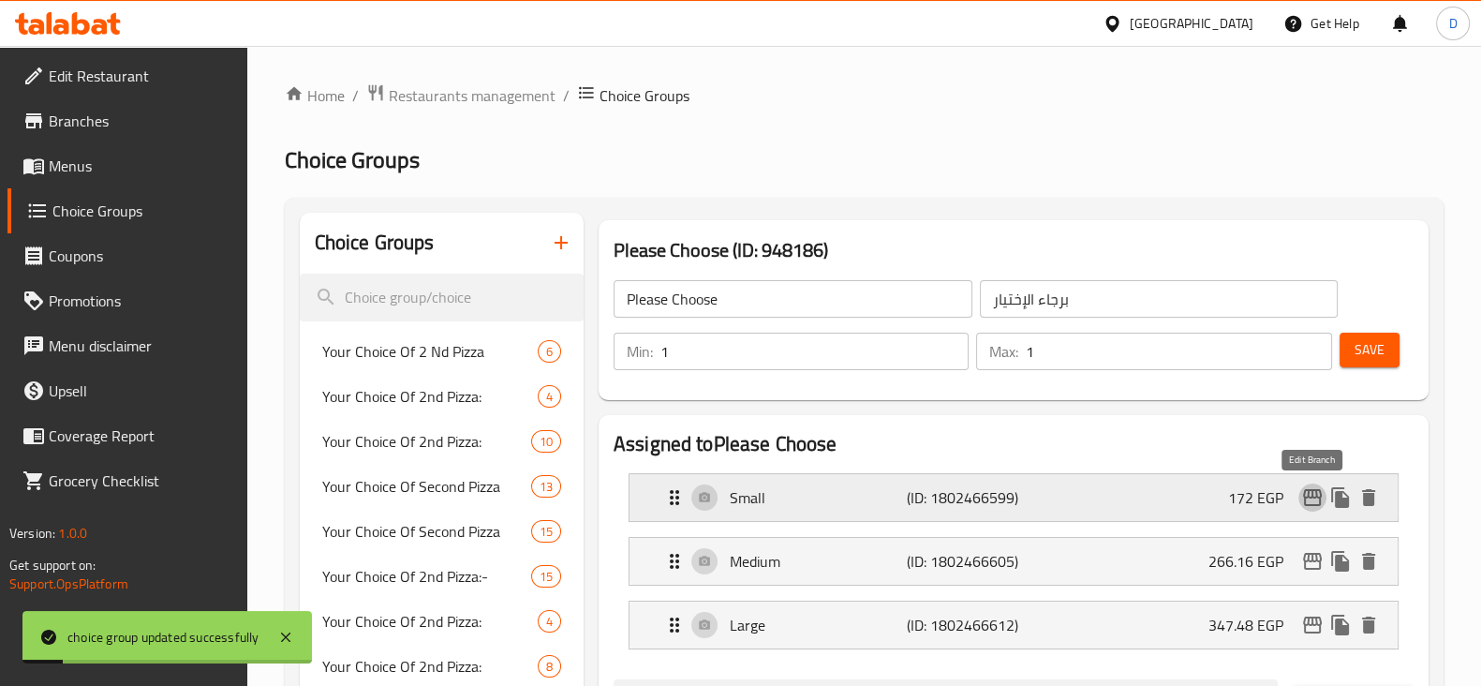
click at [1318, 490] on icon "edit" at bounding box center [1312, 497] width 19 height 17
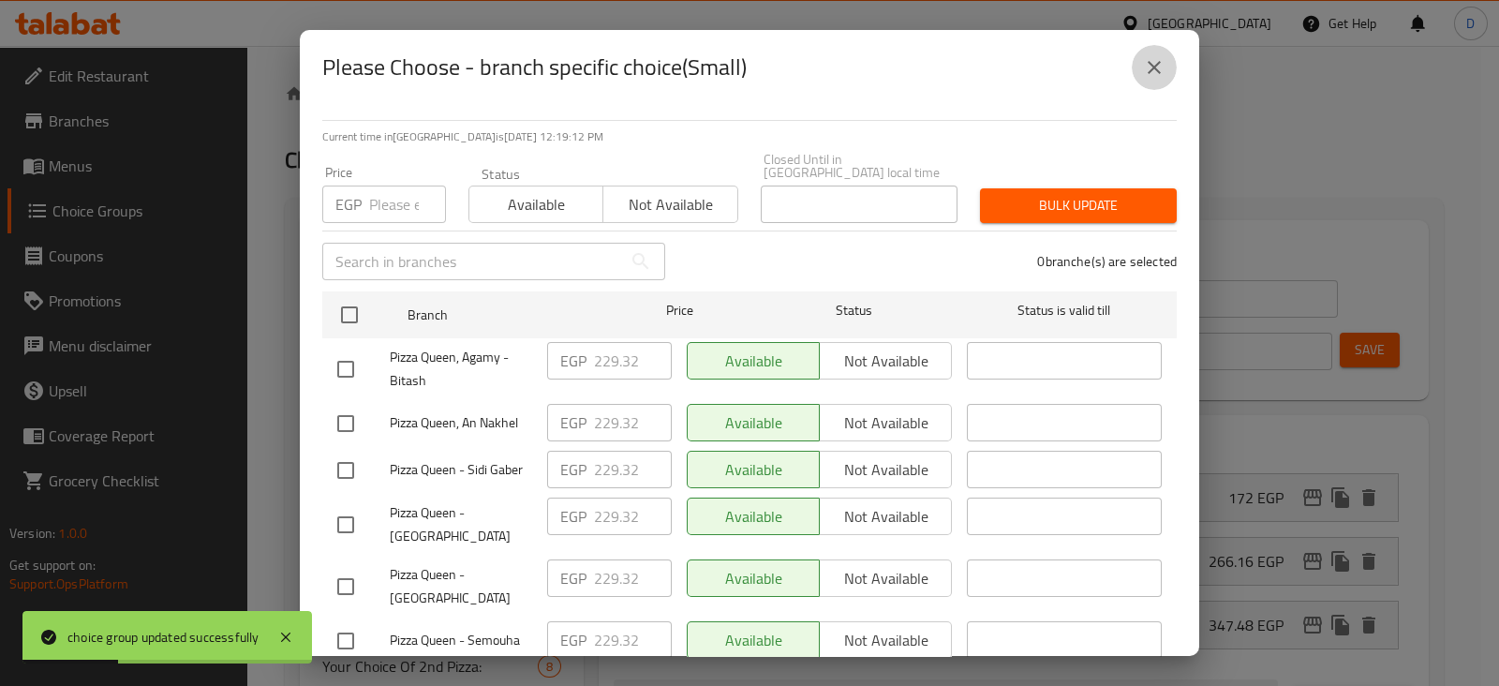
click at [1166, 76] on button "close" at bounding box center [1153, 67] width 45 height 45
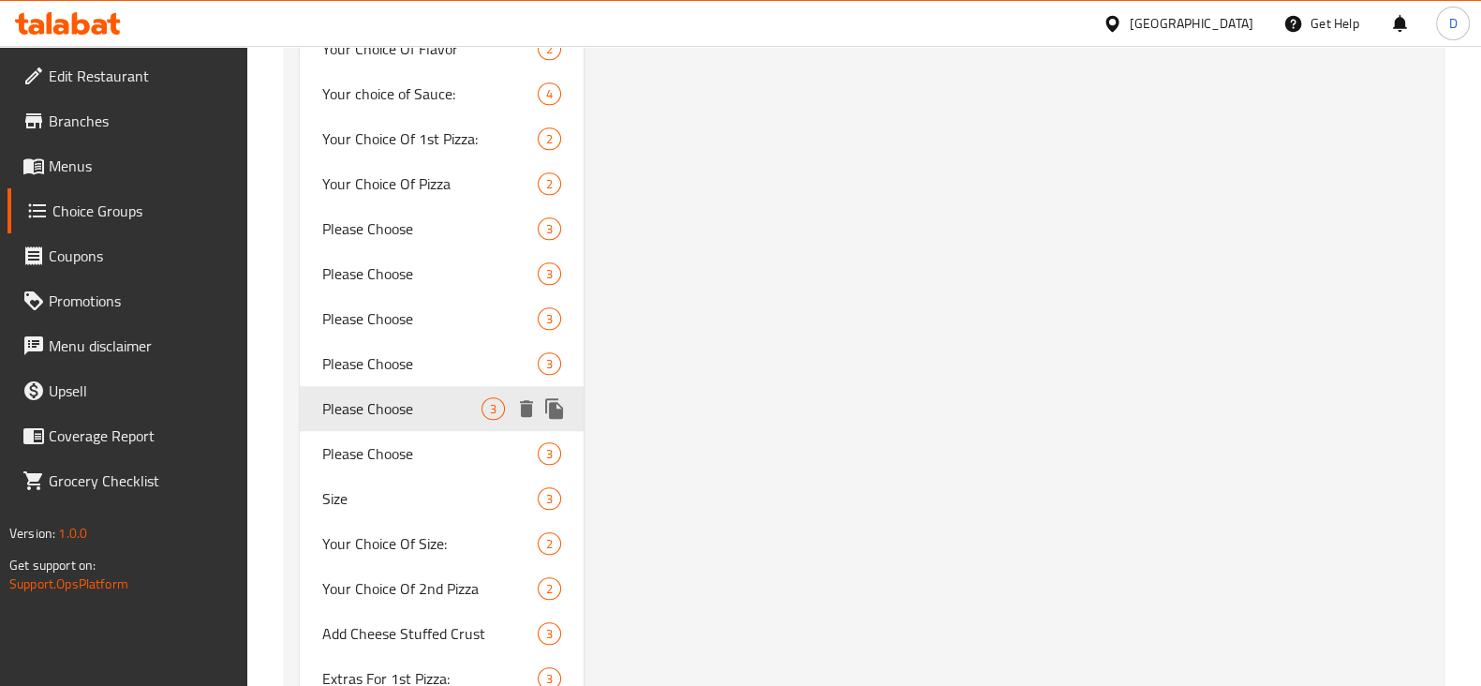
scroll to position [1563, 0]
click at [428, 451] on span "Please Choose" at bounding box center [401, 451] width 159 height 22
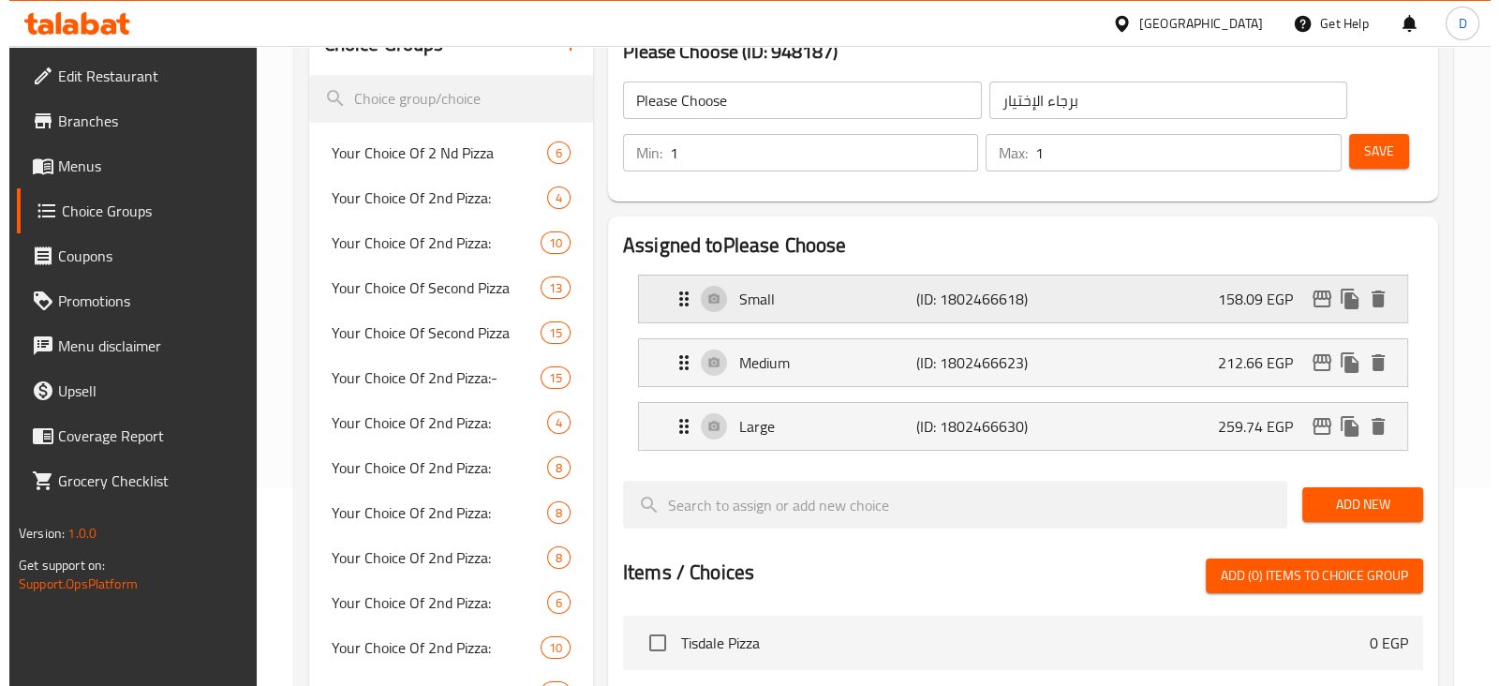
scroll to position [205, 0]
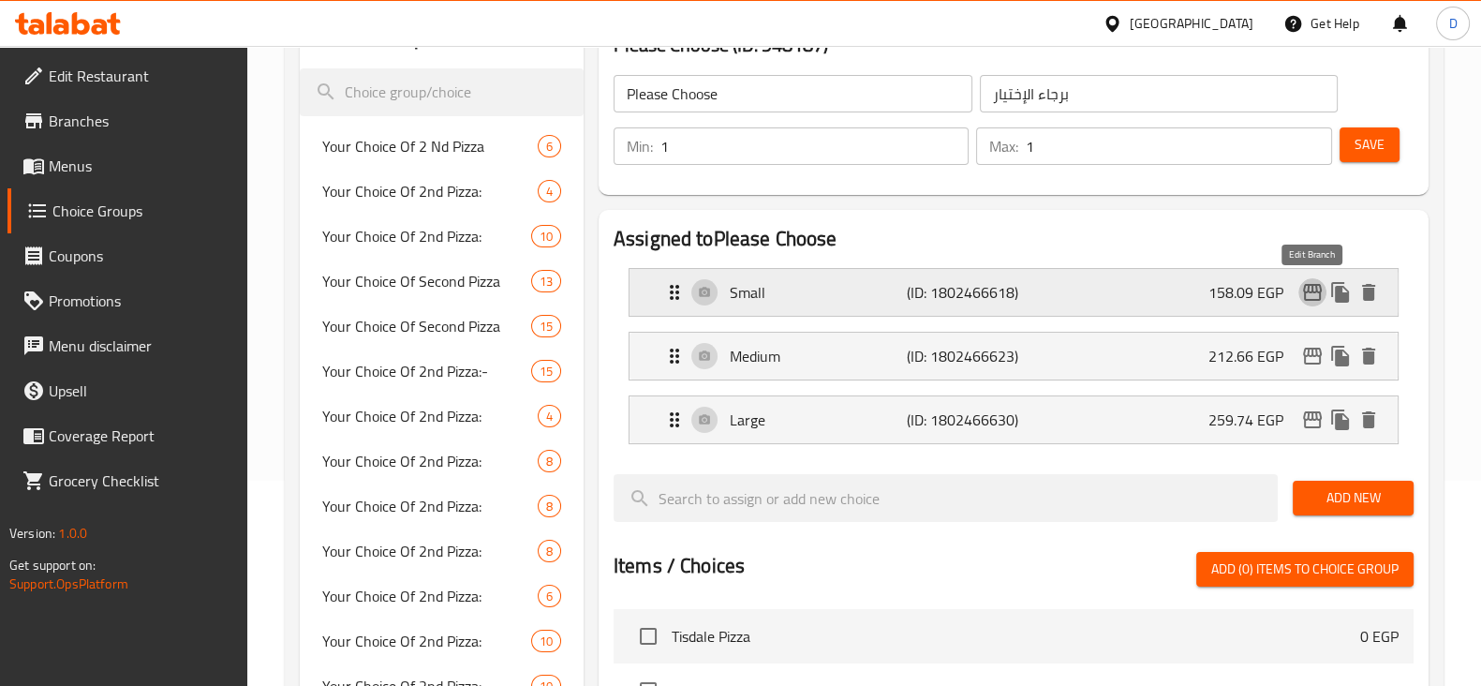
click at [1309, 289] on icon "edit" at bounding box center [1312, 292] width 22 height 22
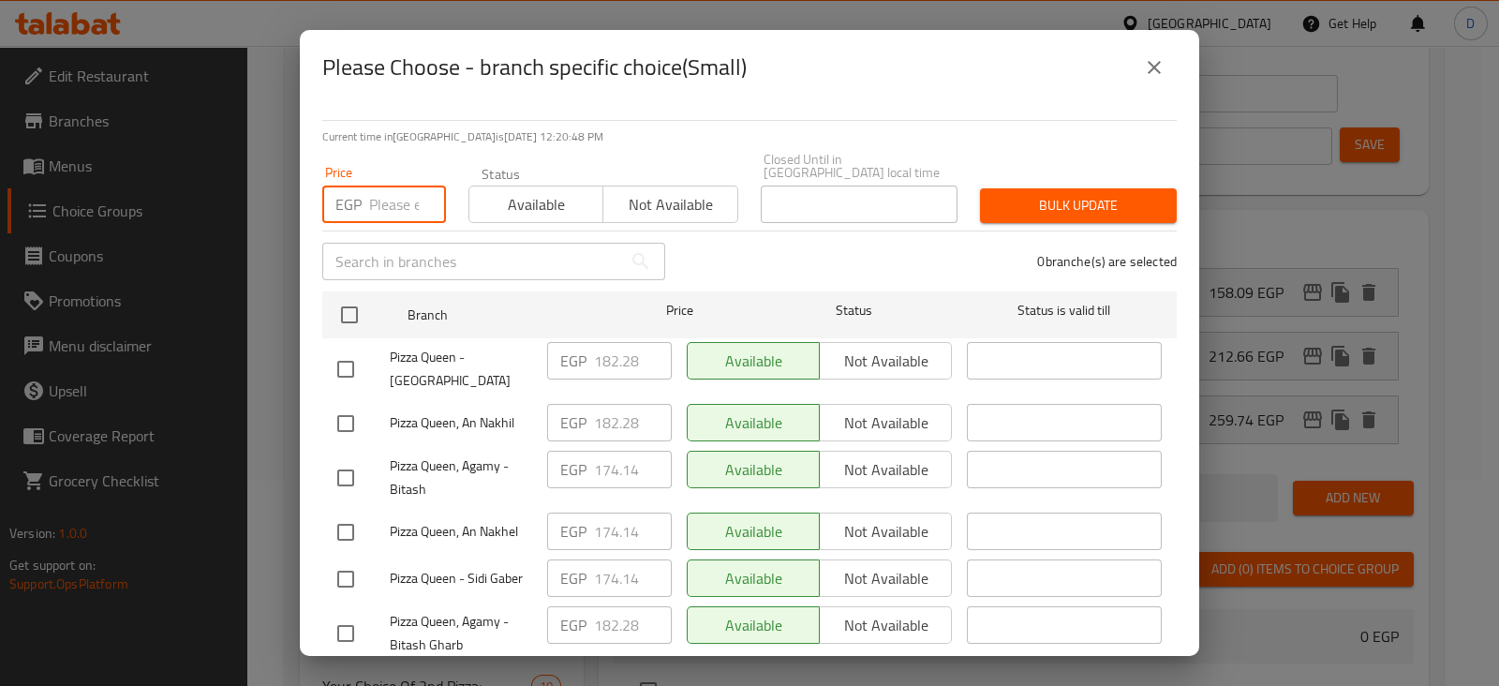
click at [381, 185] on input "number" at bounding box center [407, 203] width 77 height 37
paste input "182.28"
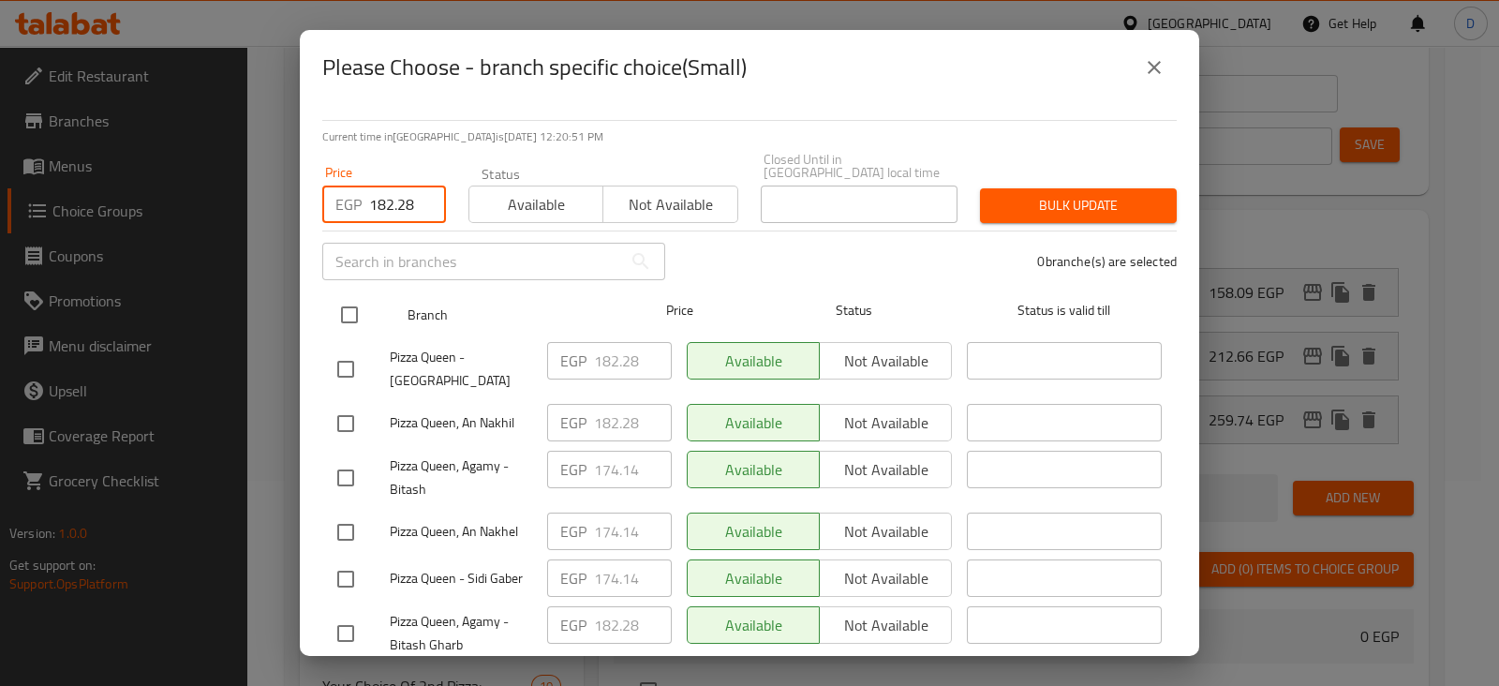
type input "182.28"
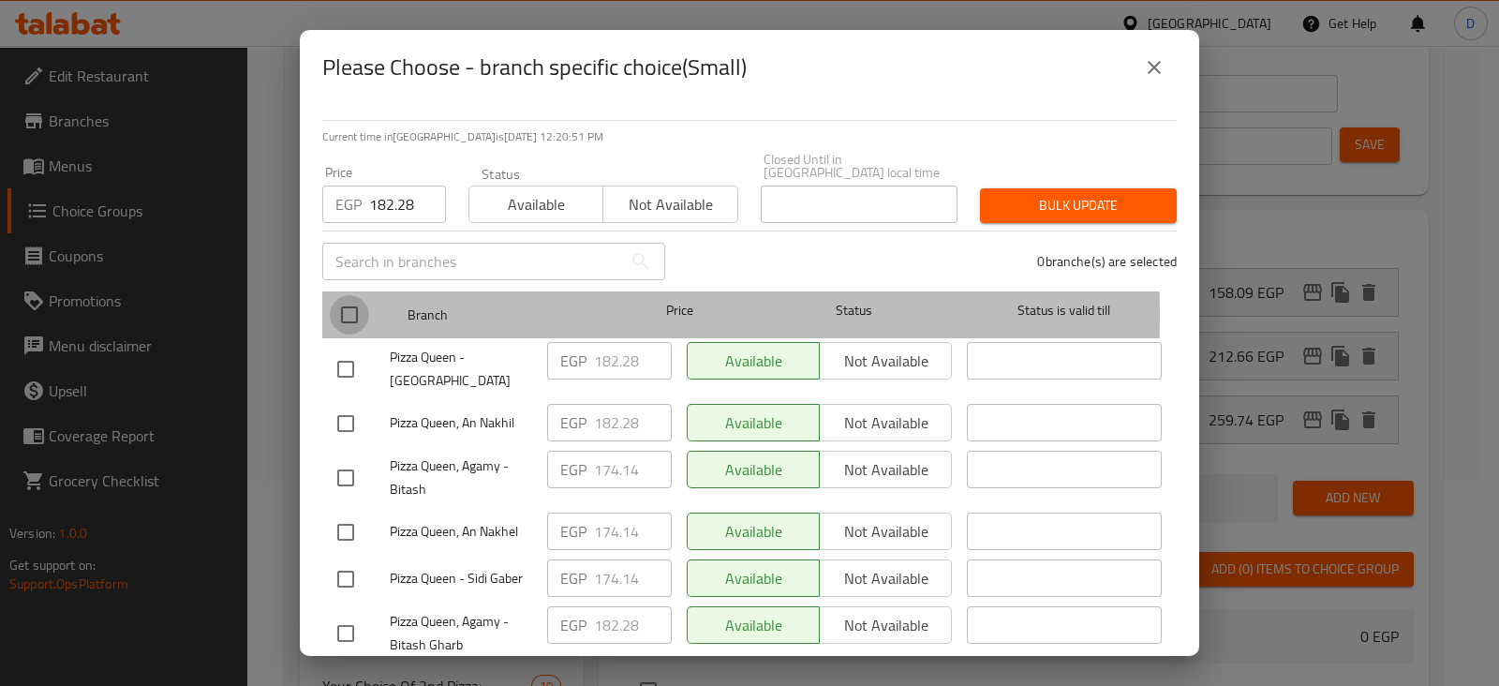
click at [343, 302] on input "checkbox" at bounding box center [349, 314] width 39 height 39
checkbox input "true"
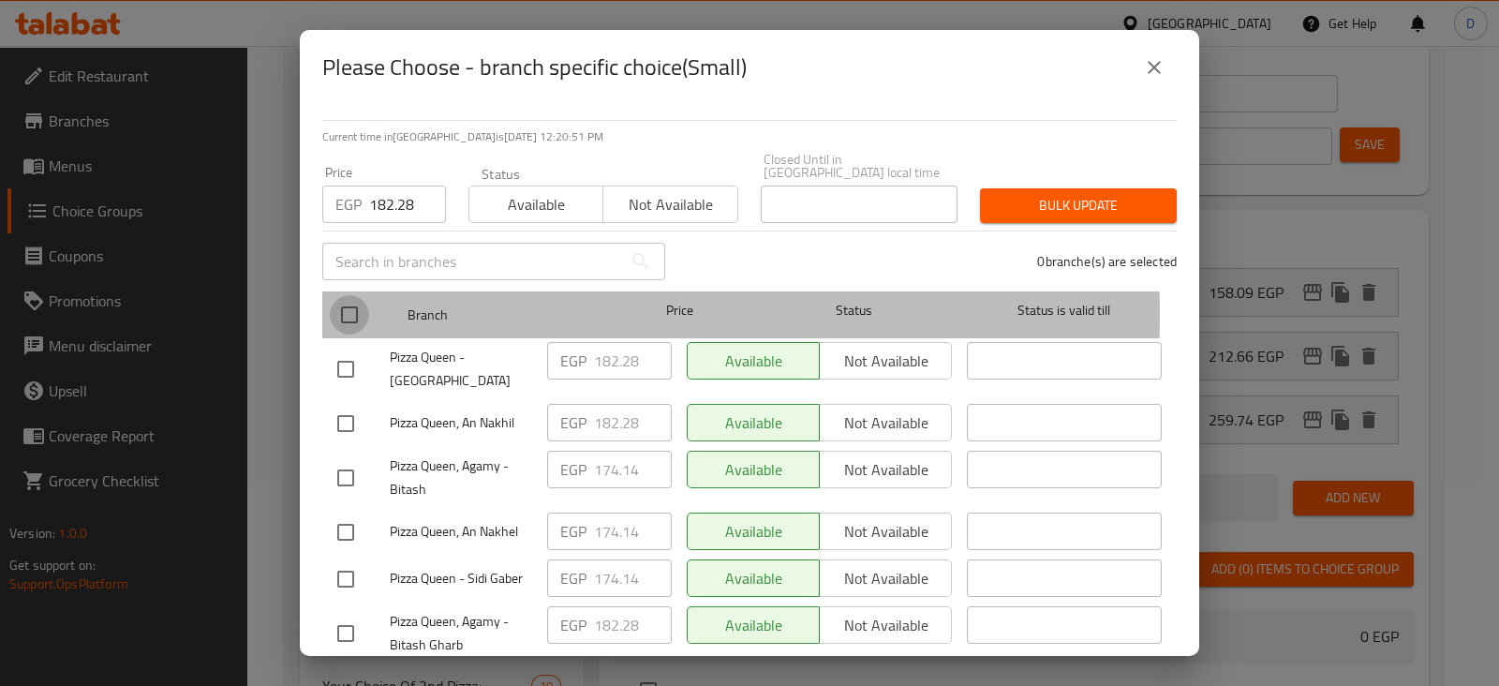
checkbox input "true"
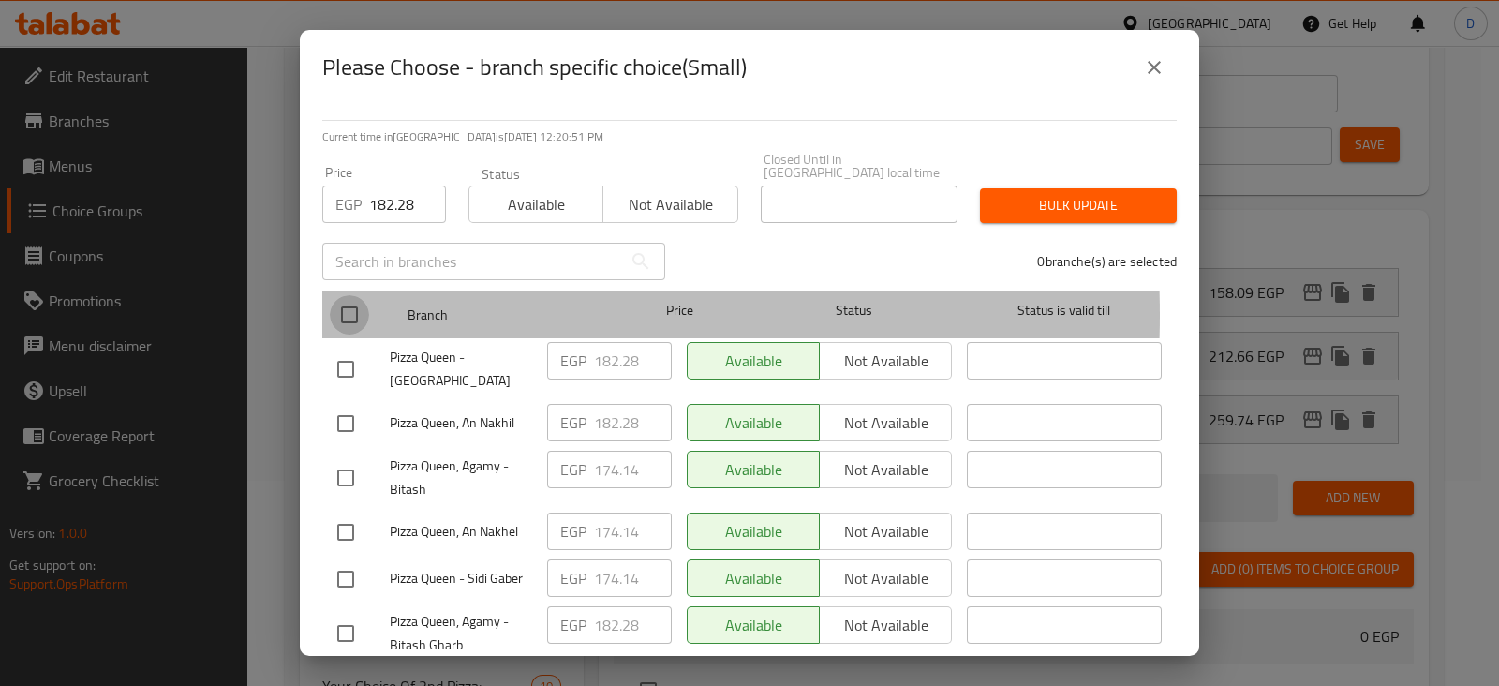
checkbox input "true"
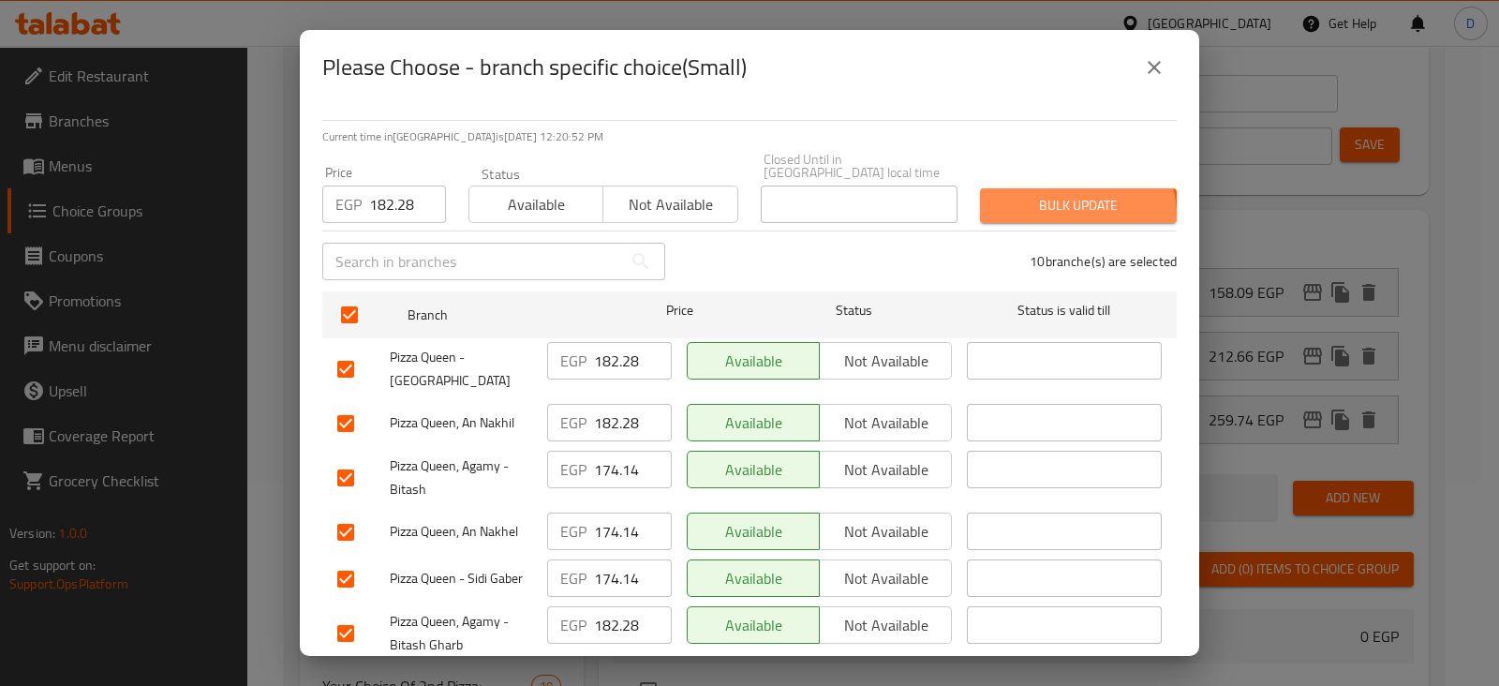
click at [1053, 203] on span "Bulk update" at bounding box center [1078, 205] width 167 height 23
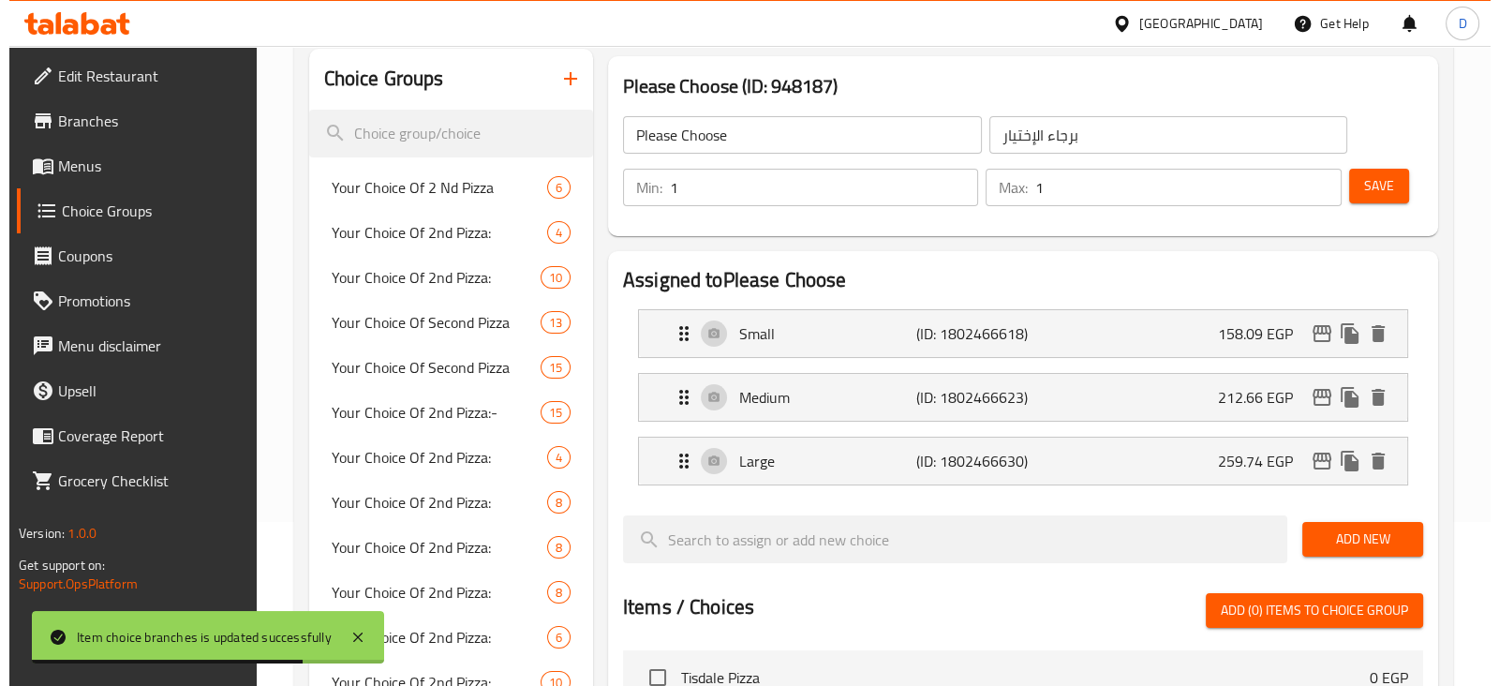
scroll to position [61, 0]
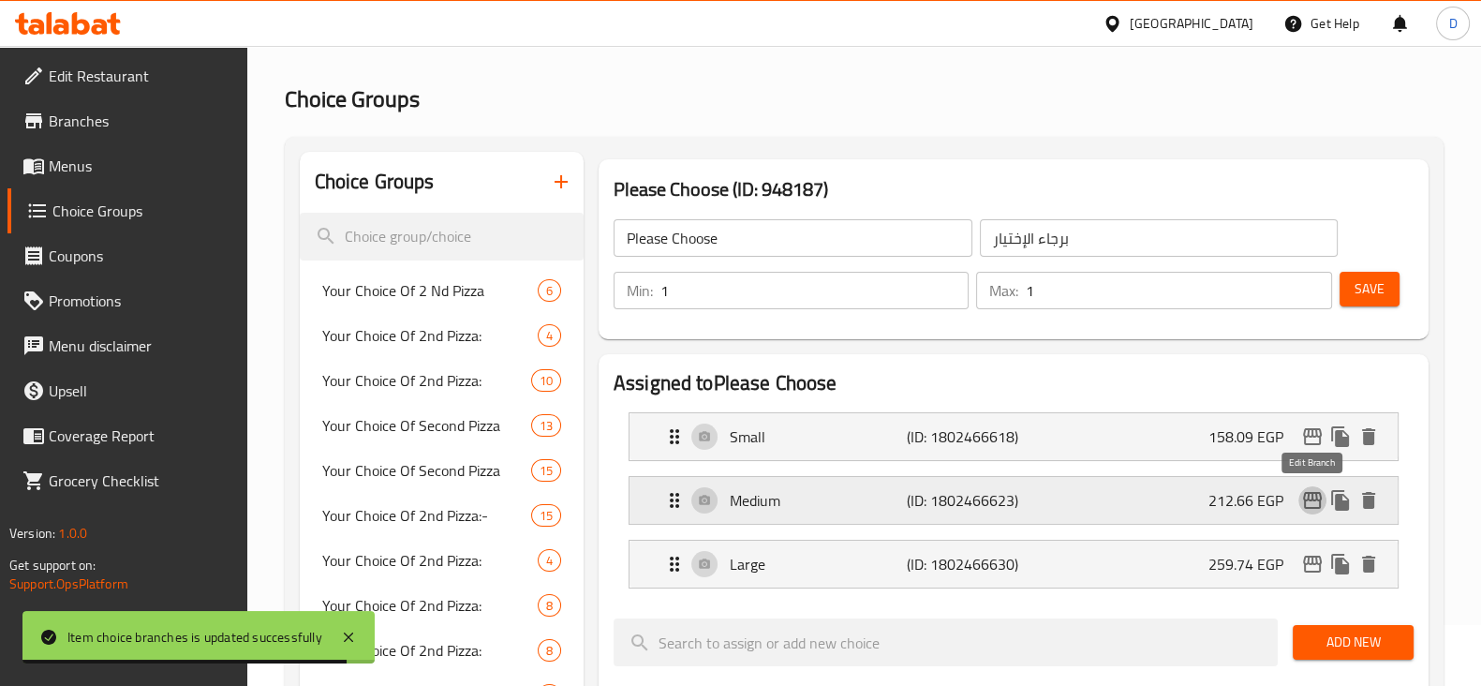
click at [1319, 494] on icon "edit" at bounding box center [1312, 500] width 22 height 22
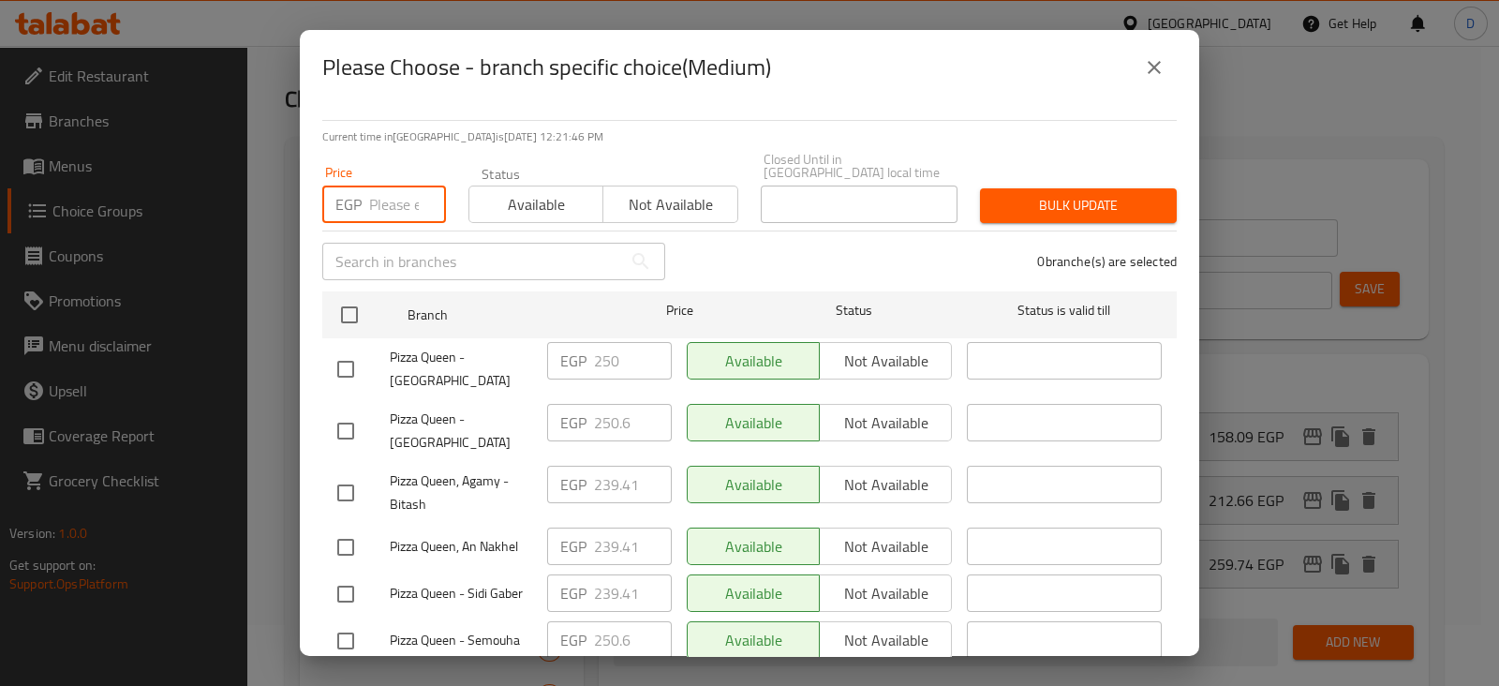
click at [383, 185] on input "number" at bounding box center [407, 203] width 77 height 37
paste input "250.60"
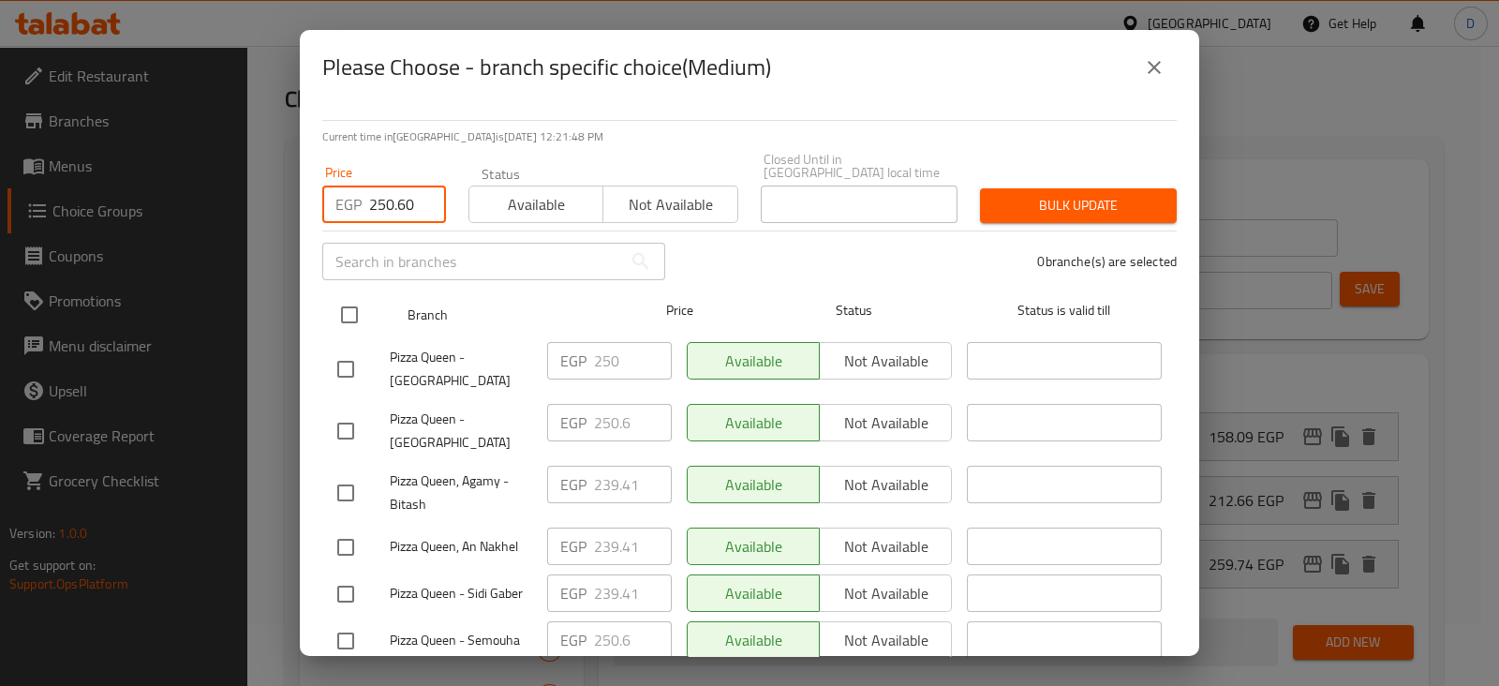
type input "250.60"
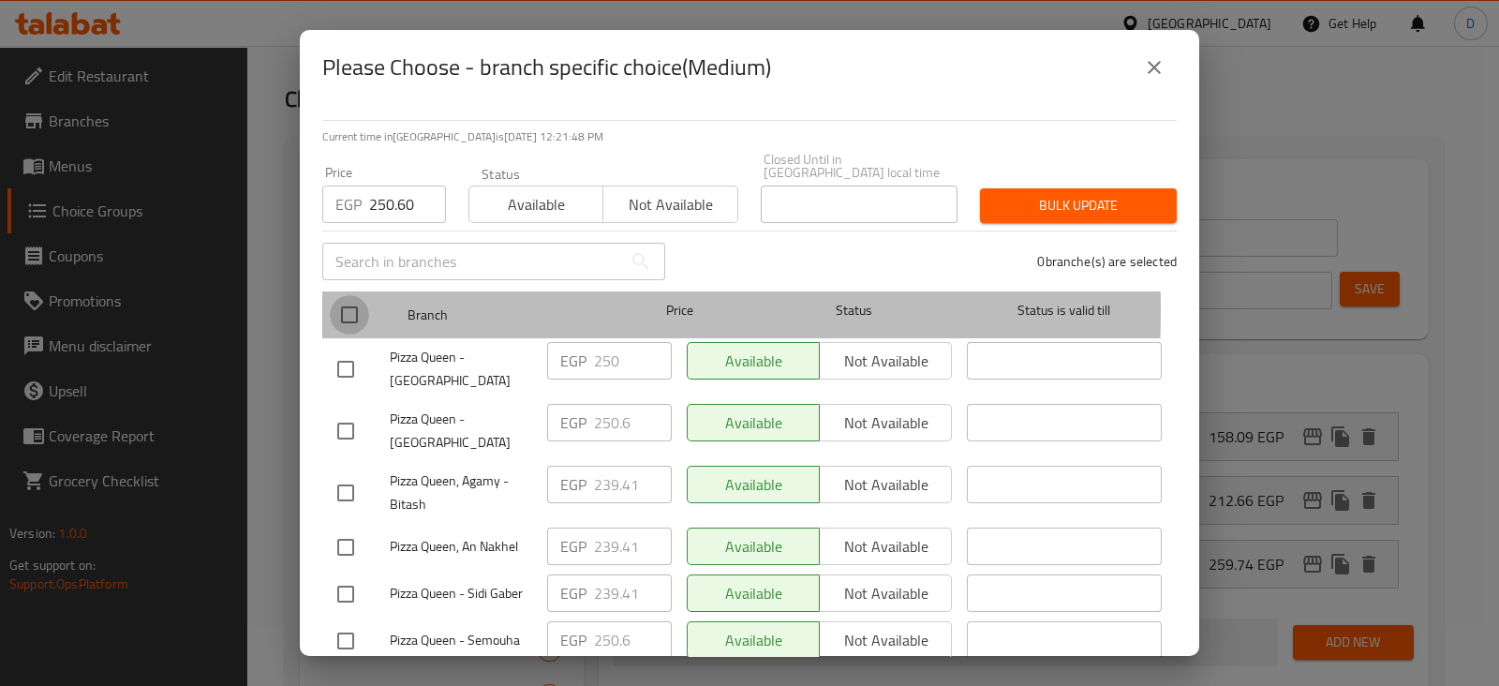
click at [351, 297] on input "checkbox" at bounding box center [349, 314] width 39 height 39
checkbox input "true"
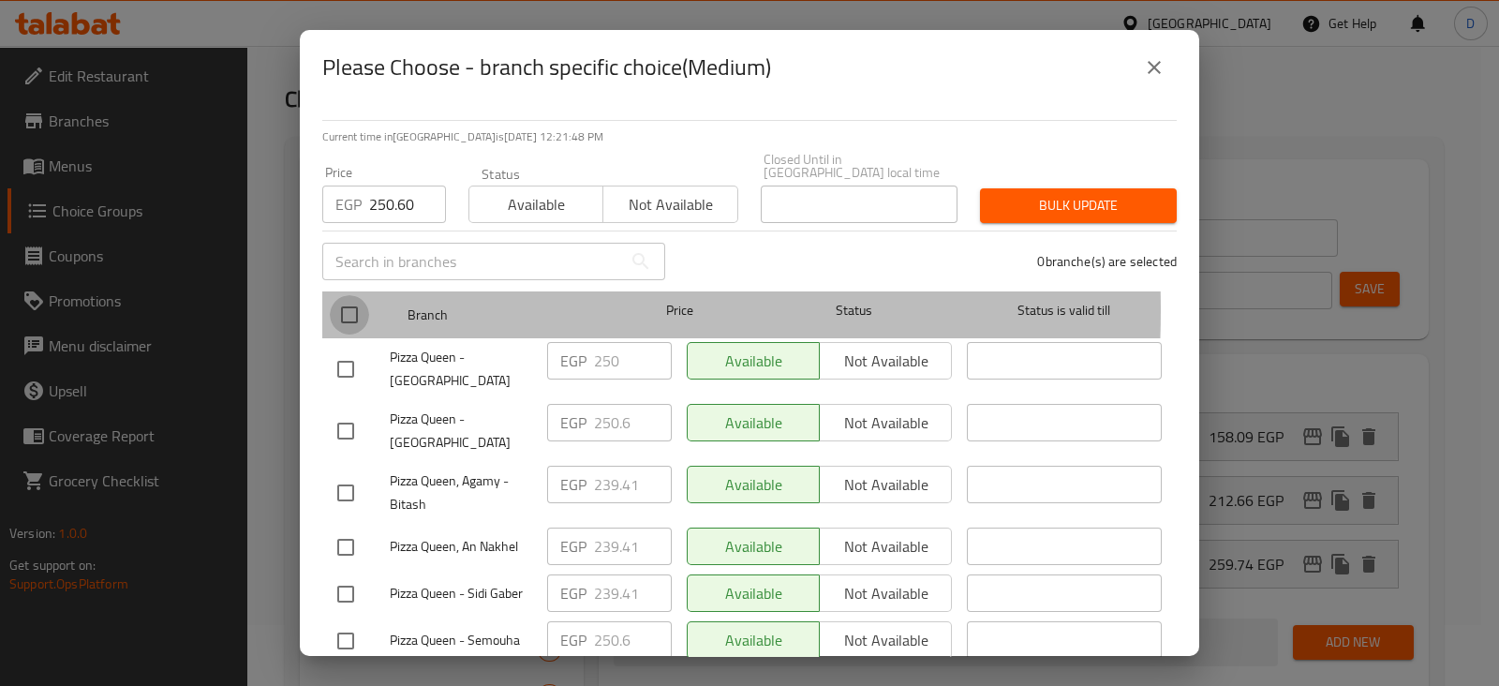
checkbox input "true"
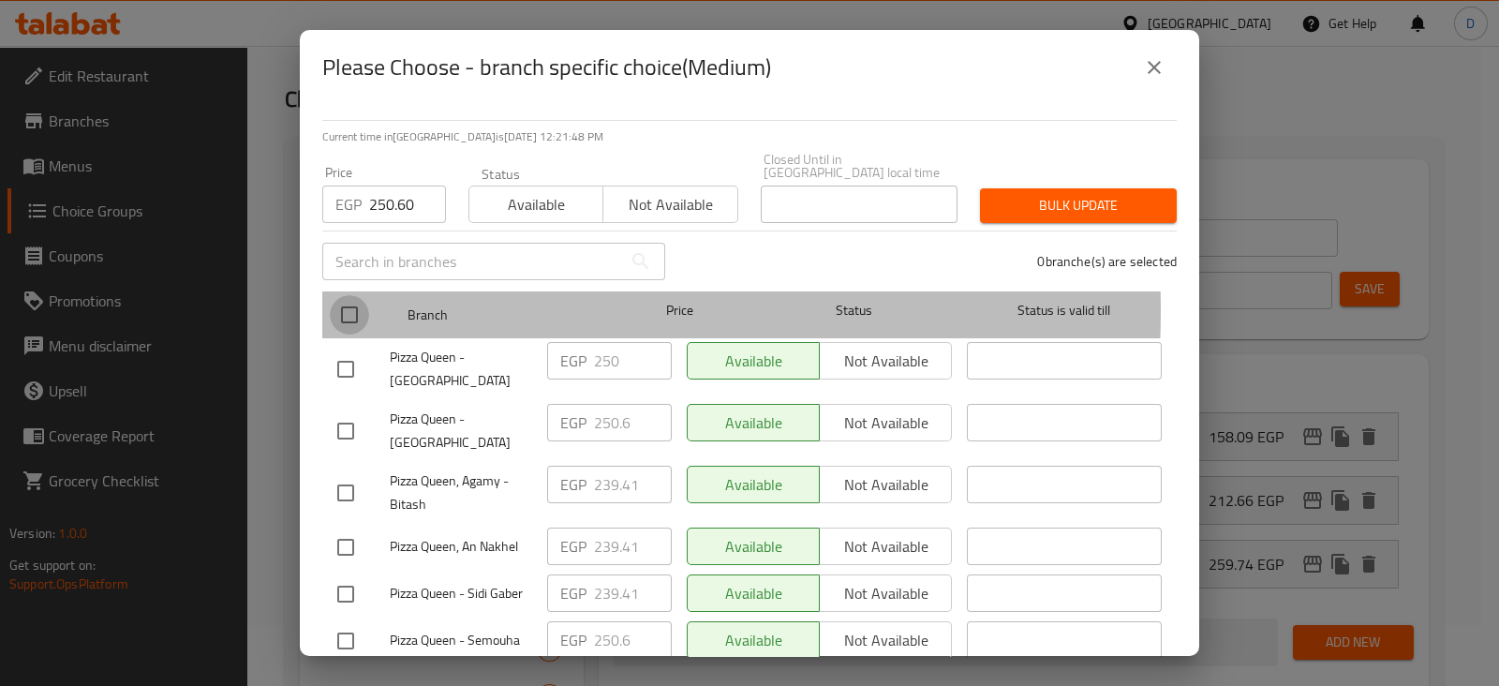
checkbox input "true"
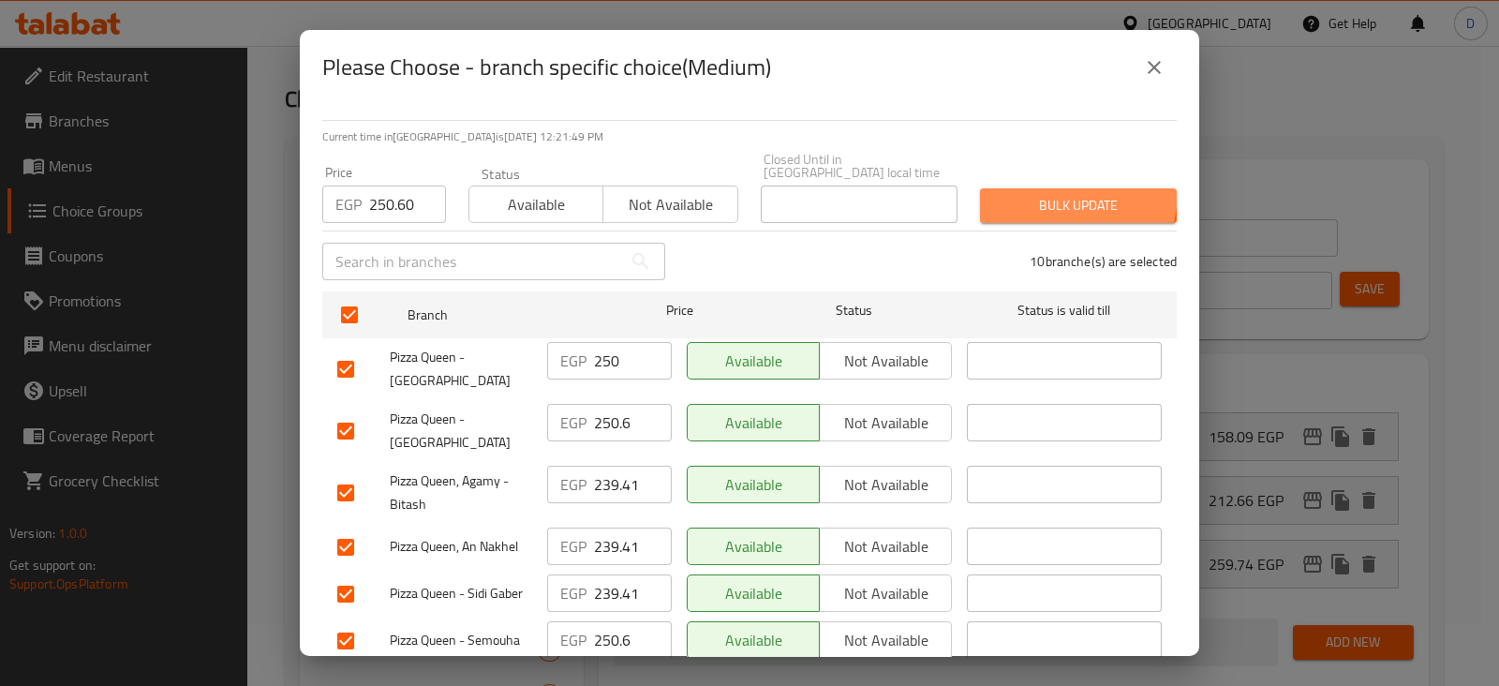
click at [1028, 188] on button "Bulk update" at bounding box center [1078, 205] width 197 height 35
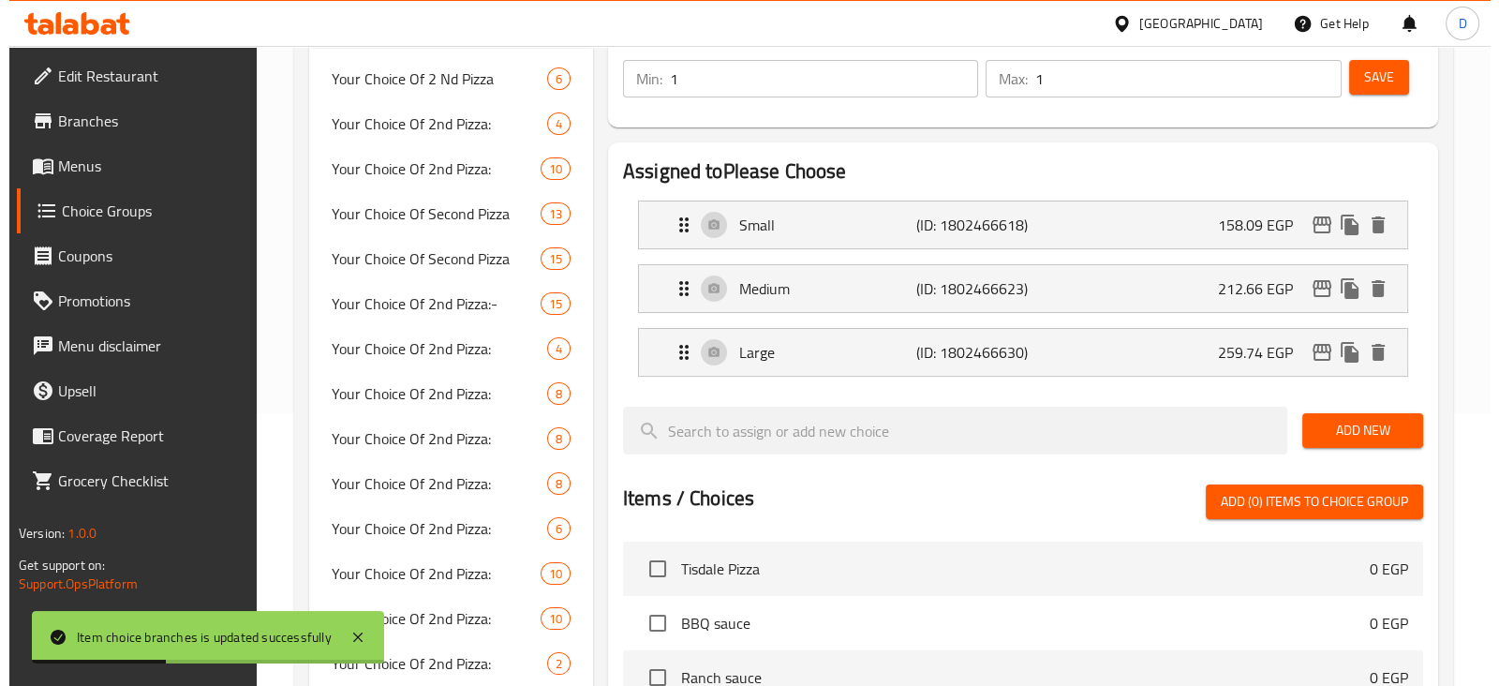
scroll to position [233, 0]
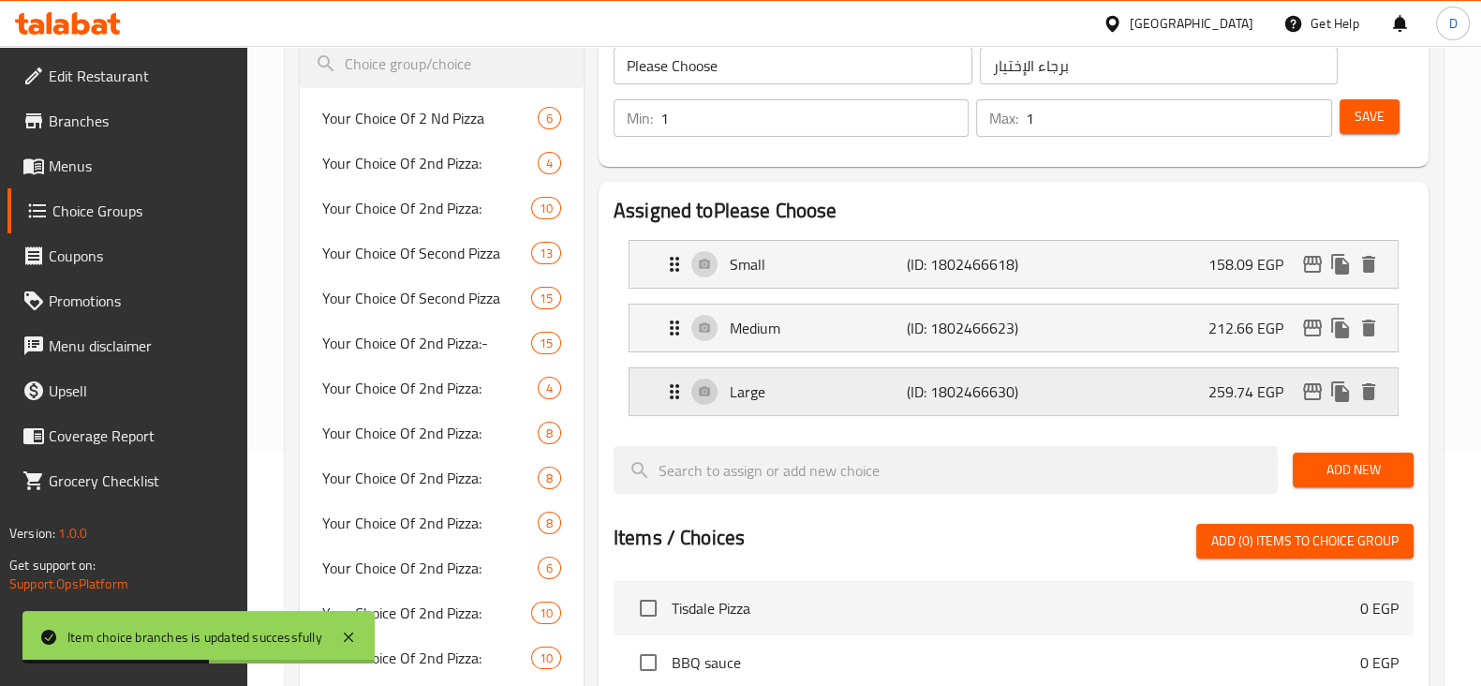
click at [1324, 404] on div "259.74 EGP" at bounding box center [1295, 391] width 174 height 28
click at [1321, 397] on icon "edit" at bounding box center [1312, 391] width 19 height 17
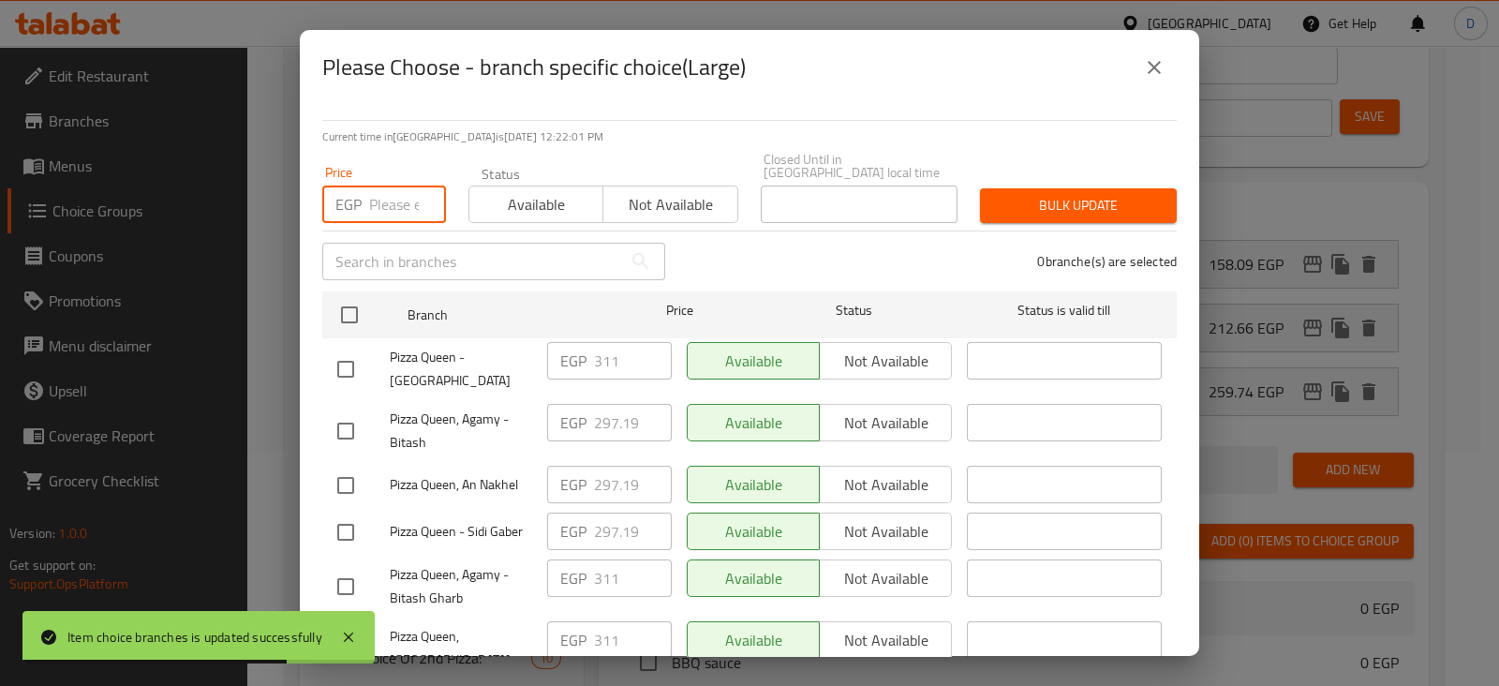
click at [393, 185] on input "number" at bounding box center [407, 203] width 77 height 37
paste input "311.08"
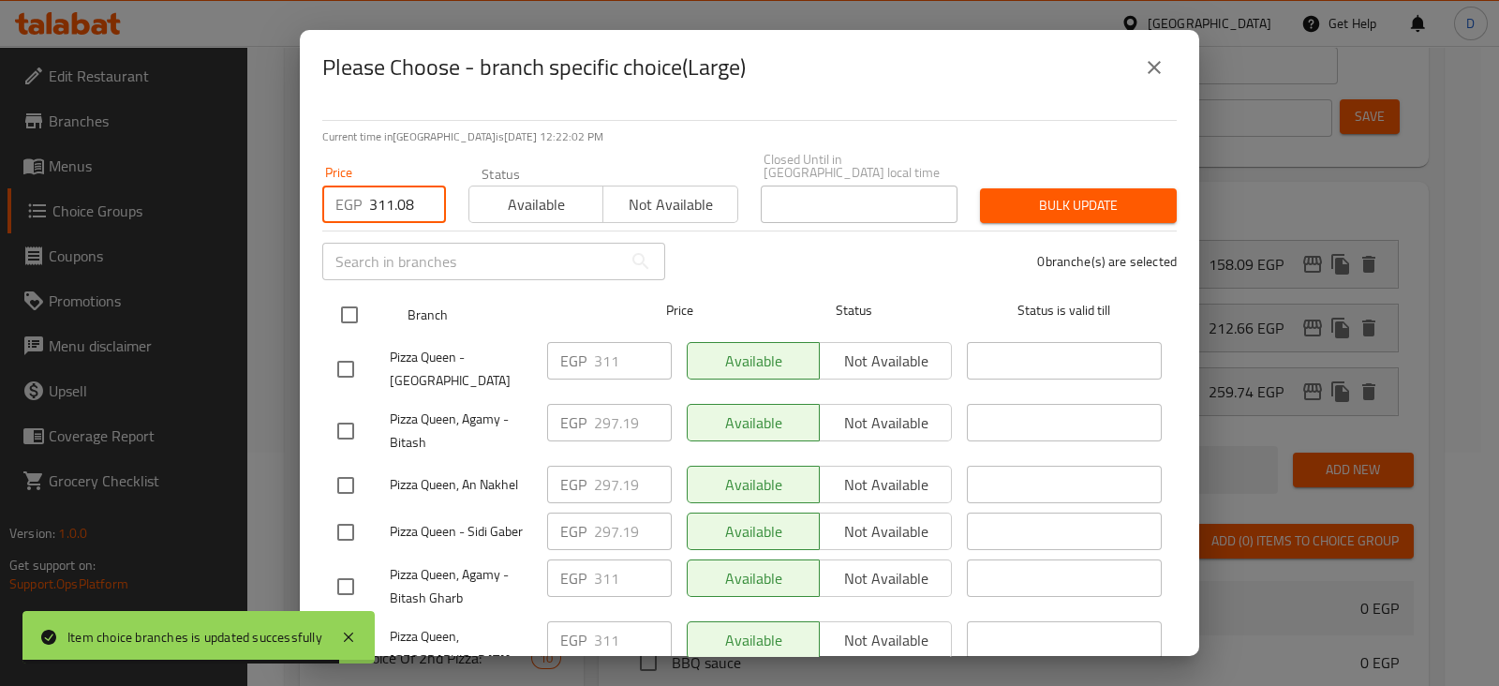
type input "311.08"
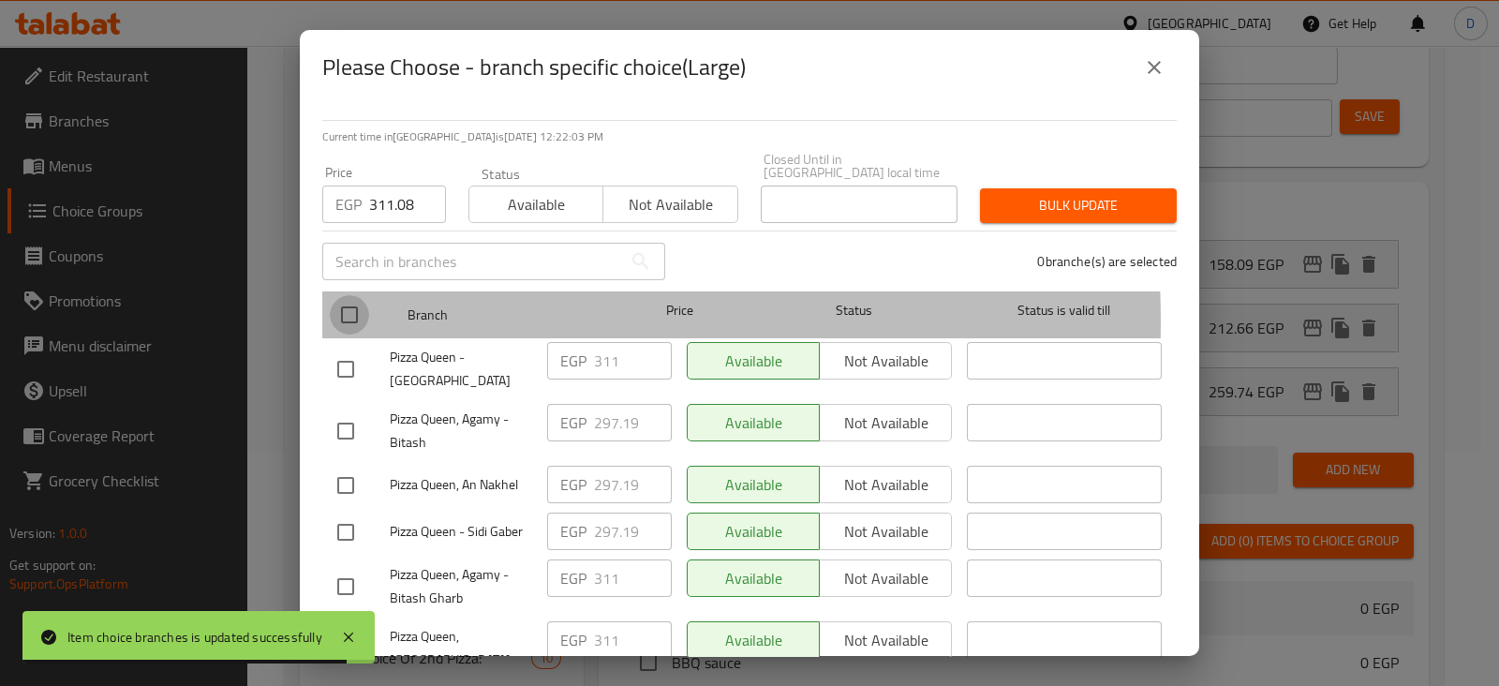
click at [341, 308] on input "checkbox" at bounding box center [349, 314] width 39 height 39
checkbox input "true"
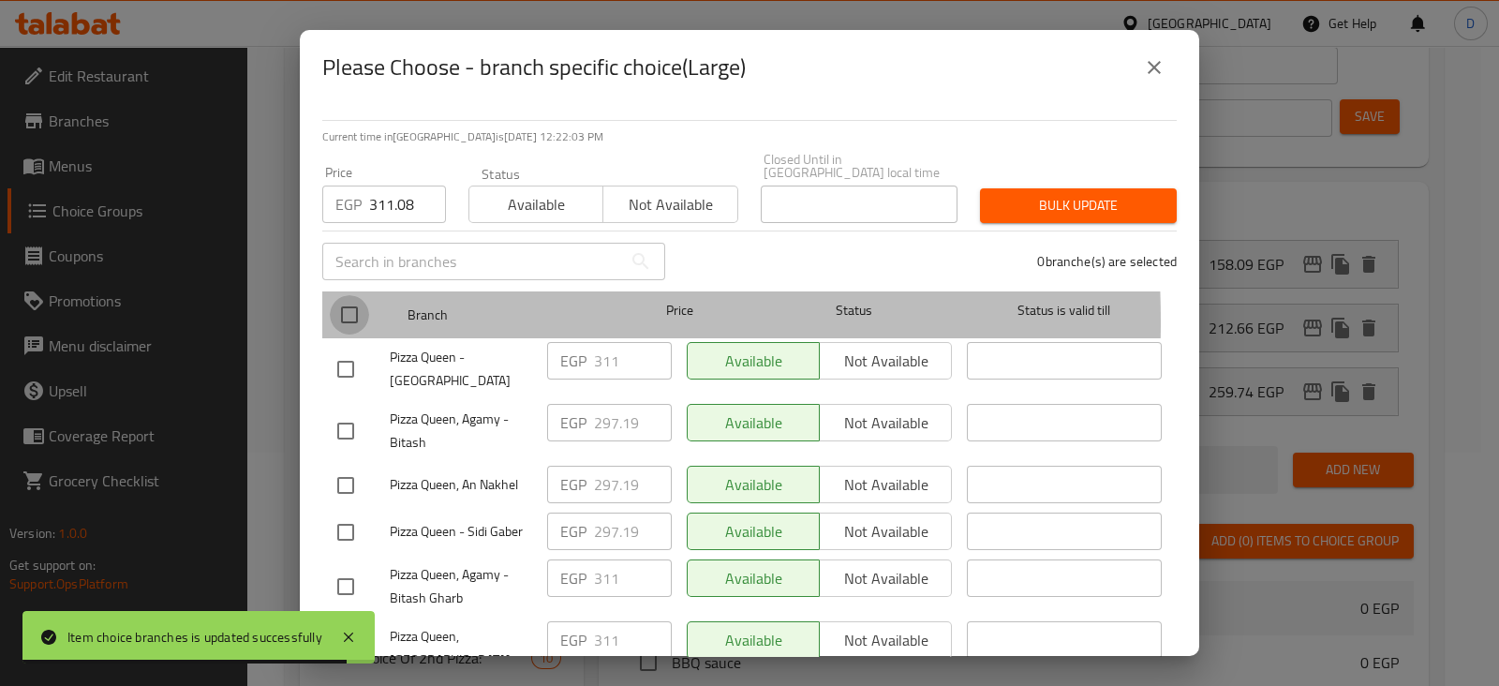
checkbox input "true"
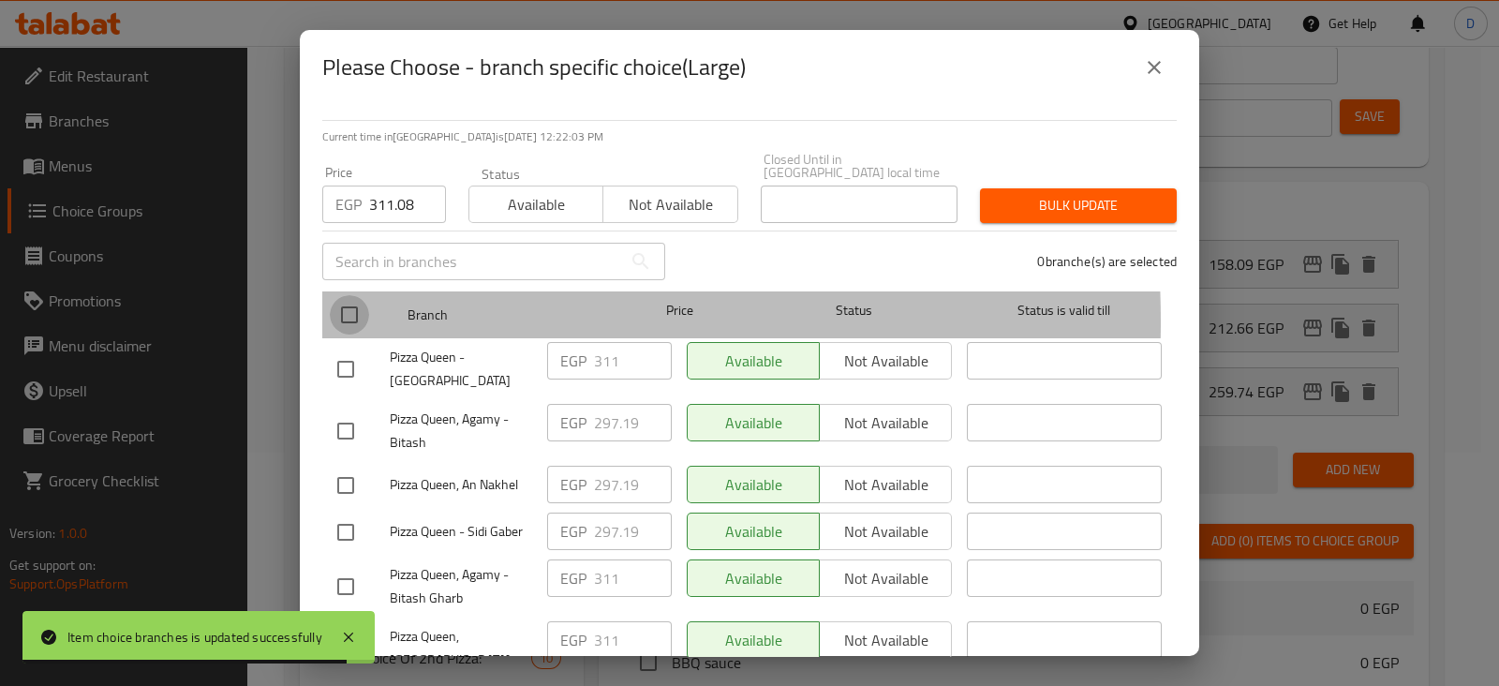
checkbox input "true"
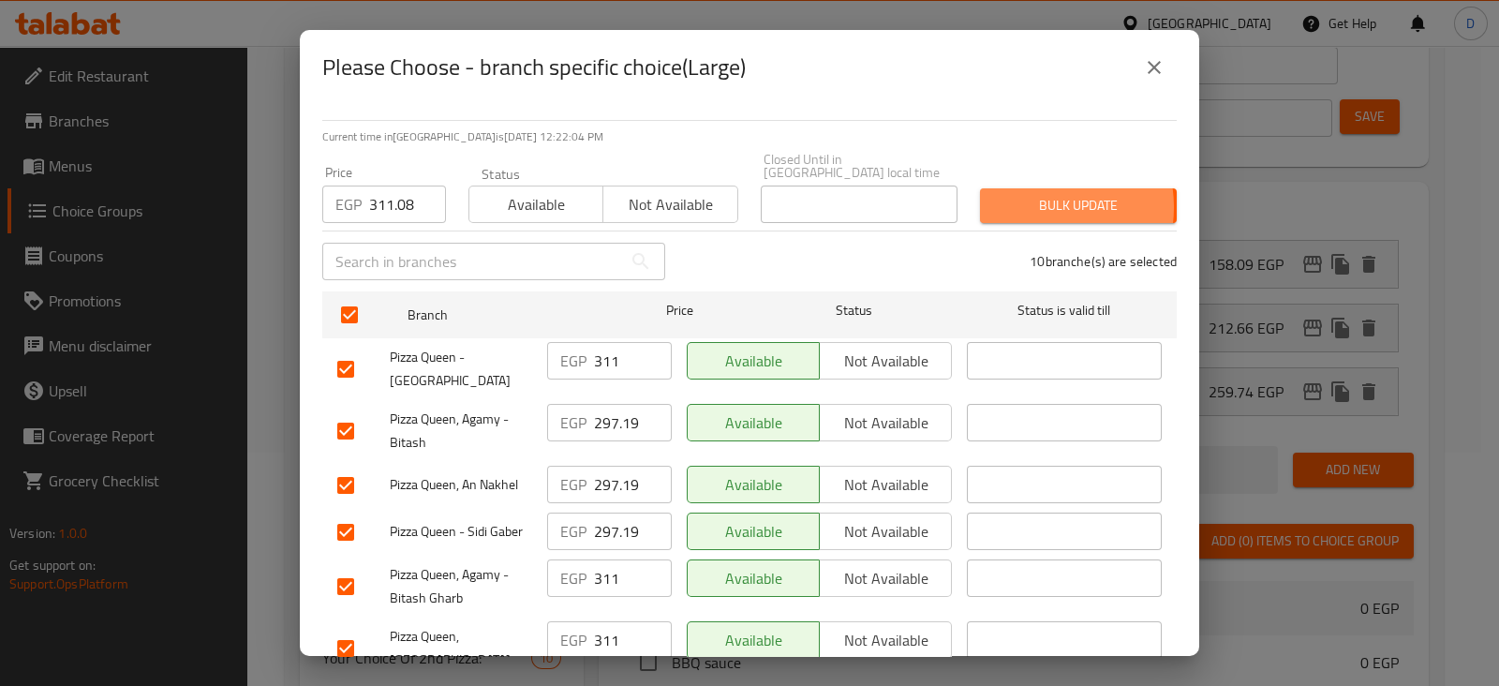
click at [1018, 194] on span "Bulk update" at bounding box center [1078, 205] width 167 height 23
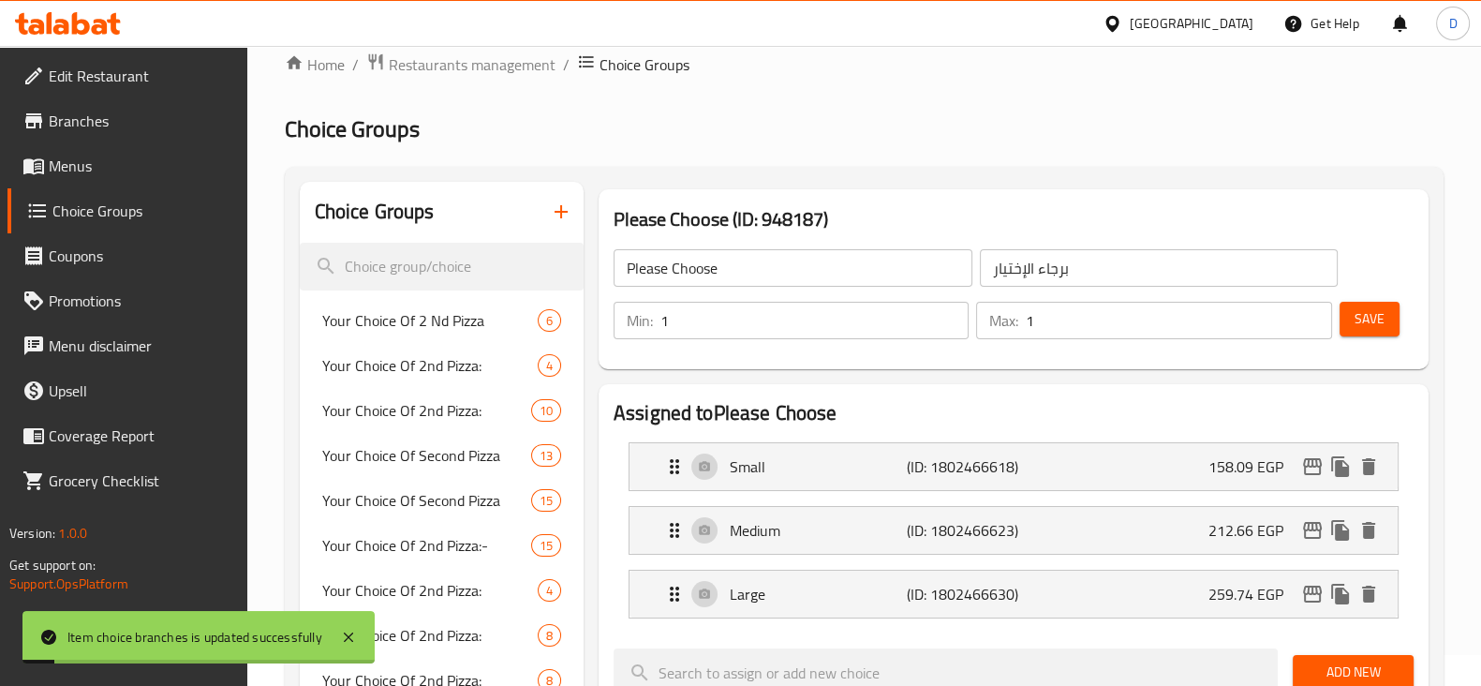
scroll to position [0, 0]
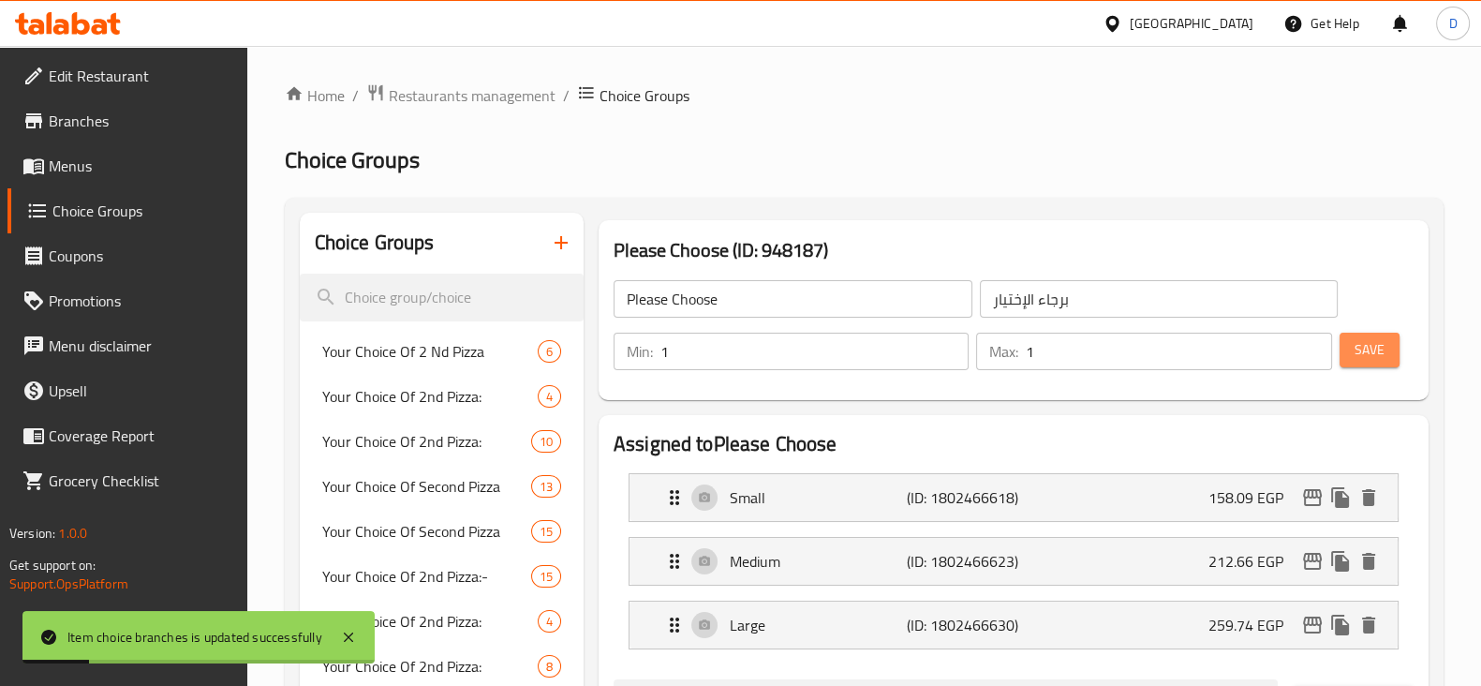
click at [1372, 359] on span "Save" at bounding box center [1369, 349] width 30 height 23
